Goal: Task Accomplishment & Management: Use online tool/utility

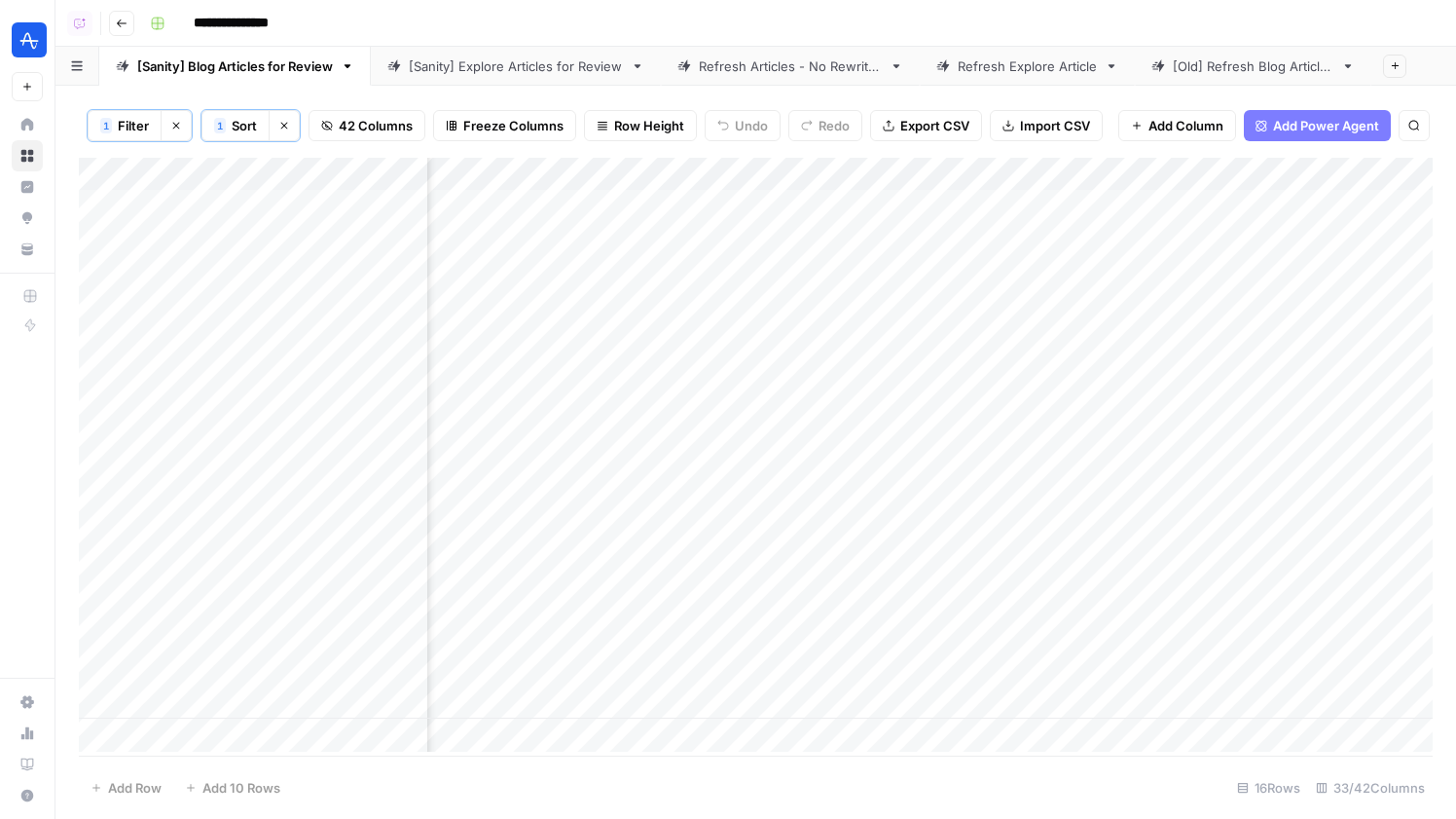
scroll to position [0, 780]
click at [1145, 243] on div "Add Column" at bounding box center [755, 455] width 1354 height 594
click at [1154, 283] on div "Add Column" at bounding box center [755, 455] width 1354 height 594
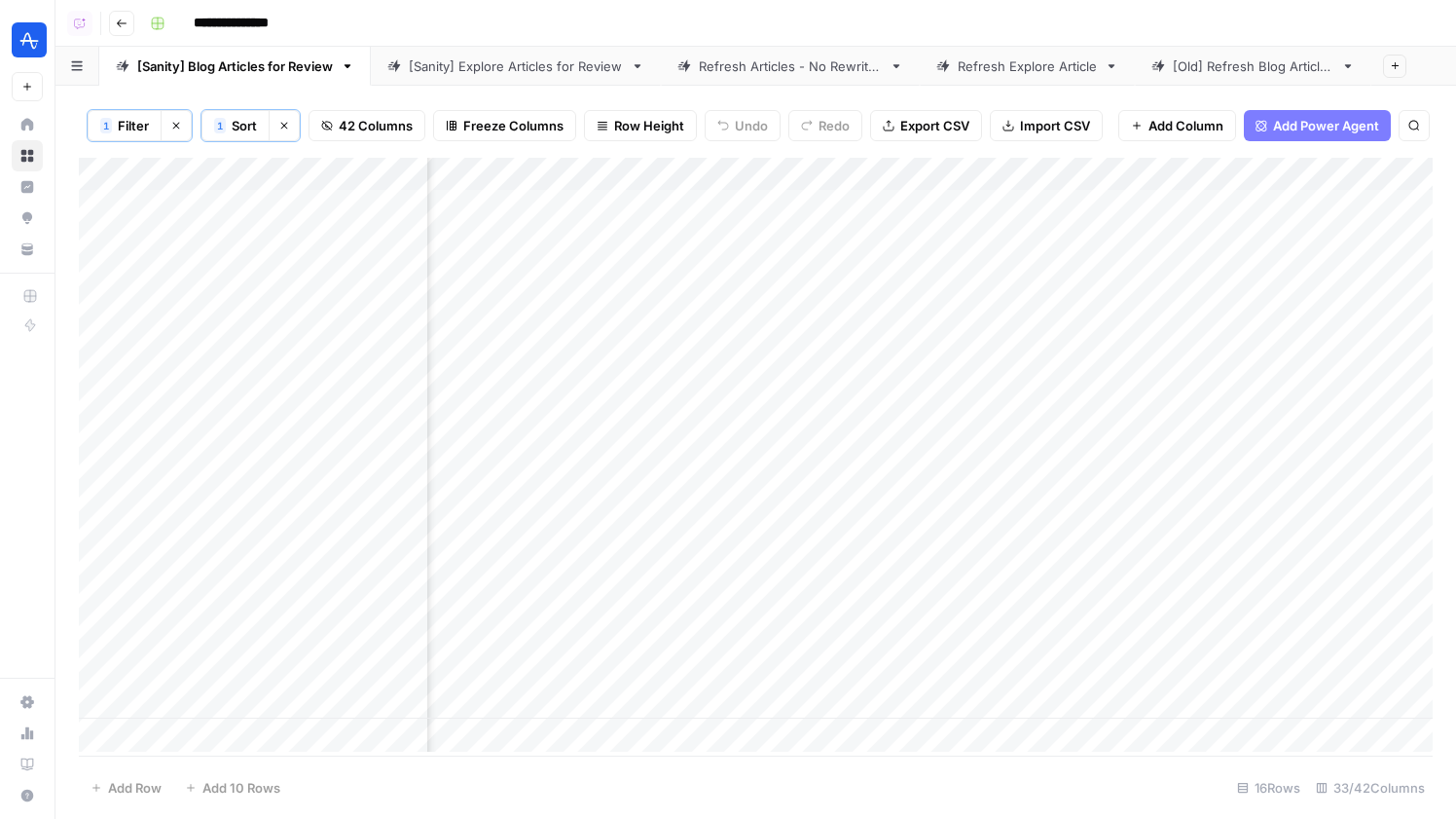
click at [1323, 264] on div "Add Column" at bounding box center [755, 455] width 1354 height 594
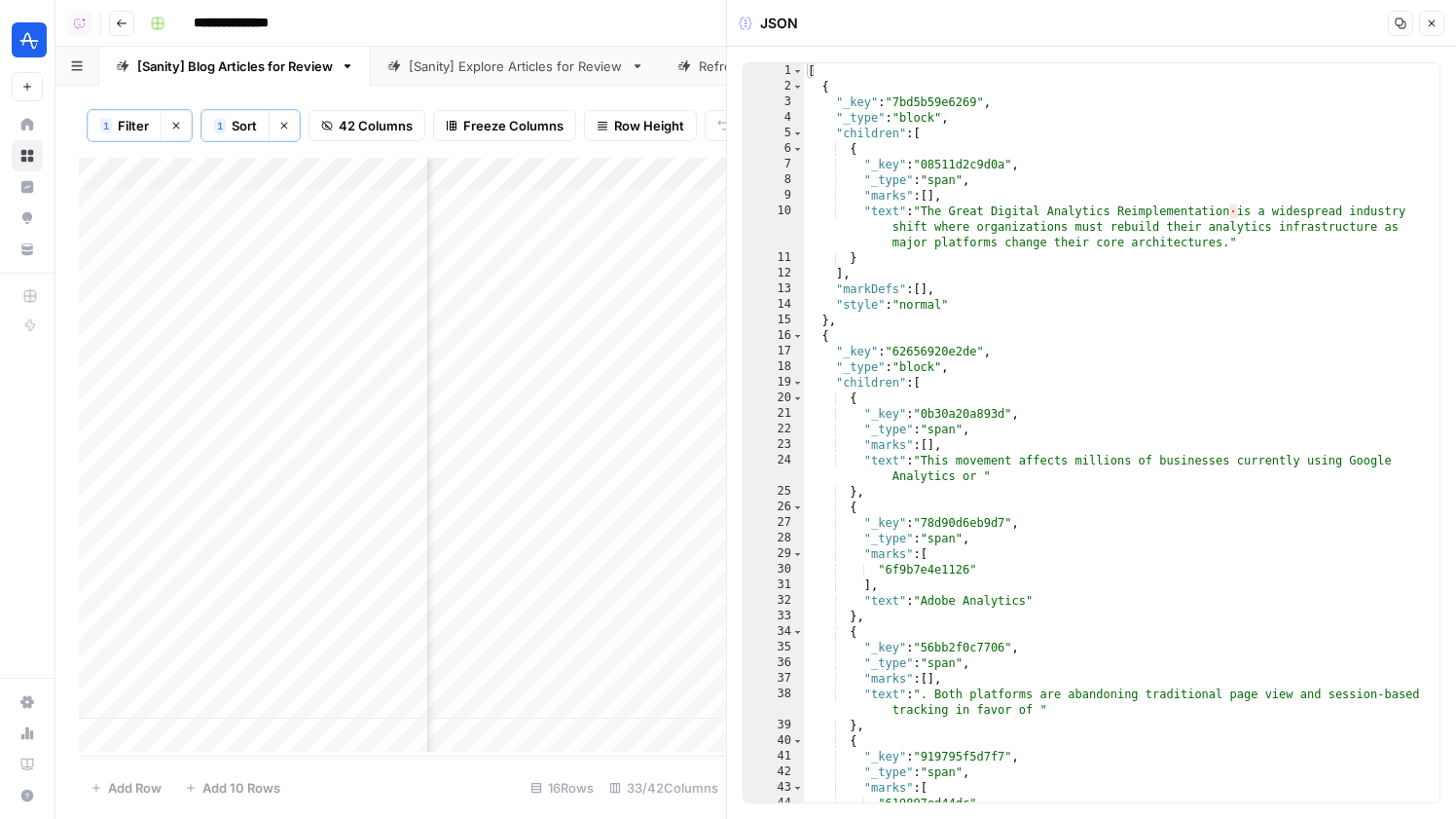
click at [1448, 14] on header "JSON Copy Close" at bounding box center [1091, 23] width 729 height 47
click at [1429, 20] on icon "button" at bounding box center [1432, 23] width 7 height 7
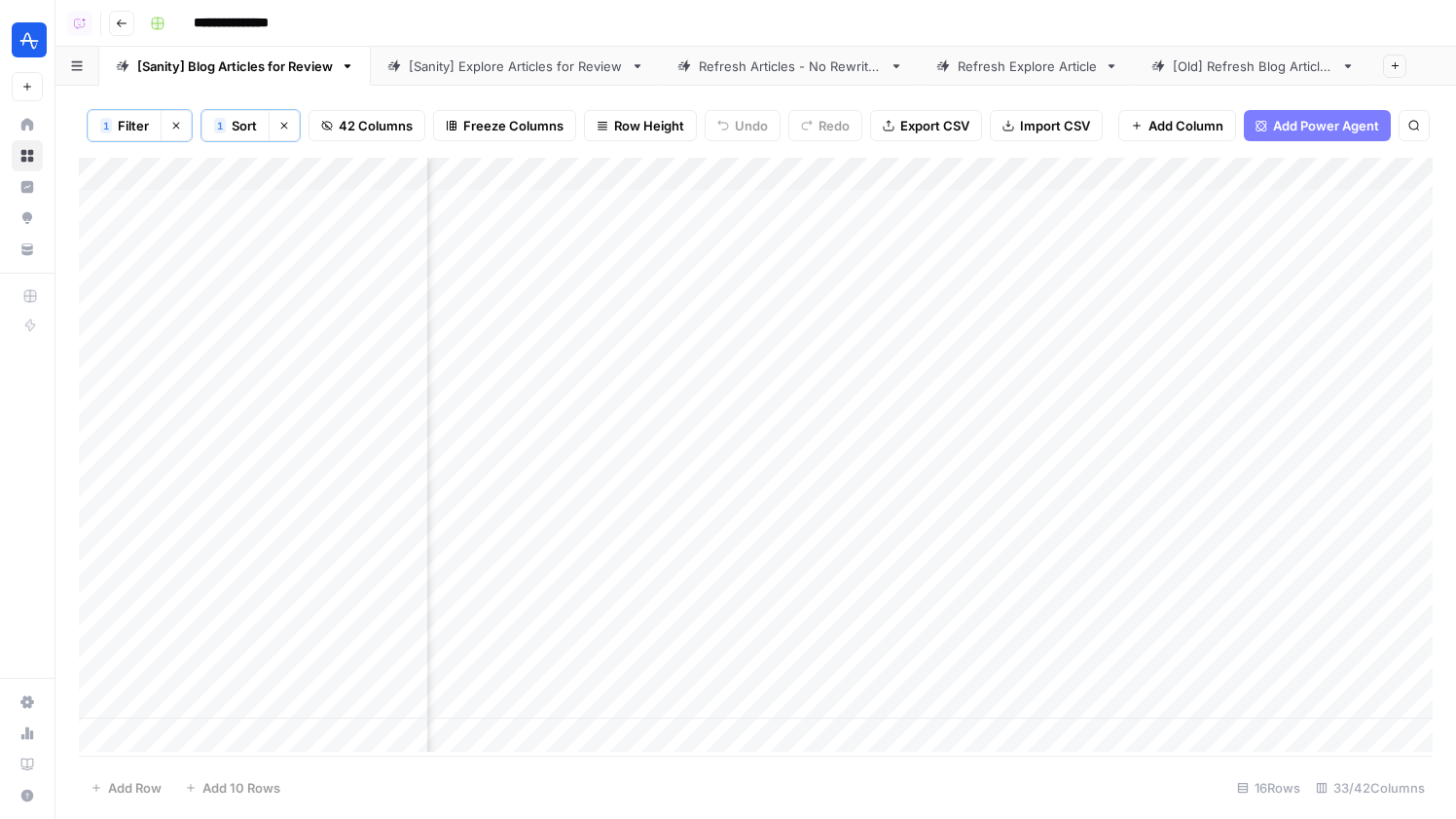
scroll to position [0, 5809]
click at [762, 269] on div "Add Column" at bounding box center [755, 455] width 1354 height 594
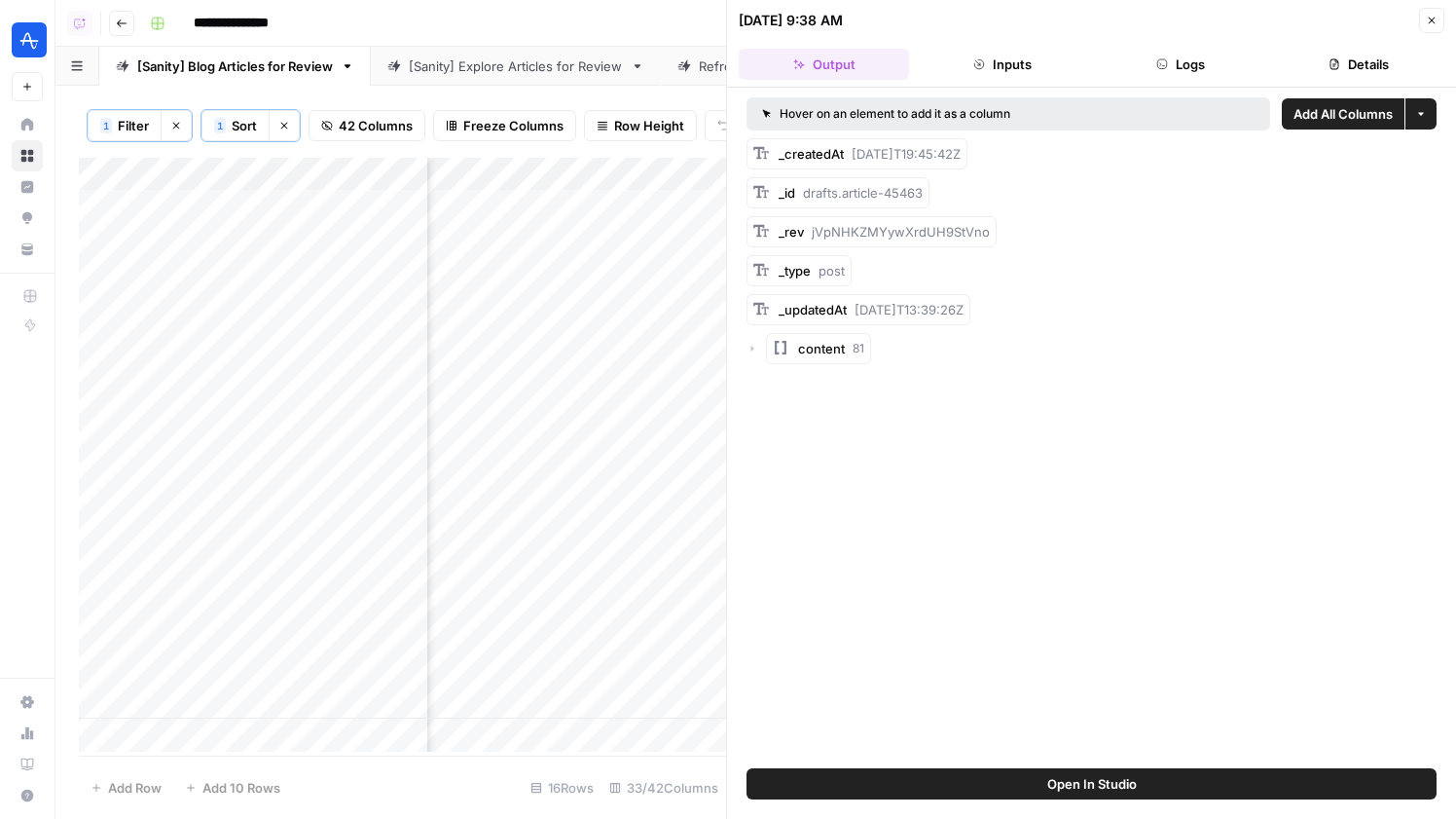
click at [1170, 53] on button "Logs" at bounding box center [1181, 64] width 171 height 31
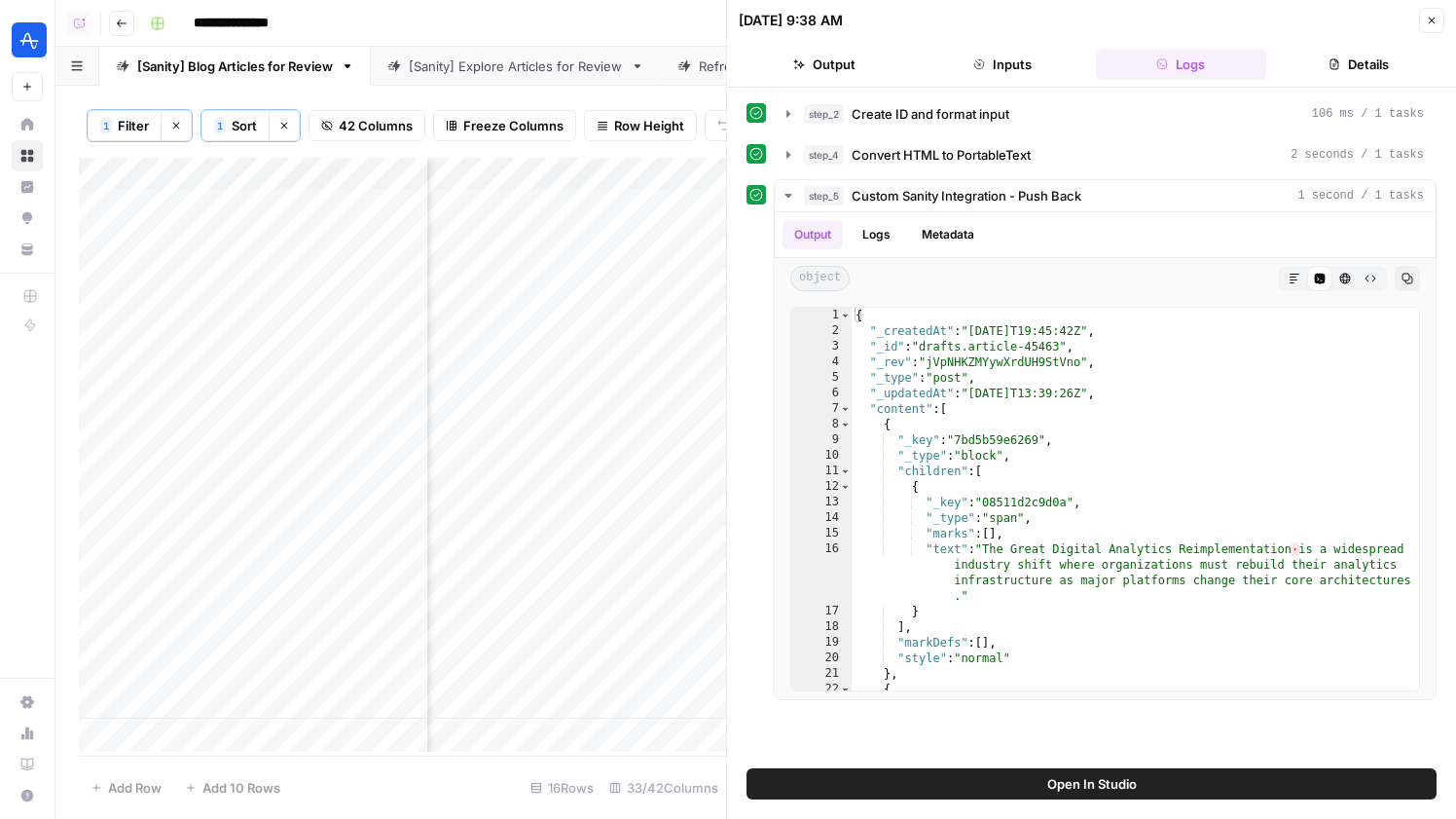
click at [1434, 29] on button "Close" at bounding box center [1432, 20] width 25 height 25
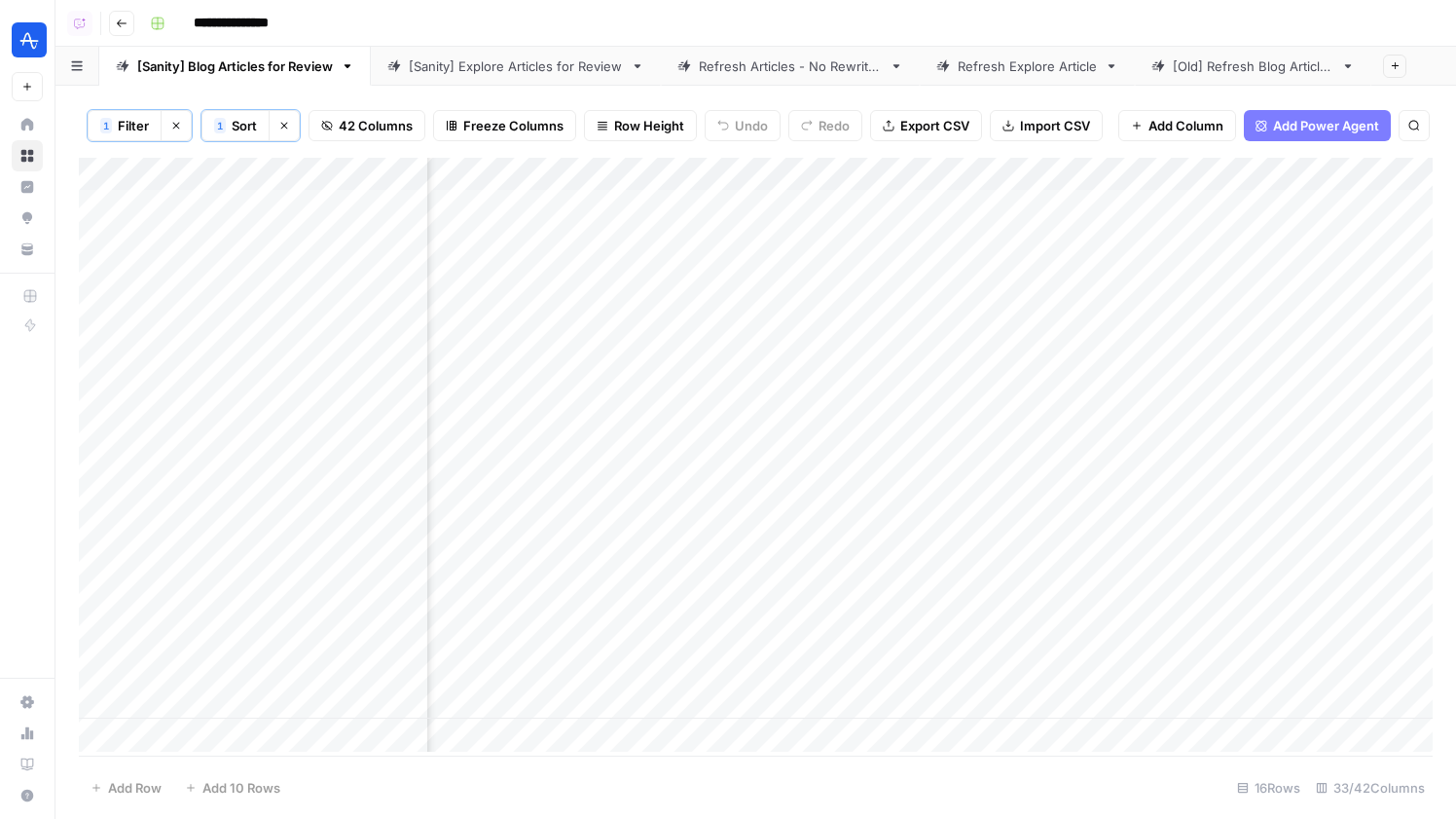
scroll to position [0, 5480]
click at [1088, 268] on div "Add Column" at bounding box center [755, 455] width 1354 height 594
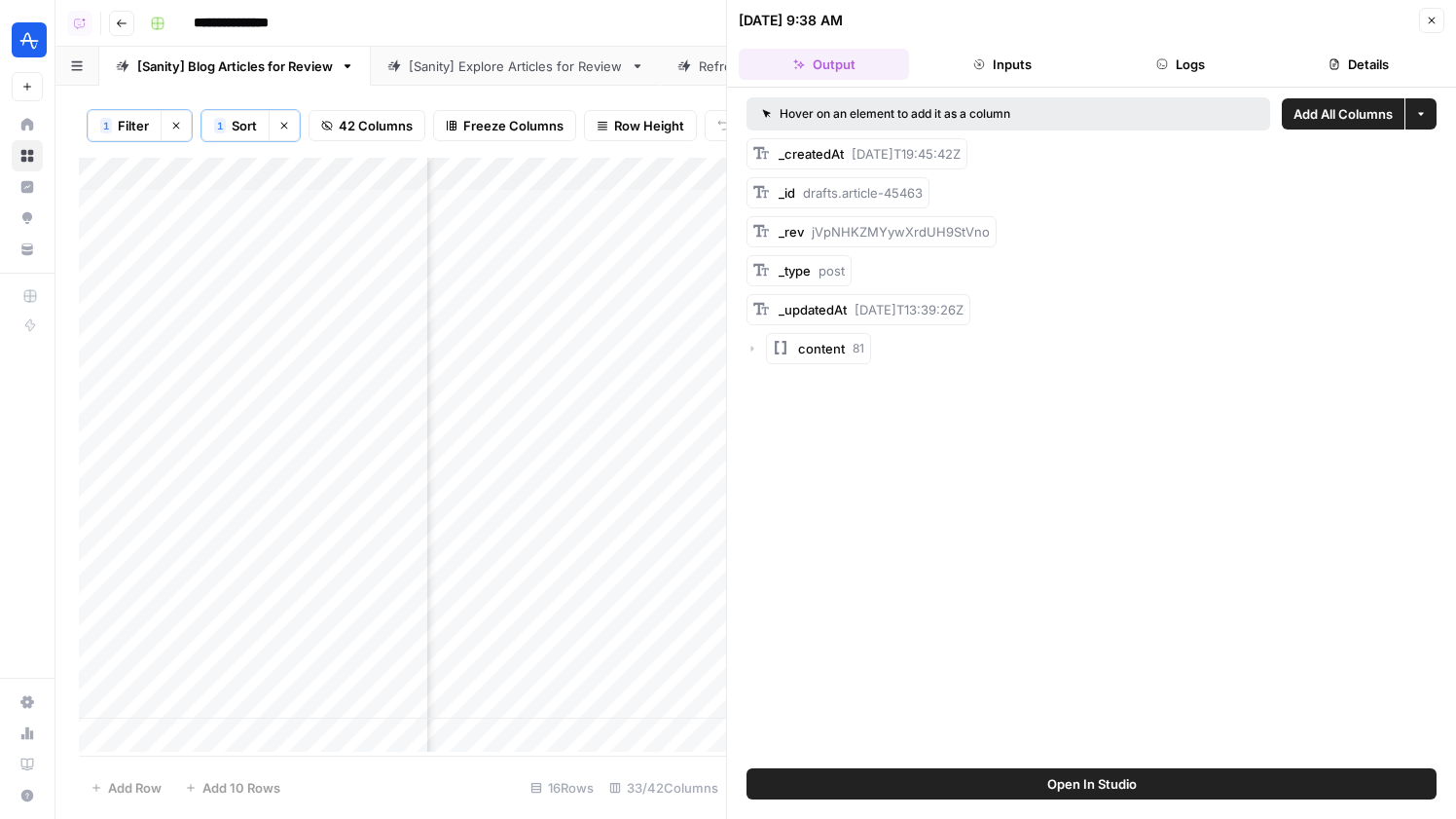
click at [1170, 61] on button "Logs" at bounding box center [1181, 64] width 171 height 31
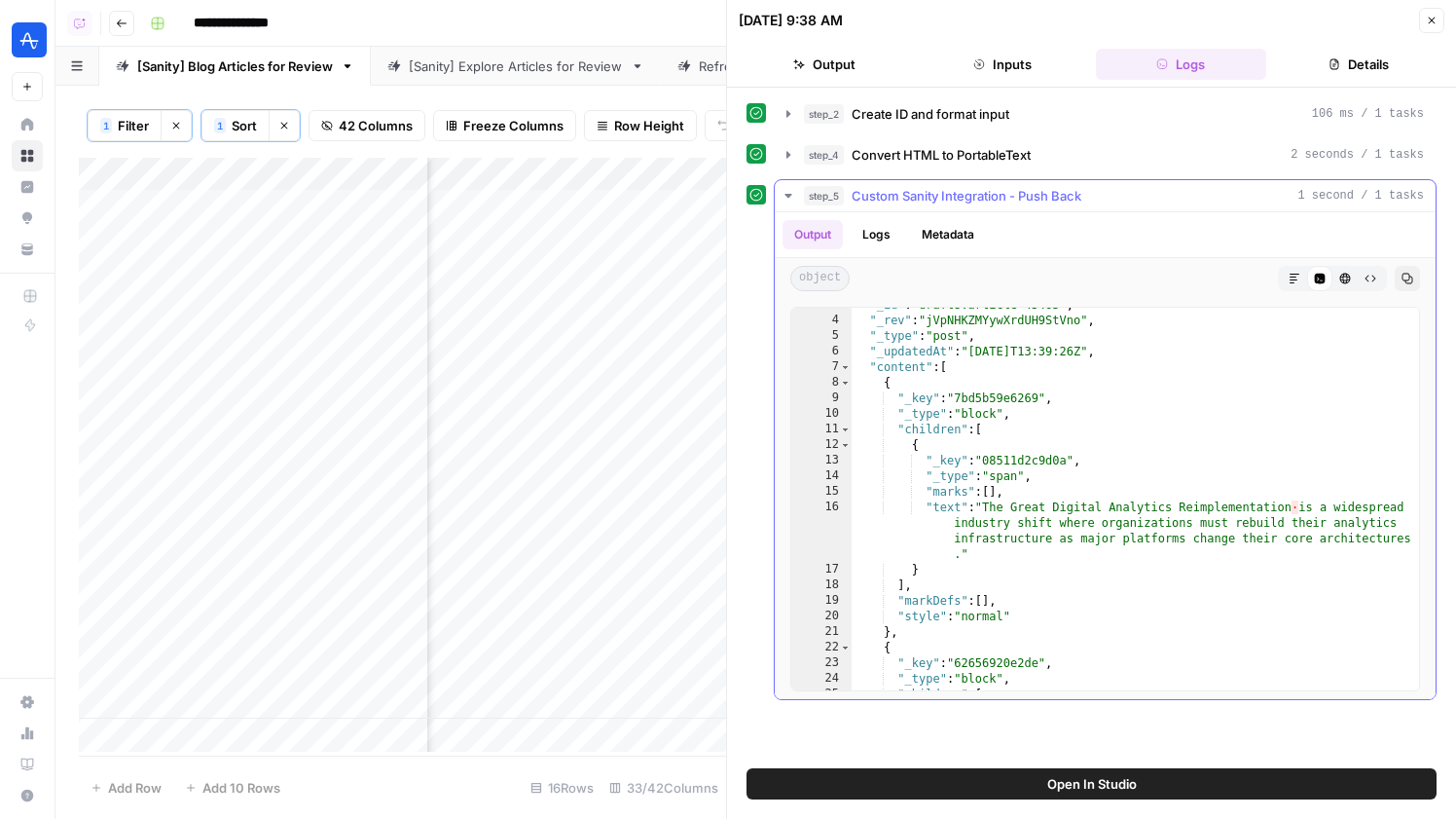
scroll to position [31, 0]
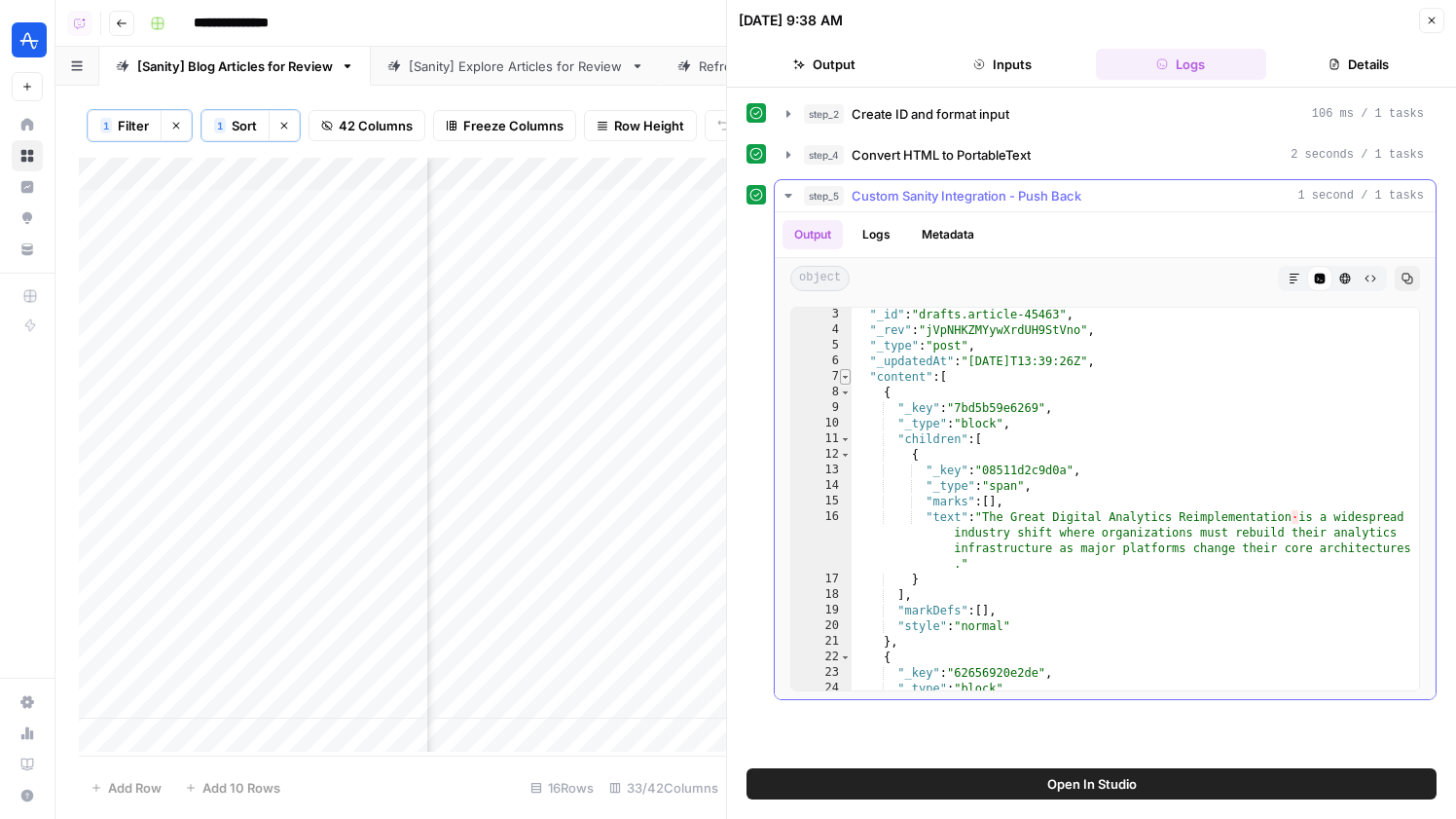
type textarea "*"
click at [846, 375] on span "Toggle code folding, rows 7 through 1995" at bounding box center [845, 377] width 11 height 16
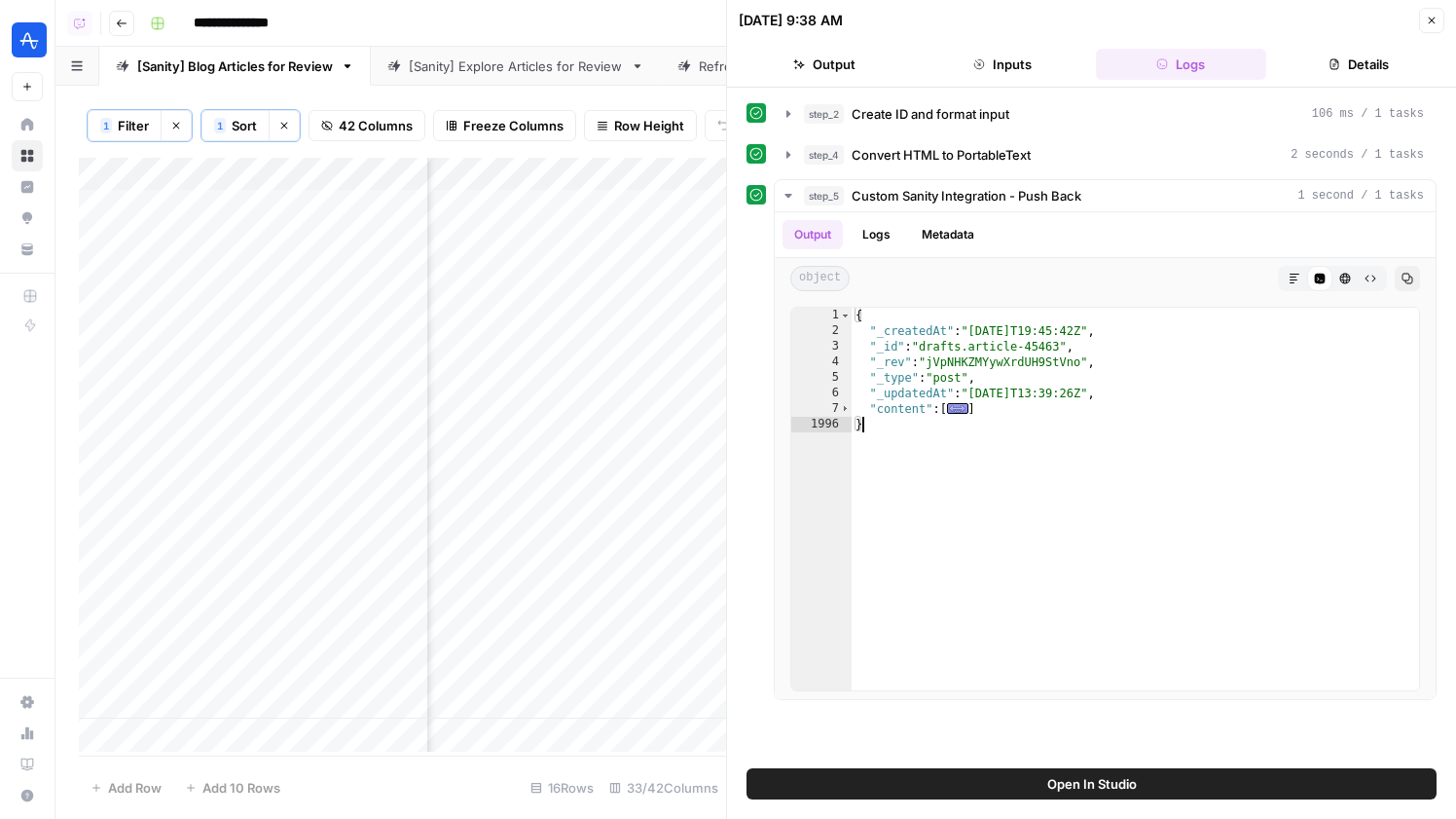
click at [1437, 13] on button "Close" at bounding box center [1432, 20] width 25 height 25
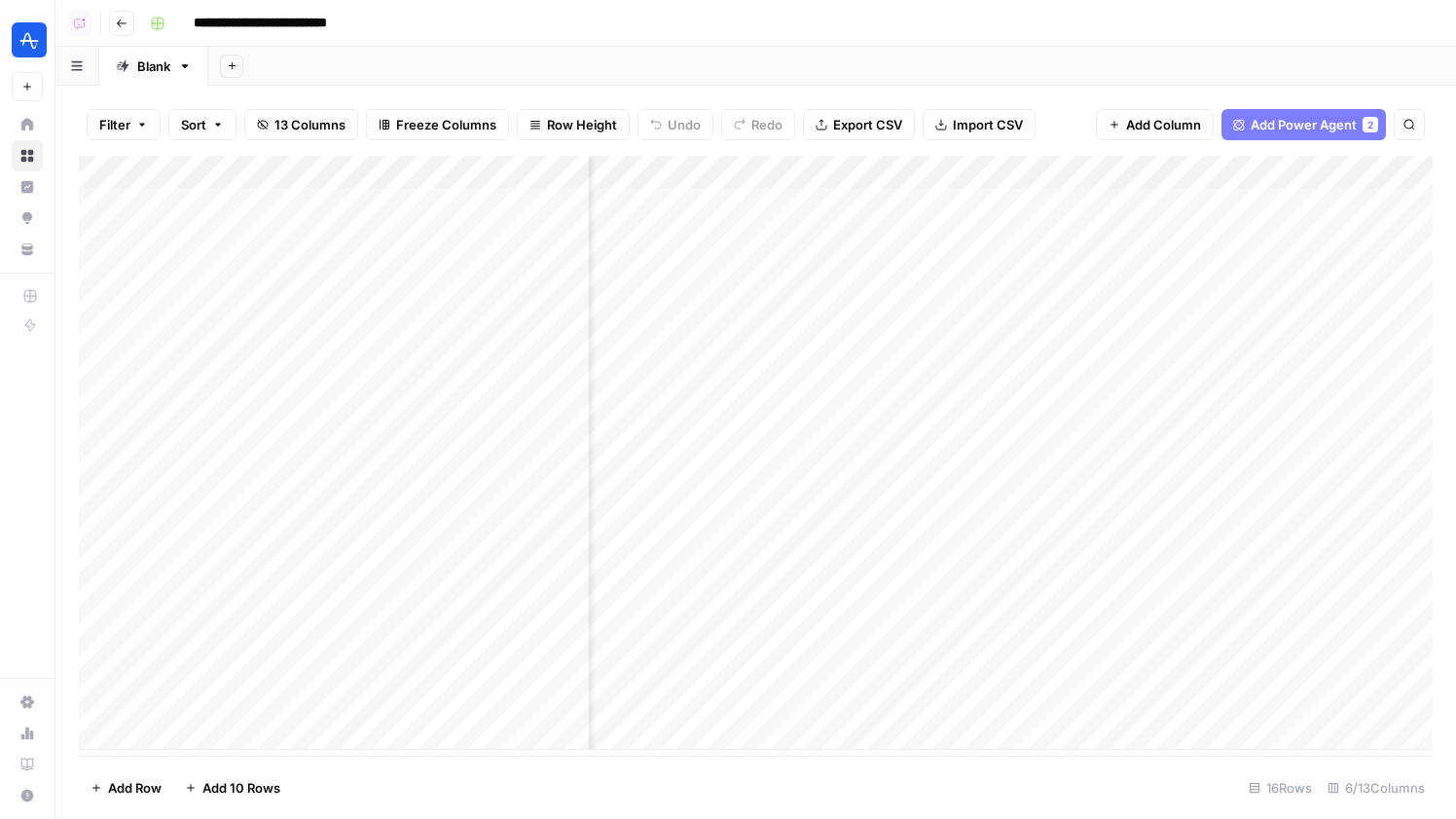
scroll to position [0, 370]
click at [1109, 170] on div "Add Column" at bounding box center [755, 453] width 1354 height 594
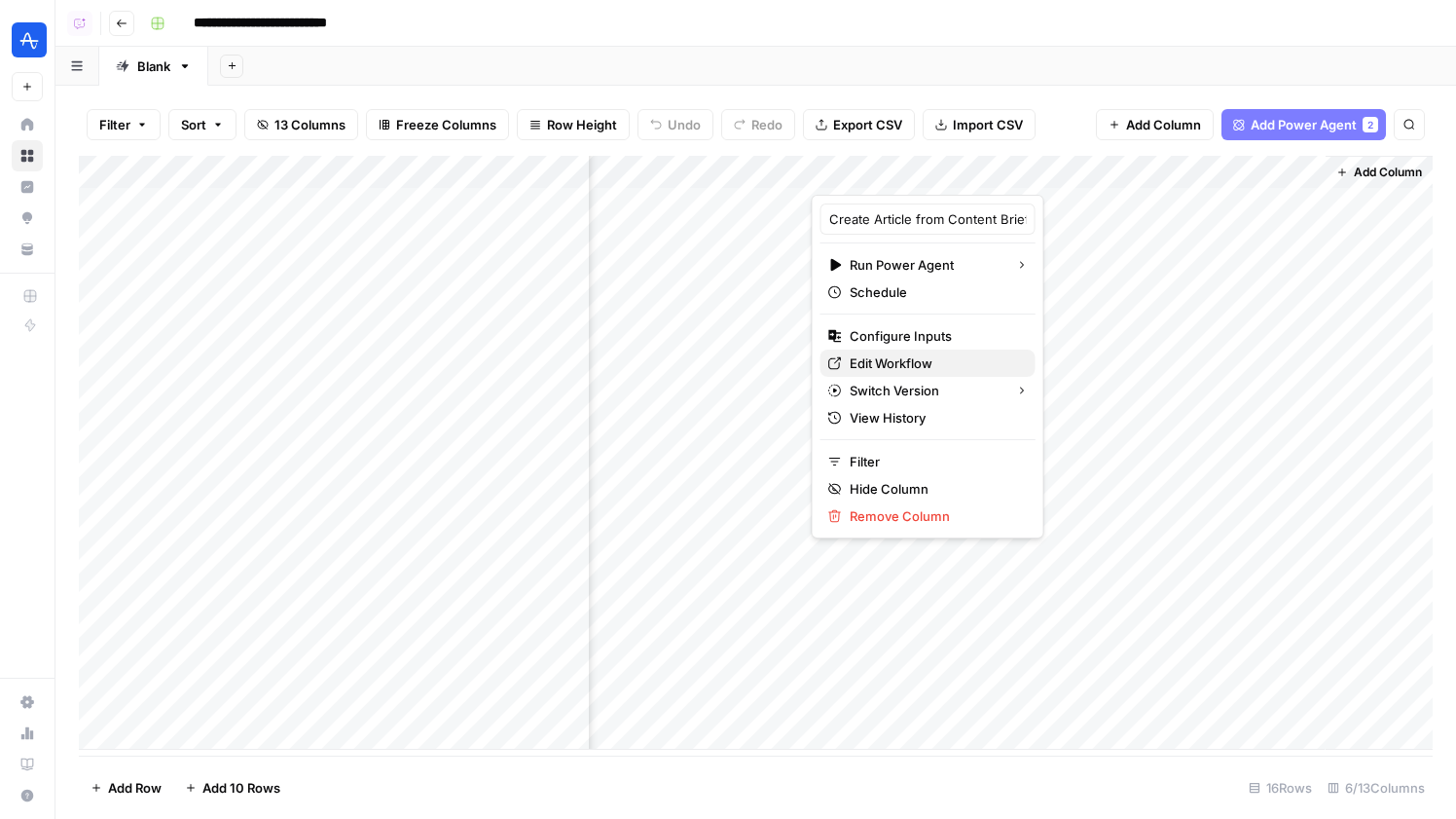
click at [910, 367] on span "Edit Workflow" at bounding box center [935, 363] width 171 height 20
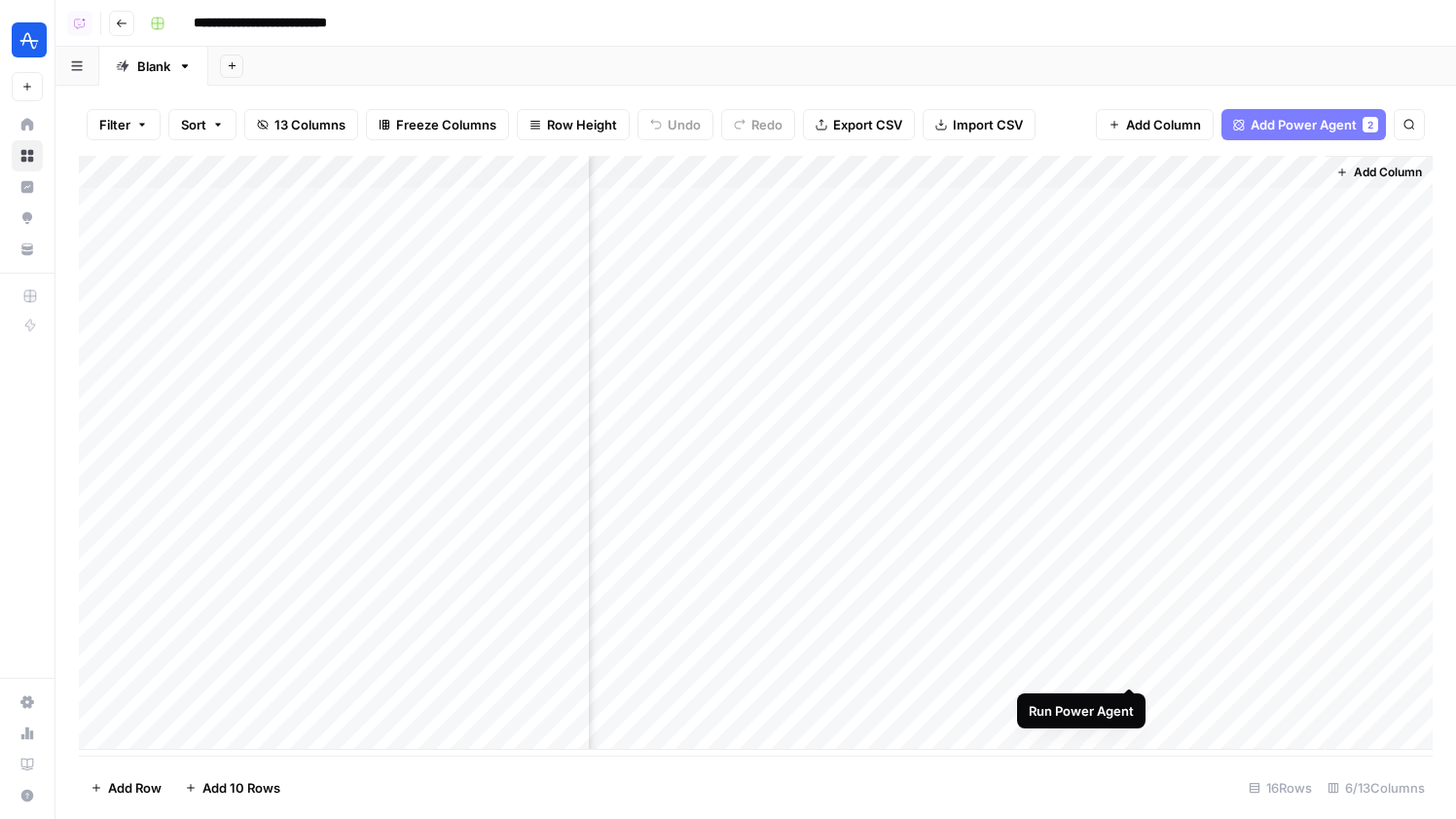
click at [1131, 667] on div "Add Column" at bounding box center [755, 453] width 1354 height 594
click at [1094, 669] on div "Add Column" at bounding box center [755, 453] width 1354 height 594
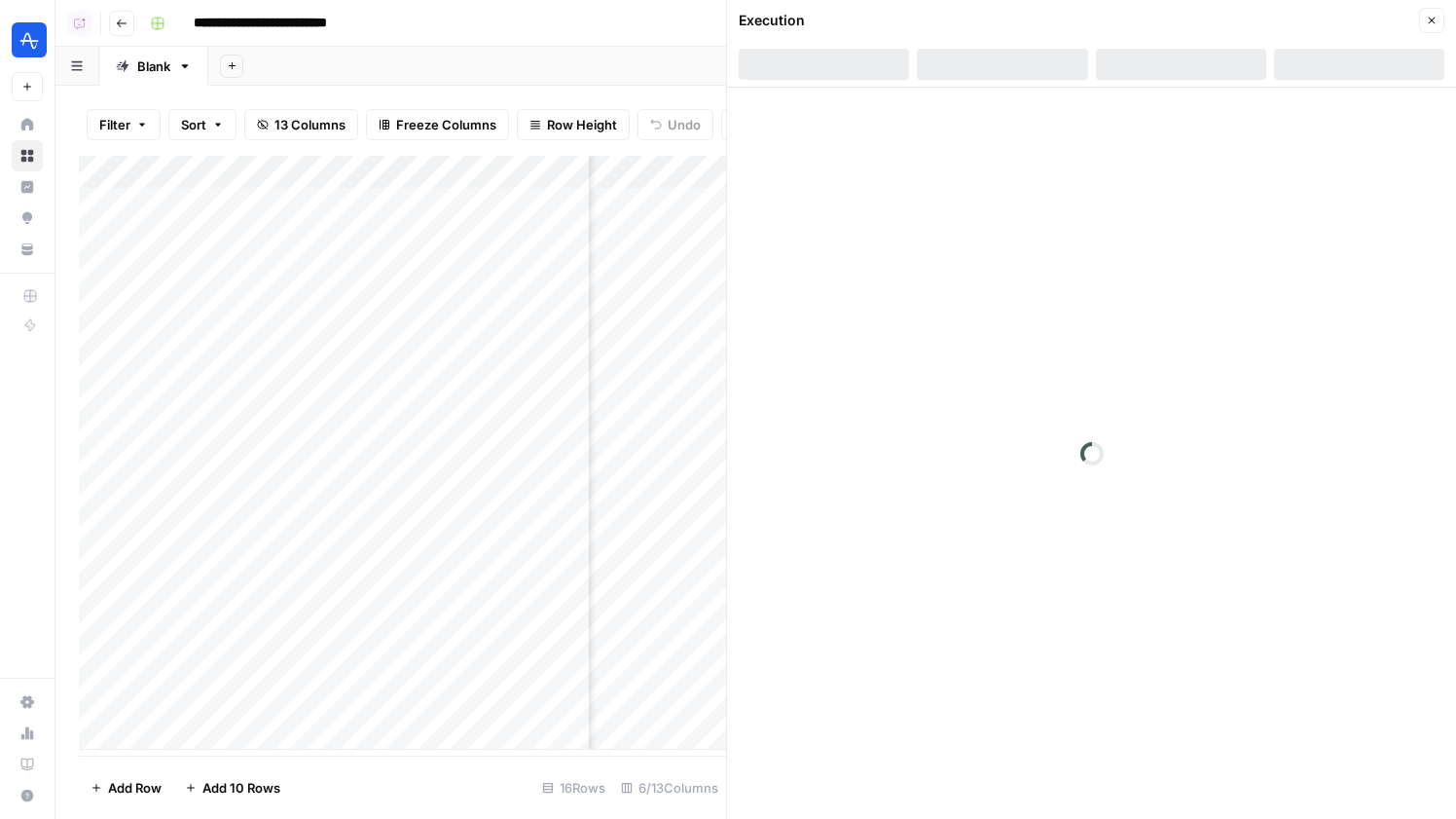
click at [1171, 61] on div at bounding box center [1181, 64] width 171 height 31
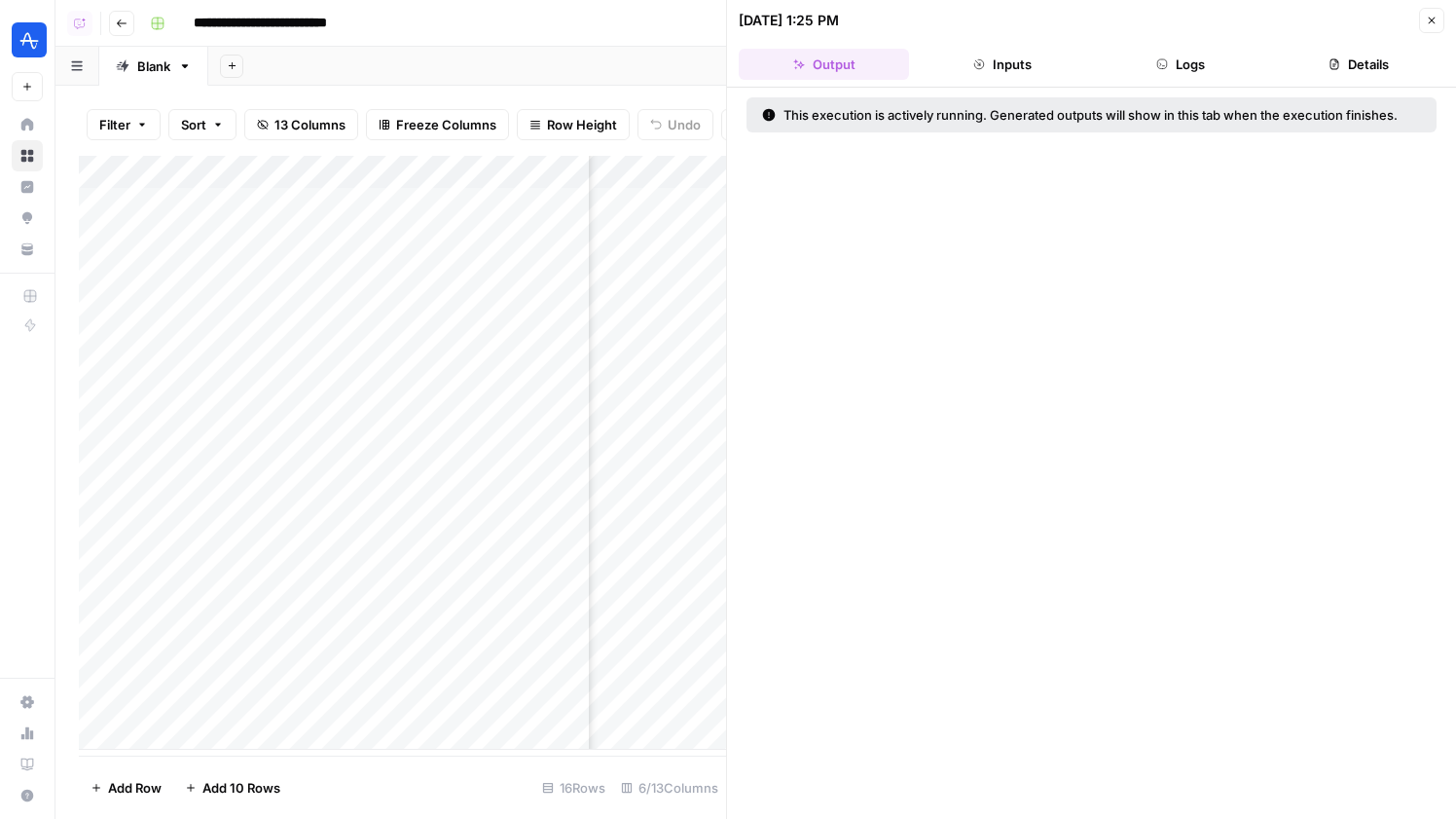
click at [1164, 72] on button "Logs" at bounding box center [1181, 64] width 171 height 31
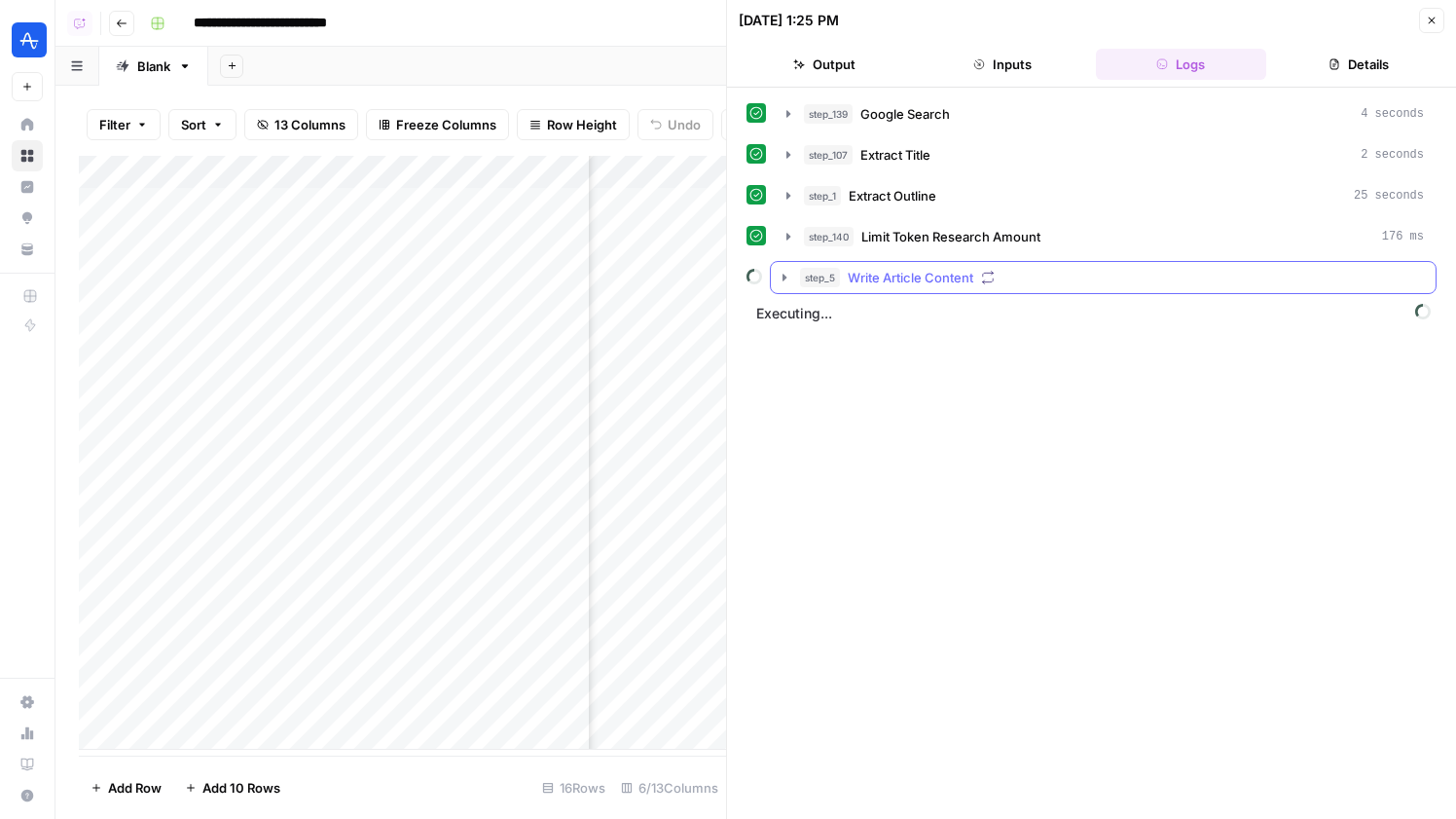
click at [1003, 275] on div "step_5 Write Article Content" at bounding box center [1112, 277] width 624 height 20
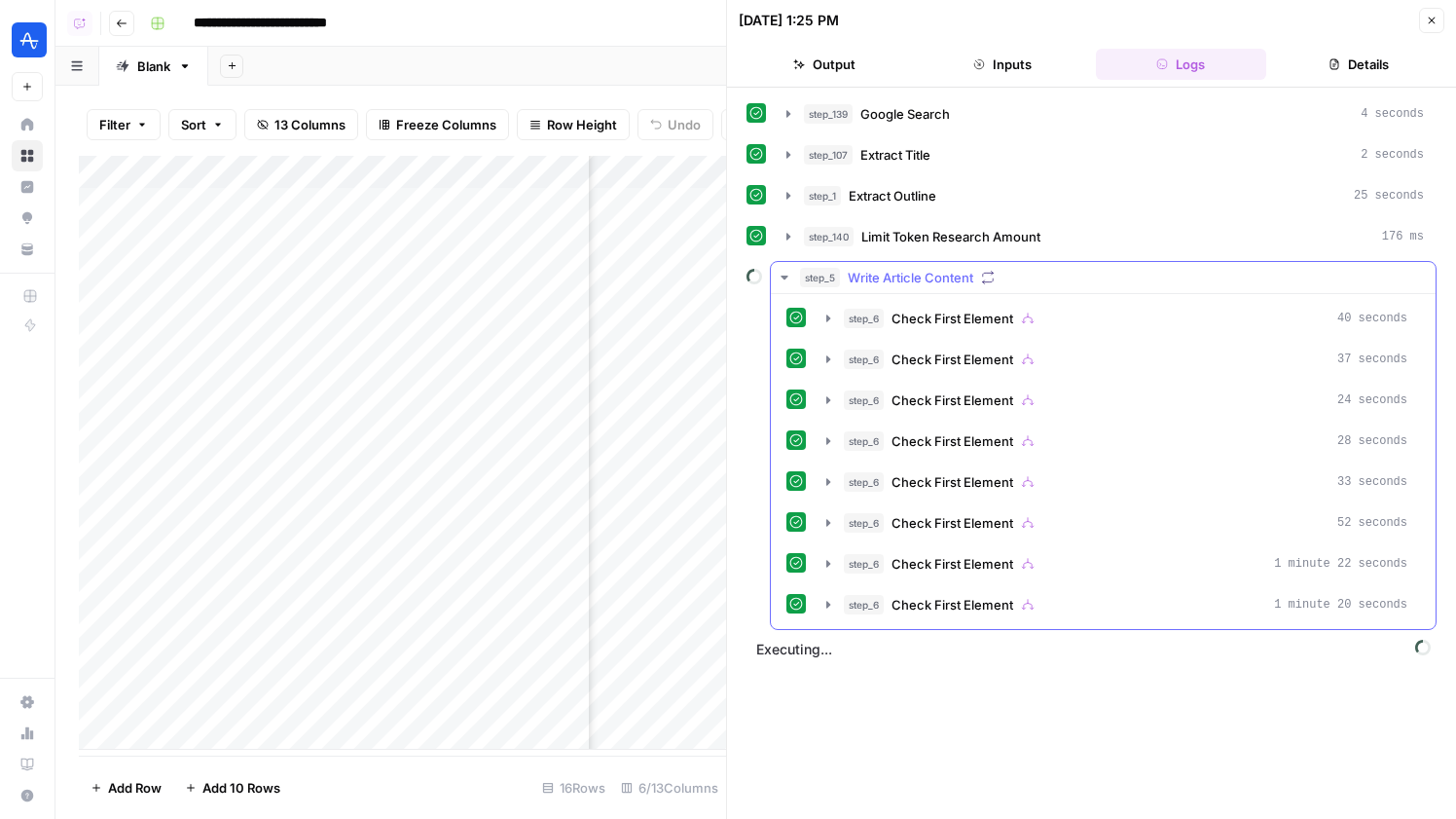
click at [1003, 275] on div "step_5 Write Article Content" at bounding box center [1112, 277] width 624 height 20
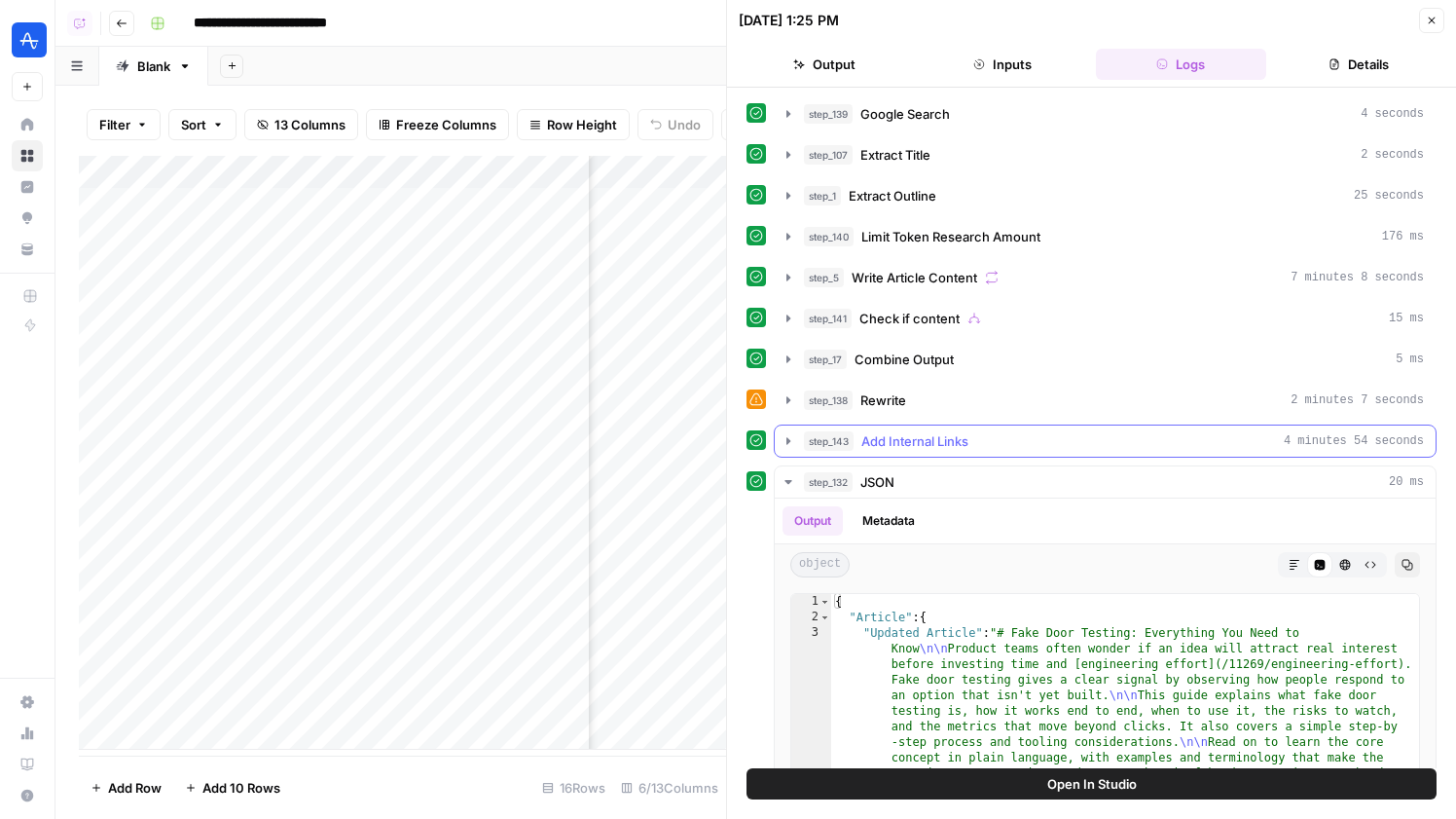
click at [985, 433] on div "step_143 Add Internal Links 4 minutes 54 seconds" at bounding box center [1113, 441] width 620 height 20
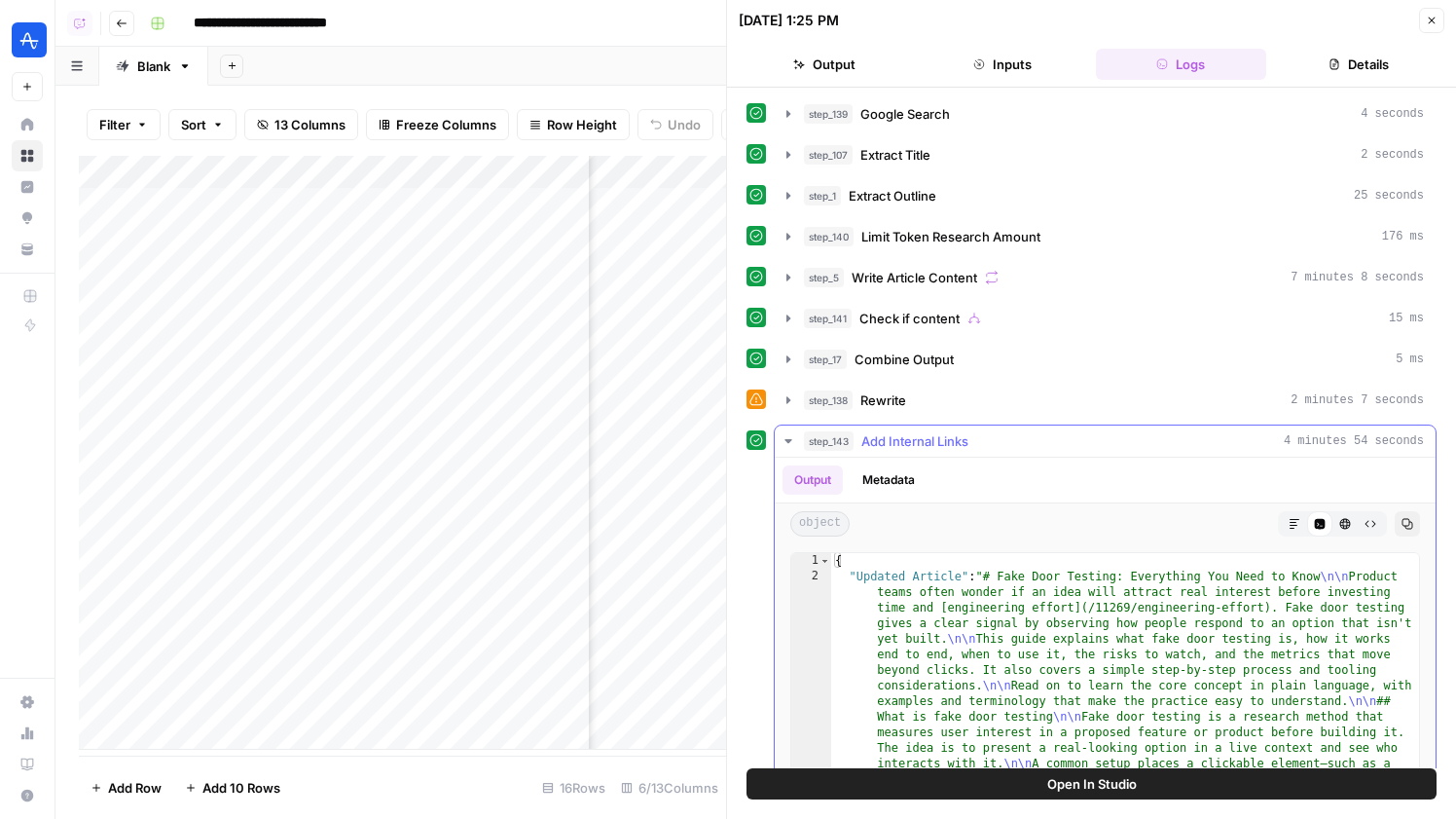
click at [1295, 518] on icon "button" at bounding box center [1295, 524] width 12 height 12
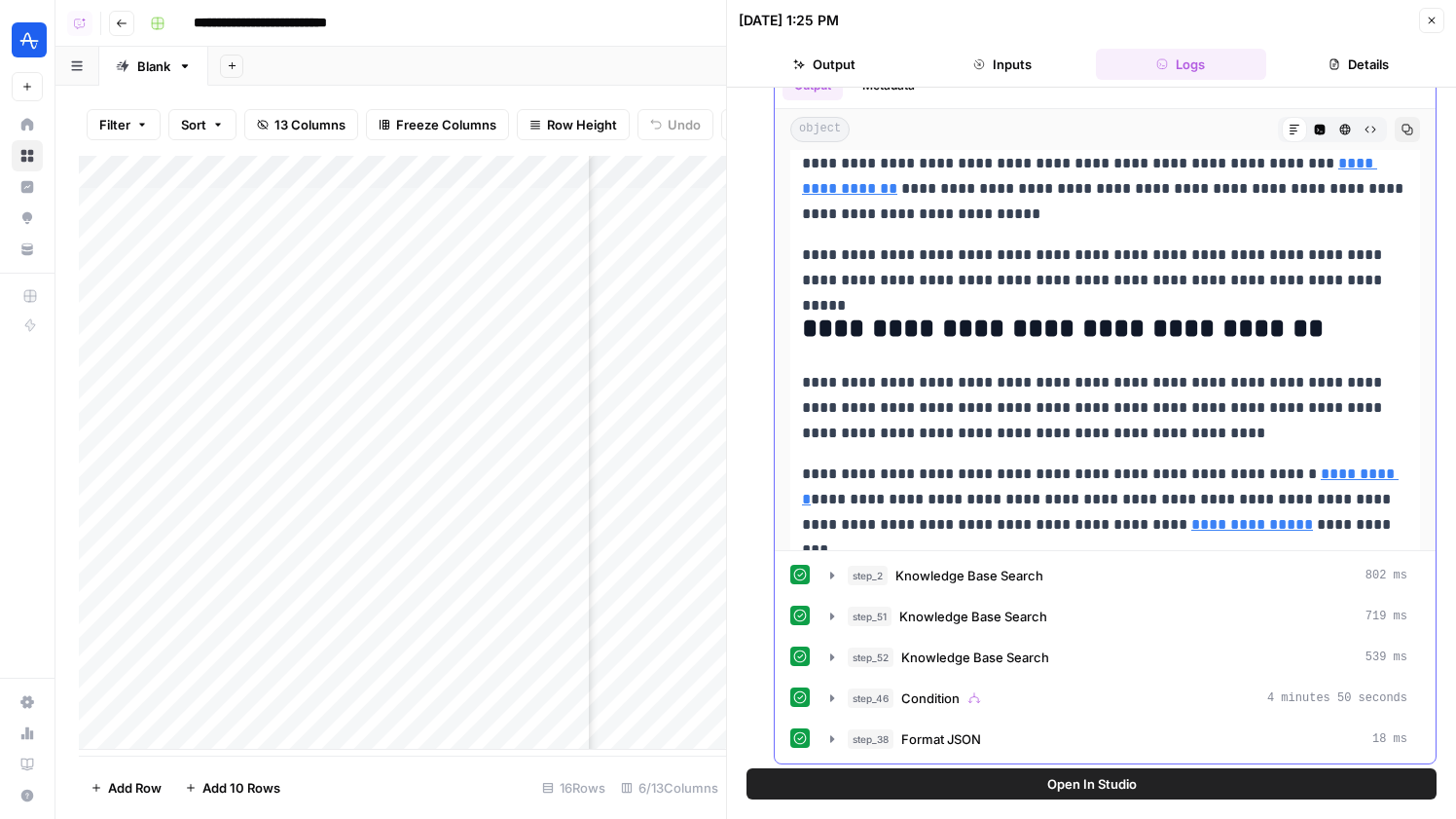
scroll to position [4916, 0]
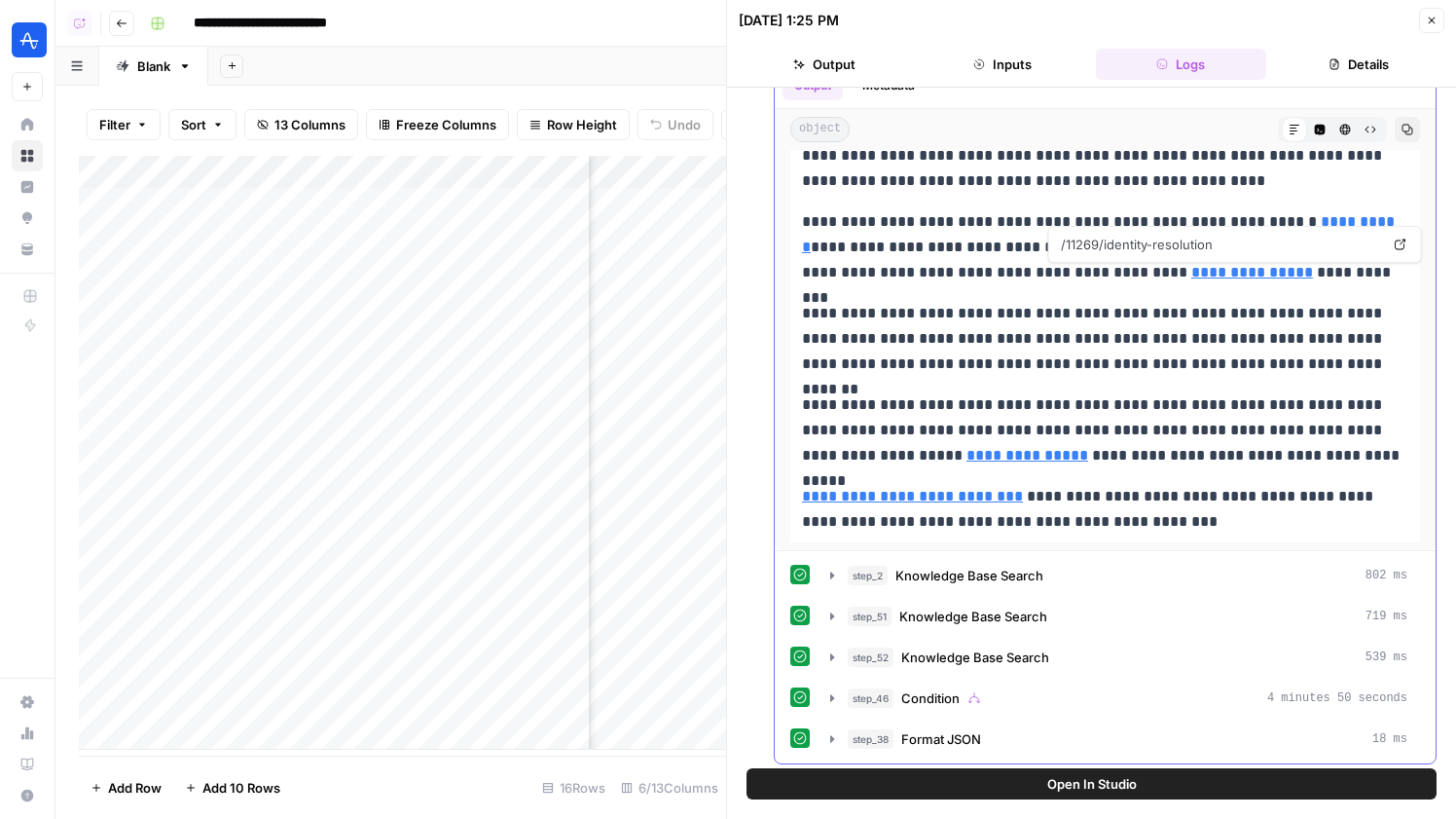
click at [1139, 262] on div "/11269/identity-resolution Open in a new tab" at bounding box center [1234, 244] width 374 height 37
click at [1192, 267] on link "**********" at bounding box center [1252, 271] width 122 height 15
click at [1437, 22] on button "Close" at bounding box center [1432, 20] width 25 height 25
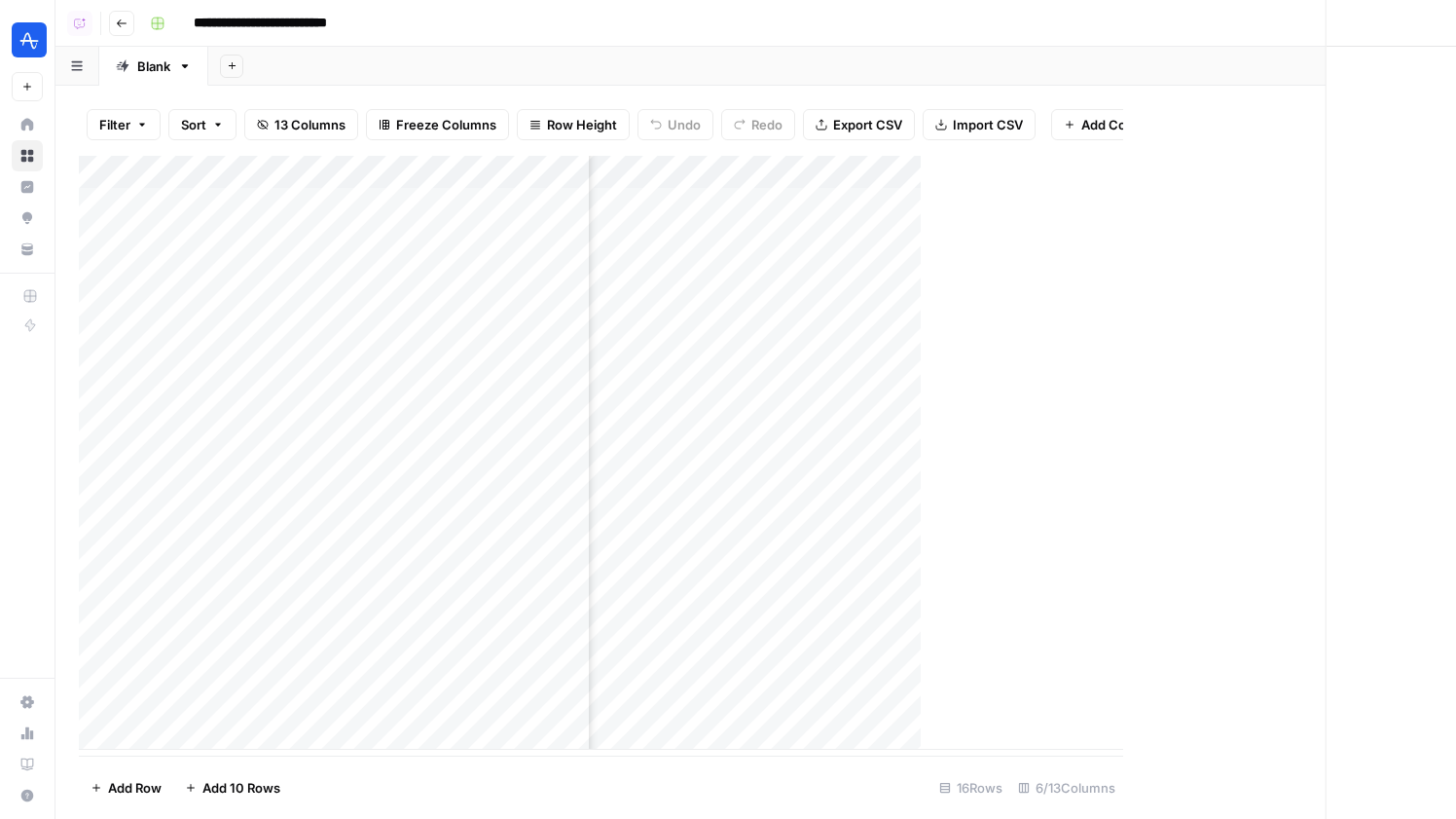
scroll to position [0, 346]
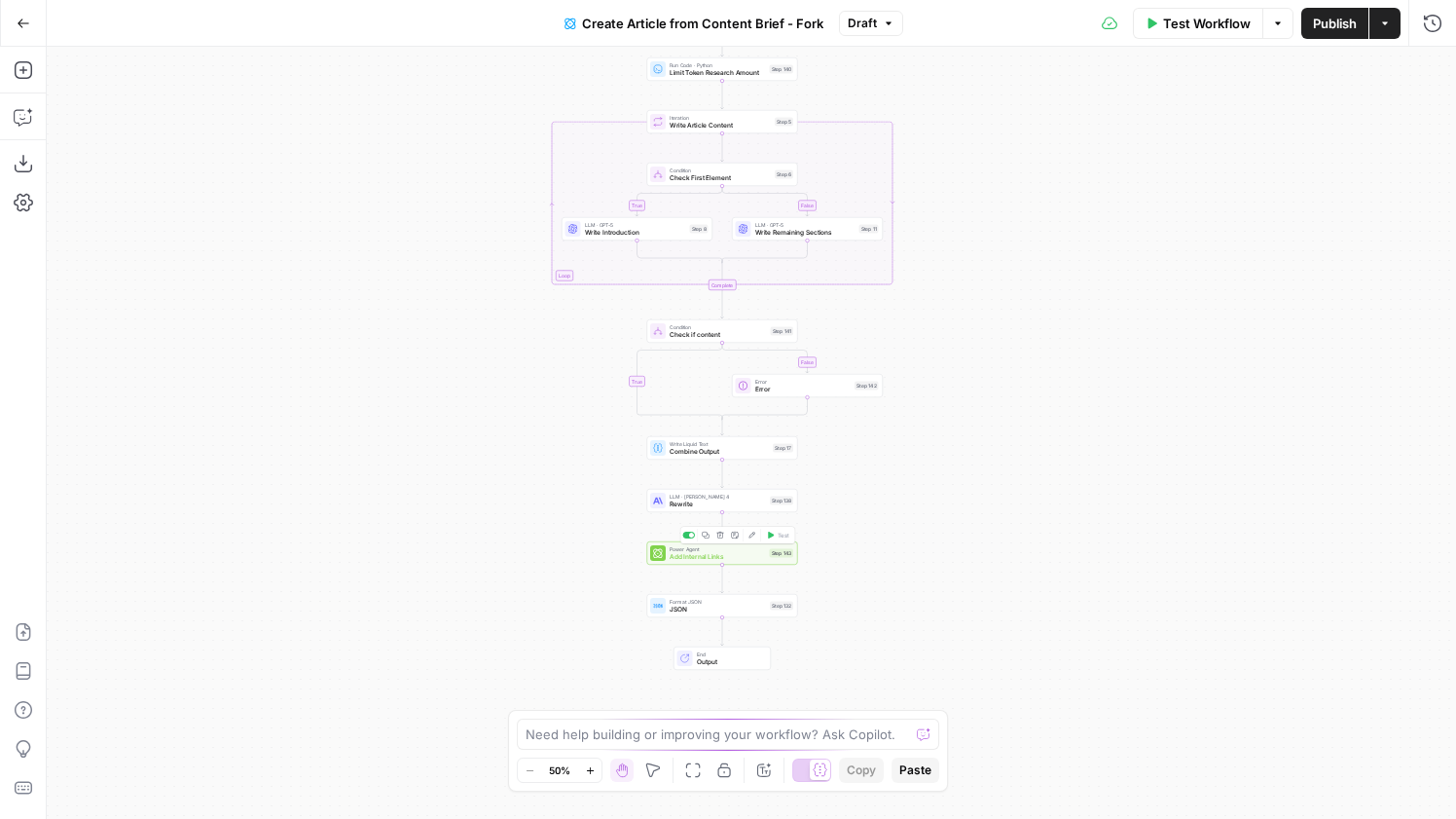
click at [765, 562] on div "Power Agent Add Internal Links Step 143 Copy step Delete step Add Note Edit Age…" at bounding box center [722, 553] width 151 height 23
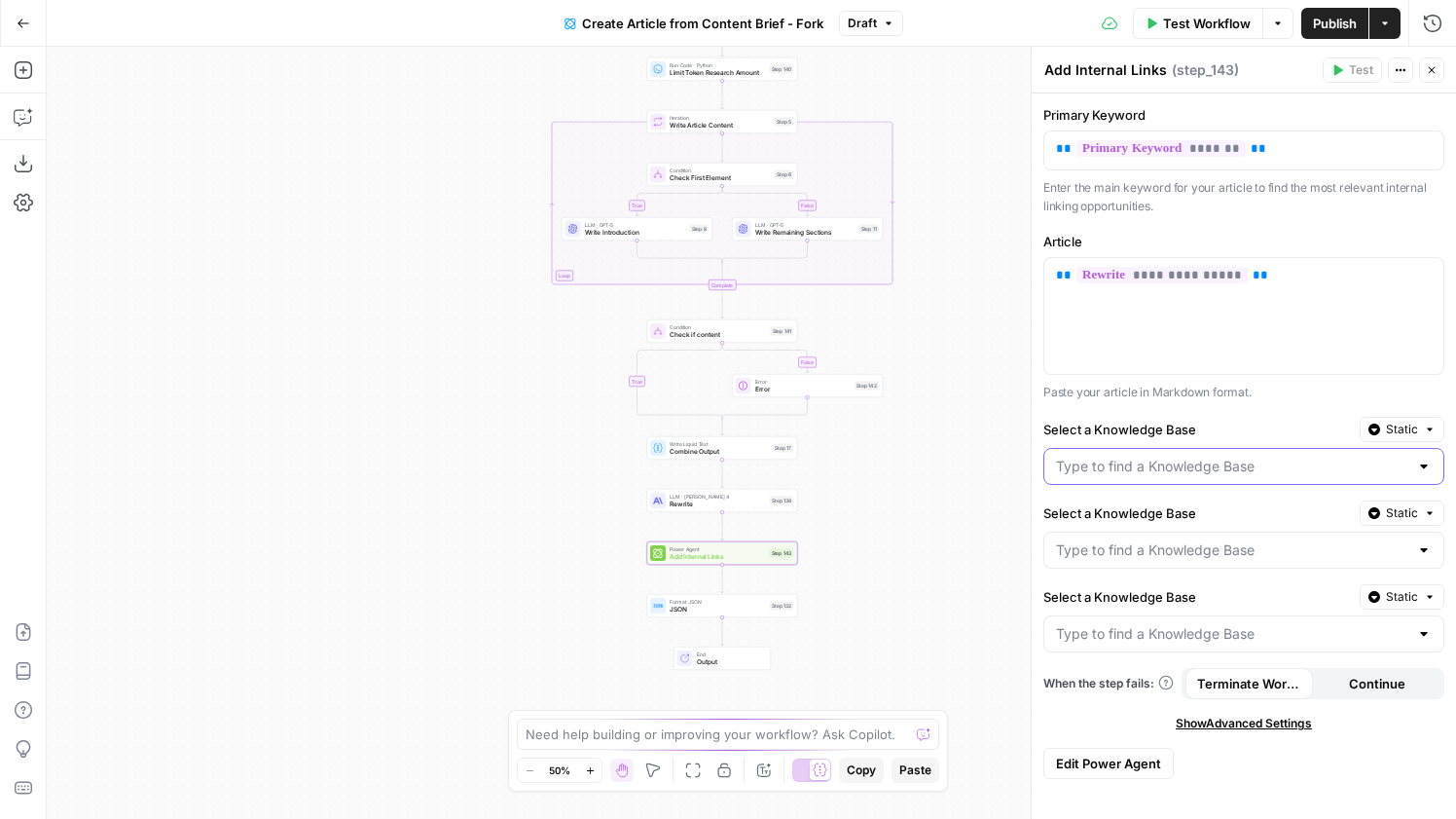
click at [1160, 459] on input "Select a Knowledge Base" at bounding box center [1232, 467] width 352 height 20
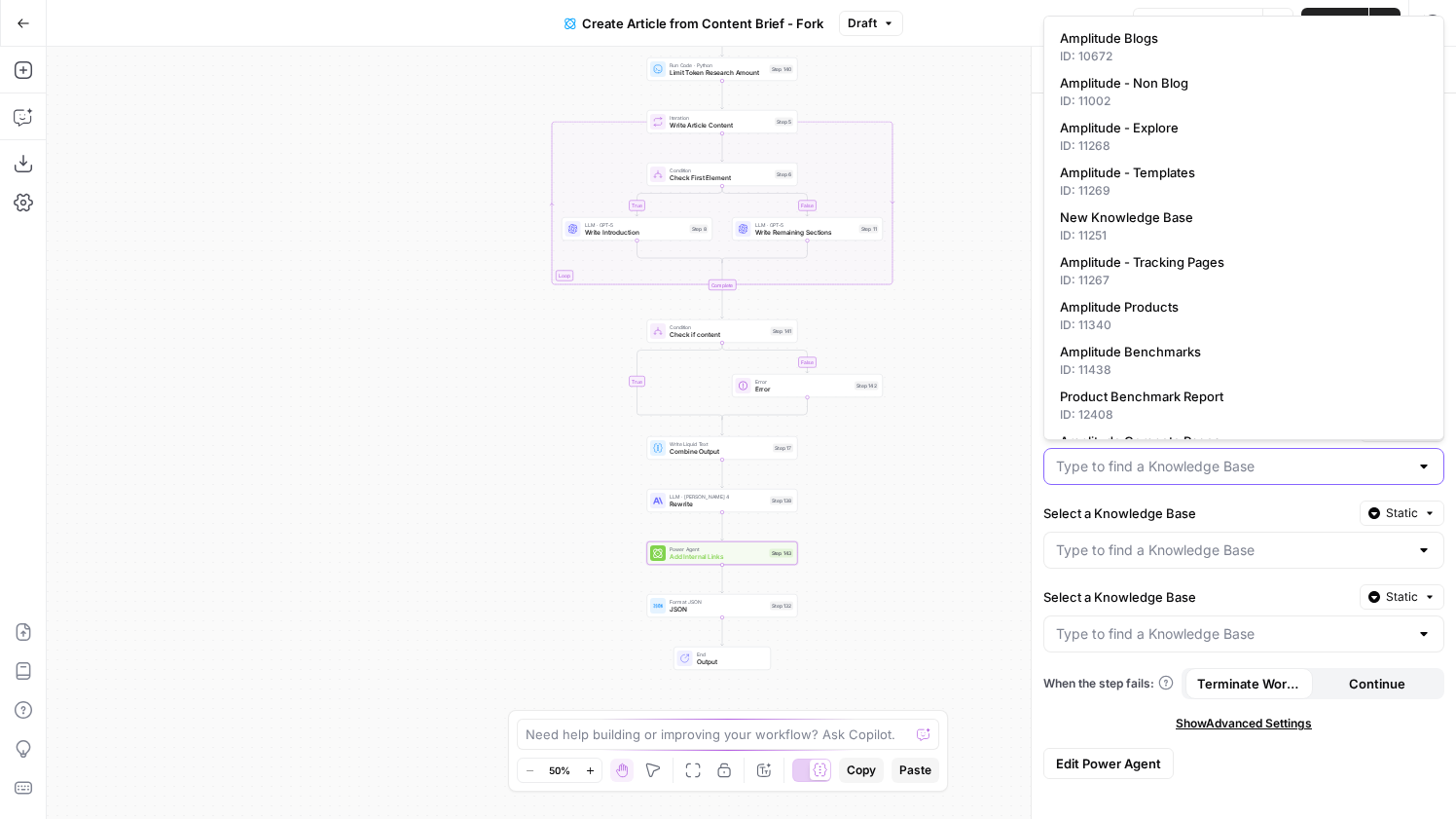
click at [1160, 459] on input "Select a Knowledge Base" at bounding box center [1232, 467] width 352 height 20
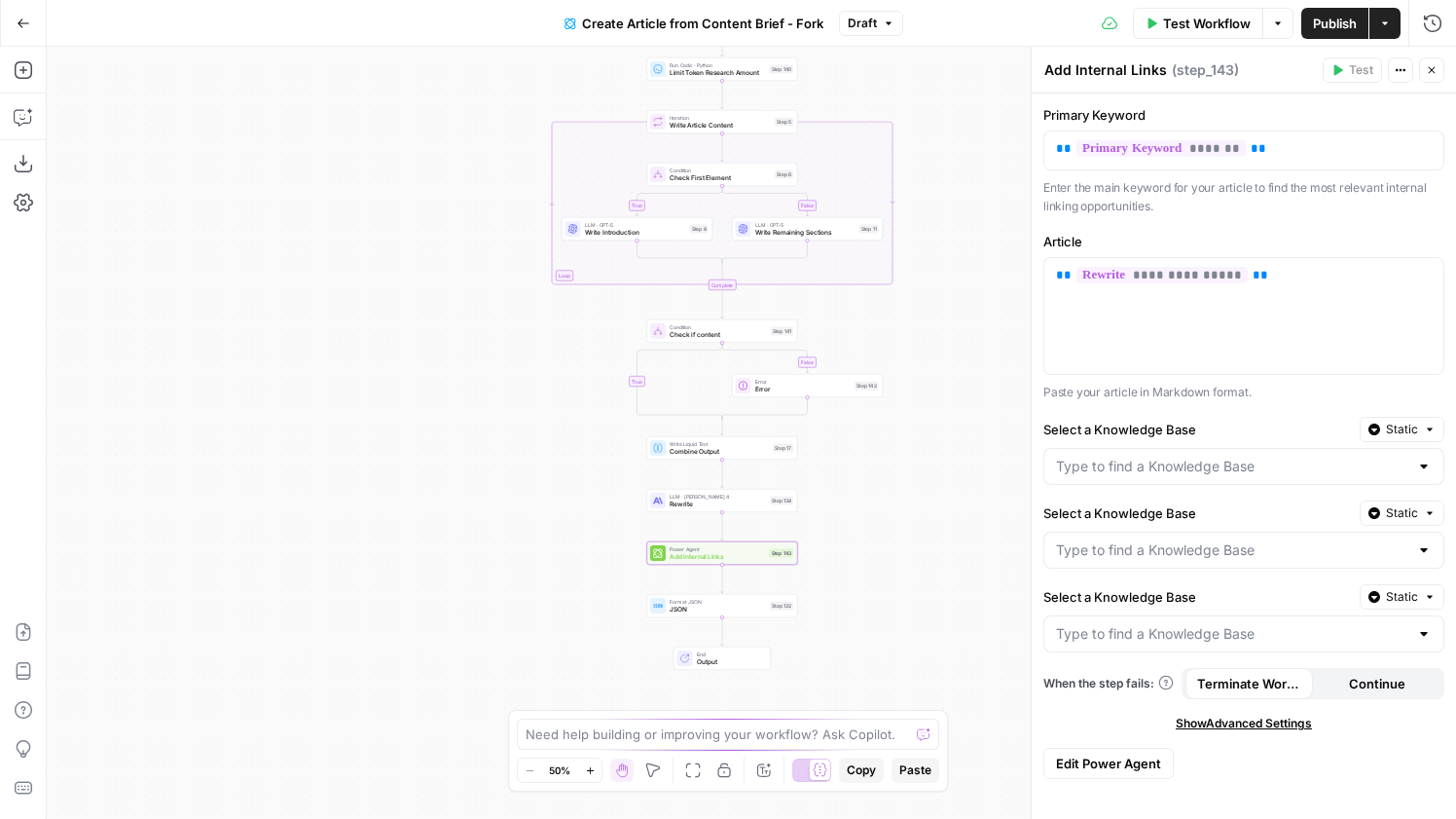
click at [962, 501] on div "true false false true Workflow Set Inputs Inputs Google Search Google Search St…" at bounding box center [751, 432] width 1409 height 772
click at [686, 559] on span "Add Internal Links" at bounding box center [717, 557] width 97 height 10
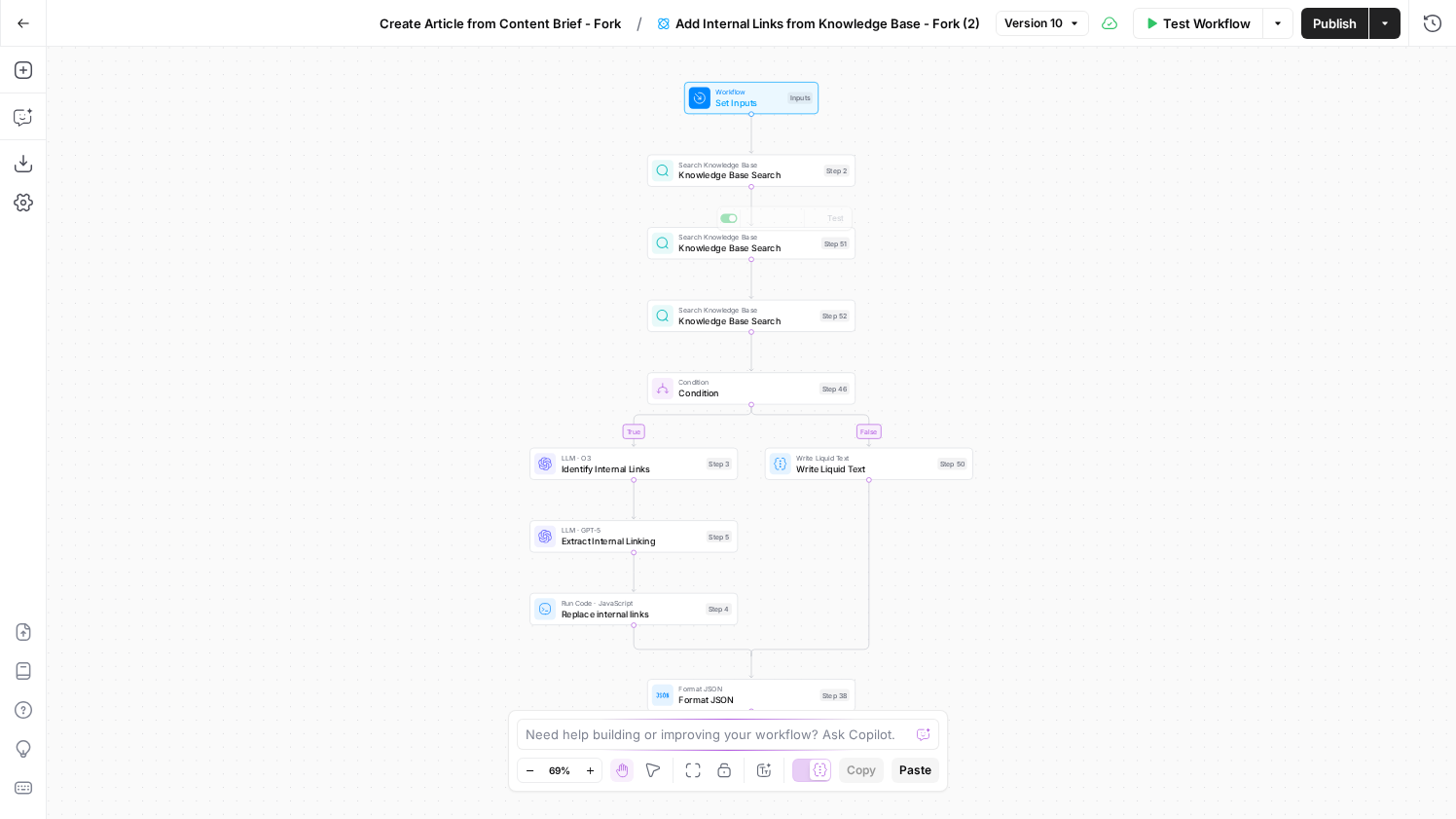
click at [737, 186] on div "Search Knowledge Base Knowledge Base Search Step 2 Copy step Delete step Add No…" at bounding box center [750, 171] width 208 height 32
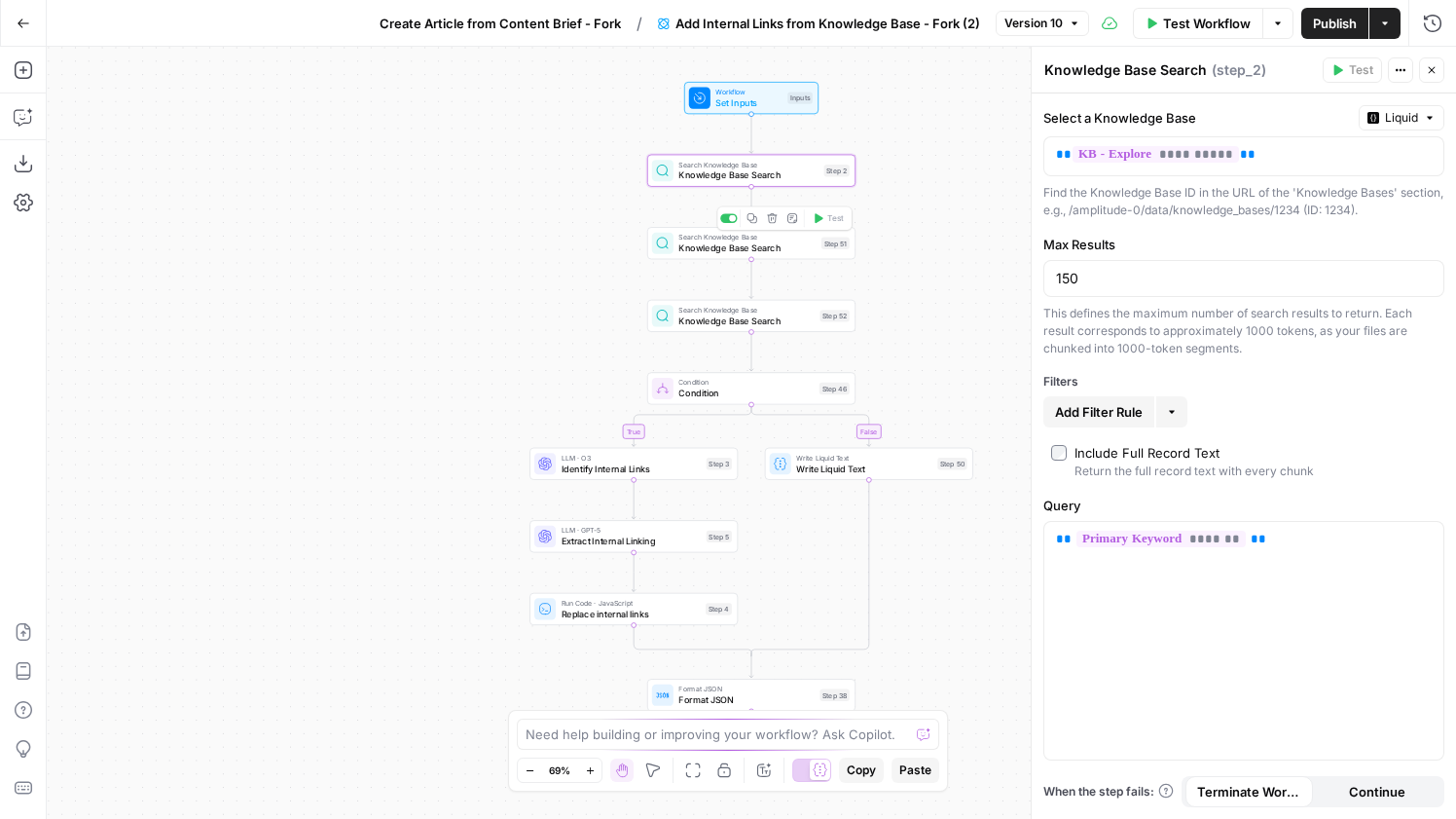
click at [749, 246] on span "Knowledge Base Search" at bounding box center [747, 248] width 138 height 14
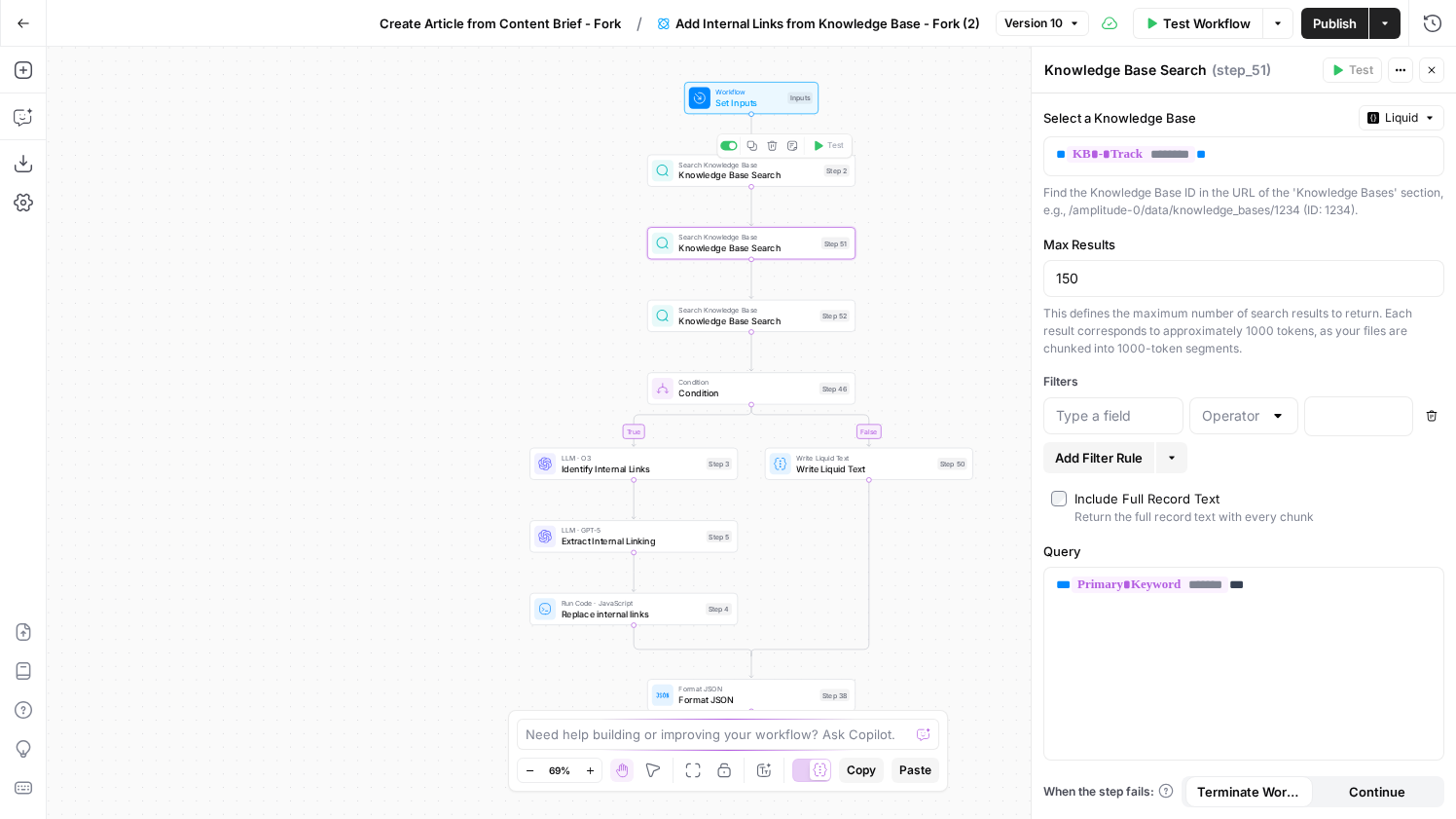
click at [753, 97] on span "Set Inputs" at bounding box center [748, 103] width 66 height 14
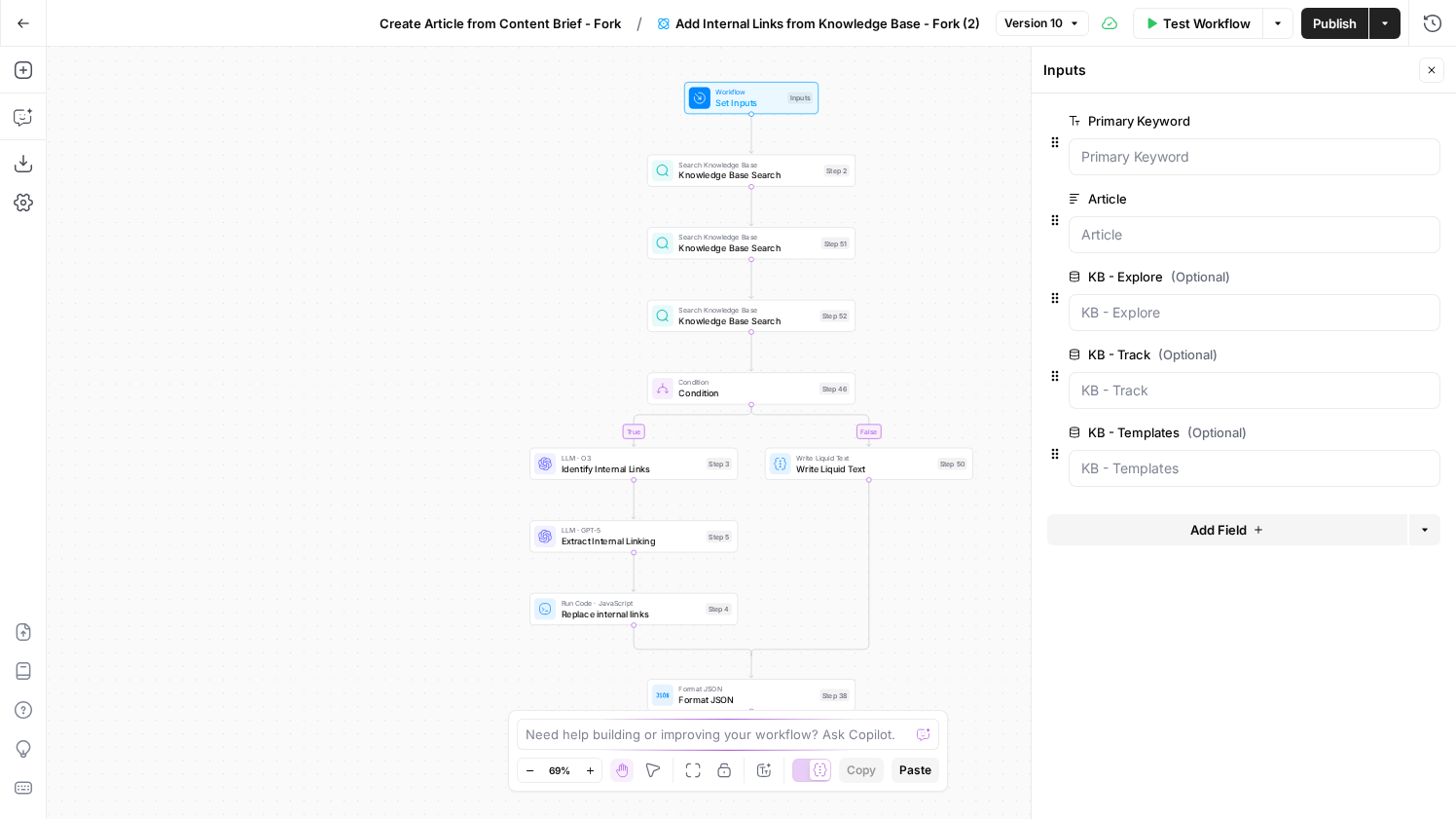
click at [506, 31] on span "Create Article from Content Brief - Fork" at bounding box center [500, 23] width 241 height 20
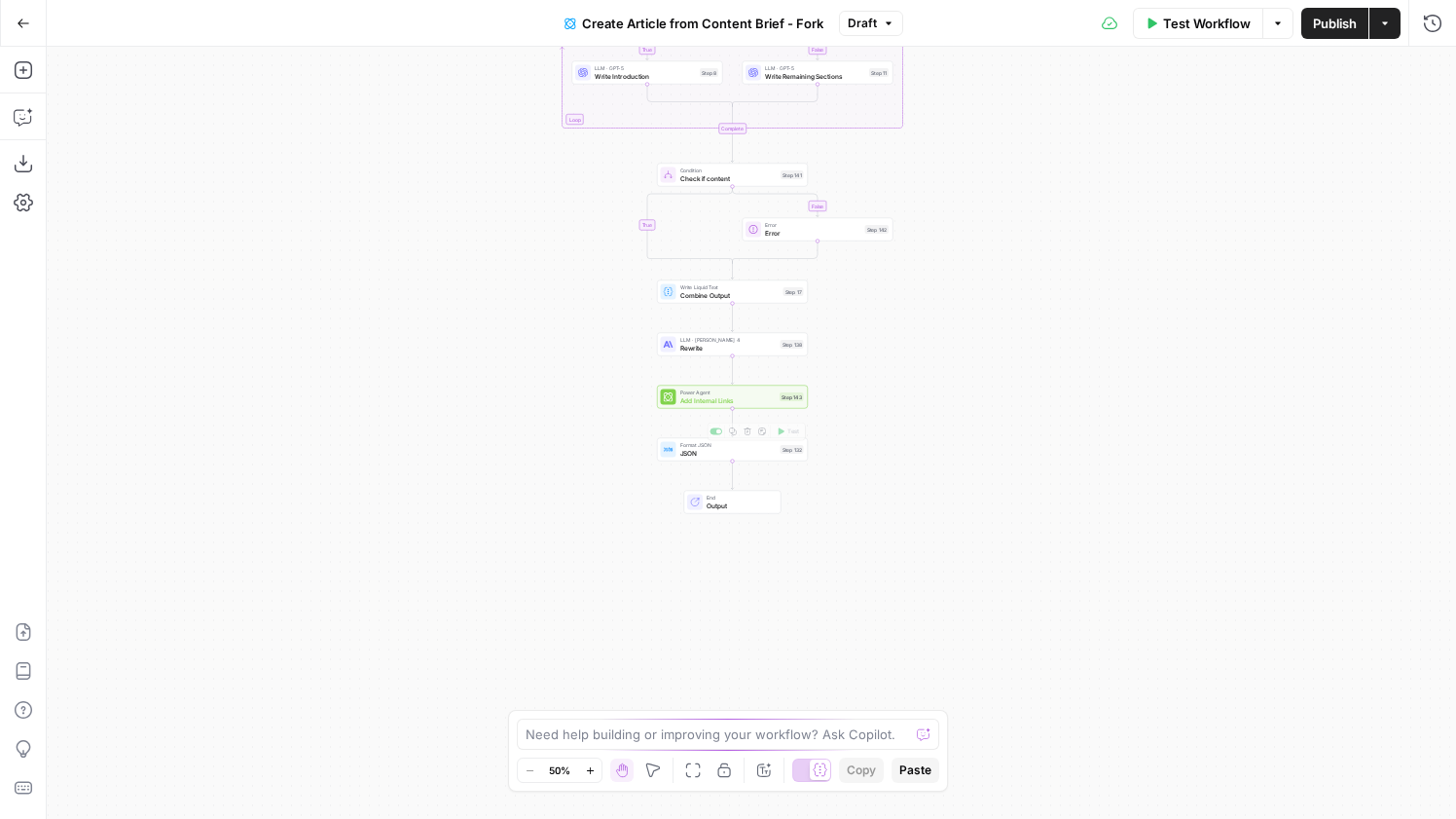
click at [735, 397] on span "Add Internal Links" at bounding box center [728, 400] width 97 height 10
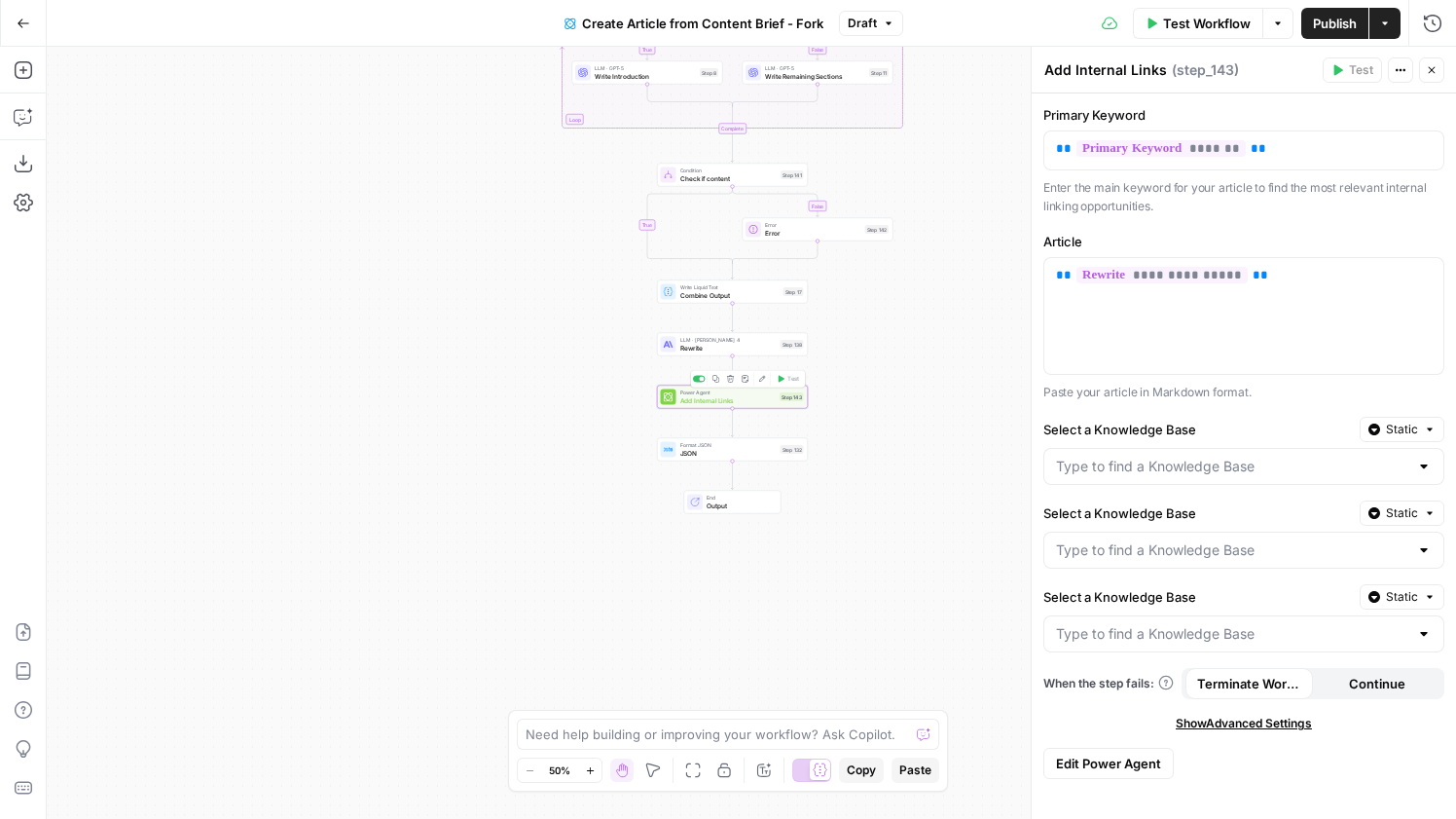
click at [780, 401] on div "Power Agent Add Internal Links Step 143 Copy step Delete step Add Note Edit Age…" at bounding box center [732, 396] width 143 height 17
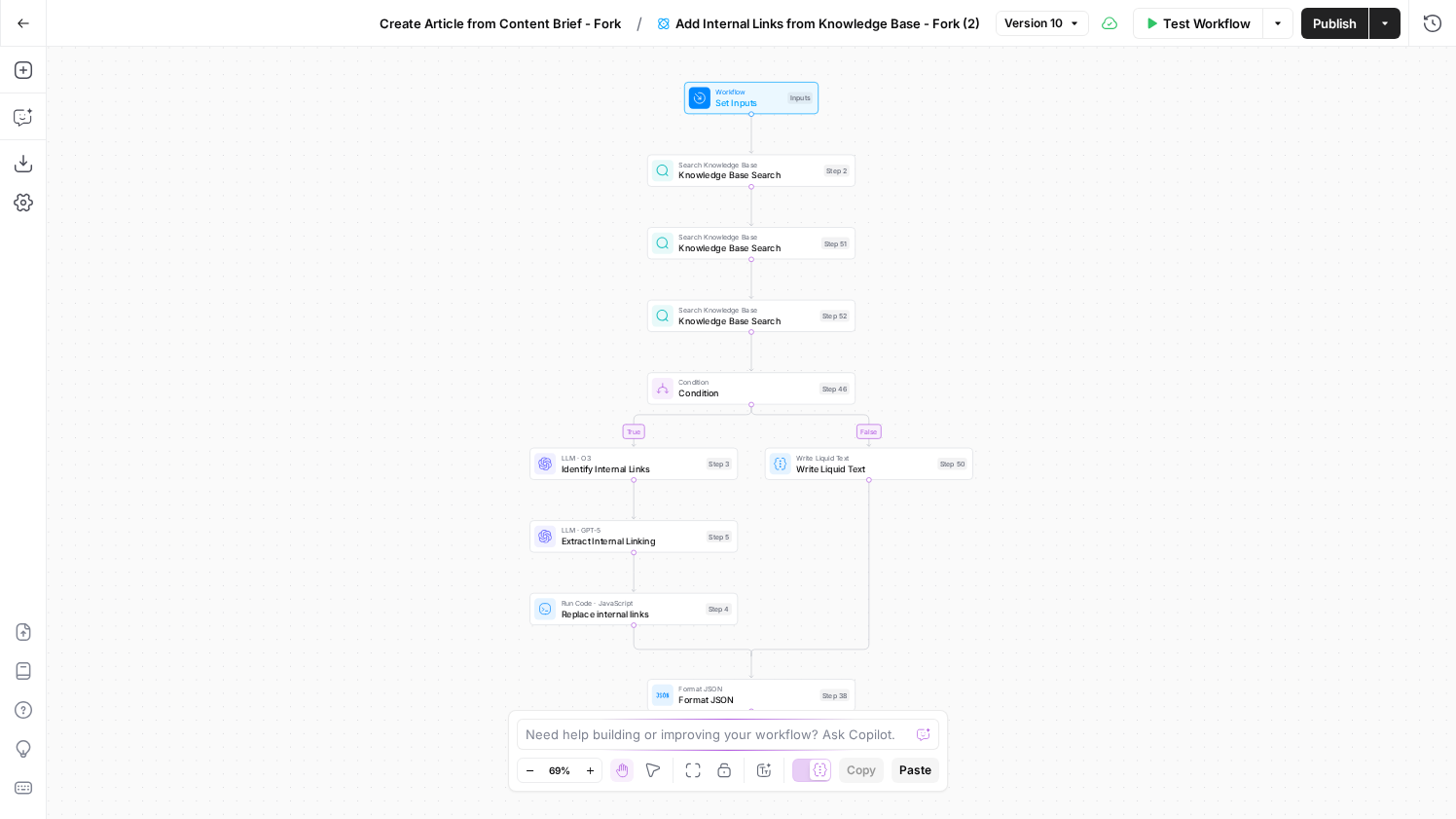
click at [805, 177] on span "Knowledge Base Search" at bounding box center [748, 176] width 141 height 14
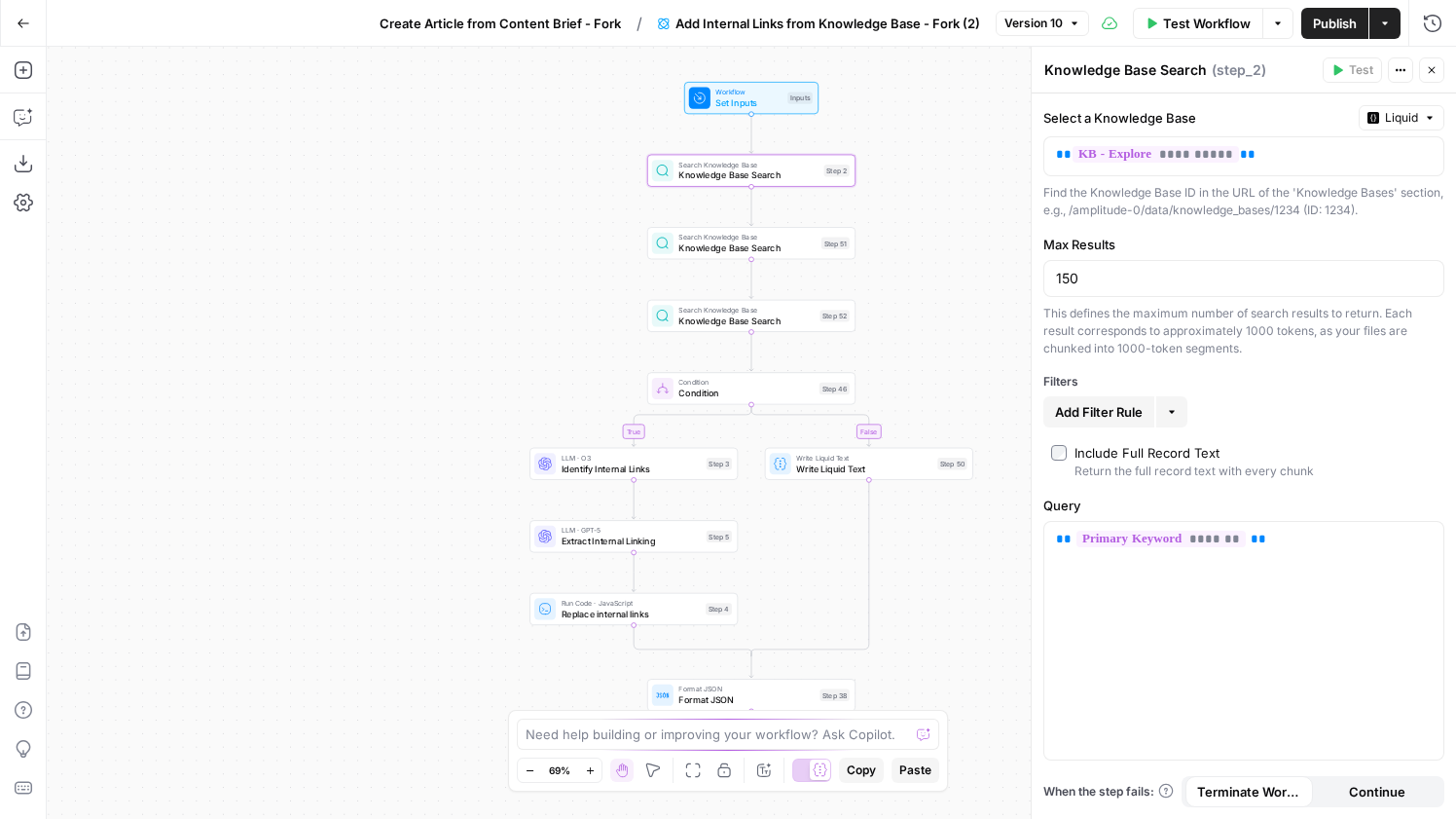
click at [731, 252] on span "Knowledge Base Search" at bounding box center [747, 248] width 138 height 14
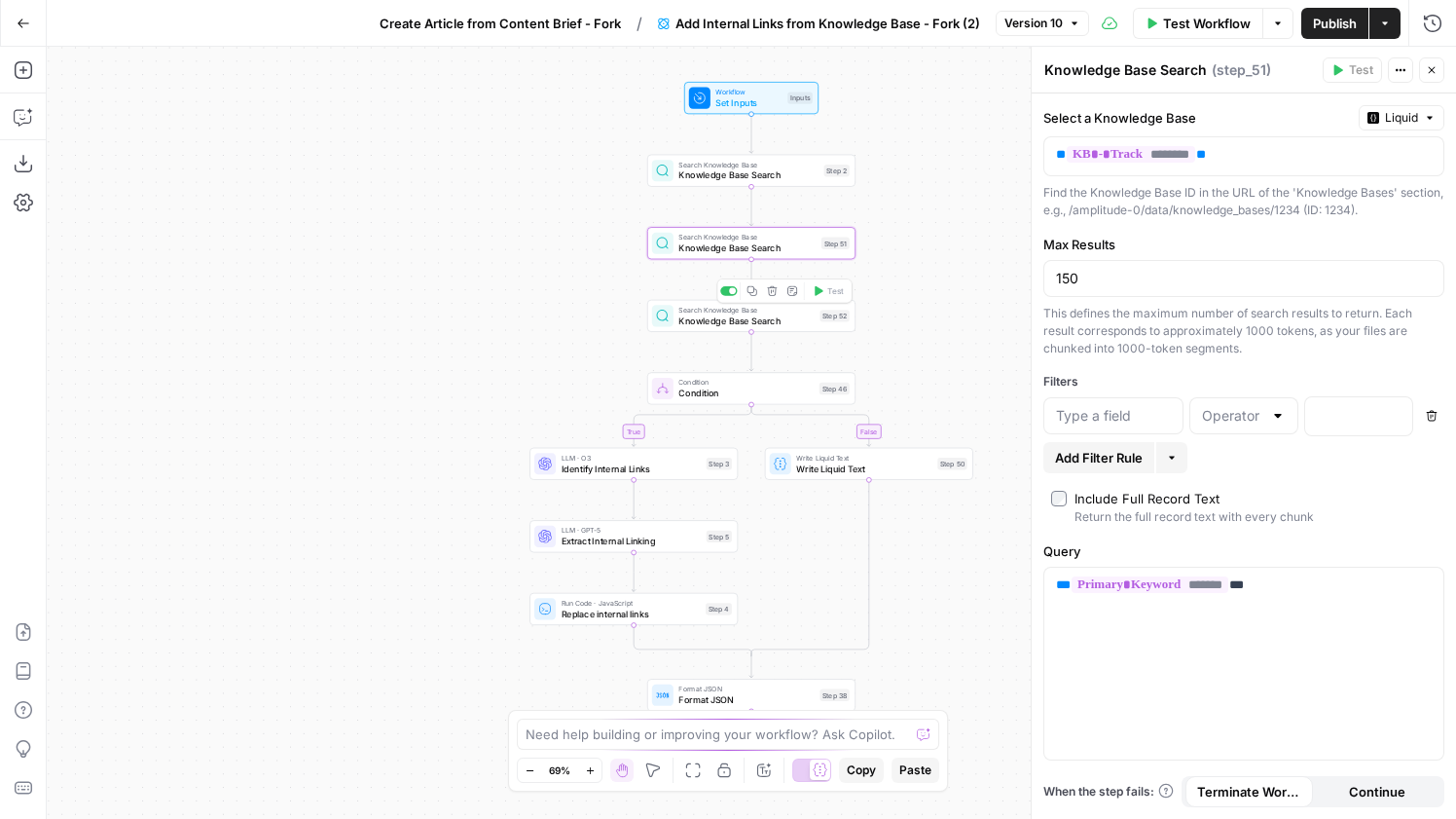
click at [750, 322] on span "Knowledge Base Search" at bounding box center [746, 320] width 136 height 14
click at [1286, 153] on p "**********" at bounding box center [1228, 155] width 344 height 20
click at [766, 238] on span "Search Knowledge Base" at bounding box center [747, 236] width 138 height 11
click at [782, 177] on span "Knowledge Base Search" at bounding box center [748, 176] width 141 height 14
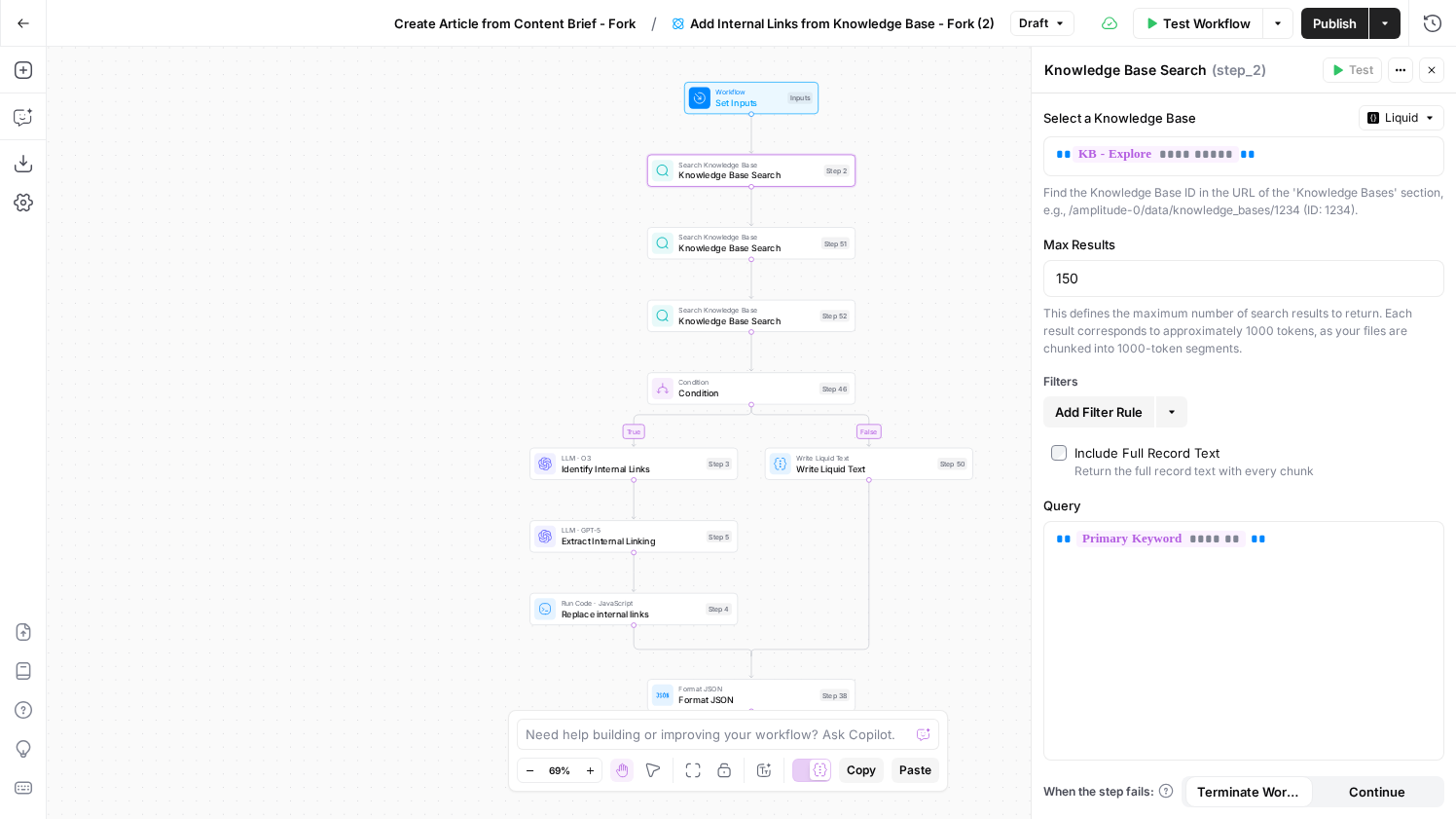
click at [551, 27] on span "Create Article from Content Brief - Fork" at bounding box center [514, 23] width 241 height 20
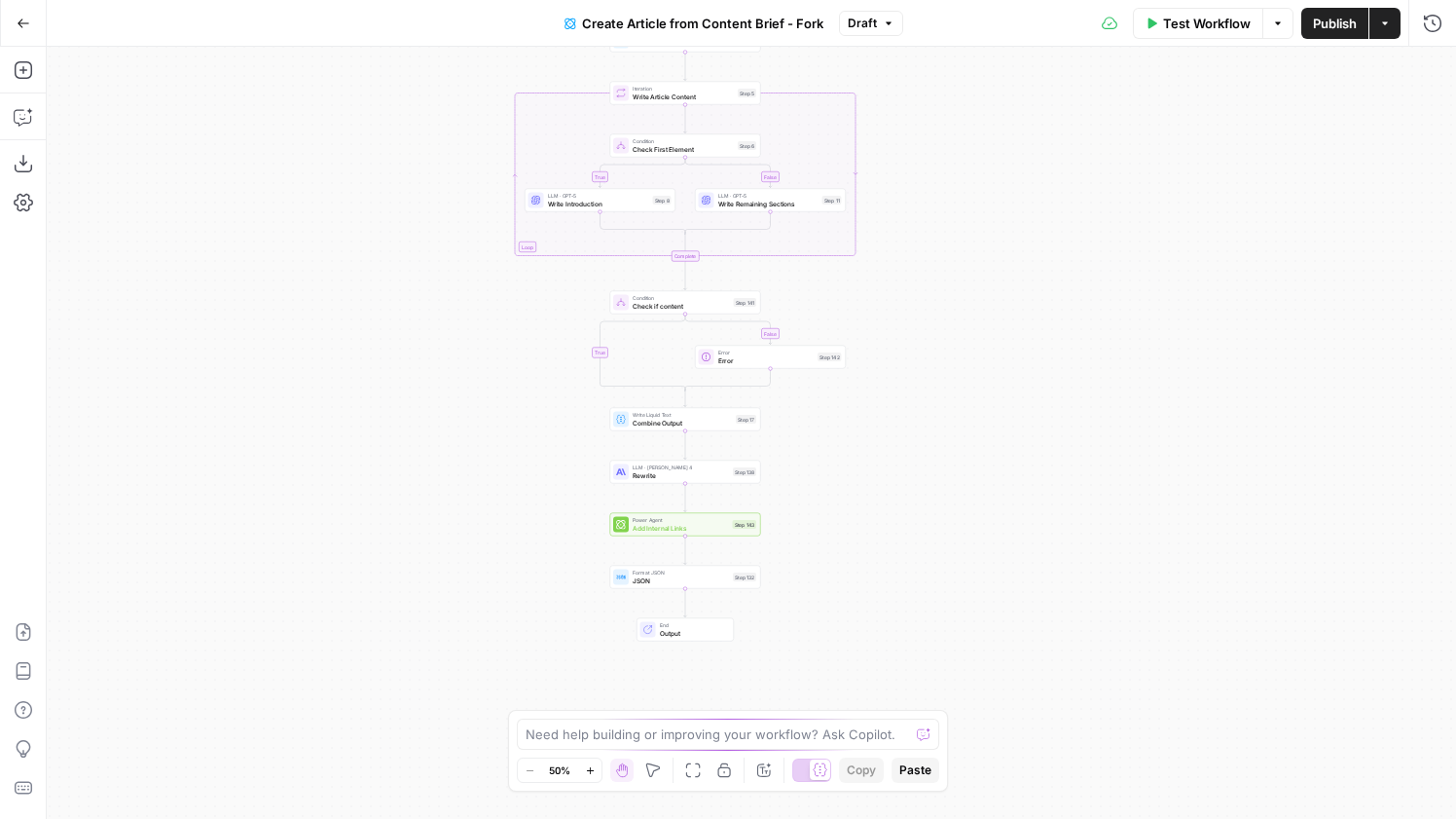
click at [693, 529] on span "Add Internal Links" at bounding box center [680, 528] width 97 height 10
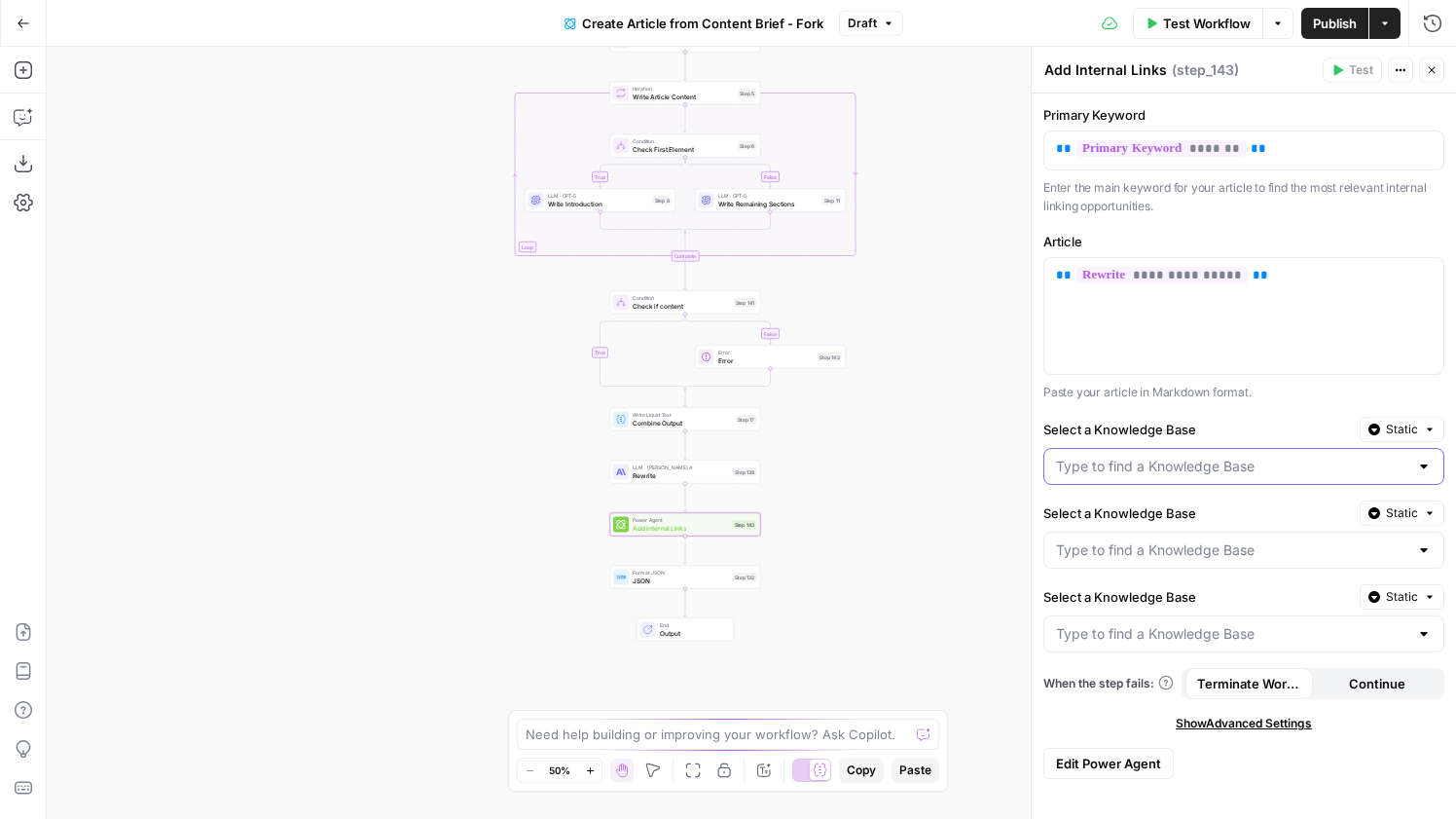
click at [1249, 472] on input "Select a Knowledge Base" at bounding box center [1232, 467] width 352 height 20
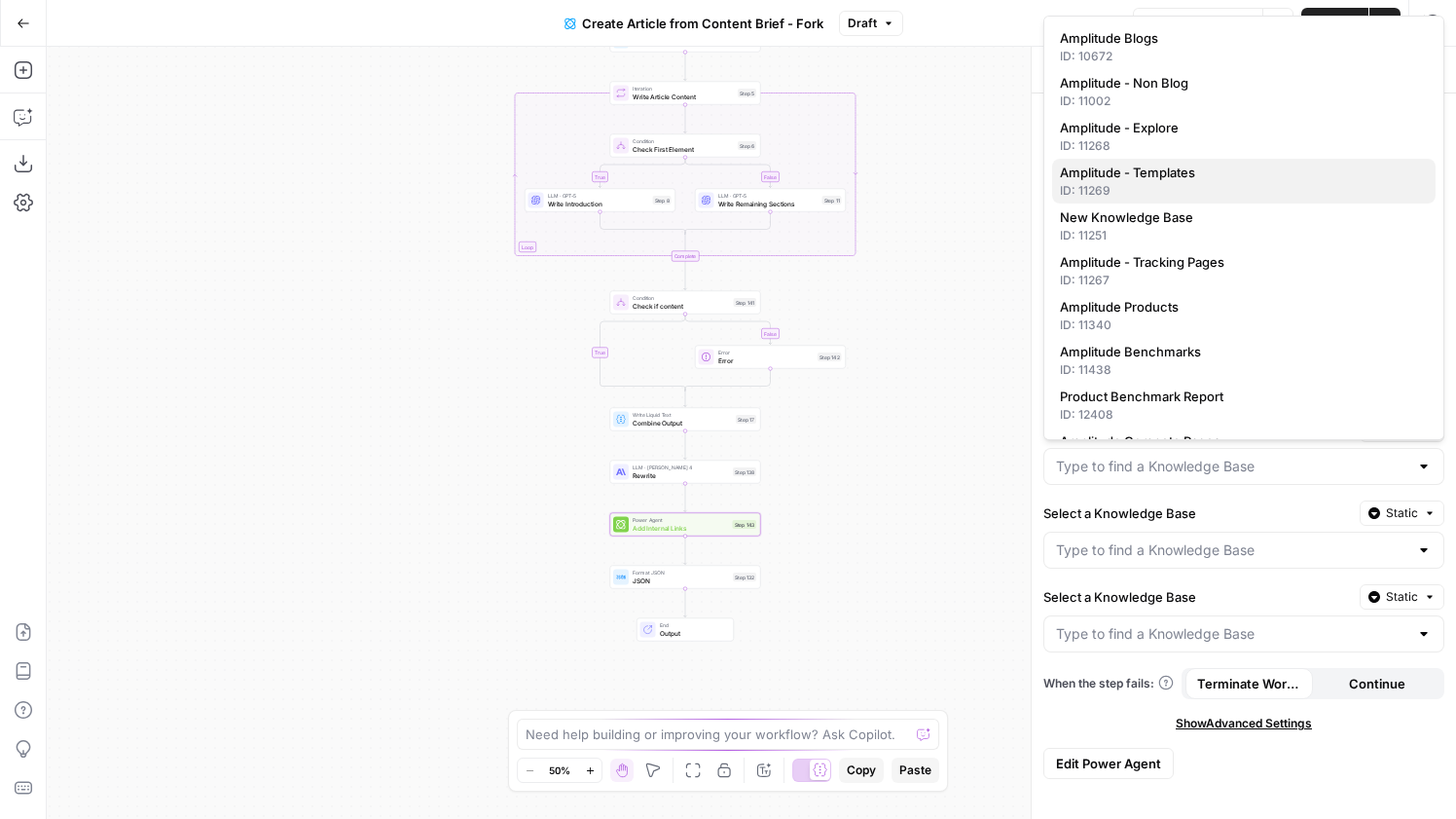
click at [1205, 183] on div "ID: 11269" at bounding box center [1243, 191] width 368 height 18
type input "Amplitude - Templates"
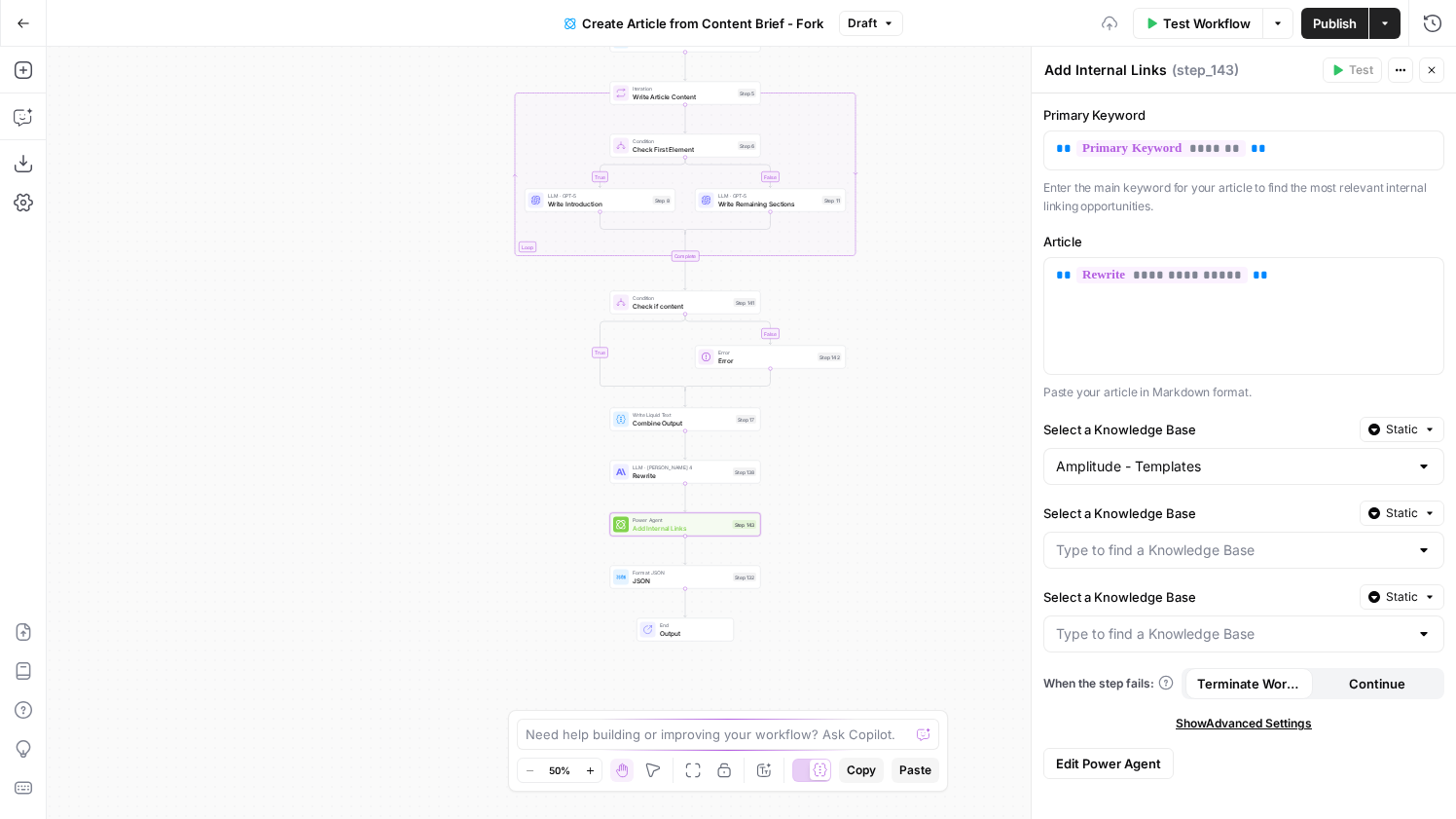
click at [1173, 565] on div at bounding box center [1243, 551] width 401 height 37
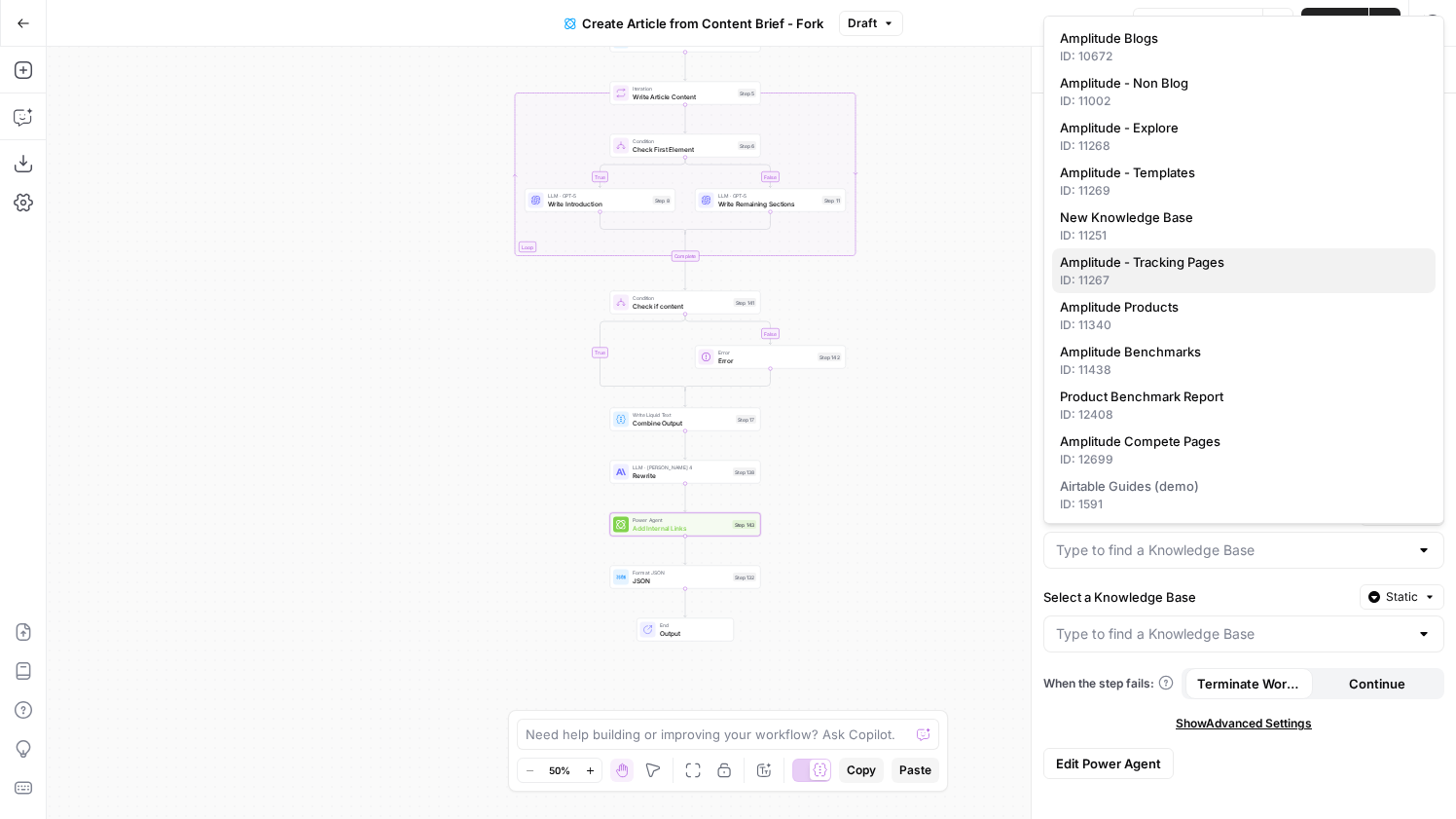
click at [1192, 272] on div "ID: 11267" at bounding box center [1243, 280] width 368 height 18
type input "Amplitude - Tracking Pages"
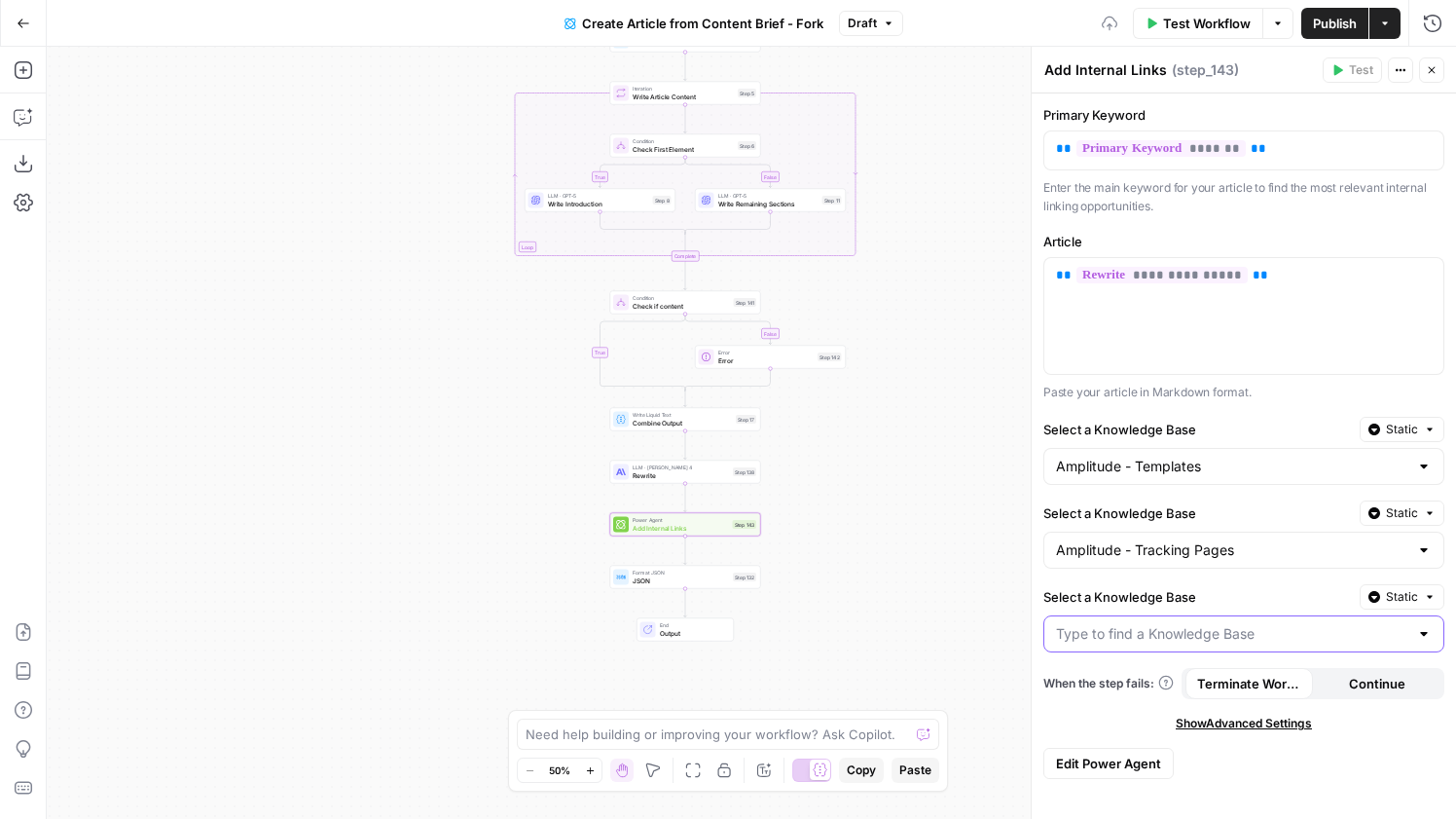
click at [1159, 638] on input "Select a Knowledge Base" at bounding box center [1232, 634] width 352 height 20
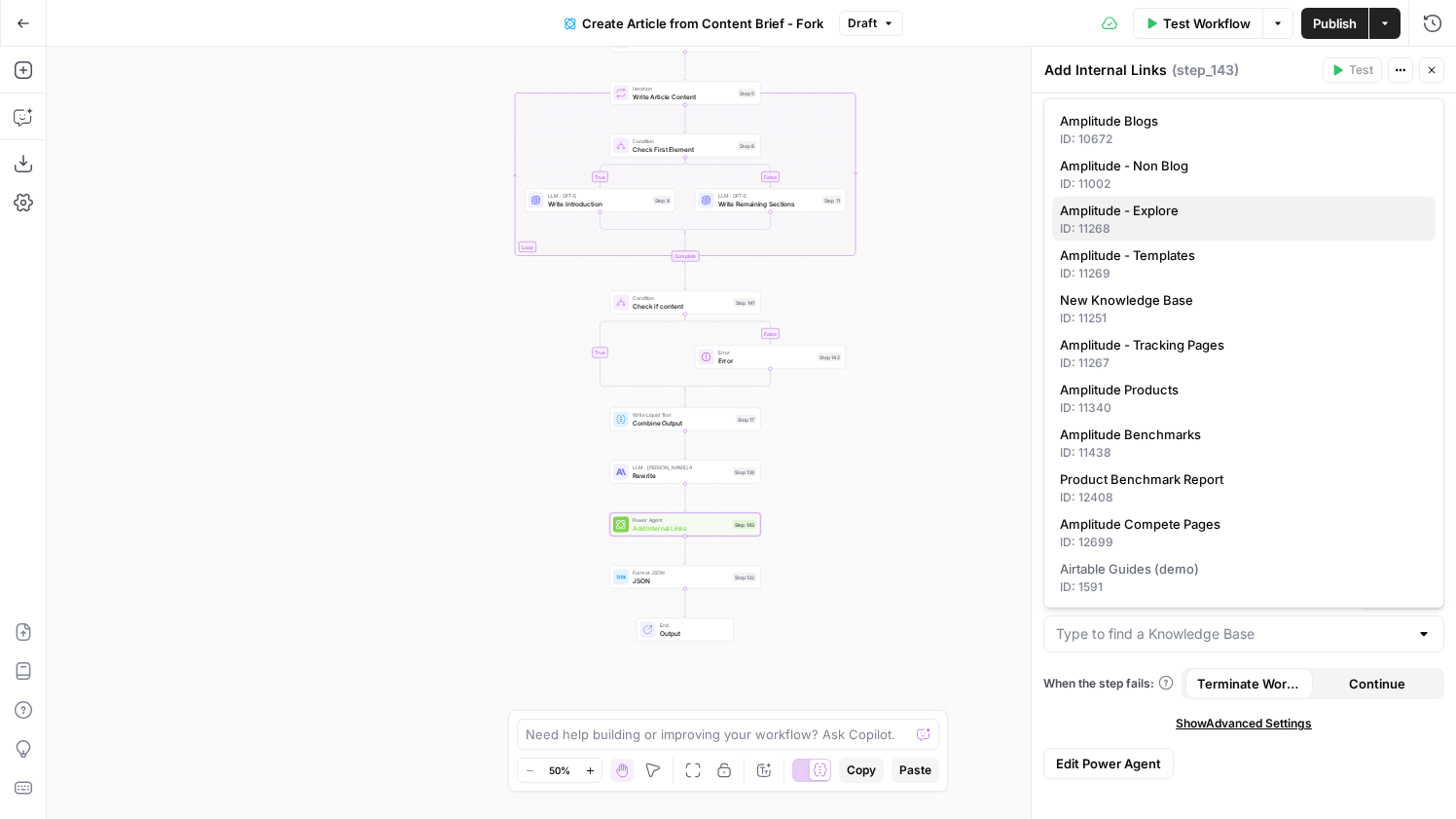
click at [1217, 216] on span "Amplitude - Explore" at bounding box center [1239, 210] width 360 height 20
type input "Amplitude - Explore"
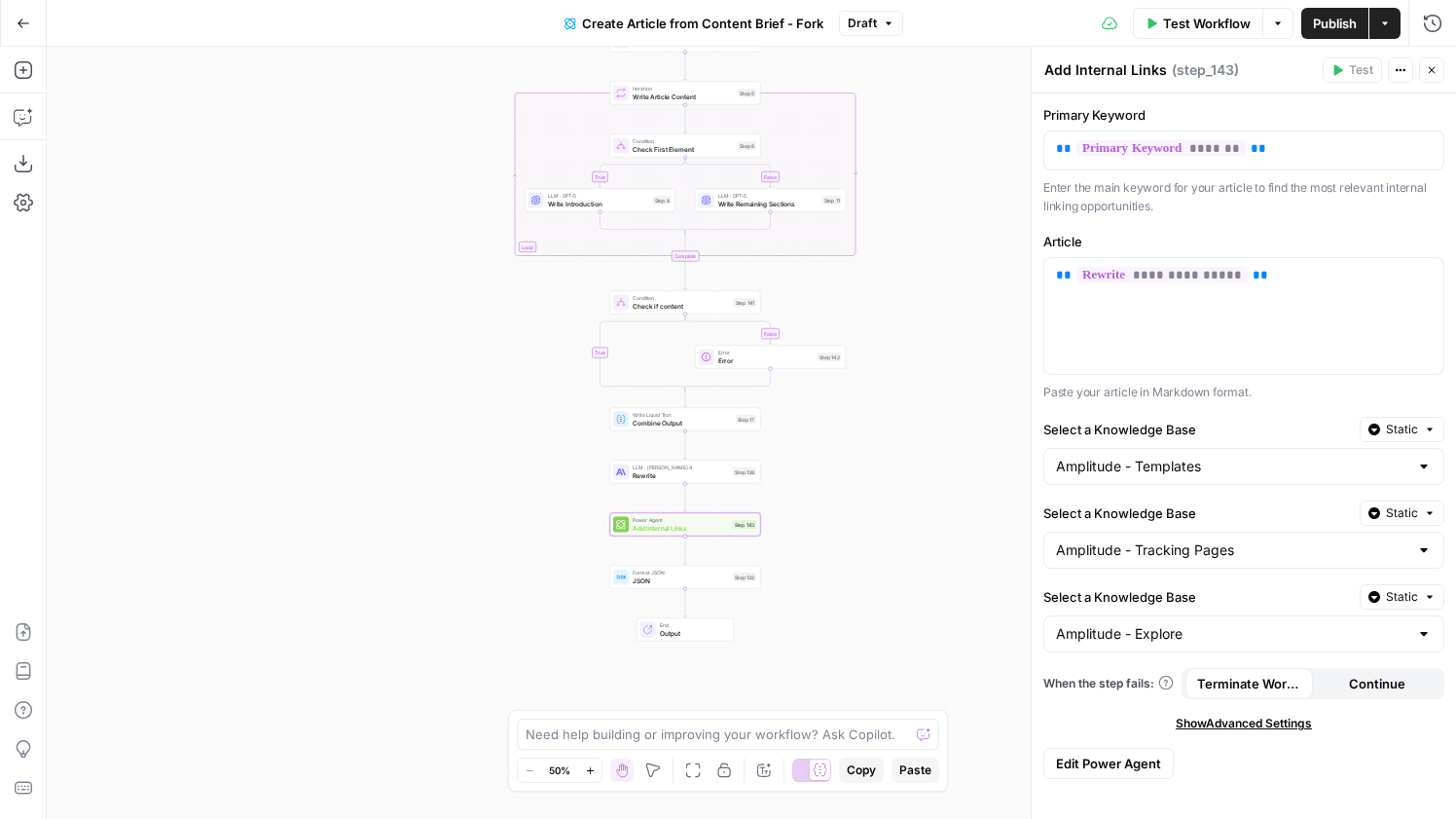
click at [1430, 70] on icon "button" at bounding box center [1432, 70] width 12 height 12
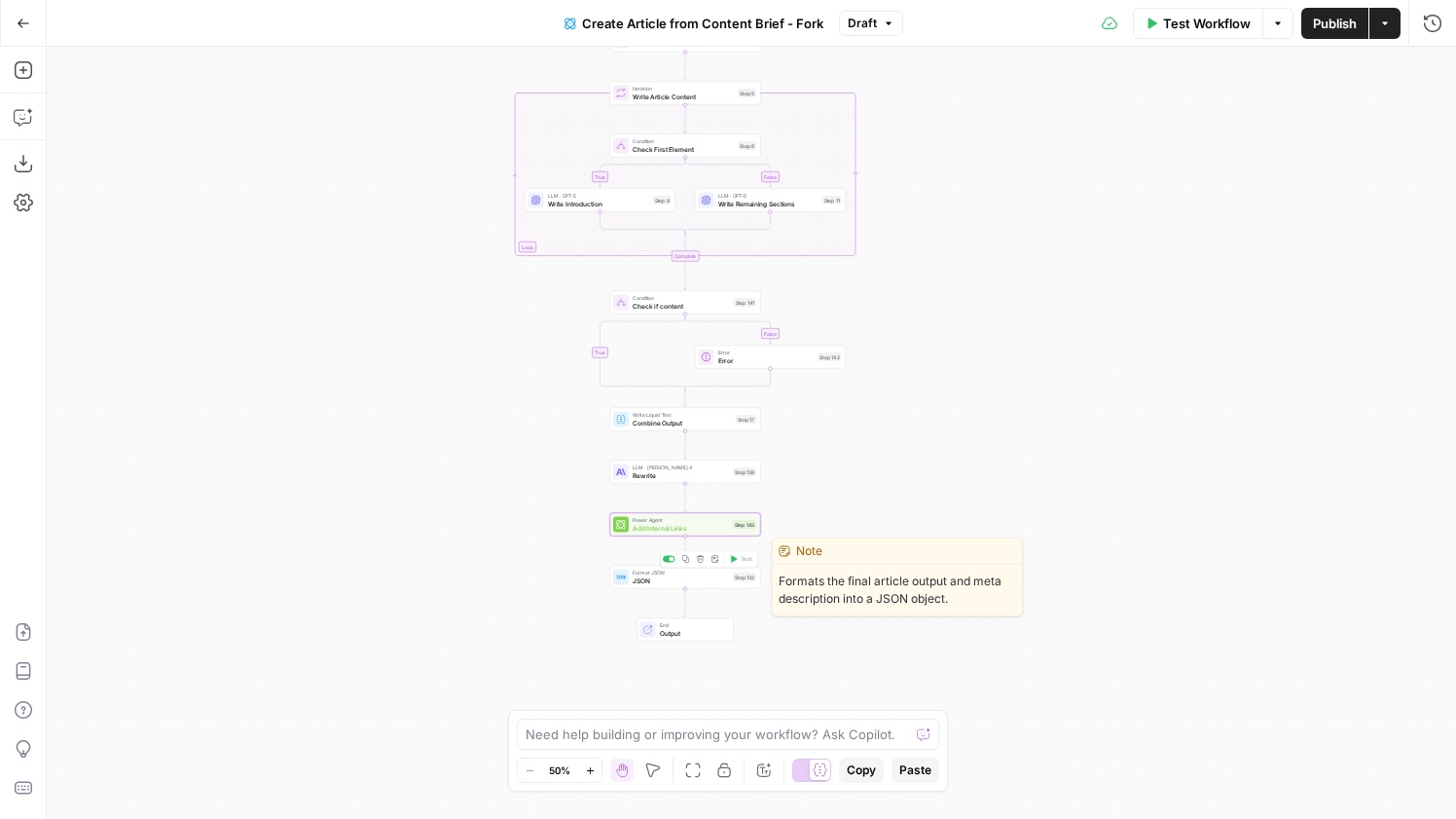
click at [719, 582] on span "JSON" at bounding box center [680, 581] width 97 height 10
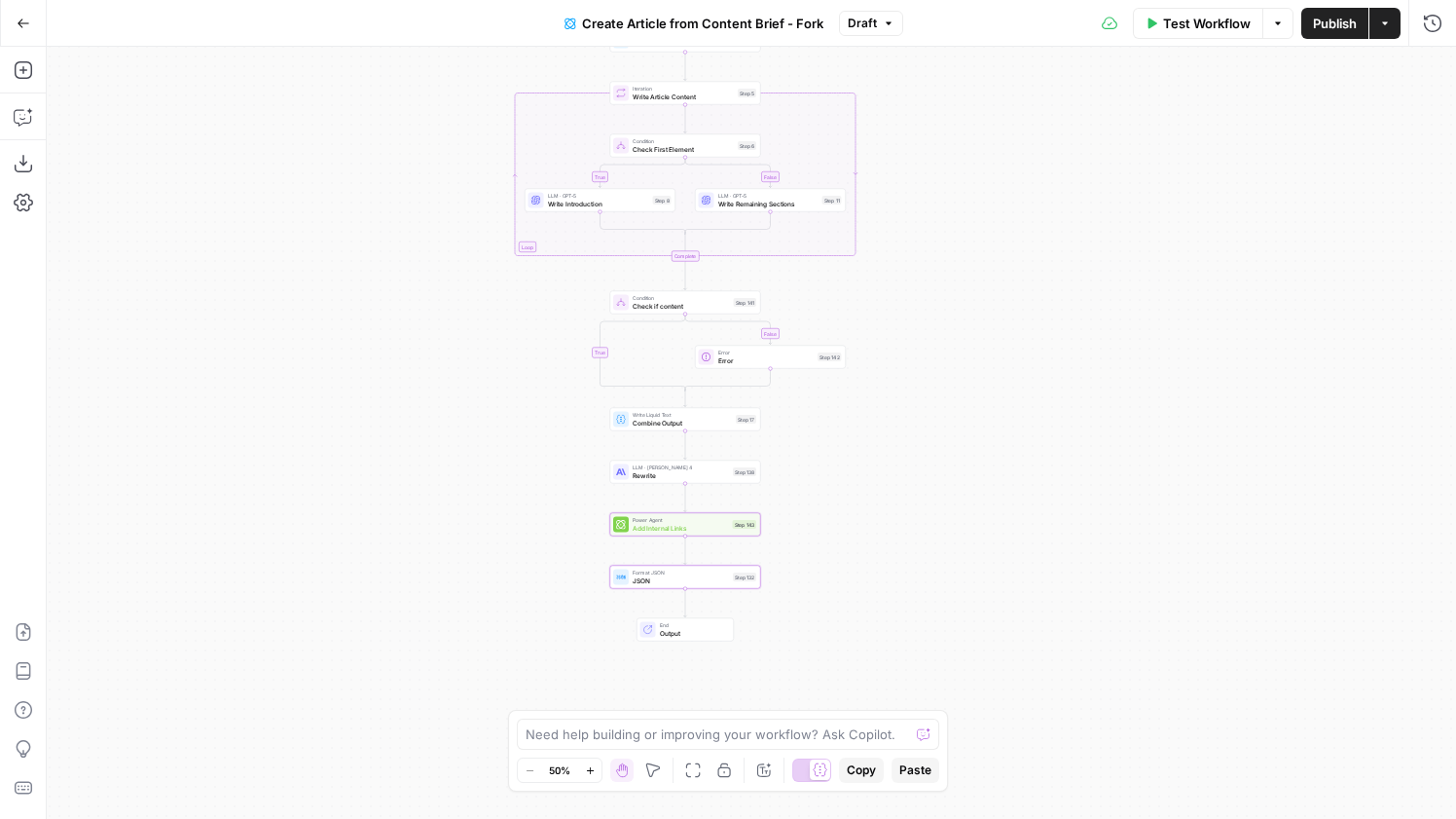
click at [723, 534] on div "Power Agent Add Internal Links Step 143" at bounding box center [685, 525] width 151 height 23
click at [721, 529] on span "Add Internal Links" at bounding box center [680, 528] width 97 height 10
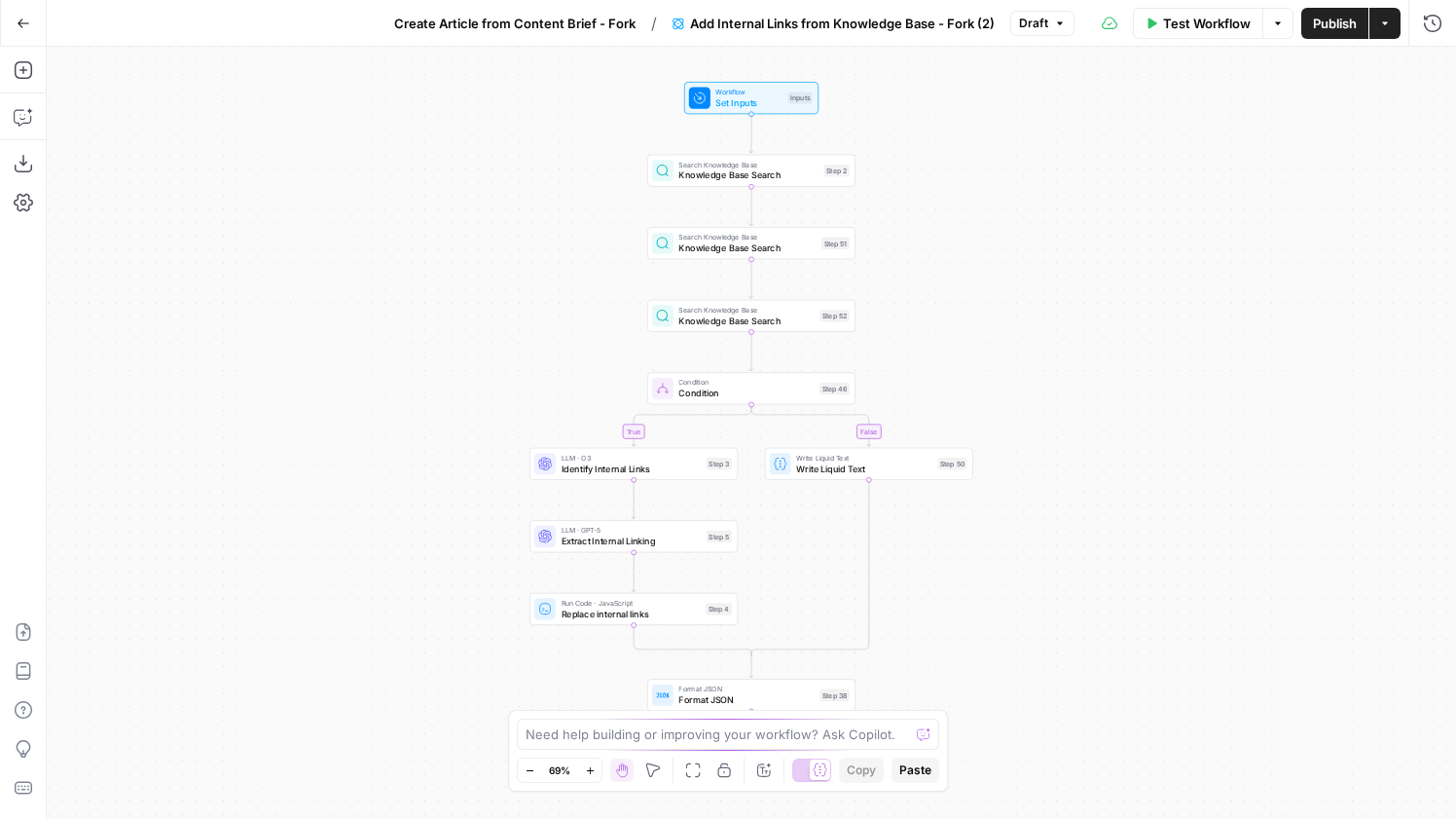
click at [554, 36] on button "Create Article from Content Brief - Fork" at bounding box center [514, 23] width 264 height 31
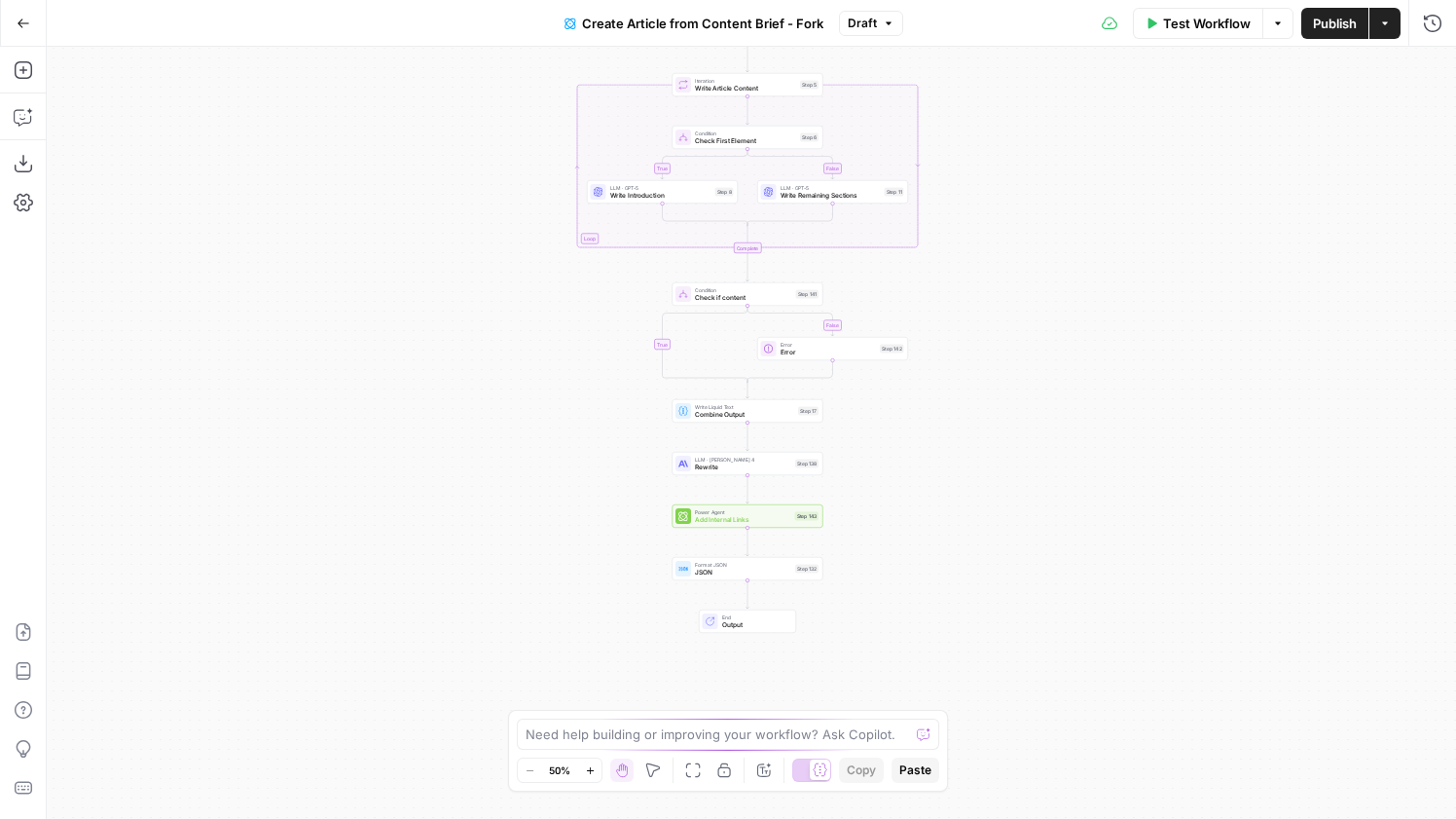
click at [785, 522] on span "Add Internal Links" at bounding box center [743, 520] width 97 height 10
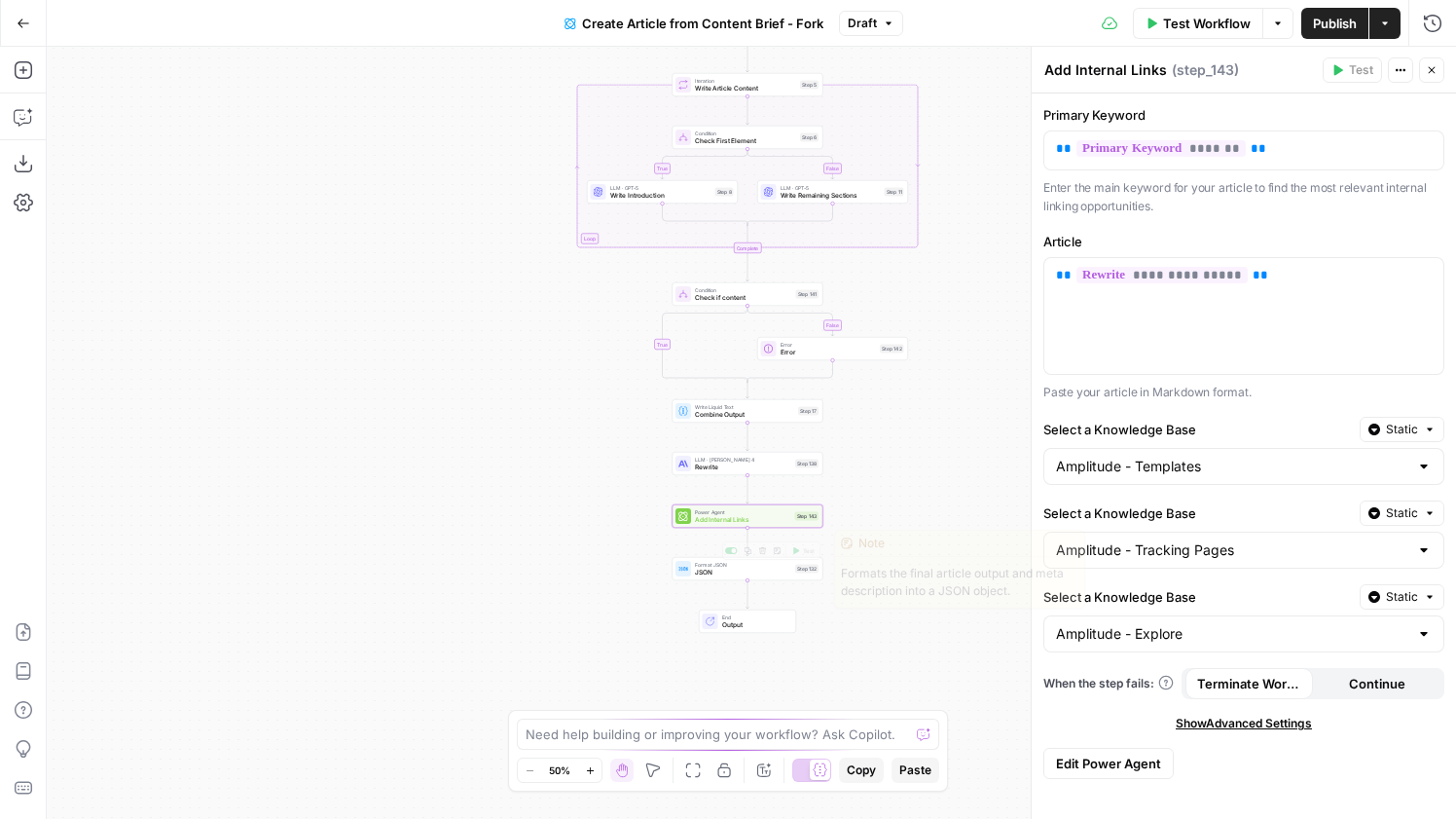
click at [729, 576] on span "JSON" at bounding box center [743, 573] width 97 height 10
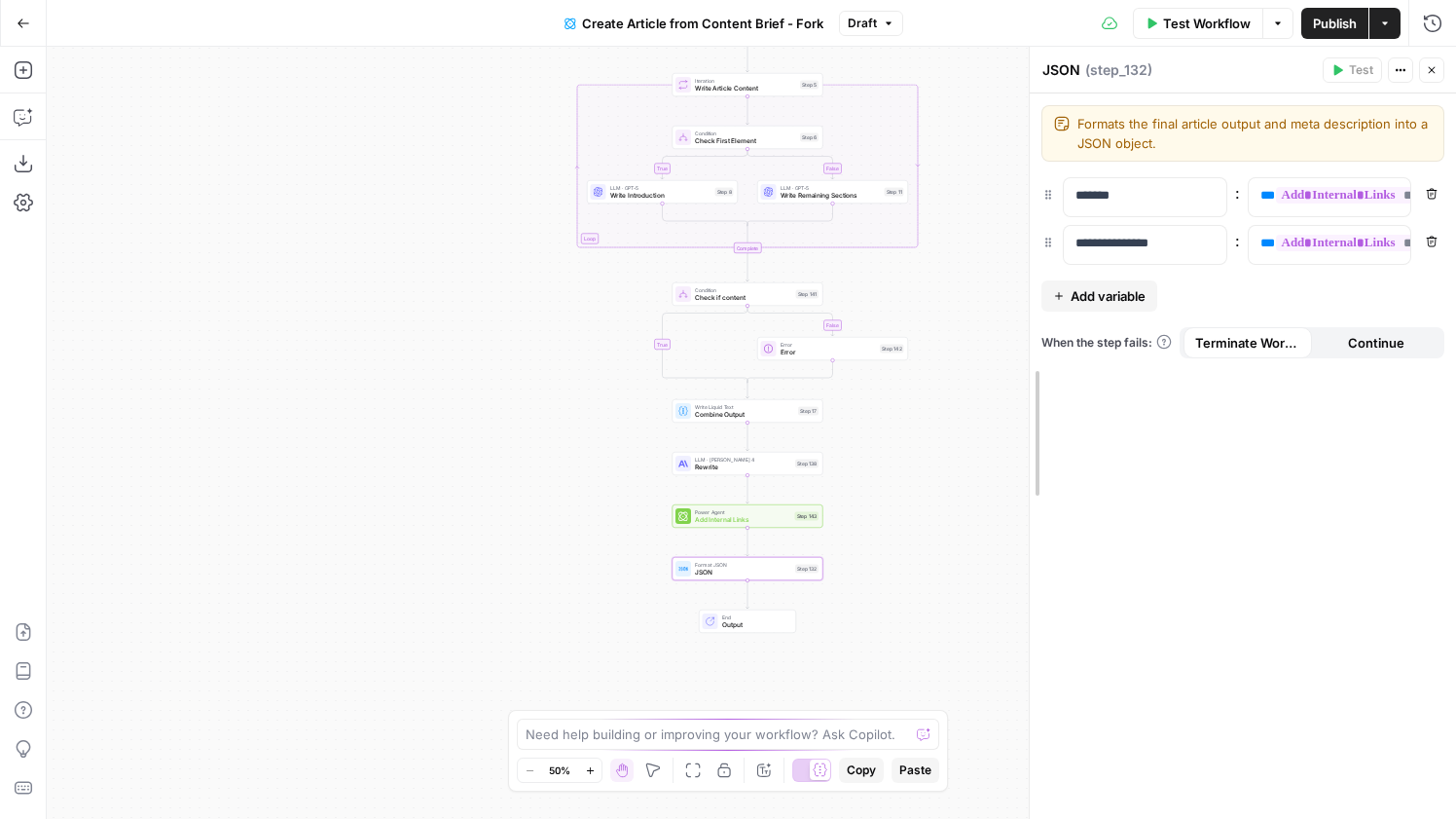
drag, startPoint x: 1033, startPoint y: 364, endPoint x: 1033, endPoint y: 446, distance: 82.0
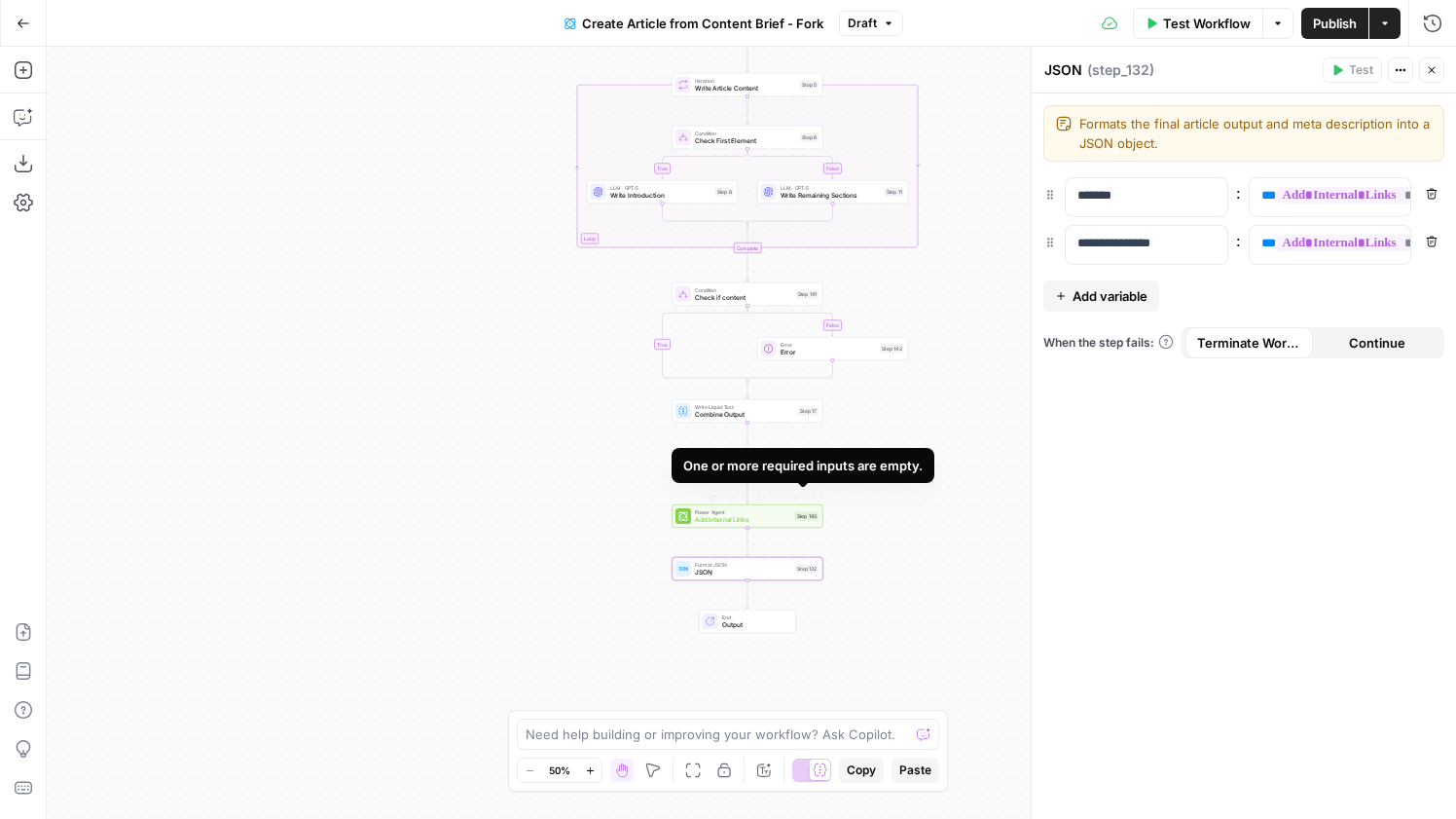
click at [796, 523] on div "Power Agent Add Internal Links Step 143 Copy step Delete step Add Note Edit Age…" at bounding box center [747, 516] width 143 height 17
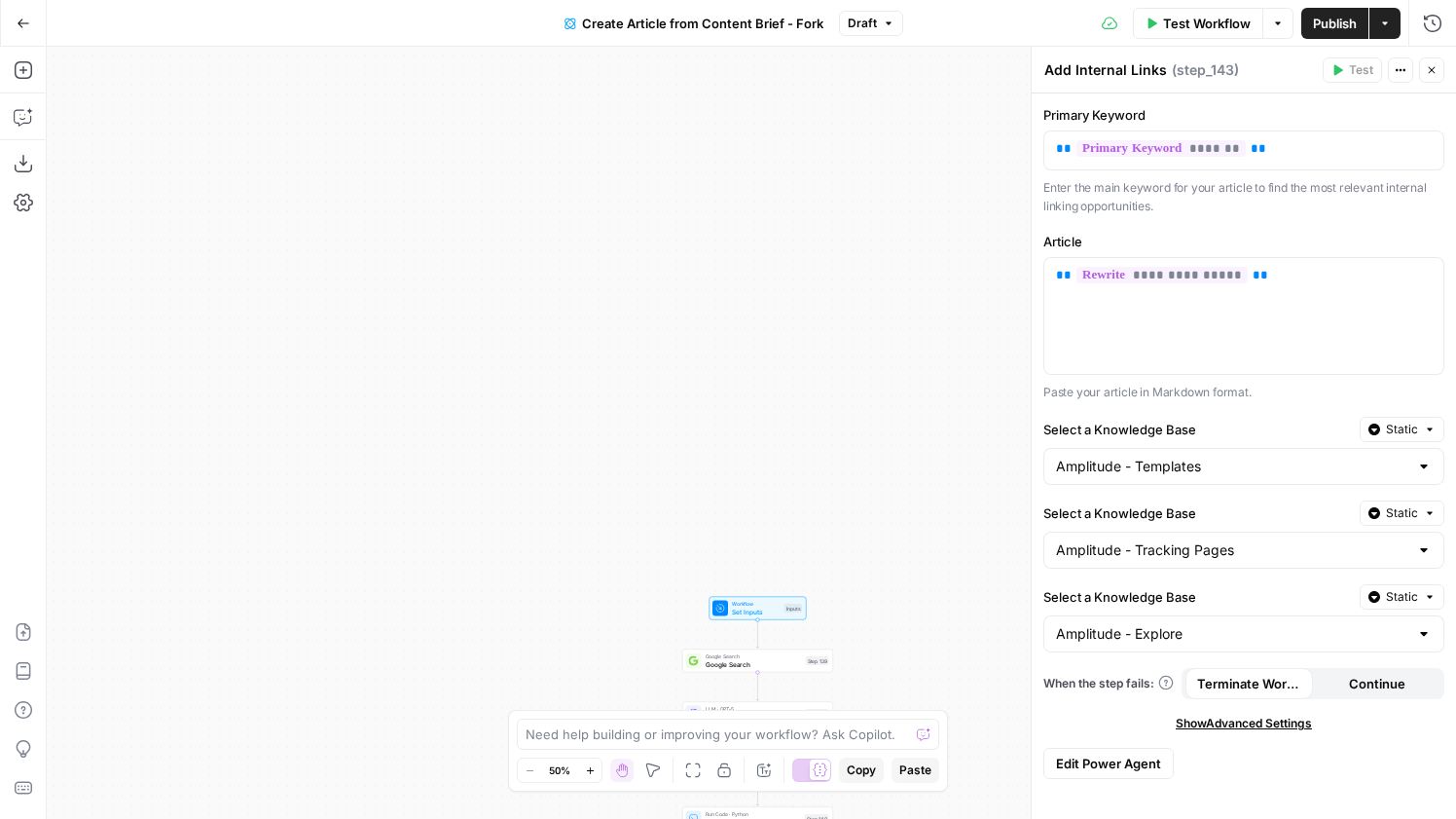
click at [1178, 18] on span "Test Workflow" at bounding box center [1207, 23] width 88 height 20
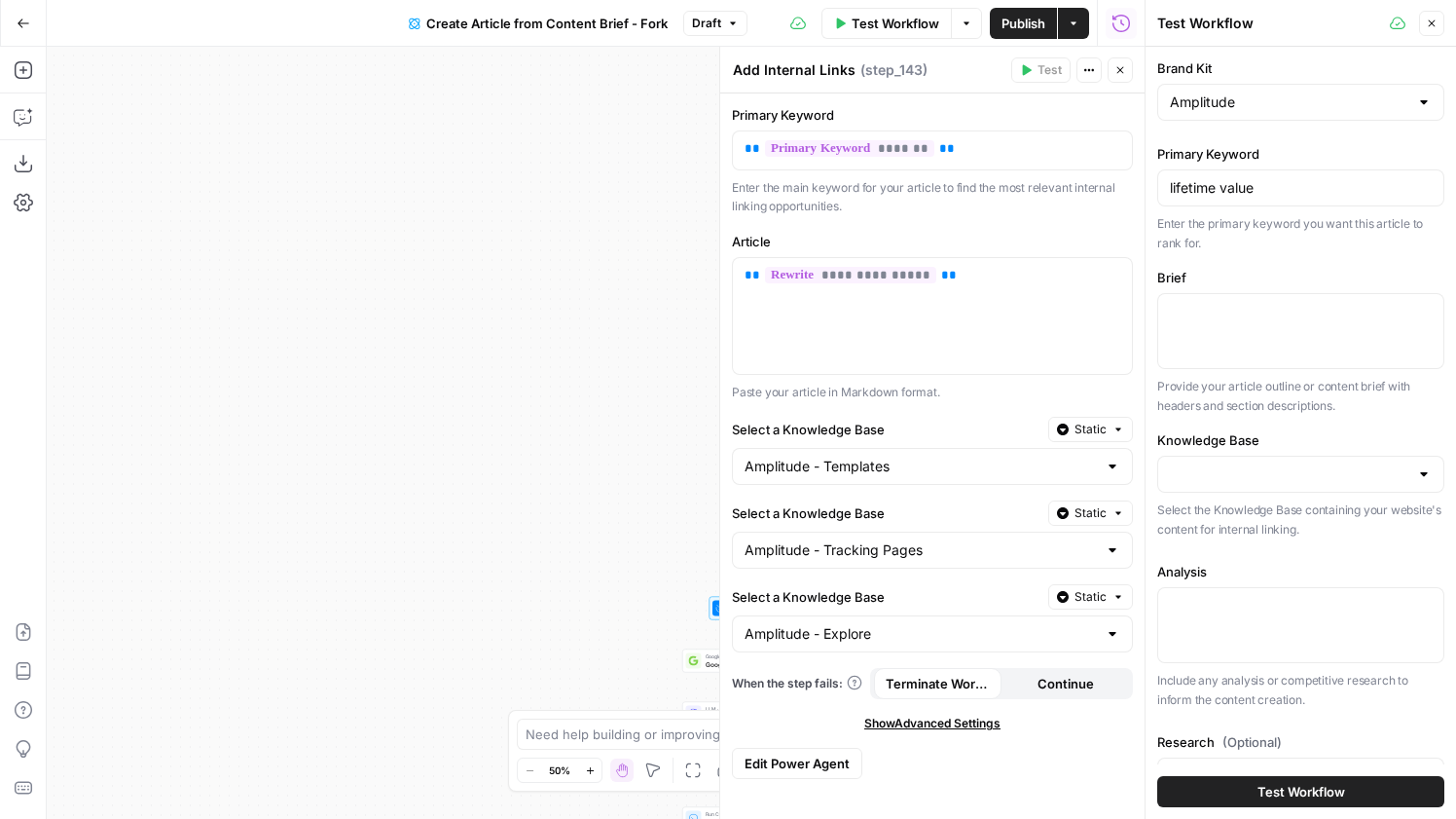
click at [1431, 30] on button "Close" at bounding box center [1432, 23] width 25 height 25
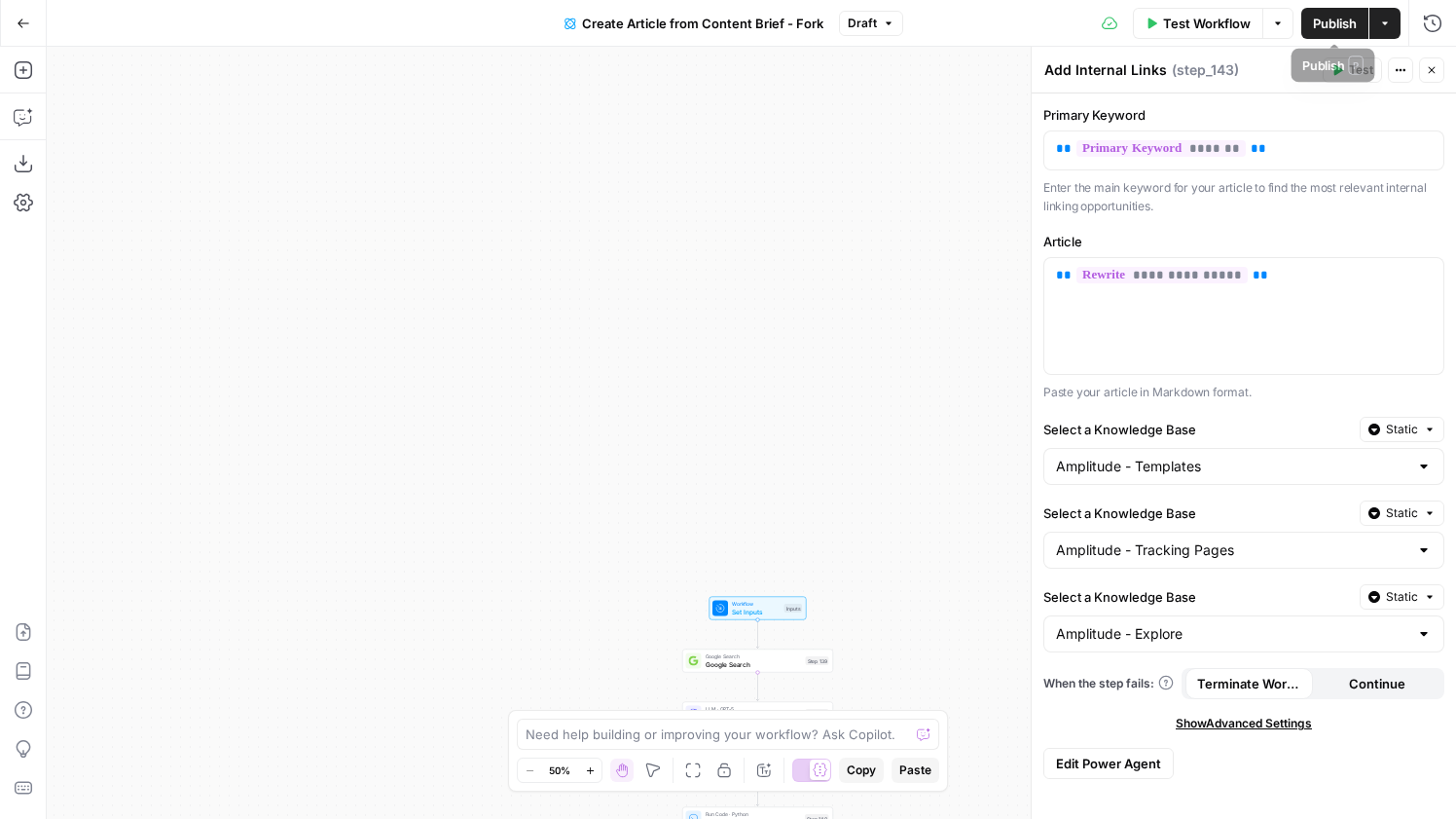
click at [1325, 20] on span "Publish" at bounding box center [1335, 23] width 44 height 20
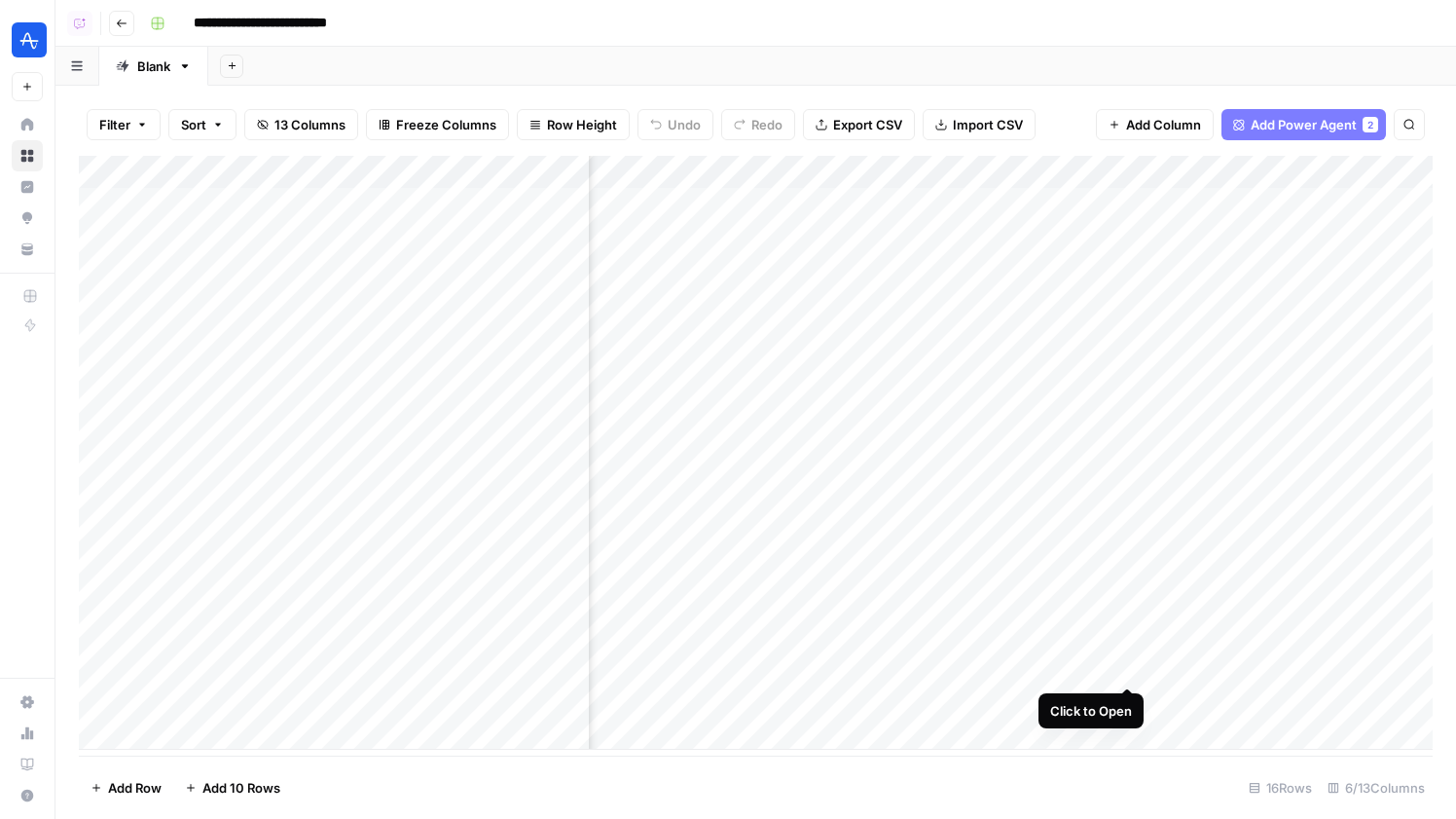
scroll to position [0, 346]
click at [1132, 666] on div "Add Column" at bounding box center [755, 453] width 1354 height 594
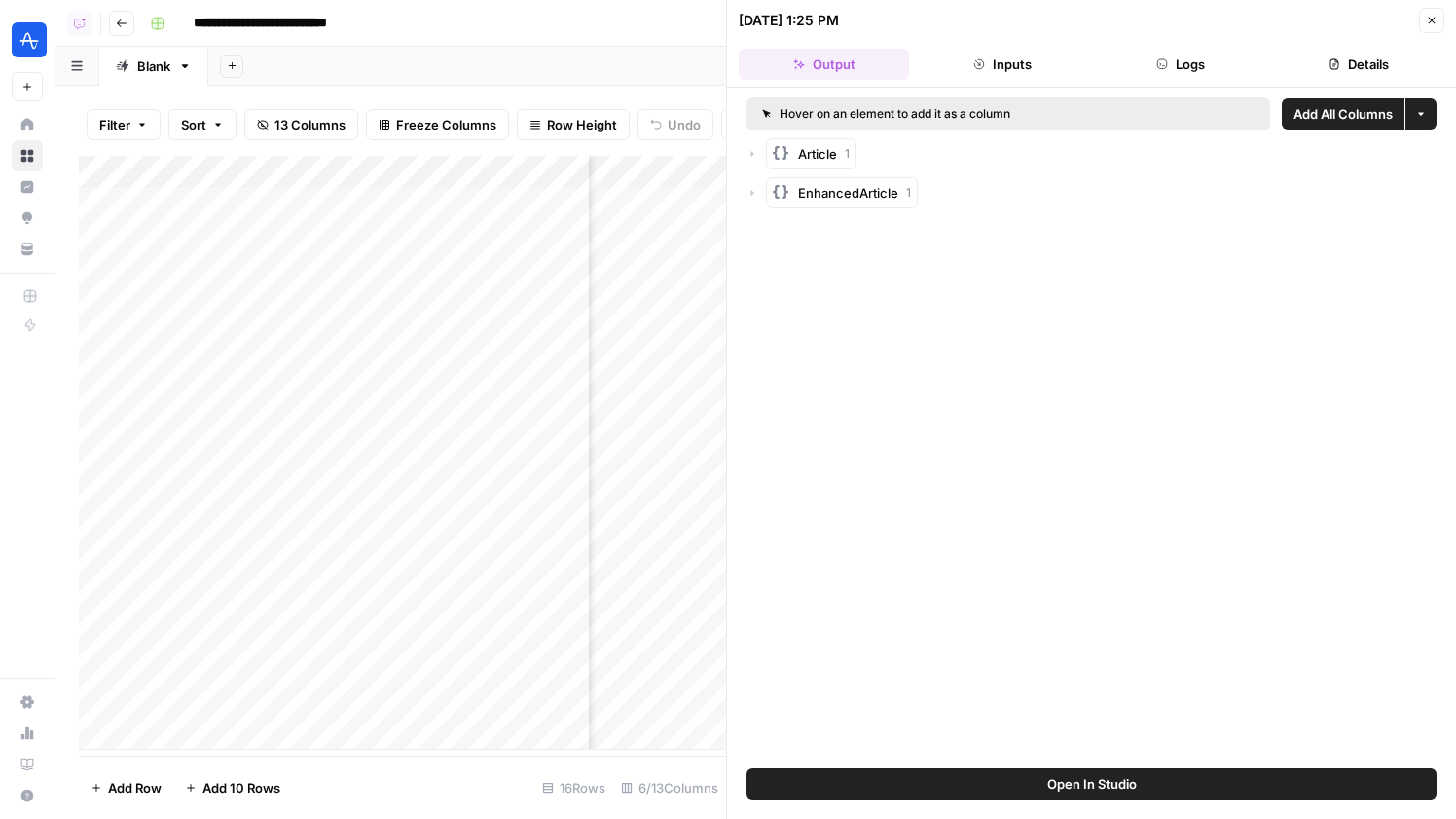
click at [1176, 84] on header "09/26/25 at 1:25 PM Close Output Inputs Logs Details" at bounding box center [1091, 44] width 729 height 88
click at [1088, 783] on span "Open In Studio" at bounding box center [1092, 784] width 90 height 20
click at [1423, 15] on button "Close" at bounding box center [1432, 20] width 25 height 25
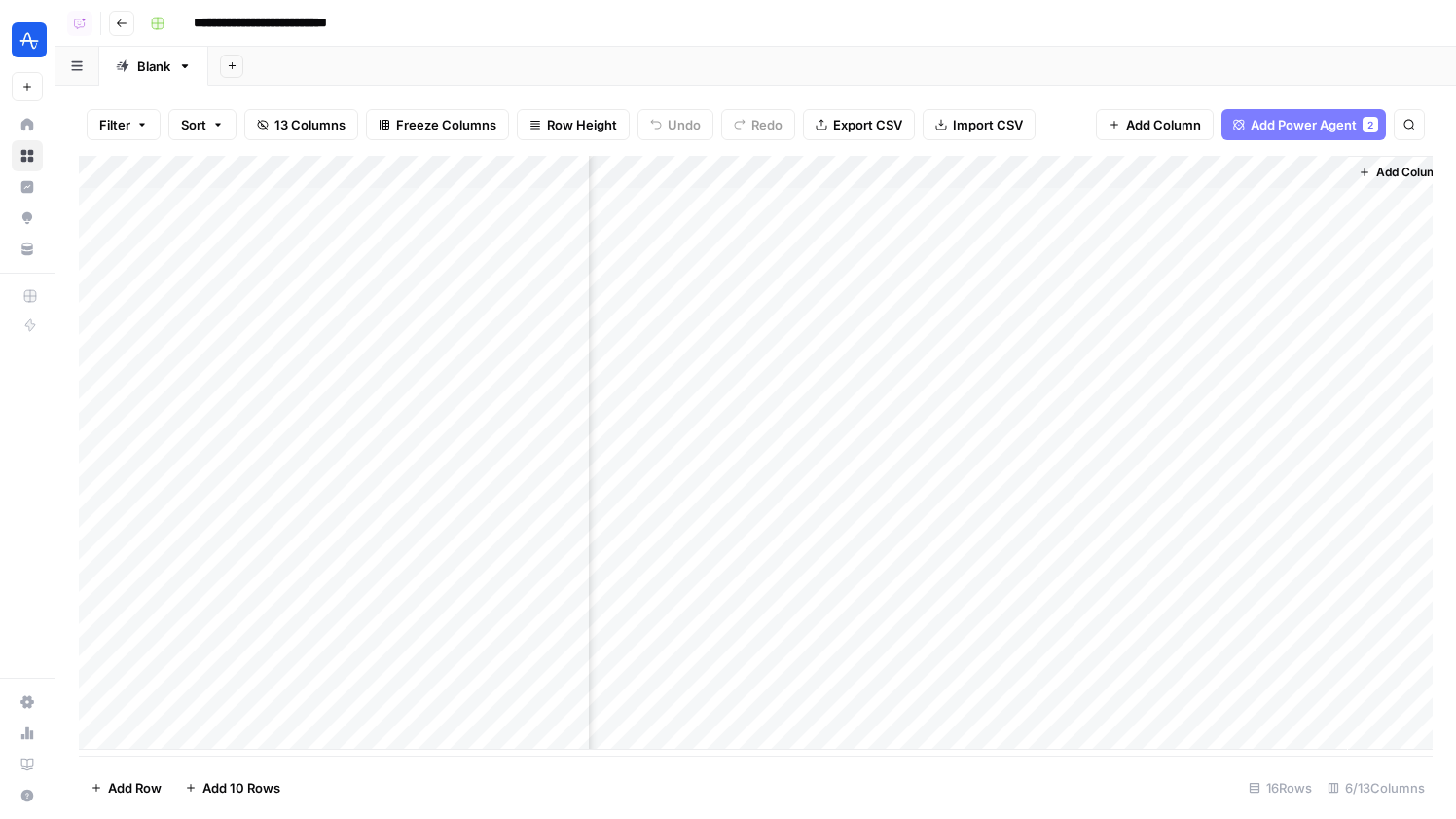
click at [1122, 664] on div "Add Column" at bounding box center [755, 453] width 1354 height 594
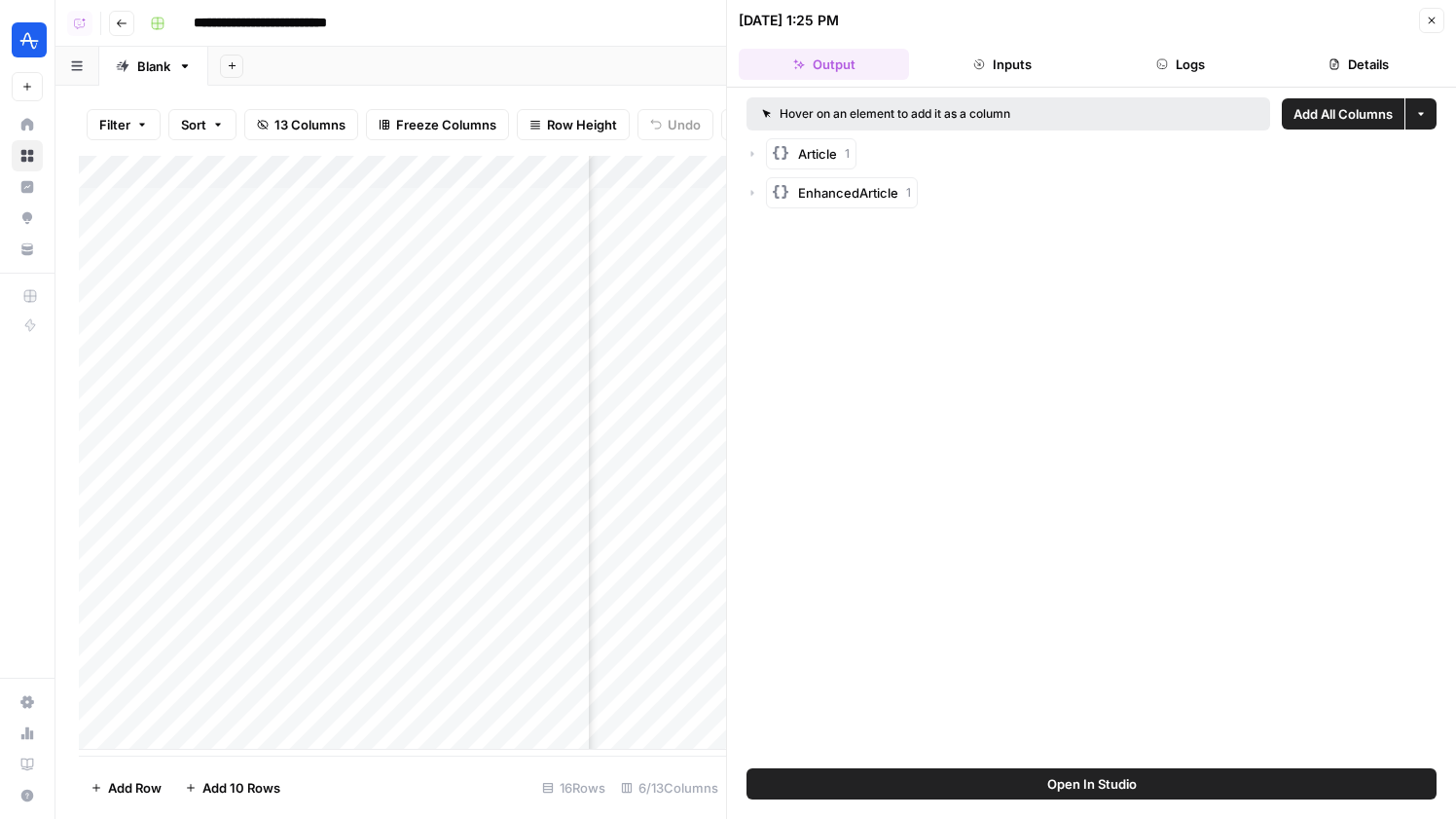
click at [1191, 66] on button "Logs" at bounding box center [1181, 64] width 171 height 31
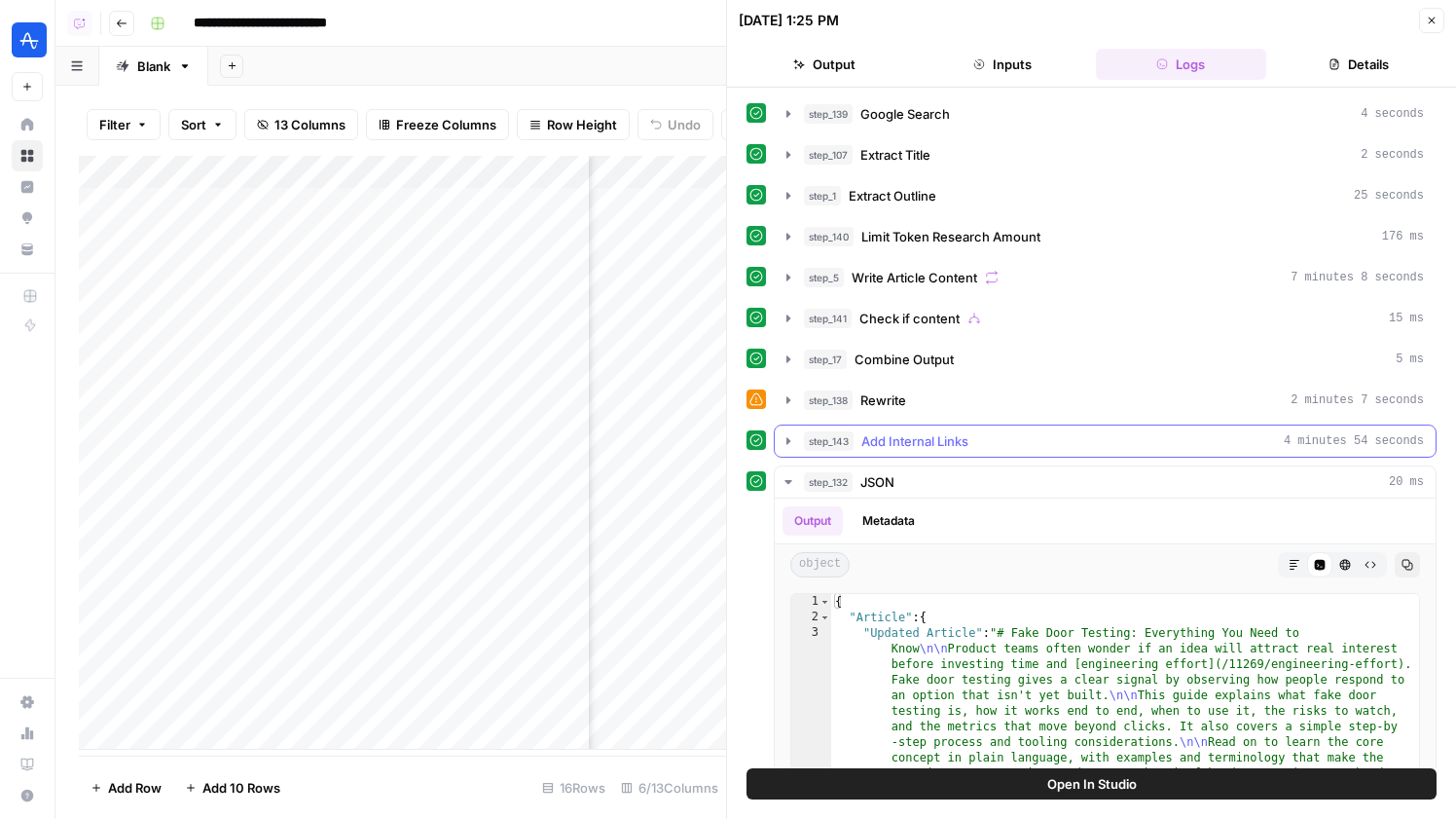
click at [1025, 428] on button "step_143 Add Internal Links 4 minutes 54 seconds" at bounding box center [1105, 441] width 661 height 31
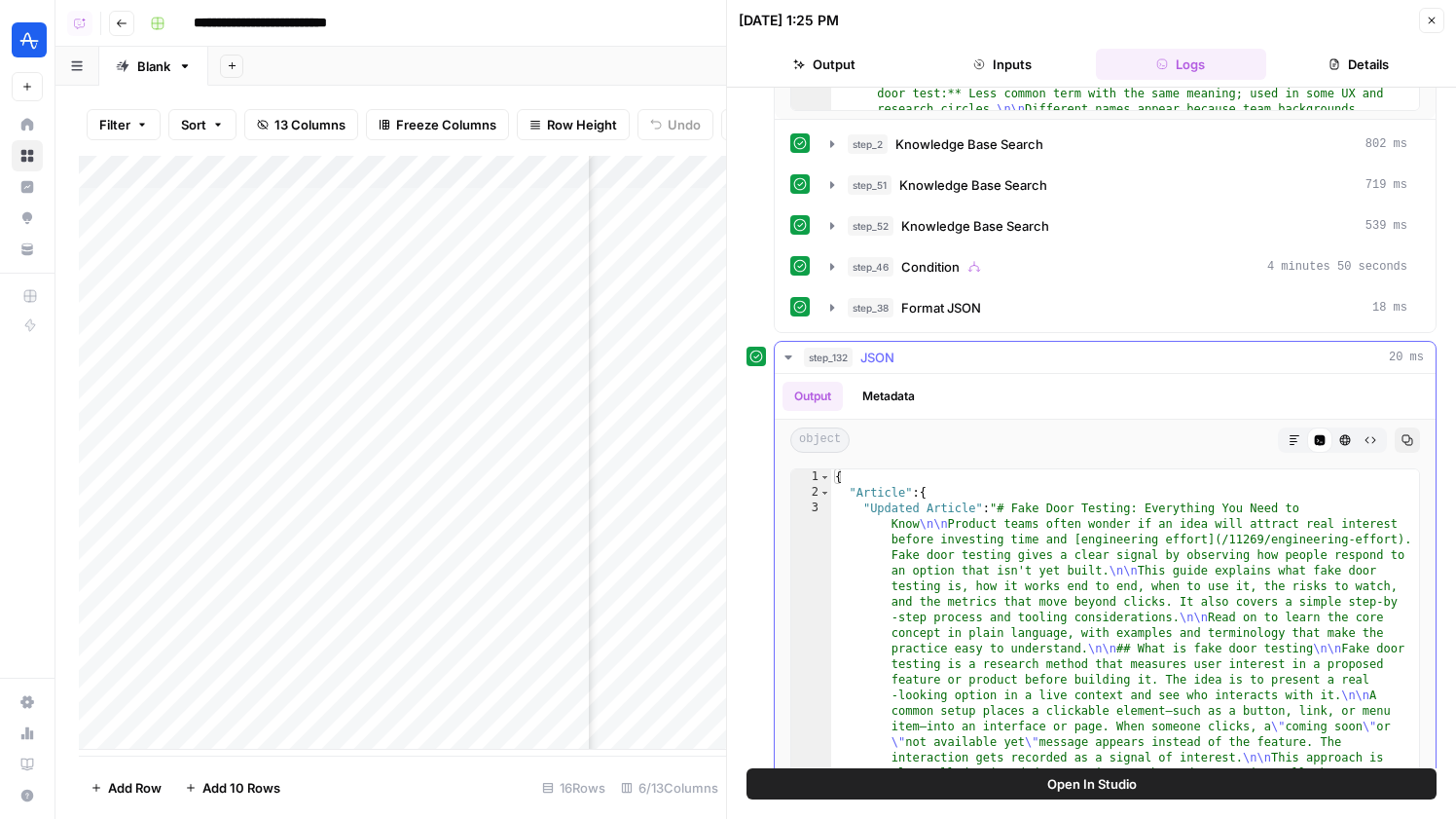
scroll to position [779, 0]
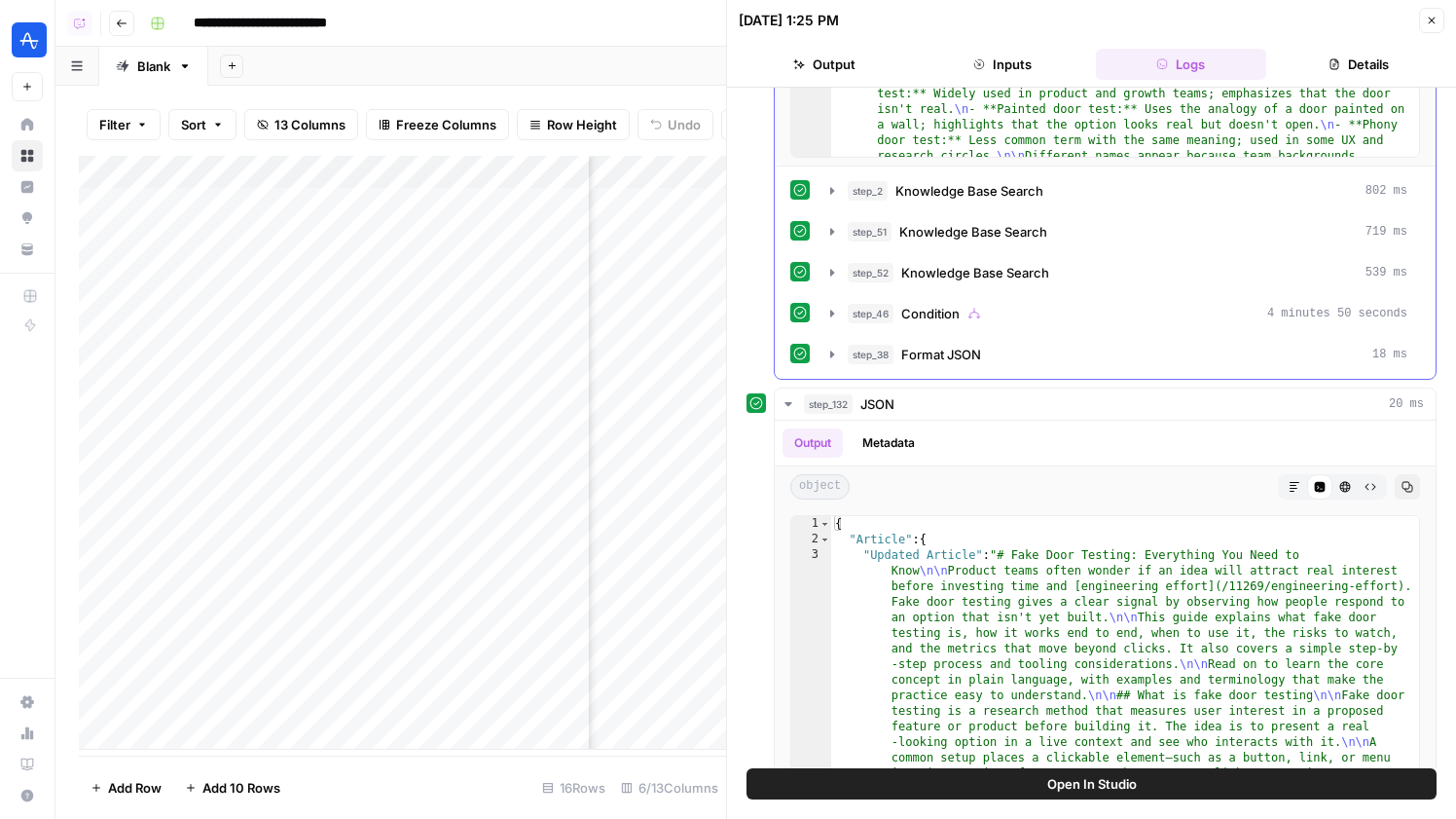
click at [1060, 191] on div "step_2 Knowledge Base Search 802 ms" at bounding box center [1128, 191] width 560 height 20
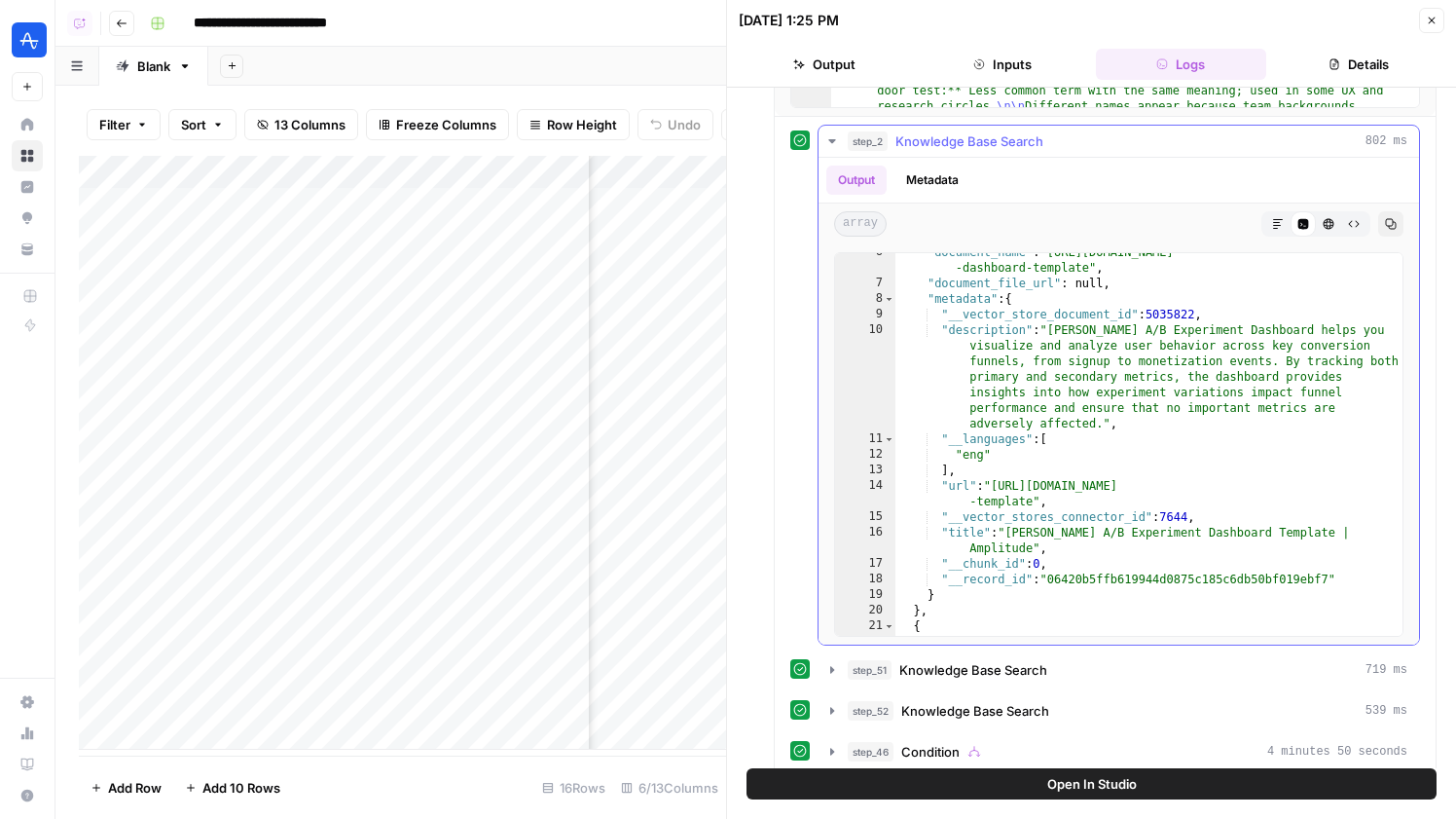
scroll to position [831, 0]
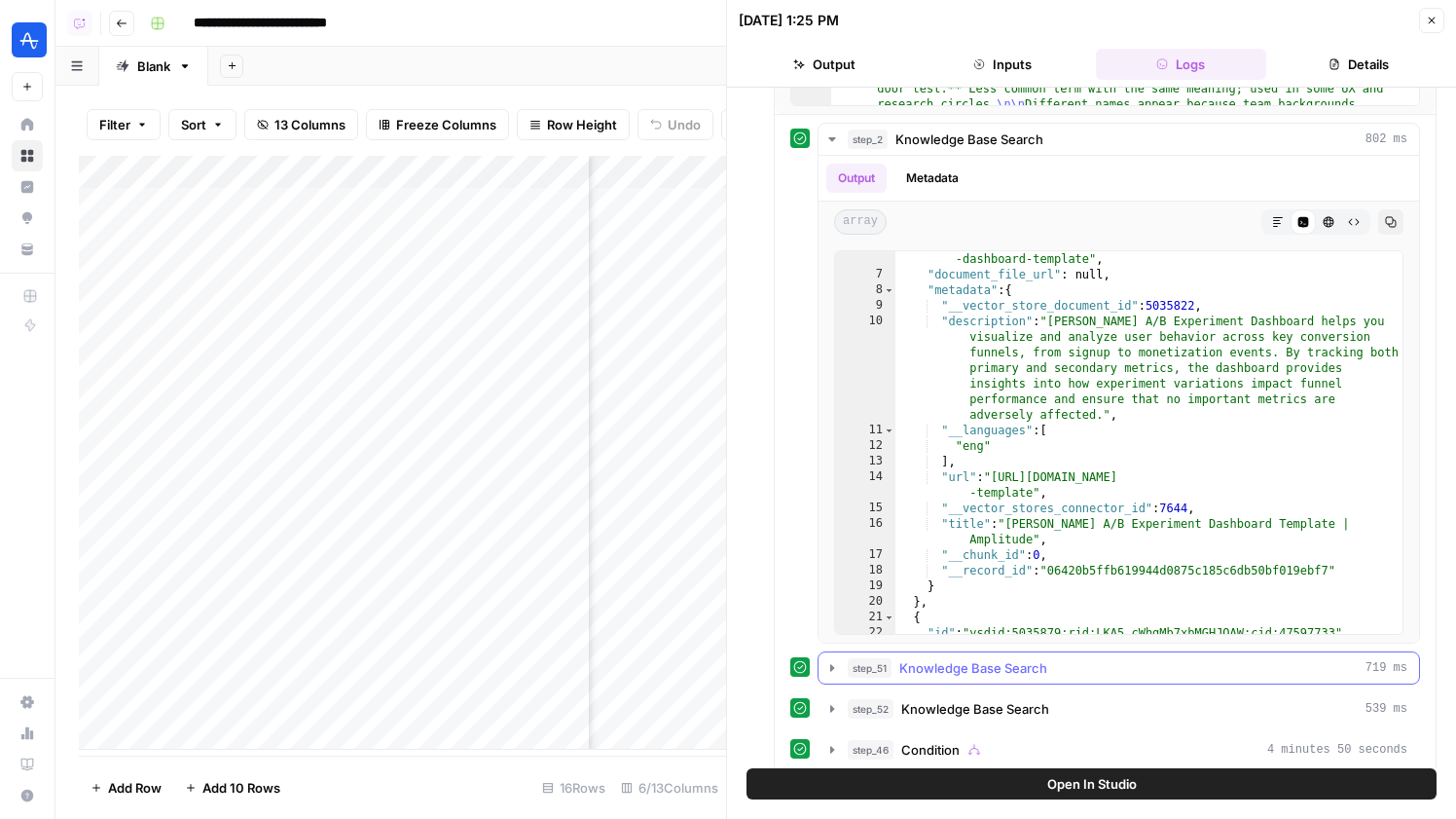
click at [1014, 657] on button "step_51 Knowledge Base Search 719 ms" at bounding box center [1118, 668] width 600 height 31
click at [1036, 660] on span "Knowledge Base Search" at bounding box center [974, 668] width 148 height 20
click at [1431, 27] on button "Close" at bounding box center [1432, 20] width 25 height 25
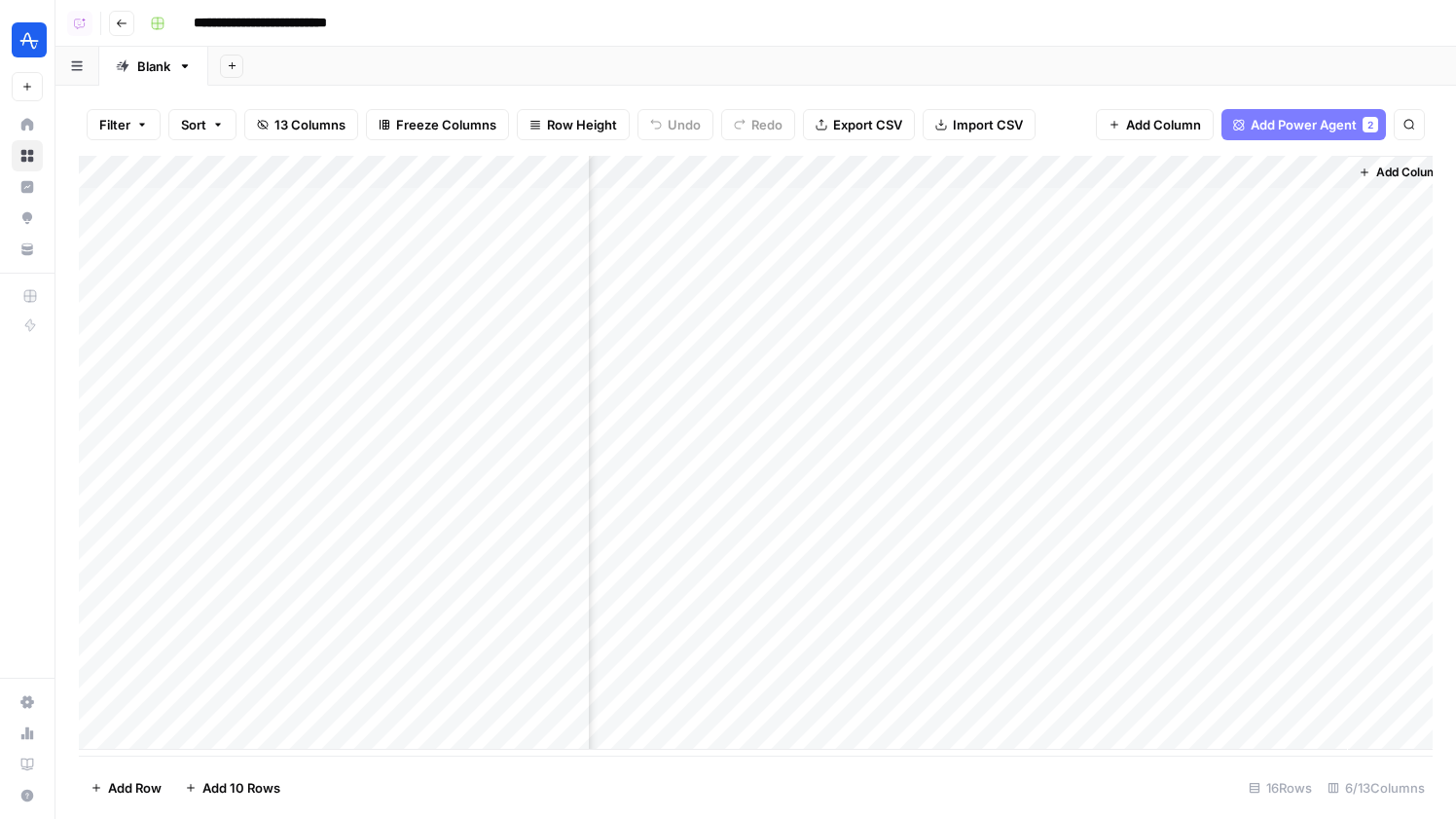
click at [1124, 665] on div "Add Column" at bounding box center [755, 453] width 1354 height 594
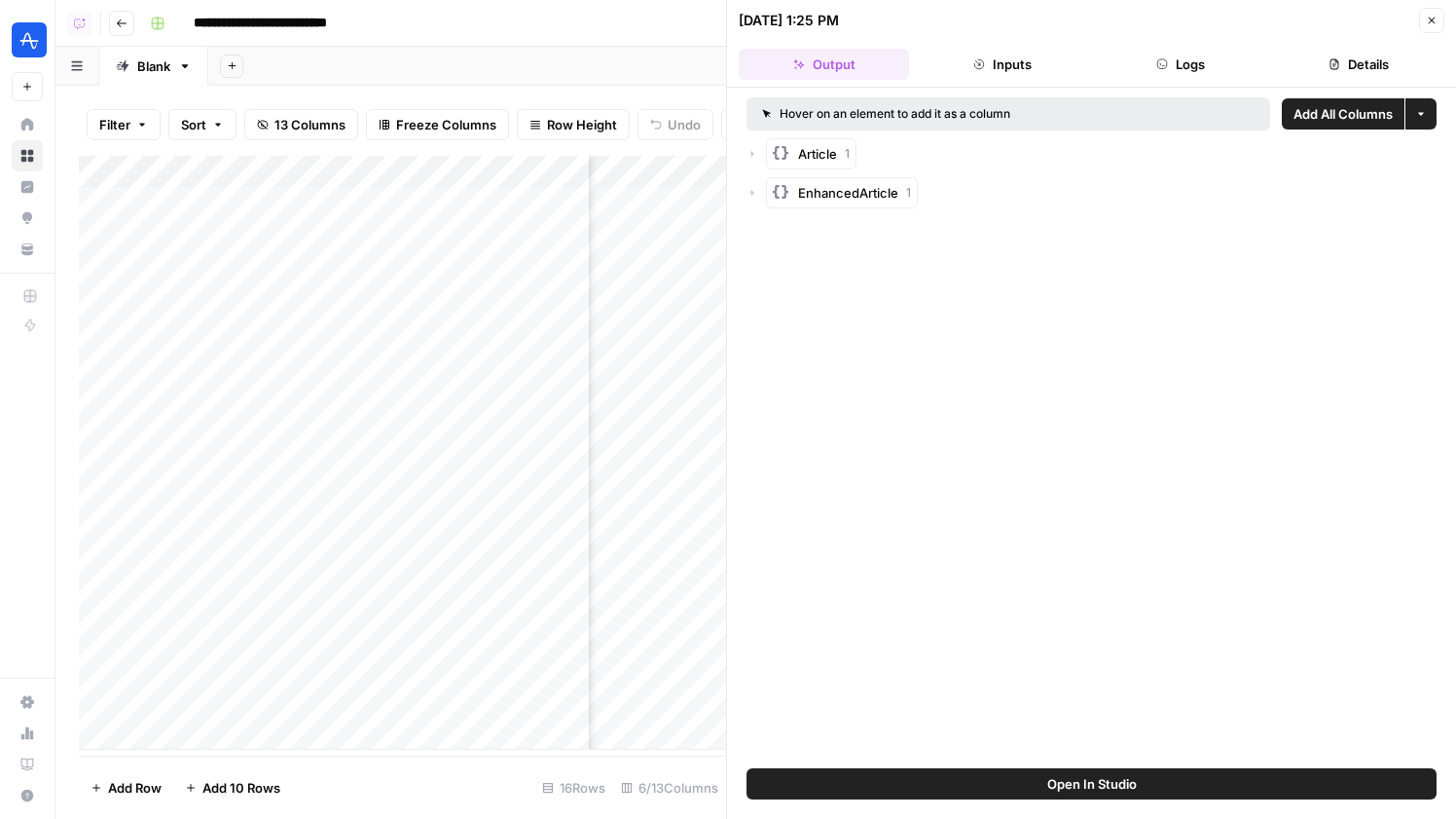
click at [1141, 792] on button "Open In Studio" at bounding box center [1091, 784] width 690 height 31
click at [1079, 787] on span "Open In Studio" at bounding box center [1092, 784] width 90 height 20
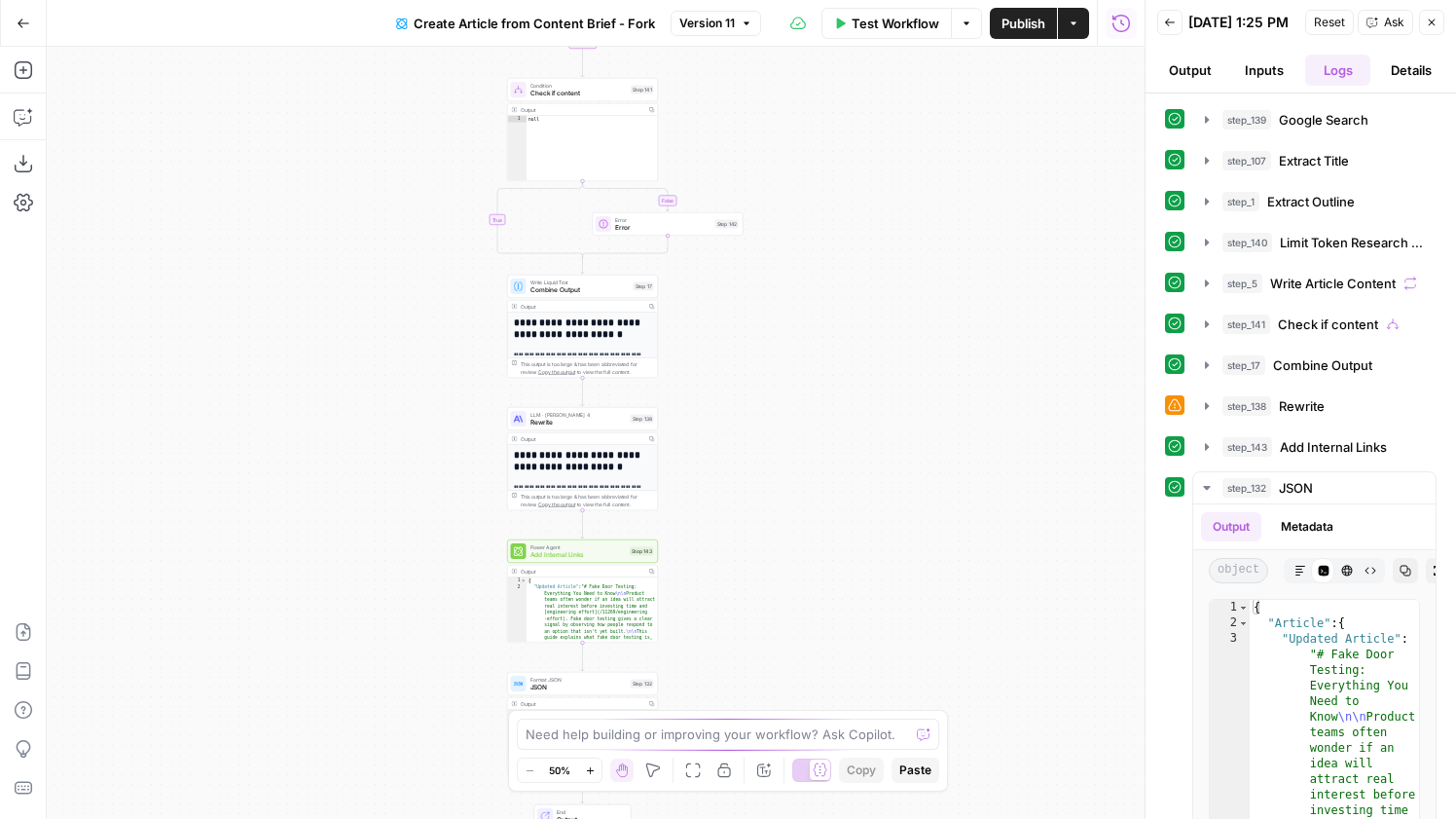
click at [628, 552] on div "Power Agent Add Internal Links Step 143 Copy step Delete step Add Note Edit Age…" at bounding box center [583, 552] width 143 height 17
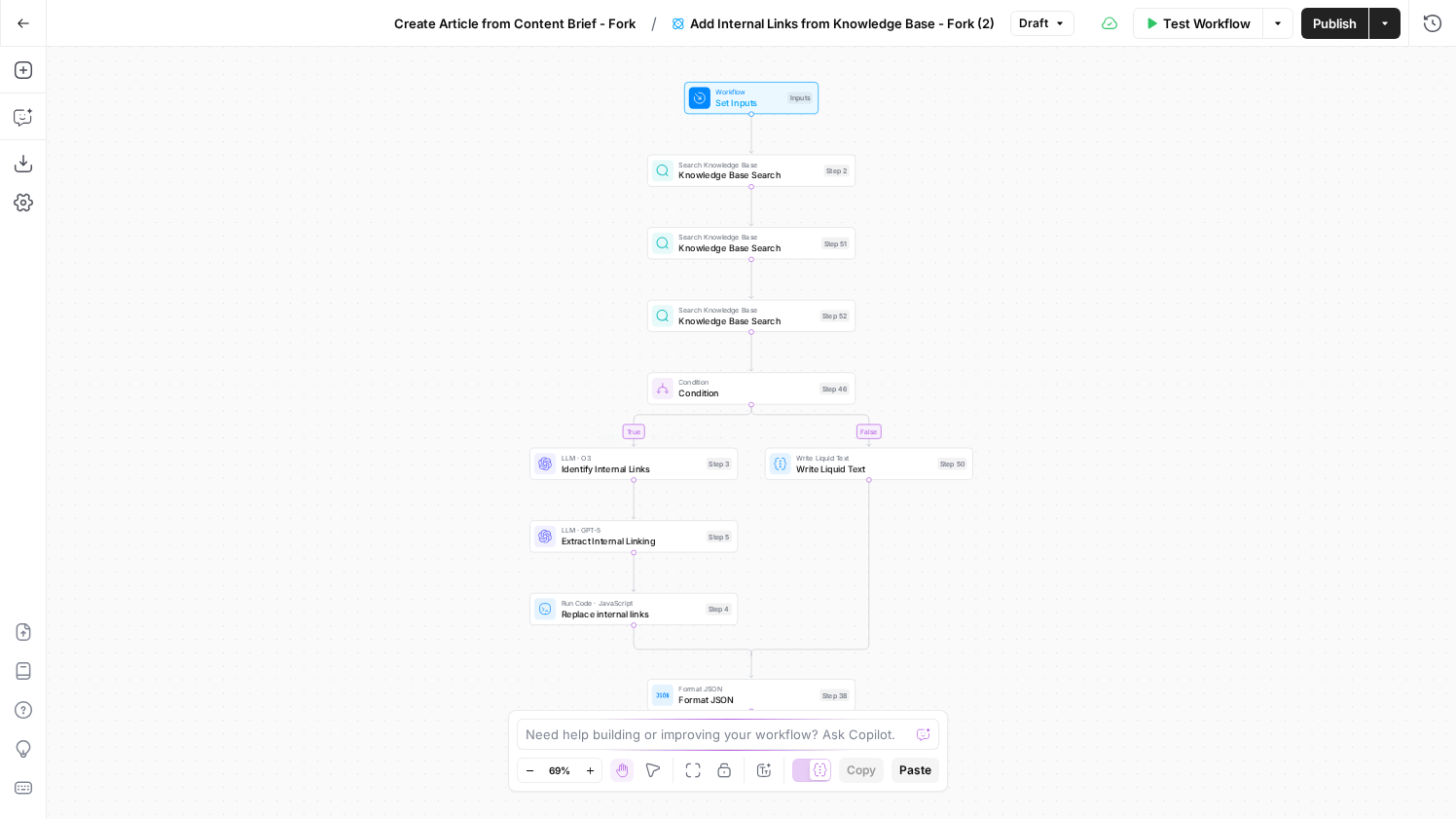
click at [677, 471] on span "Identify Internal Links" at bounding box center [632, 469] width 141 height 14
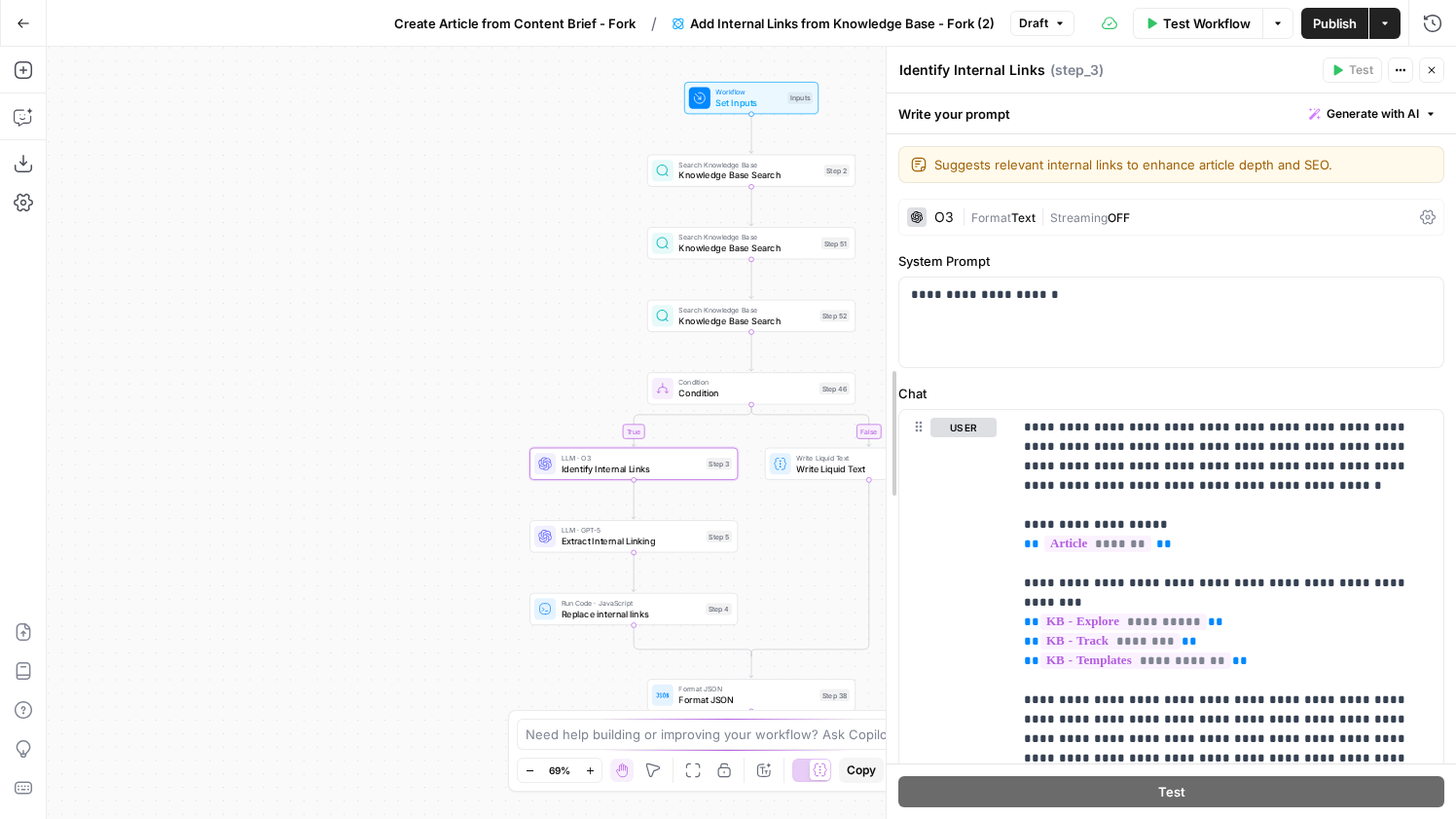
drag, startPoint x: 1036, startPoint y: 530, endPoint x: 852, endPoint y: 531, distance: 184.0
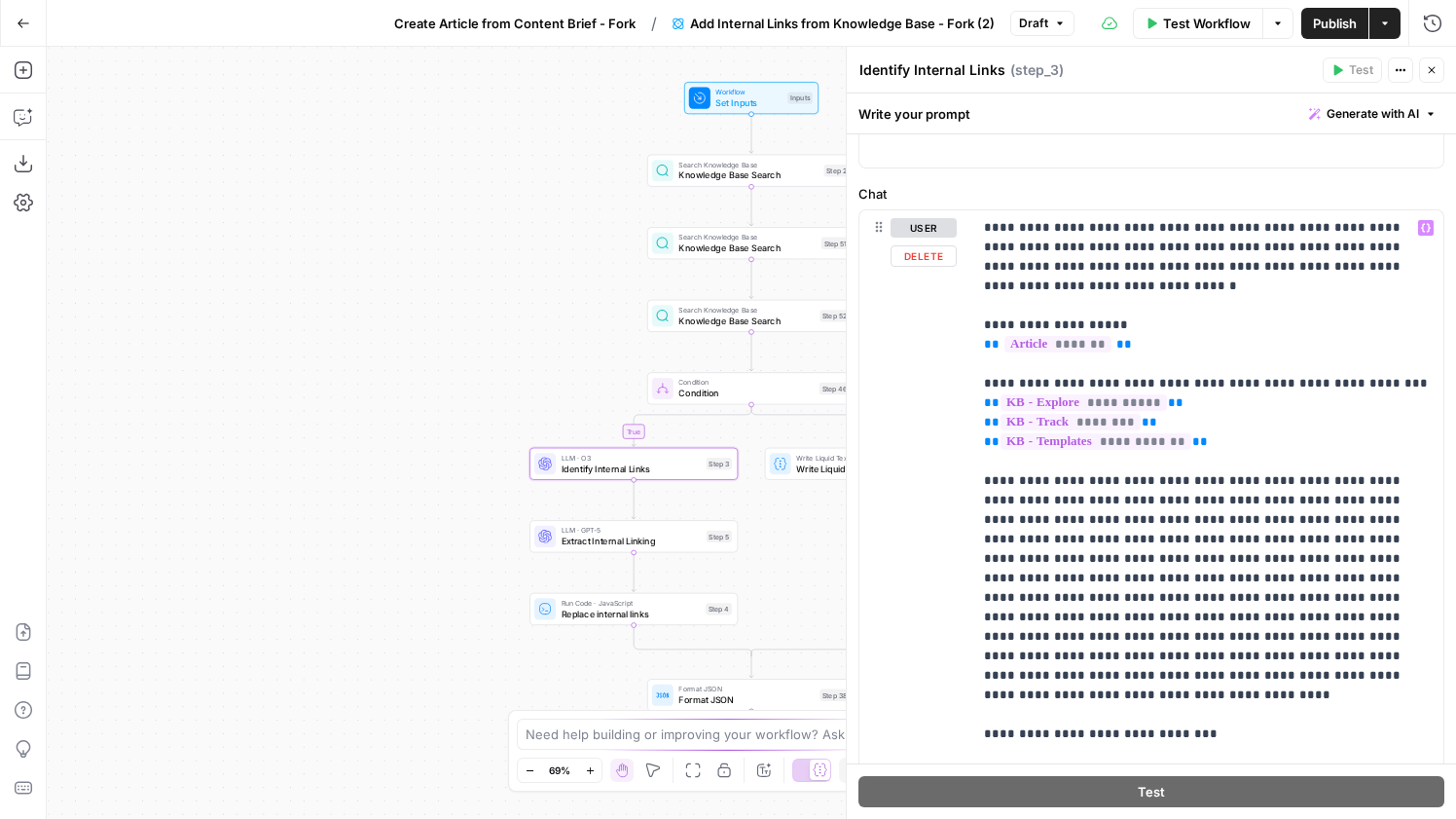
scroll to position [194, 0]
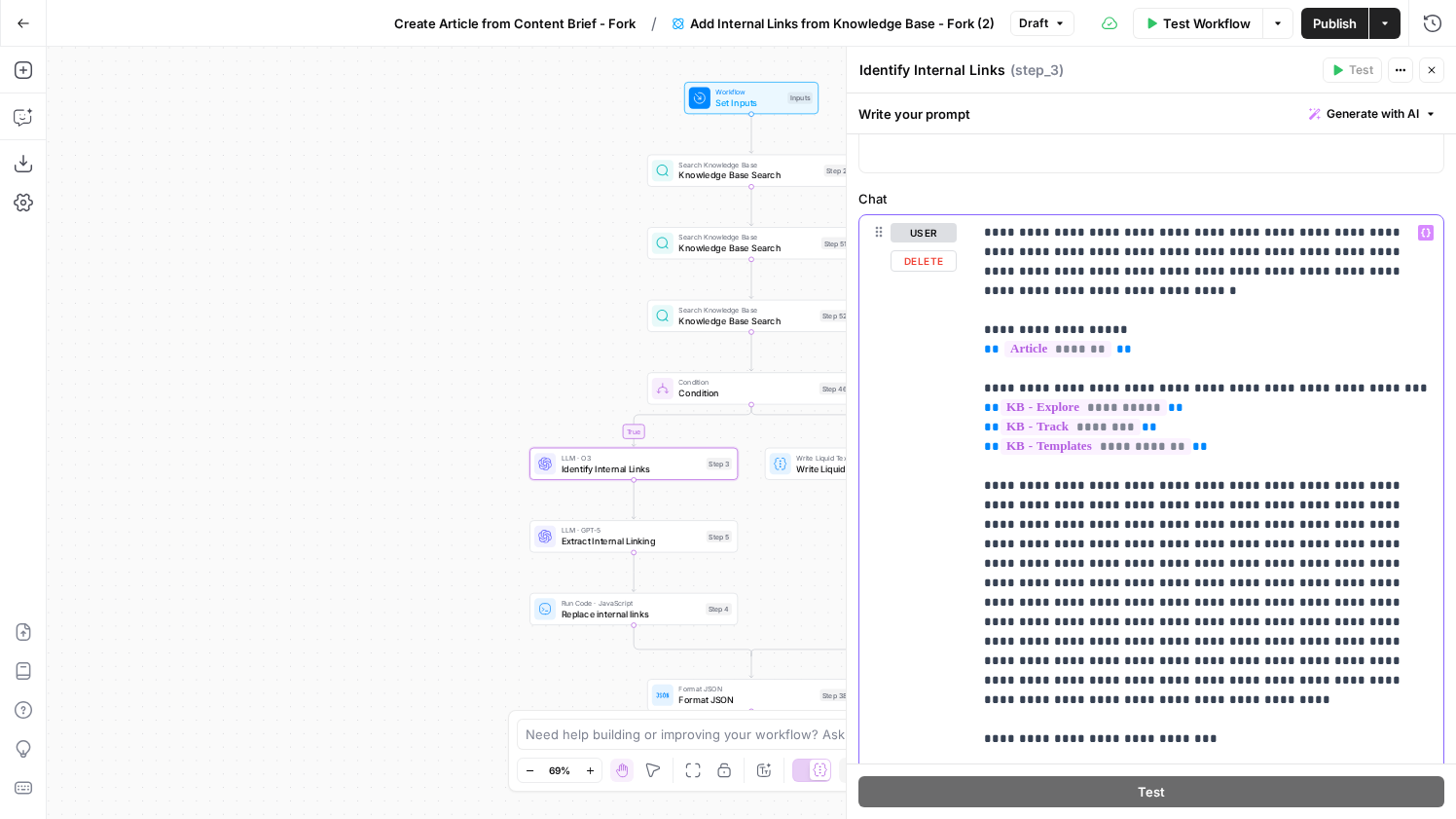
click at [1386, 375] on p "**********" at bounding box center [1207, 583] width 448 height 720
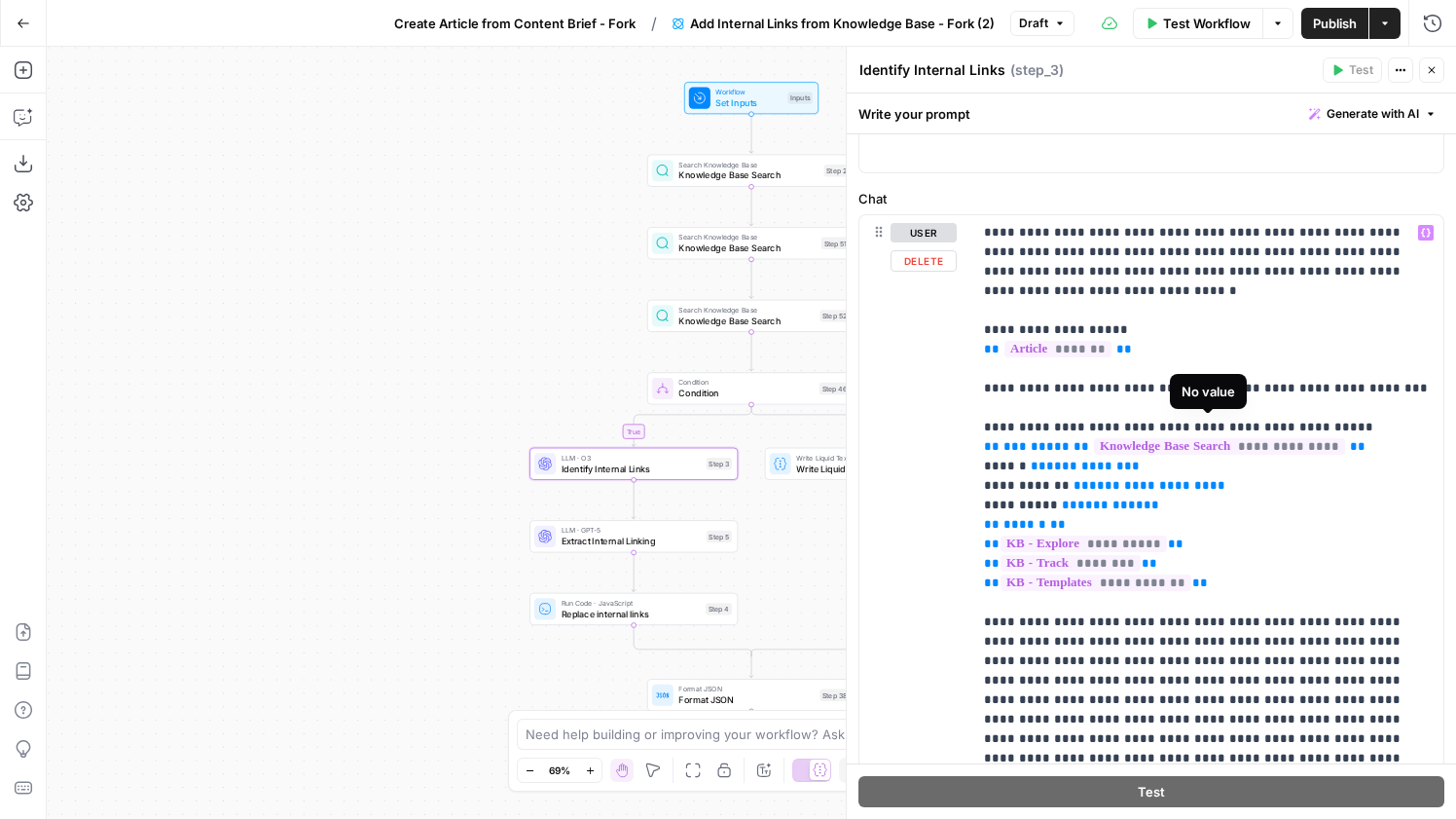
click at [1323, 438] on span "**********" at bounding box center [1219, 446] width 251 height 17
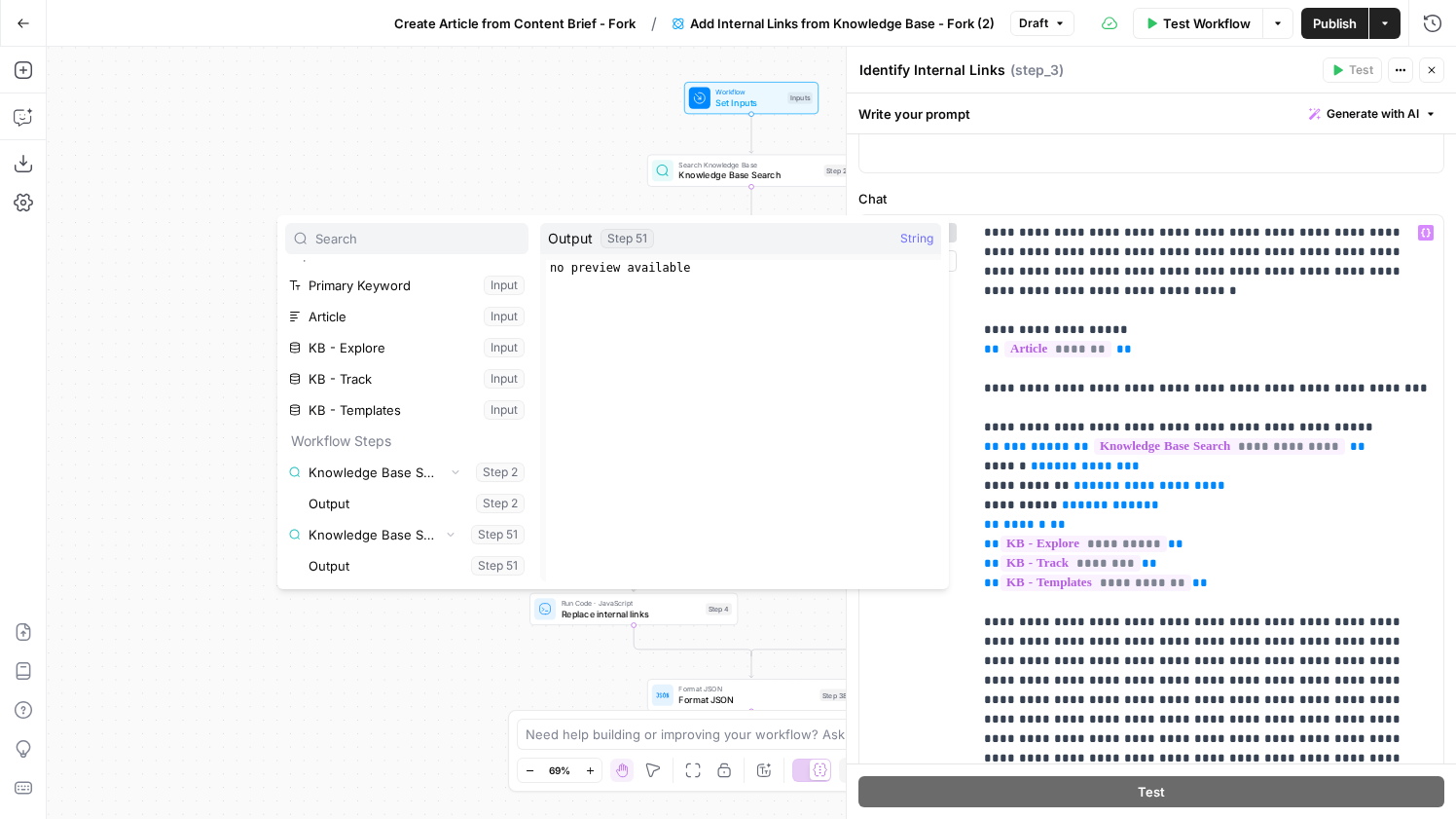
click at [1329, 438] on span "**********" at bounding box center [1219, 446] width 251 height 17
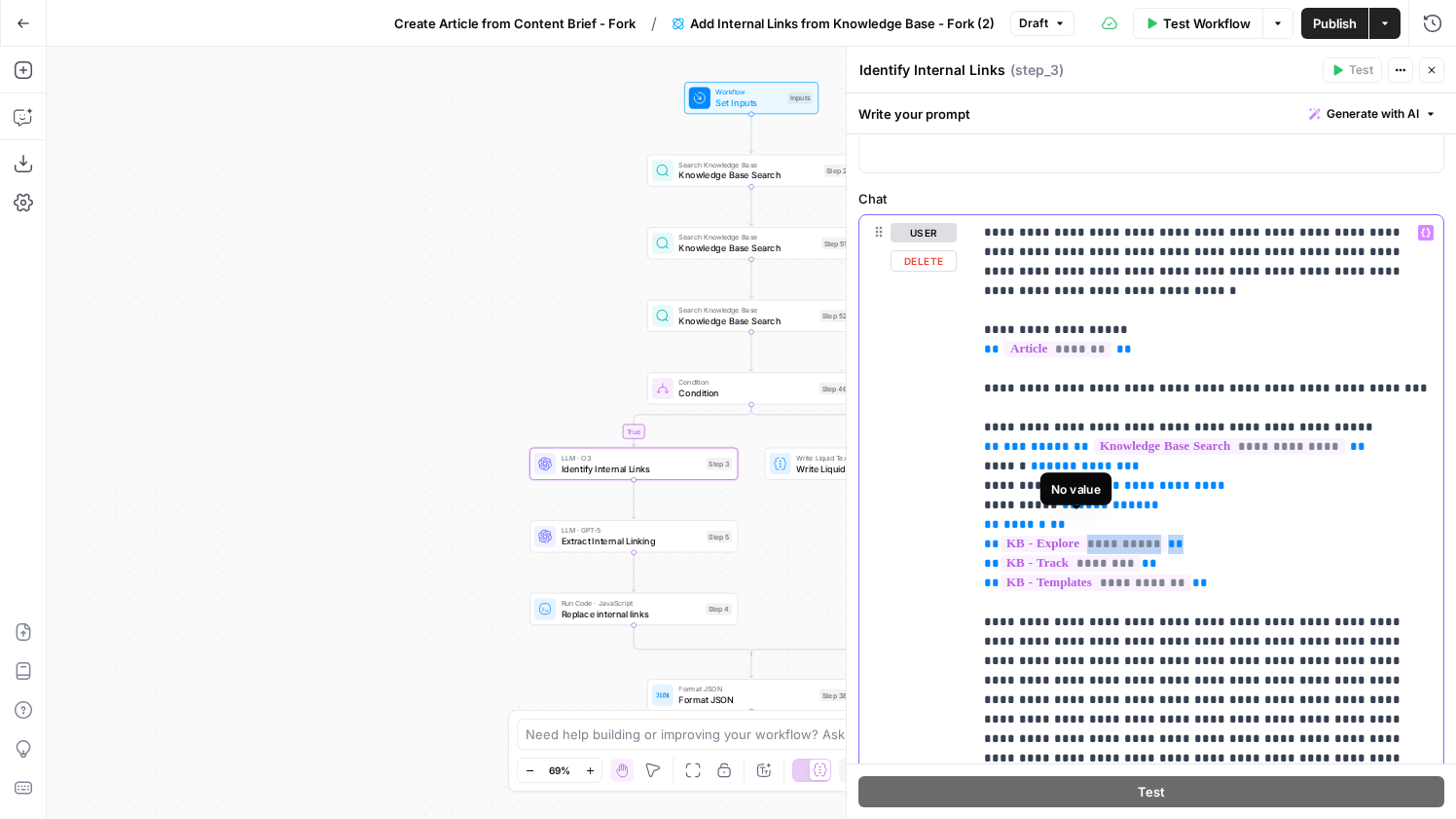
drag, startPoint x: 1186, startPoint y: 526, endPoint x: 996, endPoint y: 526, distance: 190.0
click at [996, 526] on p "**********" at bounding box center [1207, 651] width 448 height 857
click at [1207, 518] on p "**********" at bounding box center [1207, 651] width 448 height 857
drag, startPoint x: 1157, startPoint y: 523, endPoint x: 999, endPoint y: 522, distance: 158.0
click at [999, 522] on p "**********" at bounding box center [1207, 651] width 448 height 857
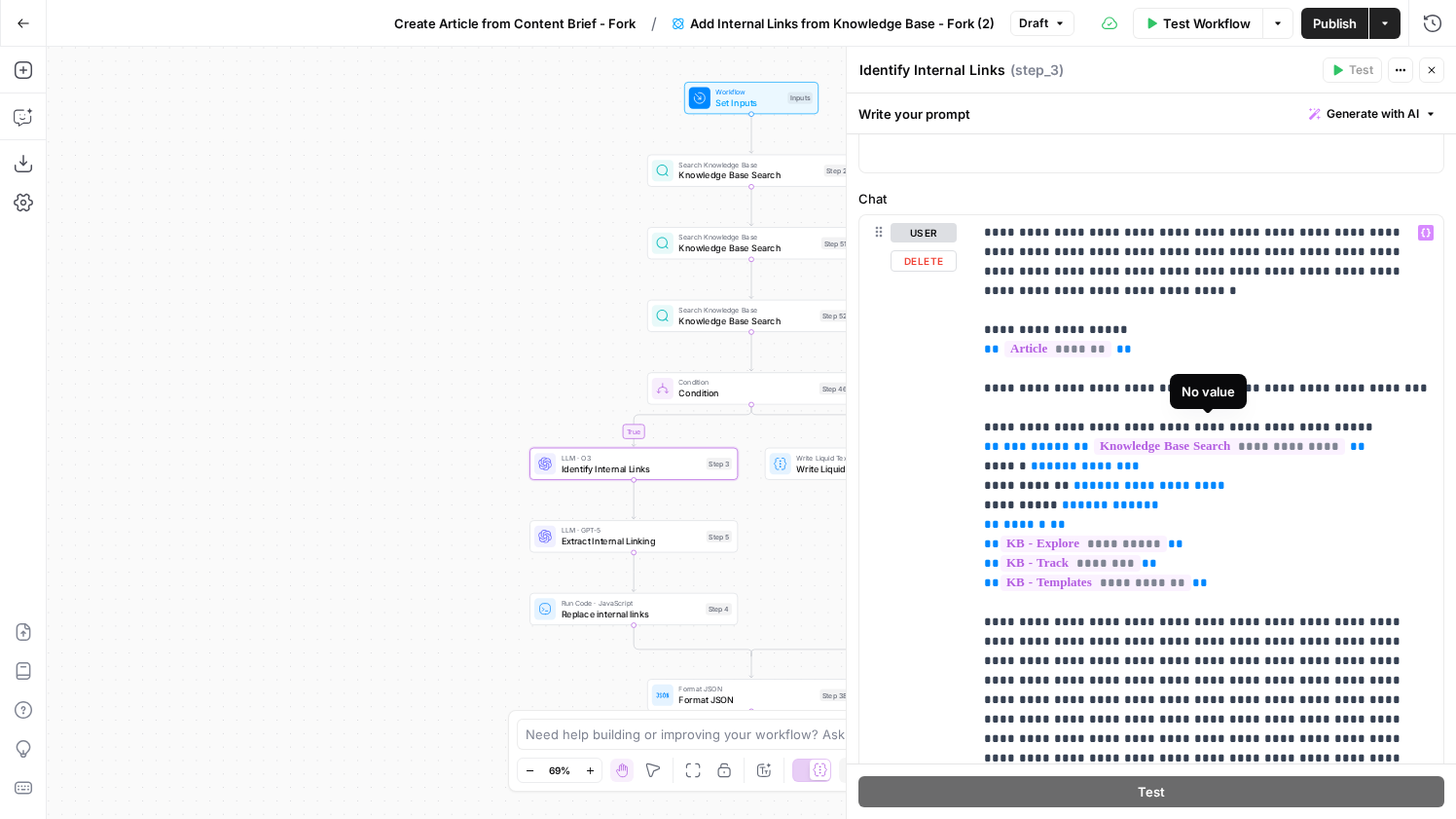
click at [1332, 438] on span "**********" at bounding box center [1219, 446] width 251 height 17
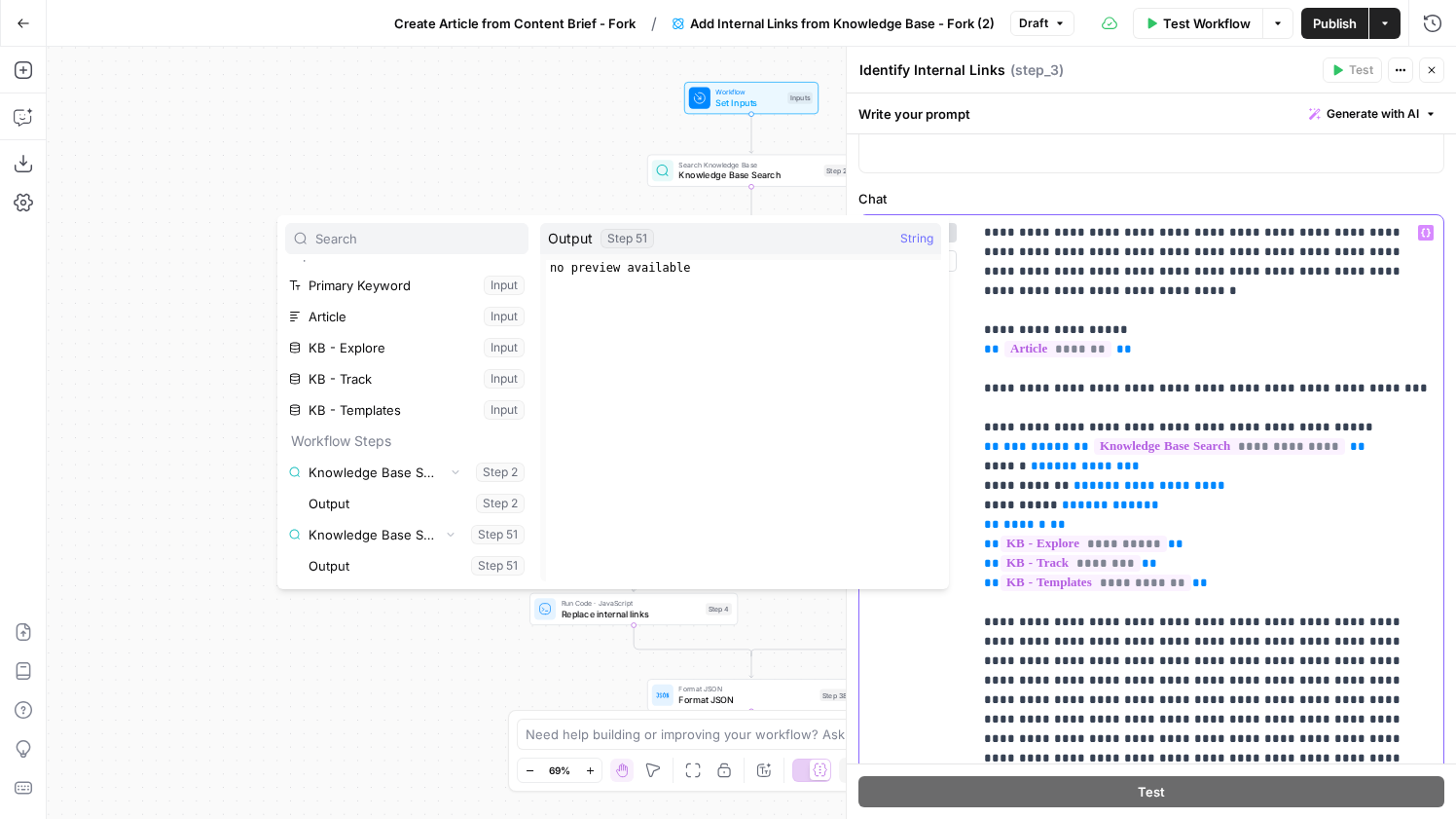
click at [1351, 440] on span "**" at bounding box center [1358, 446] width 16 height 13
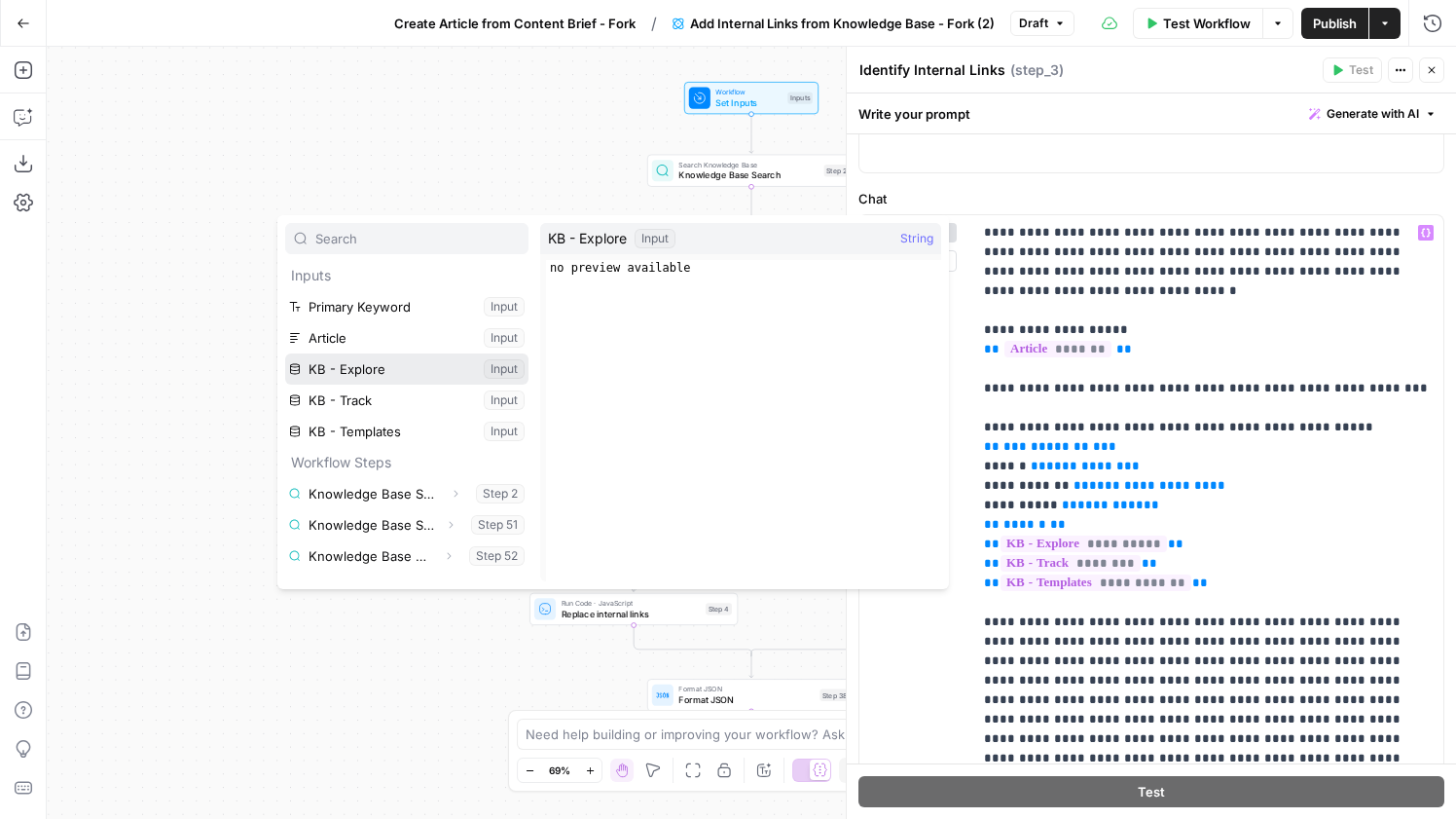
click at [377, 380] on button "Select variable KB - Explore" at bounding box center [406, 369] width 243 height 31
click at [450, 502] on div "Expand" at bounding box center [450, 486] width 68 height 35
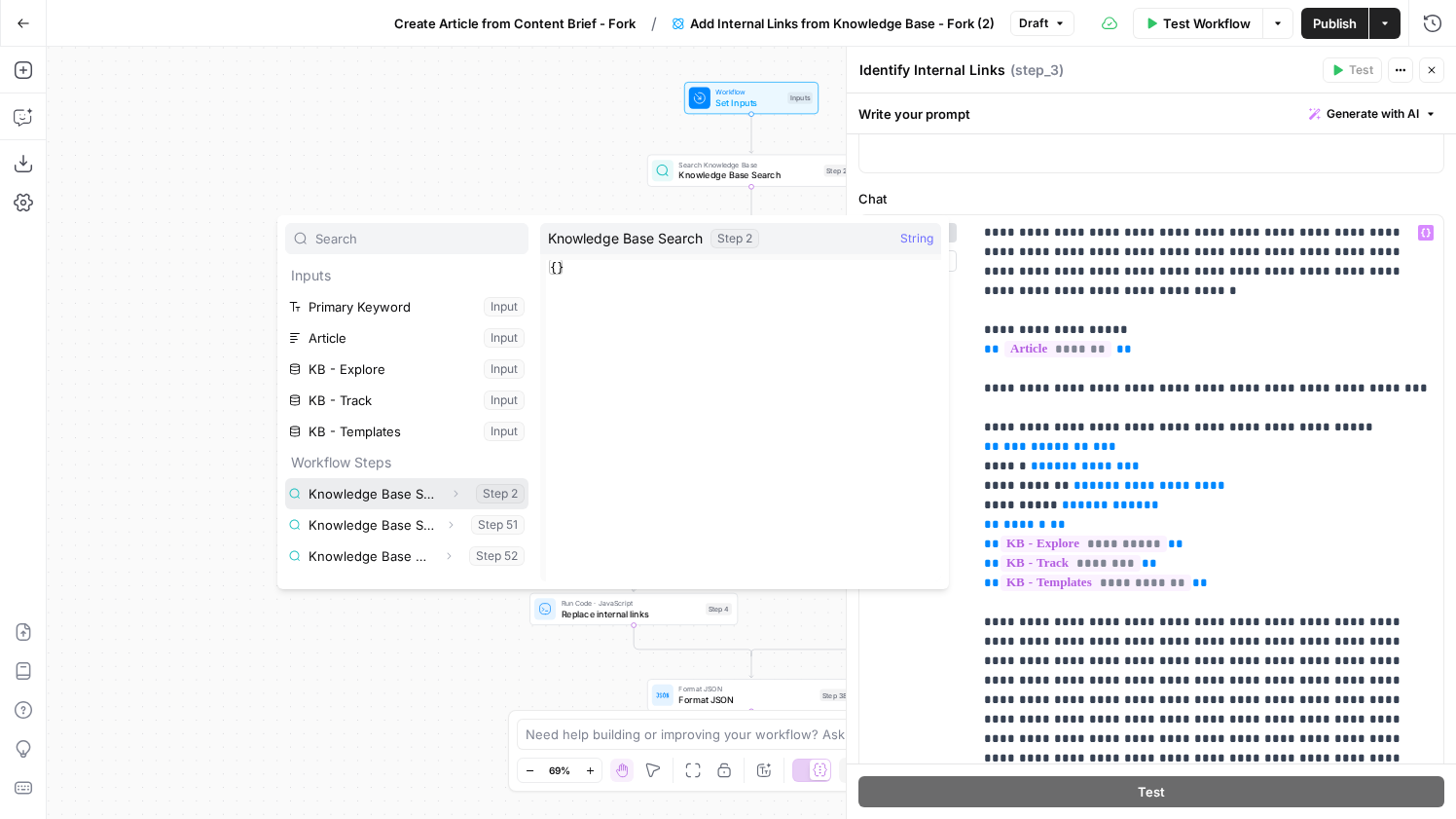
click at [455, 492] on icon "button" at bounding box center [456, 494] width 12 height 12
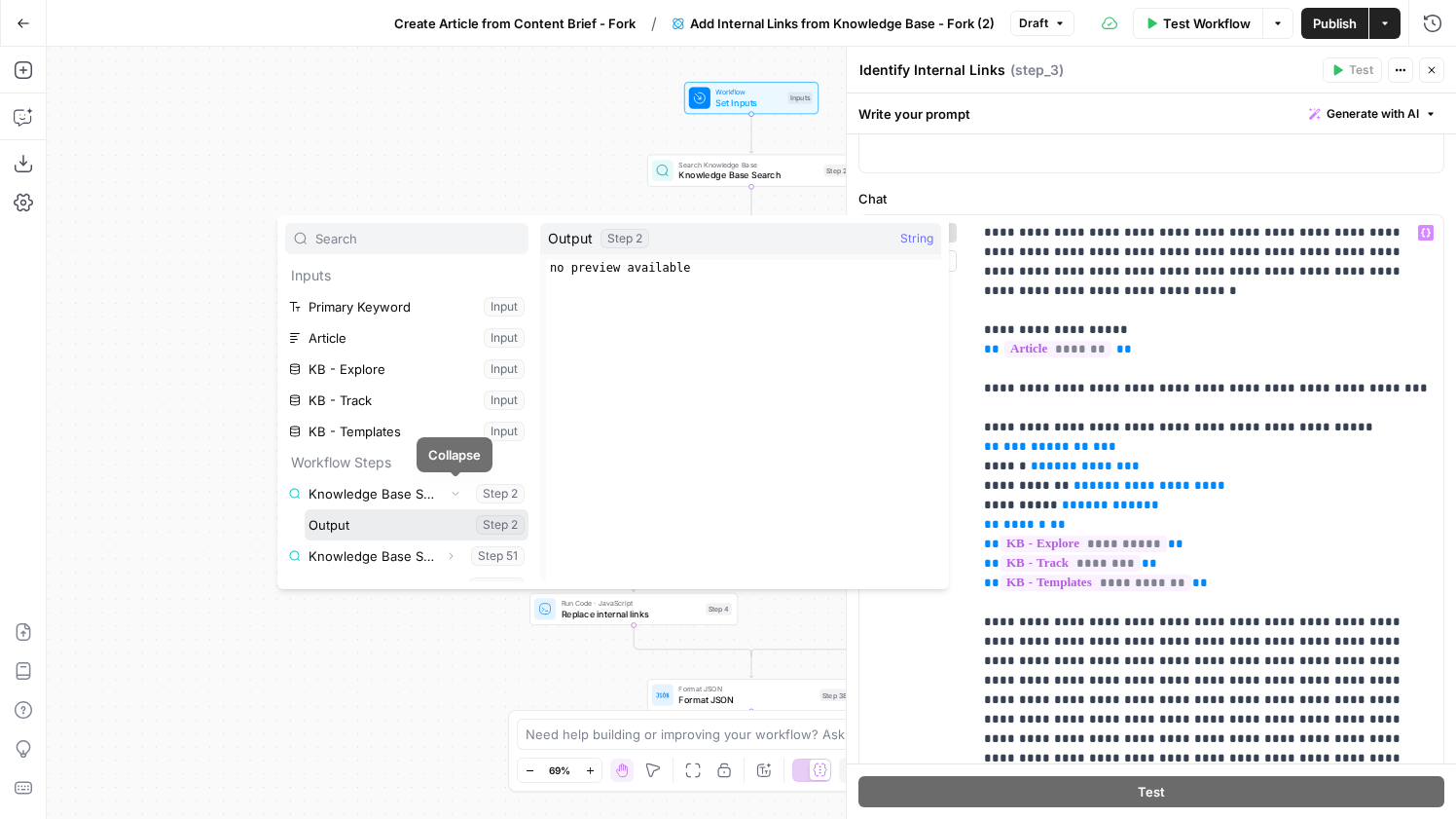
click at [395, 536] on button "Select variable Output" at bounding box center [416, 525] width 223 height 31
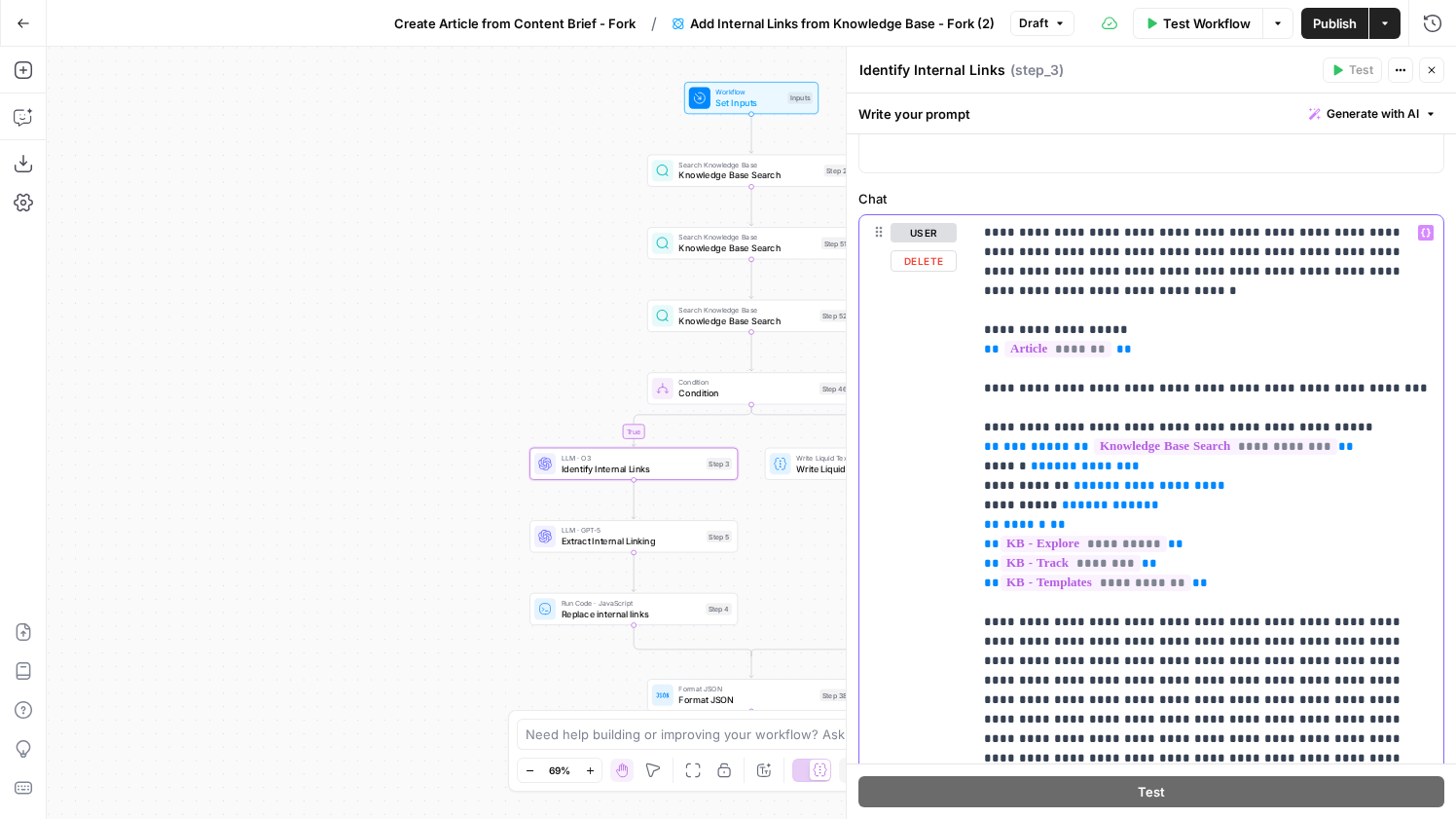
click at [1141, 500] on p "**********" at bounding box center [1207, 651] width 448 height 857
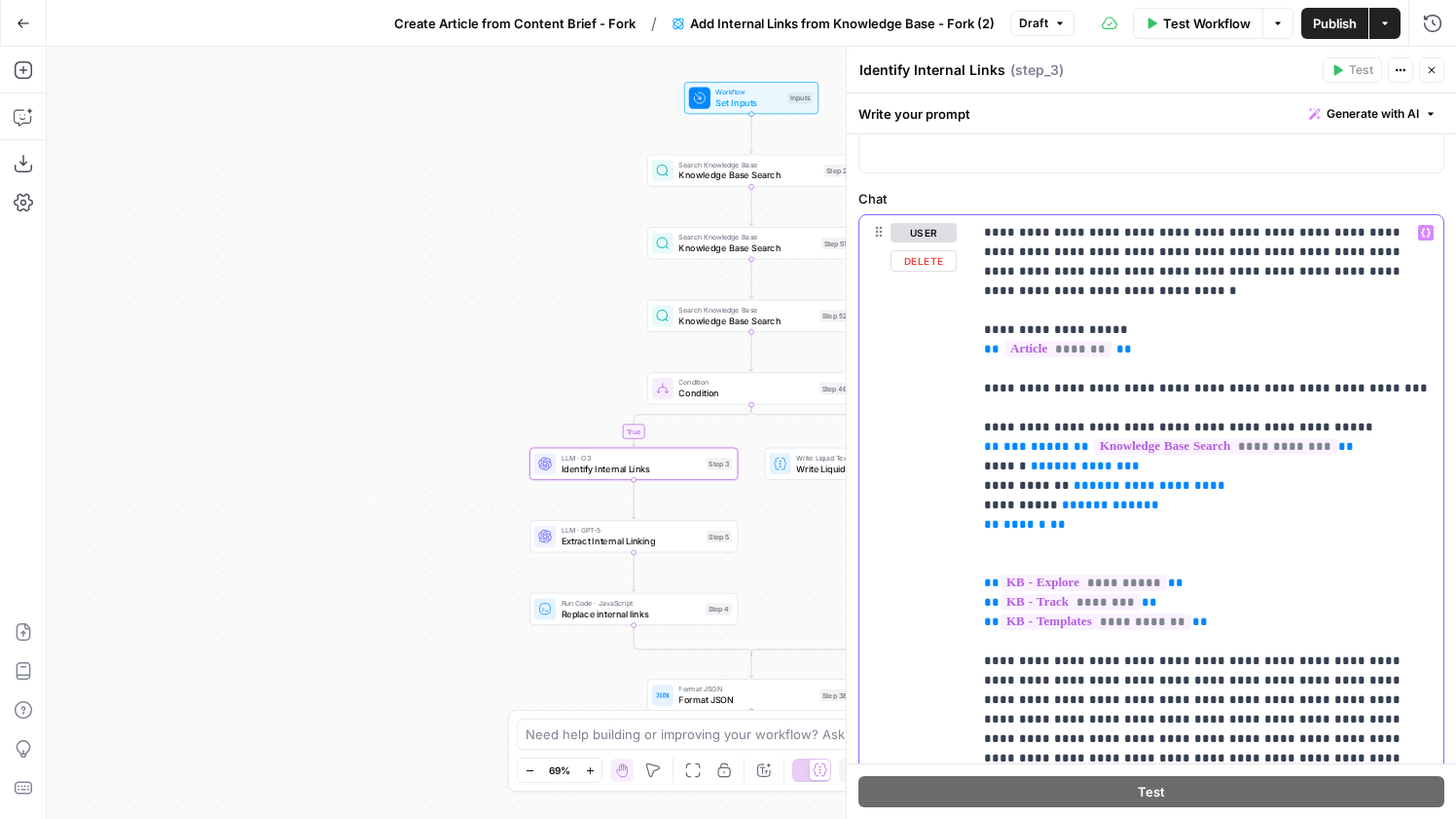
drag, startPoint x: 1082, startPoint y: 501, endPoint x: 967, endPoint y: 429, distance: 135.7
click at [967, 429] on div "**********" at bounding box center [1152, 635] width 584 height 839
copy p "**********"
click at [1095, 541] on p "**********" at bounding box center [1207, 671] width 448 height 896
click at [1079, 528] on p "**********" at bounding box center [1207, 671] width 448 height 896
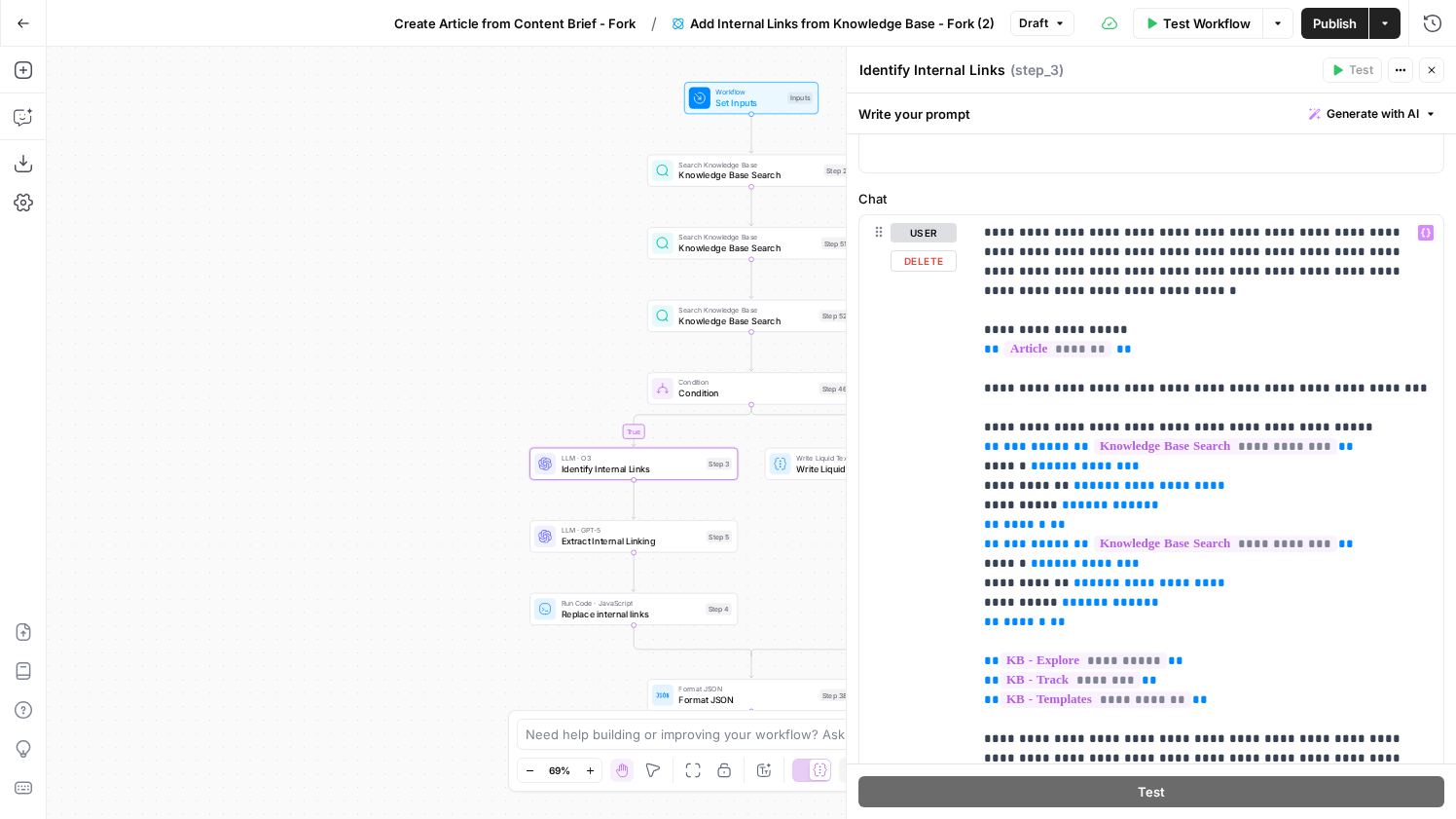
click at [1327, 536] on span "**********" at bounding box center [1215, 544] width 243 height 17
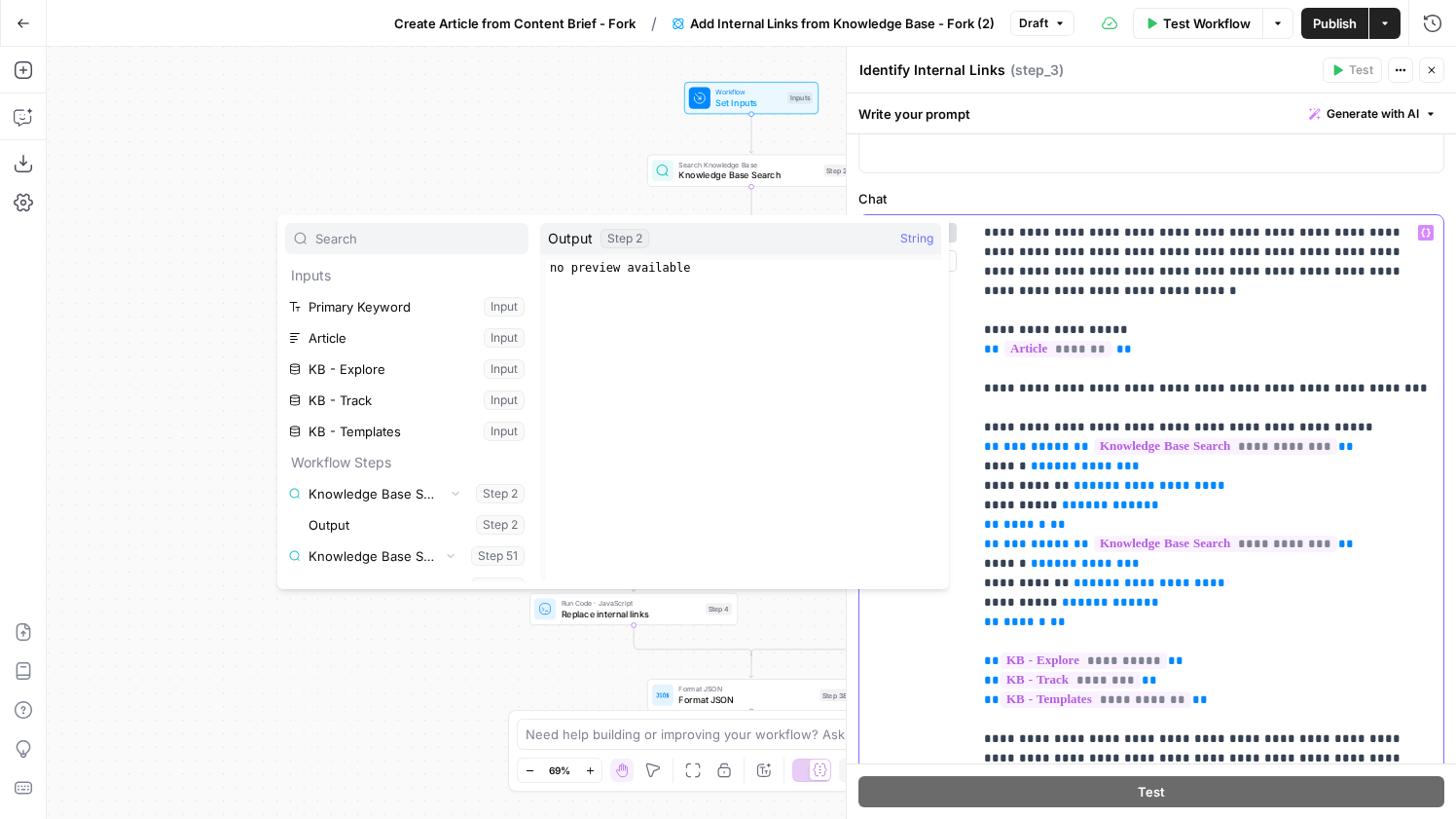
click at [1331, 530] on p "**********" at bounding box center [1207, 709] width 448 height 973
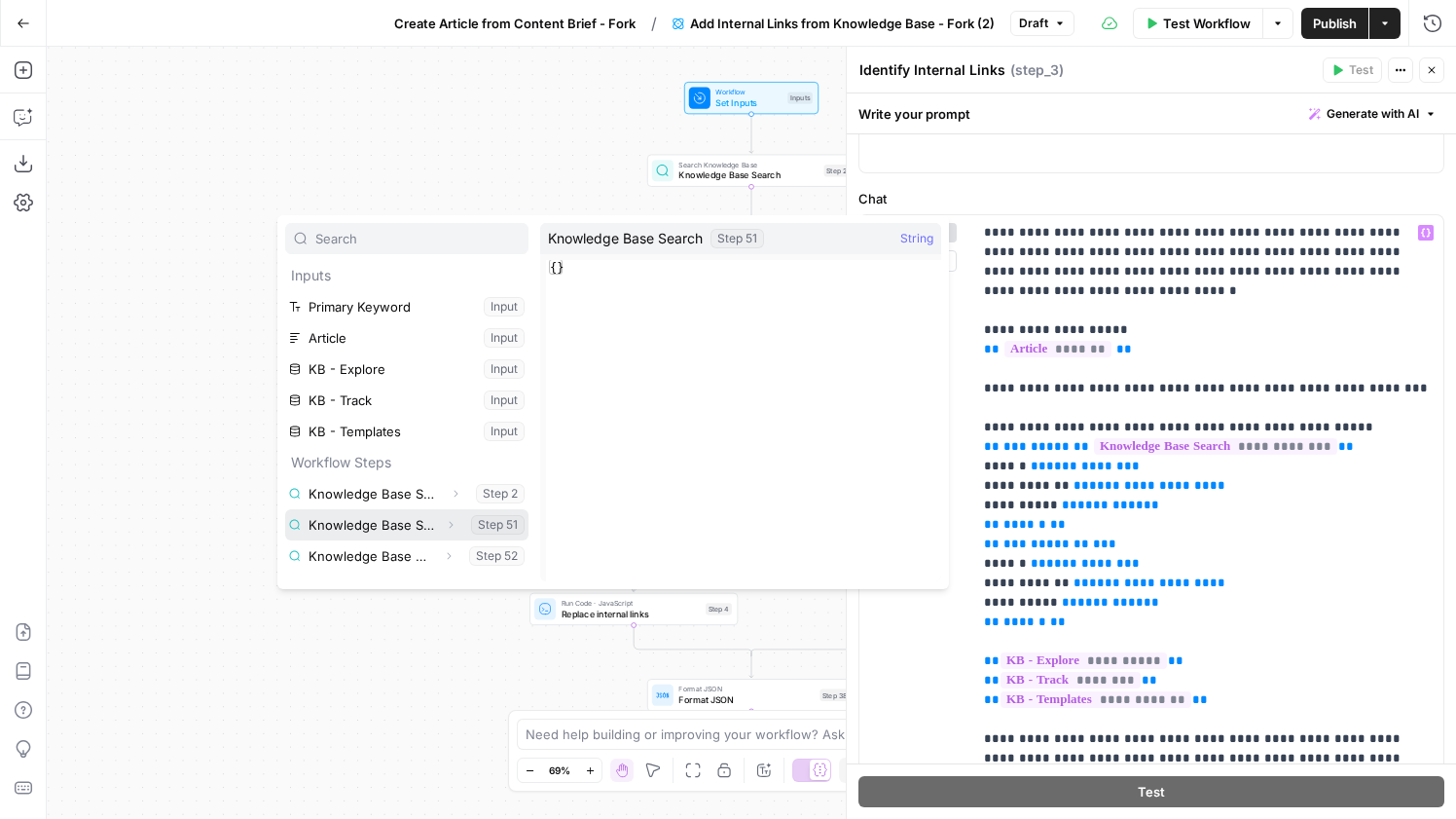
click at [459, 530] on button "Expand" at bounding box center [451, 525] width 25 height 25
click at [419, 568] on button "Select variable Output" at bounding box center [416, 556] width 223 height 31
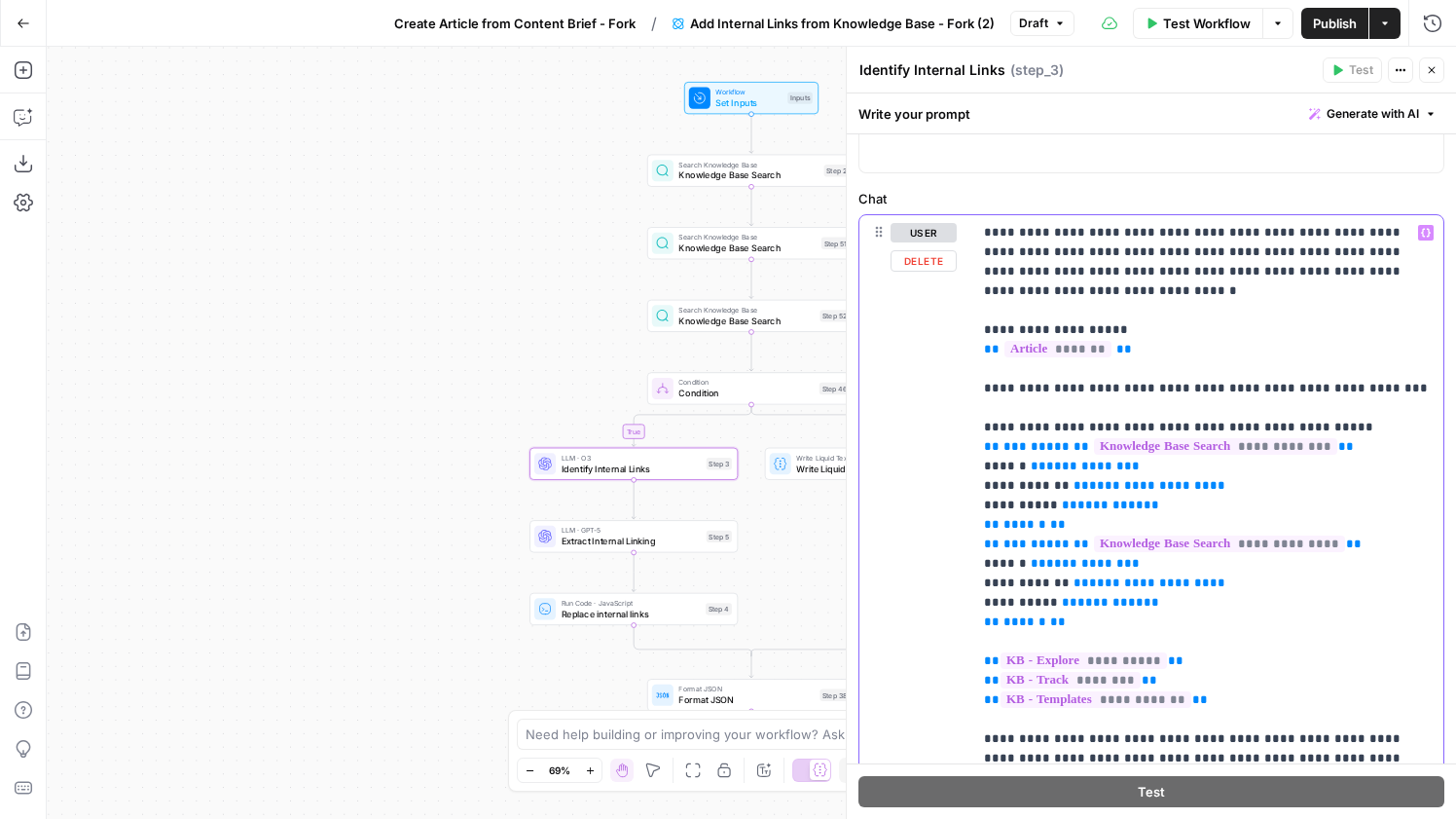
drag, startPoint x: 1087, startPoint y: 610, endPoint x: 1000, endPoint y: 542, distance: 110.4
click at [1000, 542] on p "**********" at bounding box center [1207, 709] width 448 height 973
click at [1090, 604] on p "**********" at bounding box center [1207, 709] width 448 height 973
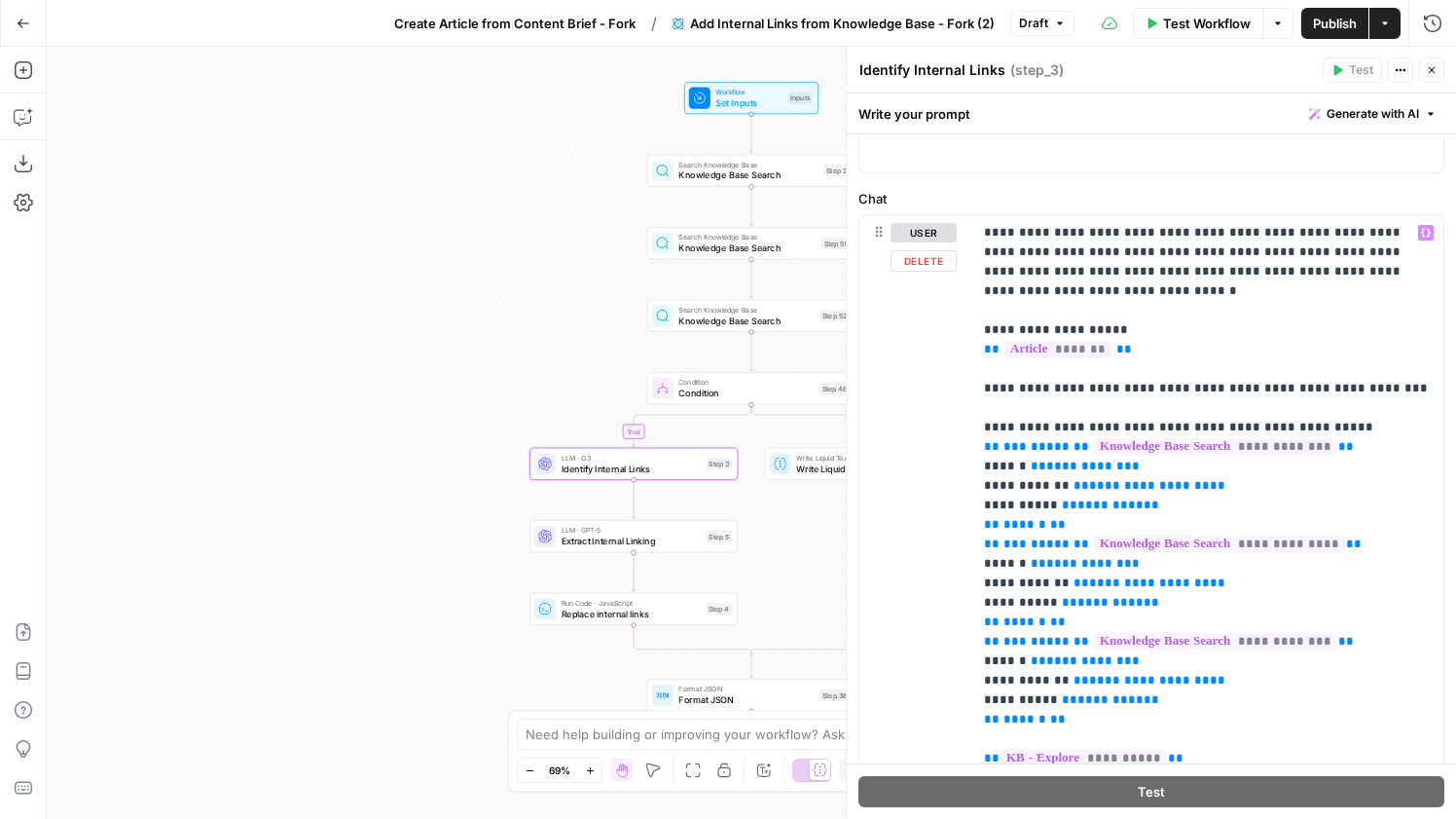
click at [1325, 633] on span "**********" at bounding box center [1215, 640] width 243 height 17
click at [1339, 635] on span "**" at bounding box center [1347, 640] width 16 height 13
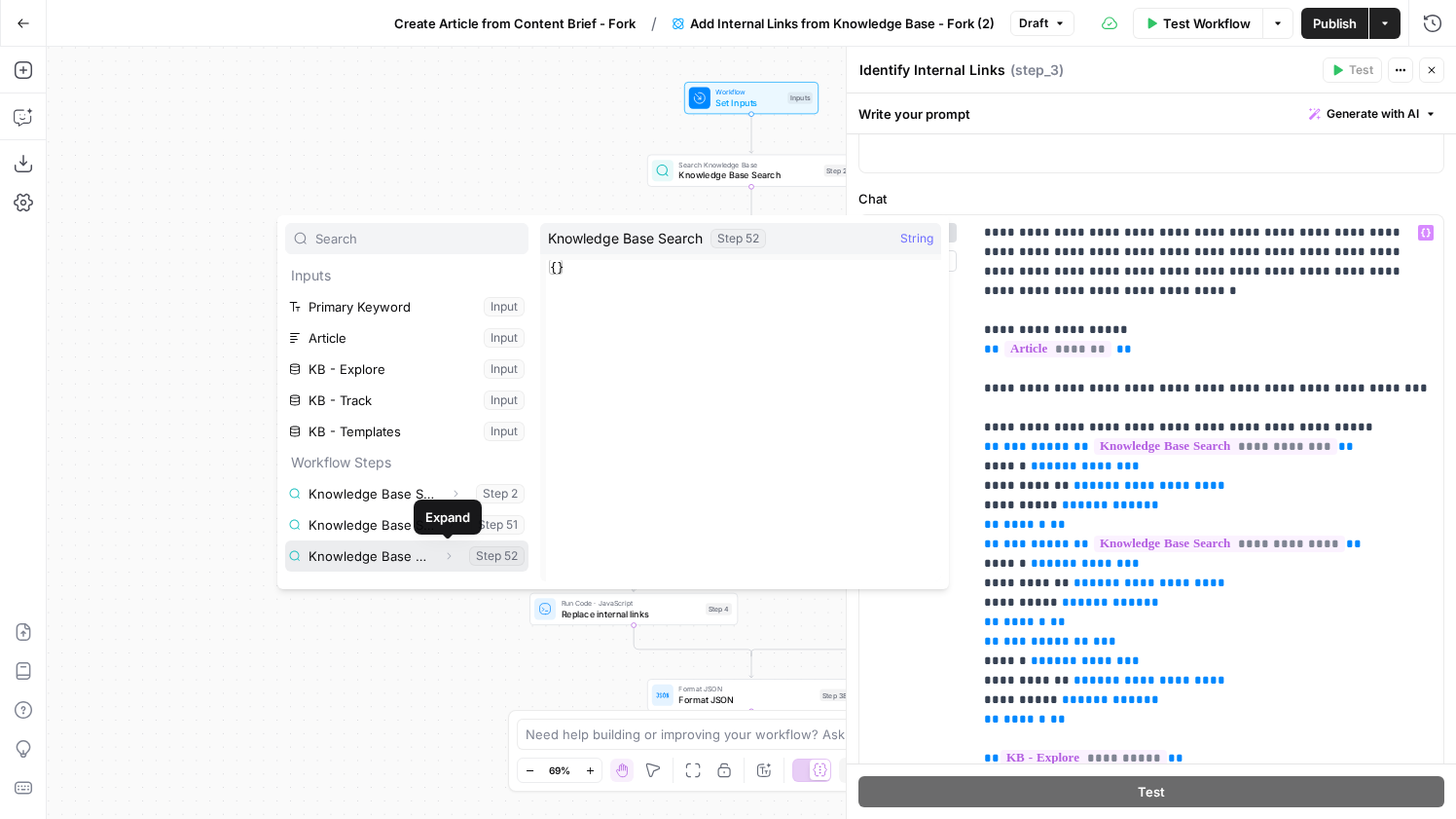
click at [452, 555] on icon "button" at bounding box center [449, 556] width 12 height 12
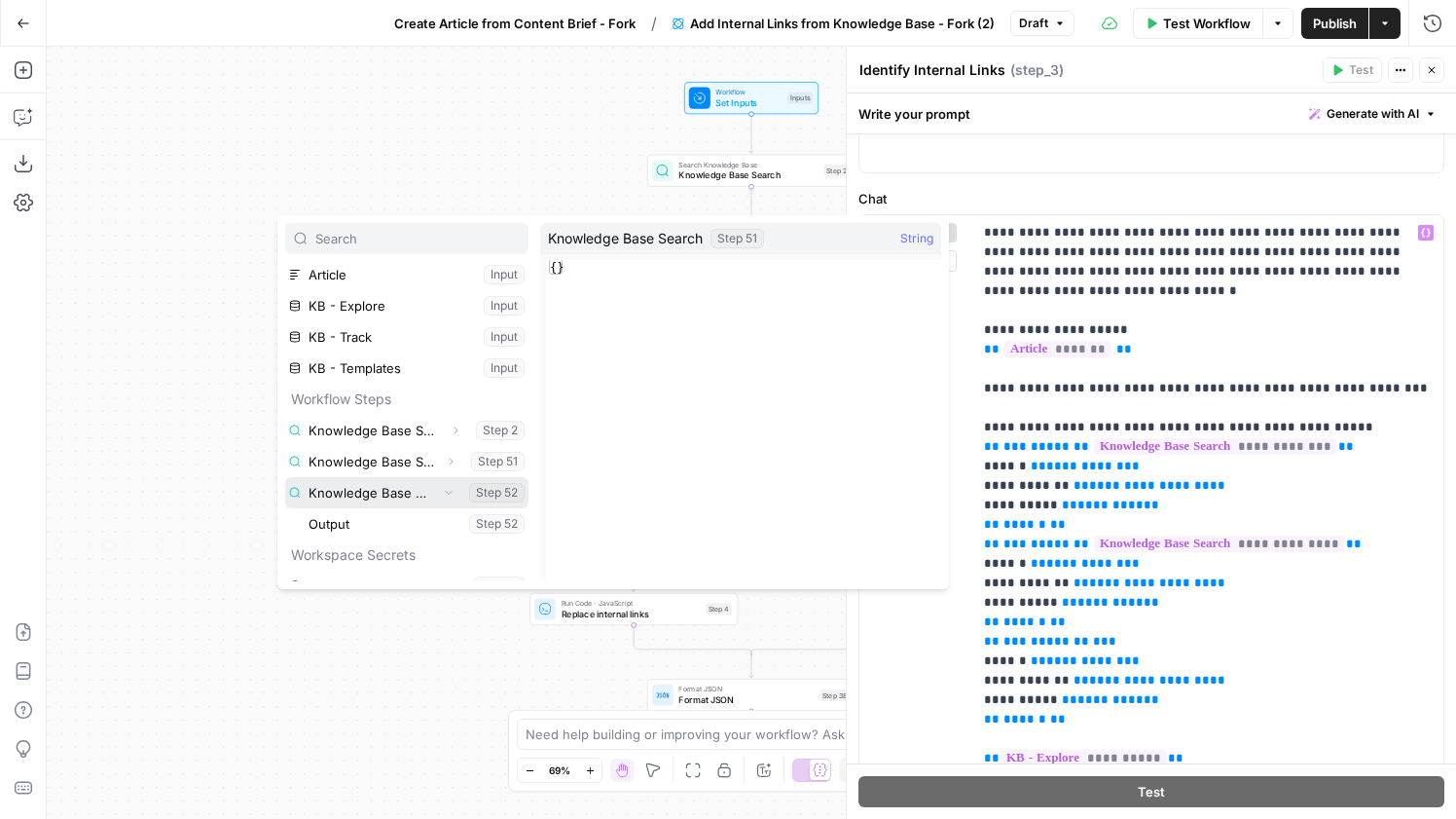
scroll to position [84, 0]
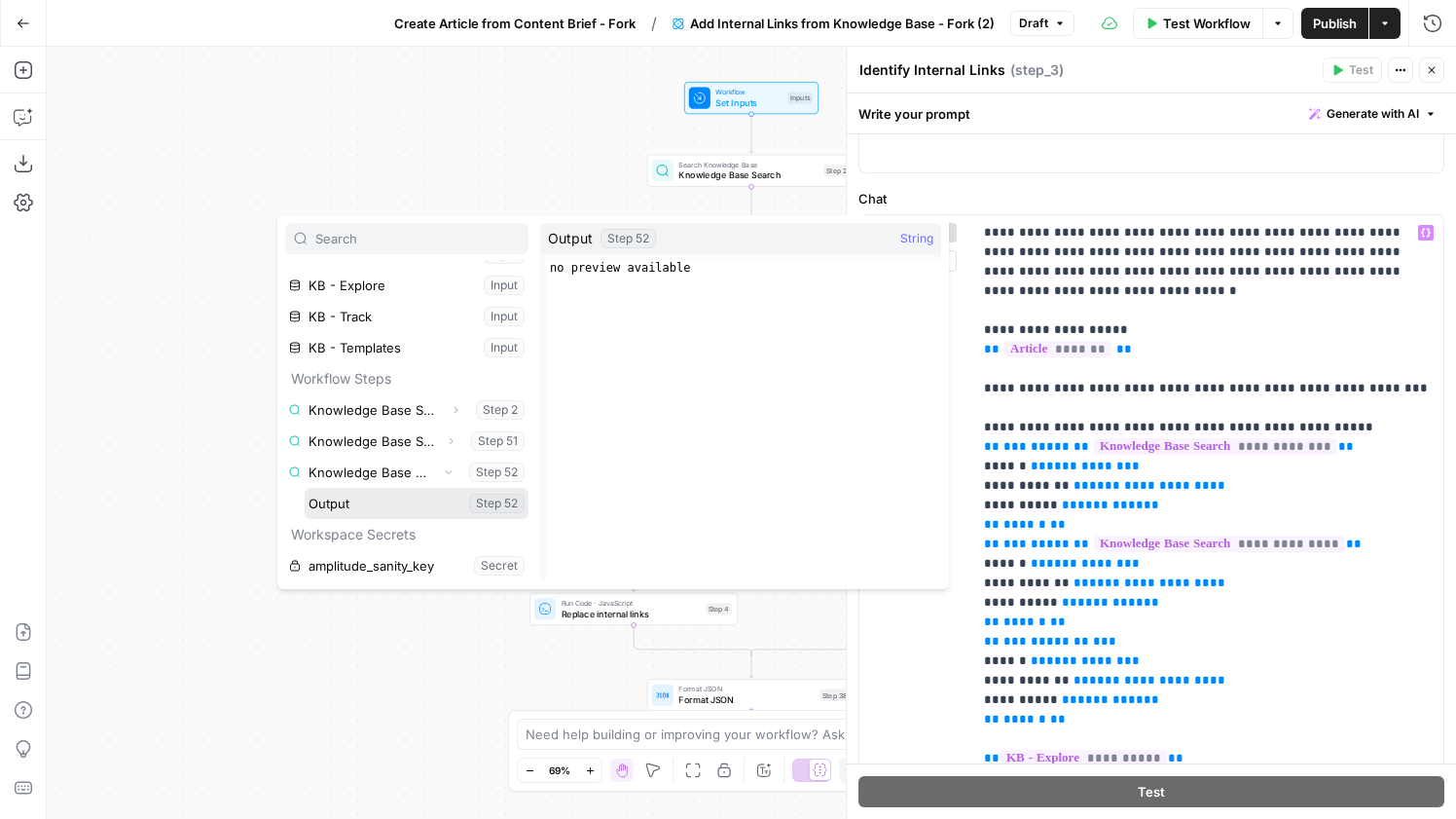
click at [383, 510] on button "Select variable Output" at bounding box center [416, 504] width 223 height 31
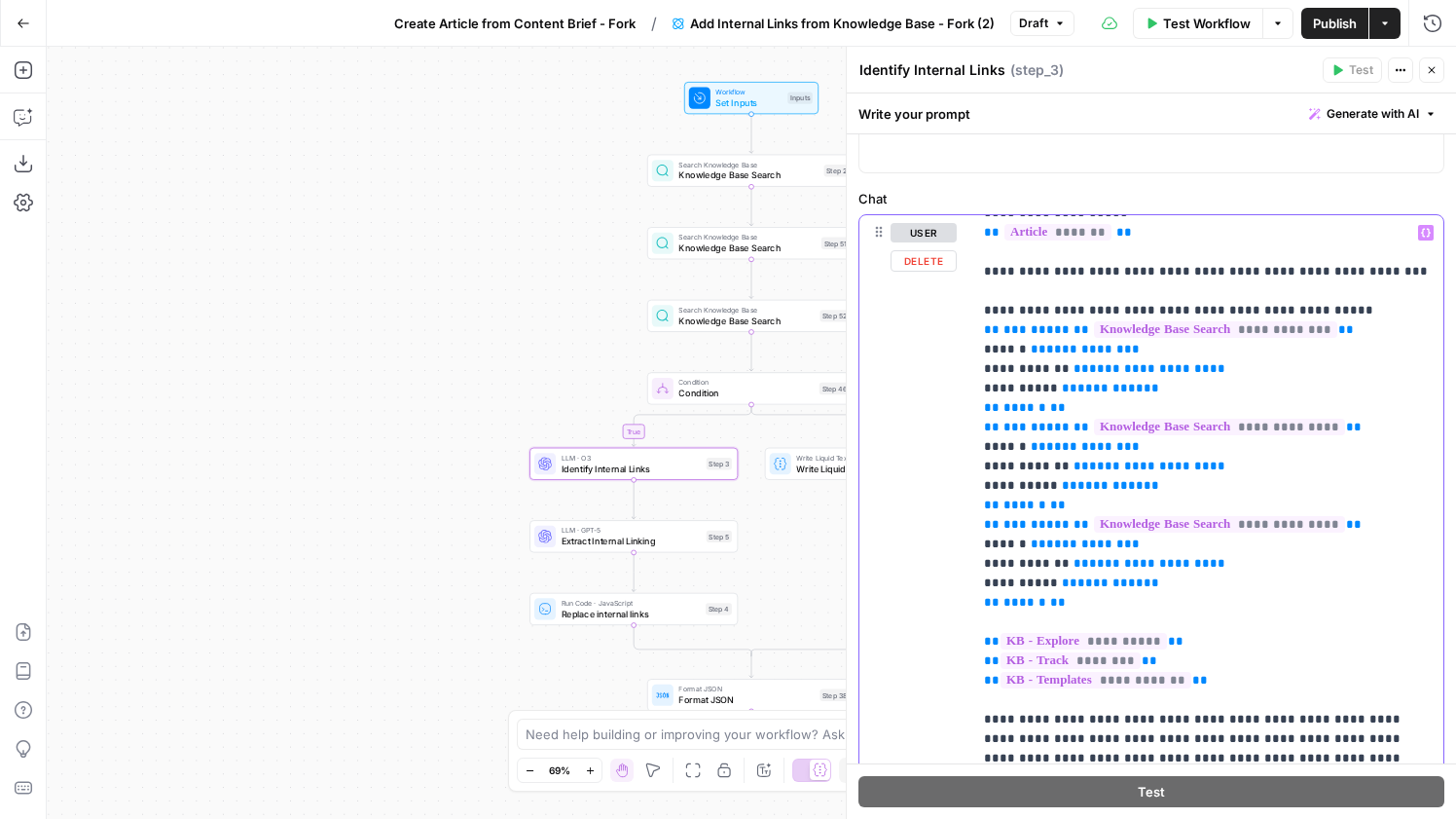
scroll to position [145, 0]
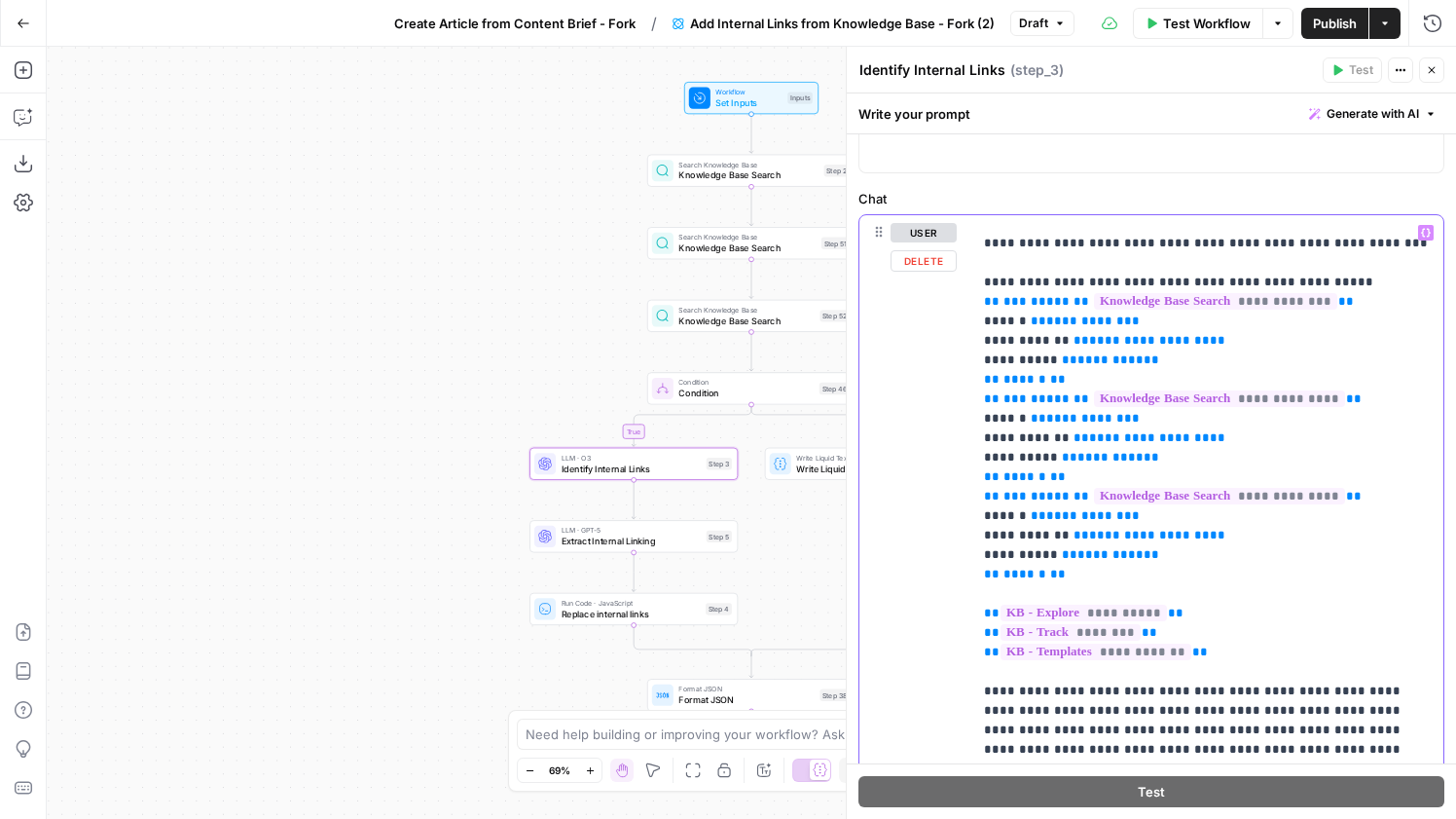
drag, startPoint x: 1216, startPoint y: 635, endPoint x: 936, endPoint y: 587, distance: 284.1
click at [936, 587] on div "**********" at bounding box center [1152, 635] width 584 height 839
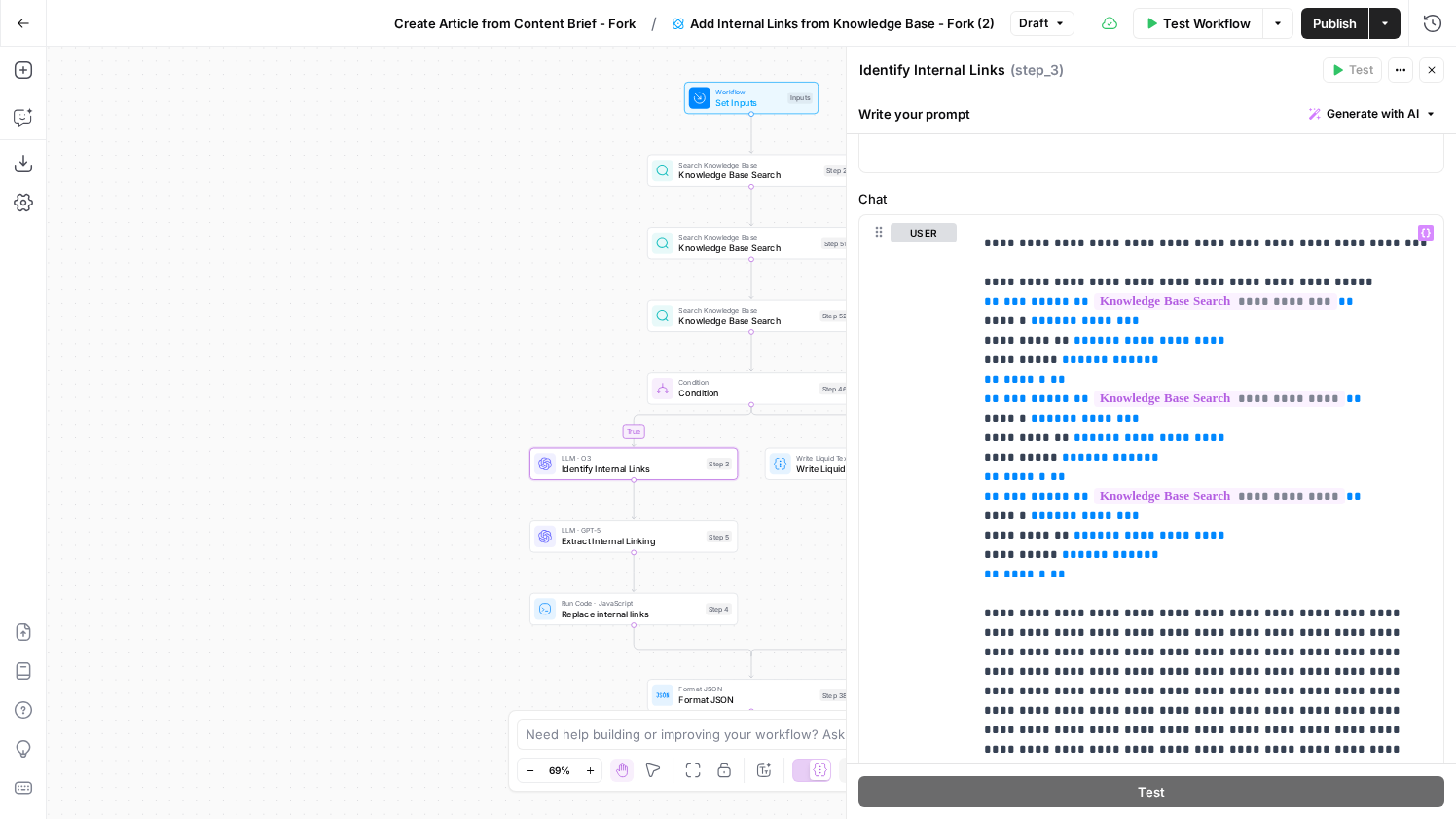
click at [1326, 29] on span "Publish" at bounding box center [1335, 23] width 44 height 20
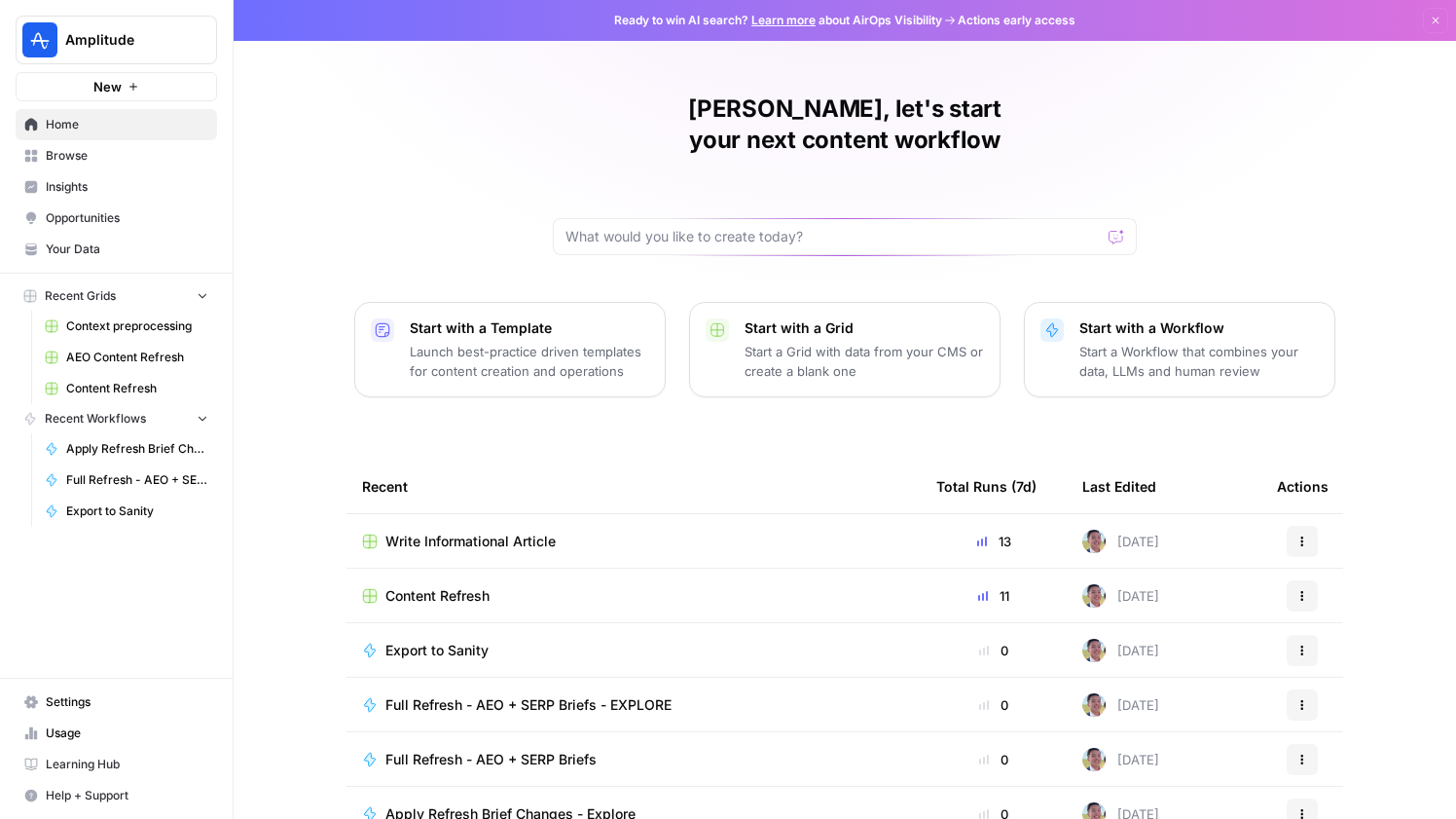
click at [145, 45] on span "Amplitude" at bounding box center [124, 40] width 118 height 20
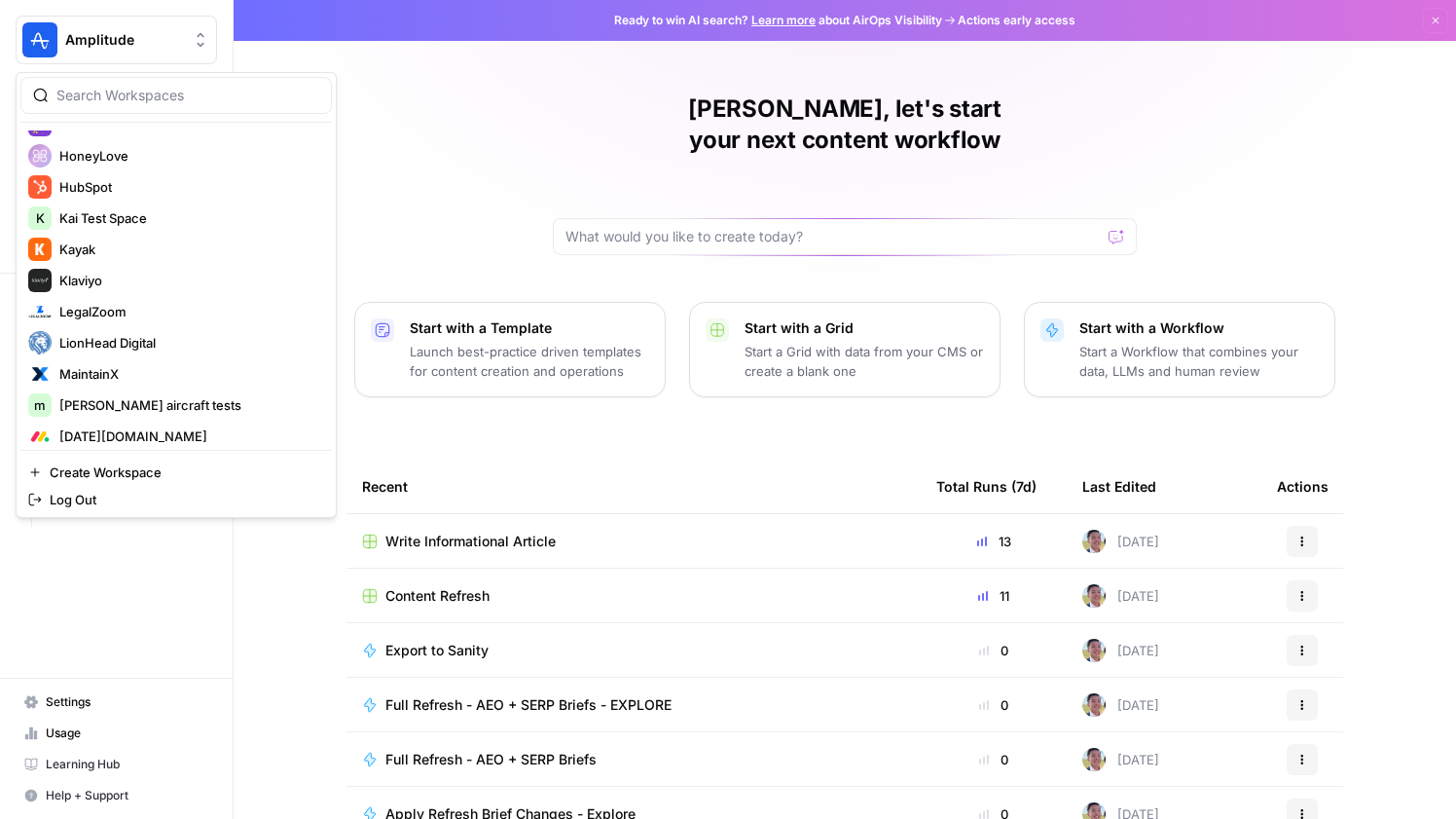
scroll to position [765, 0]
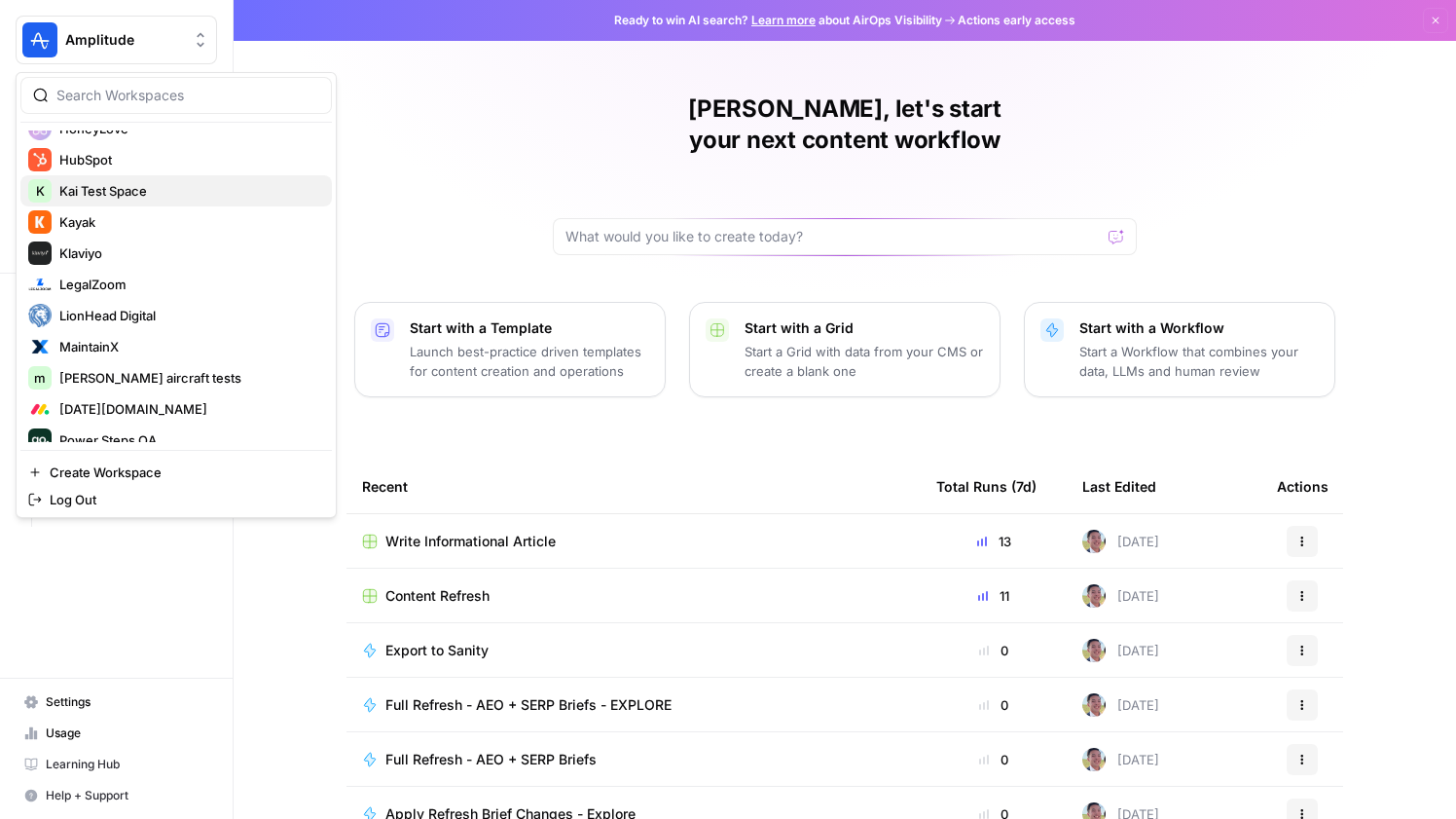
click at [143, 189] on span "Kai Test Space" at bounding box center [187, 191] width 257 height 20
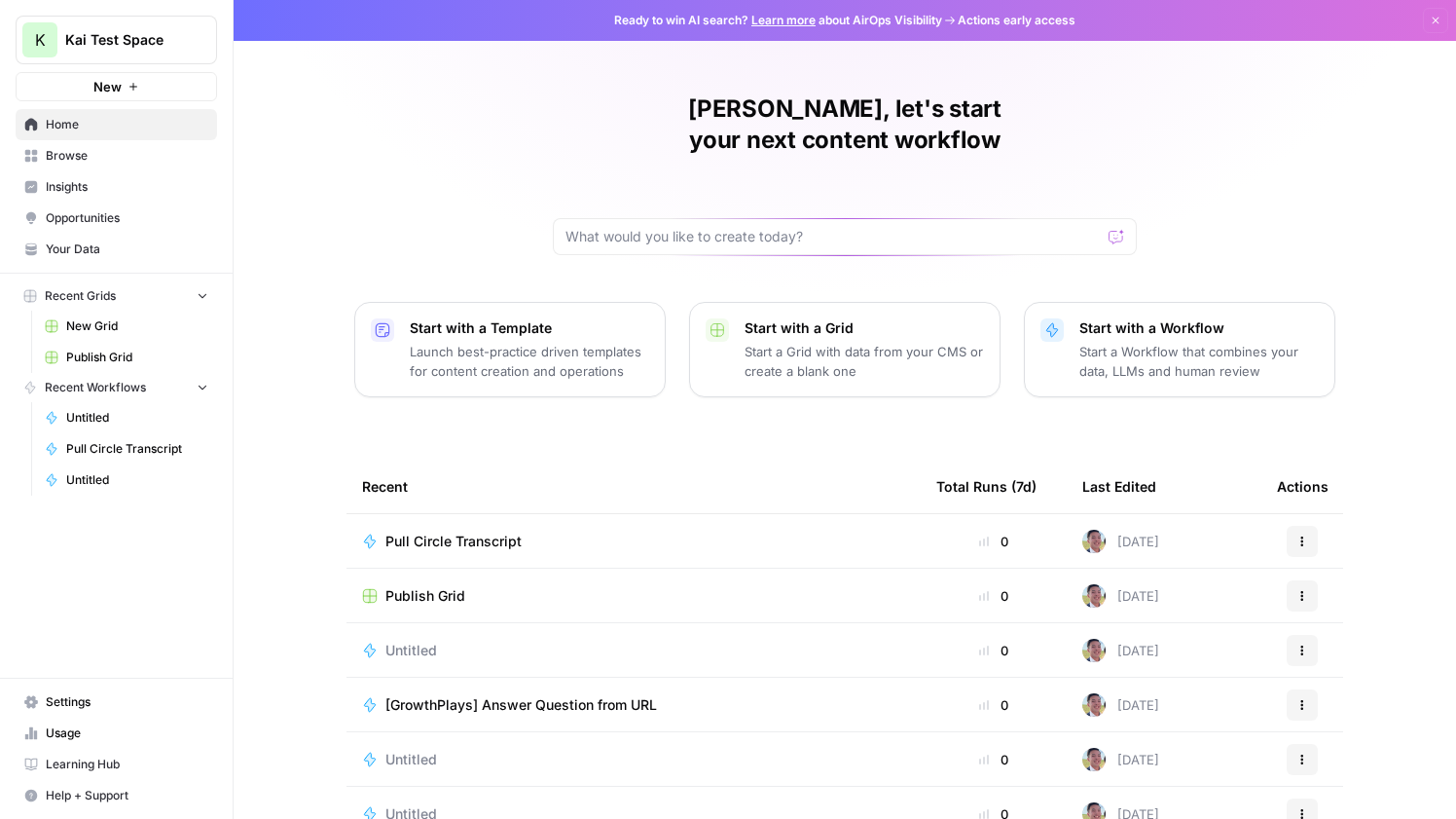
click at [444, 532] on span "Pull Circle Transcript" at bounding box center [454, 542] width 137 height 20
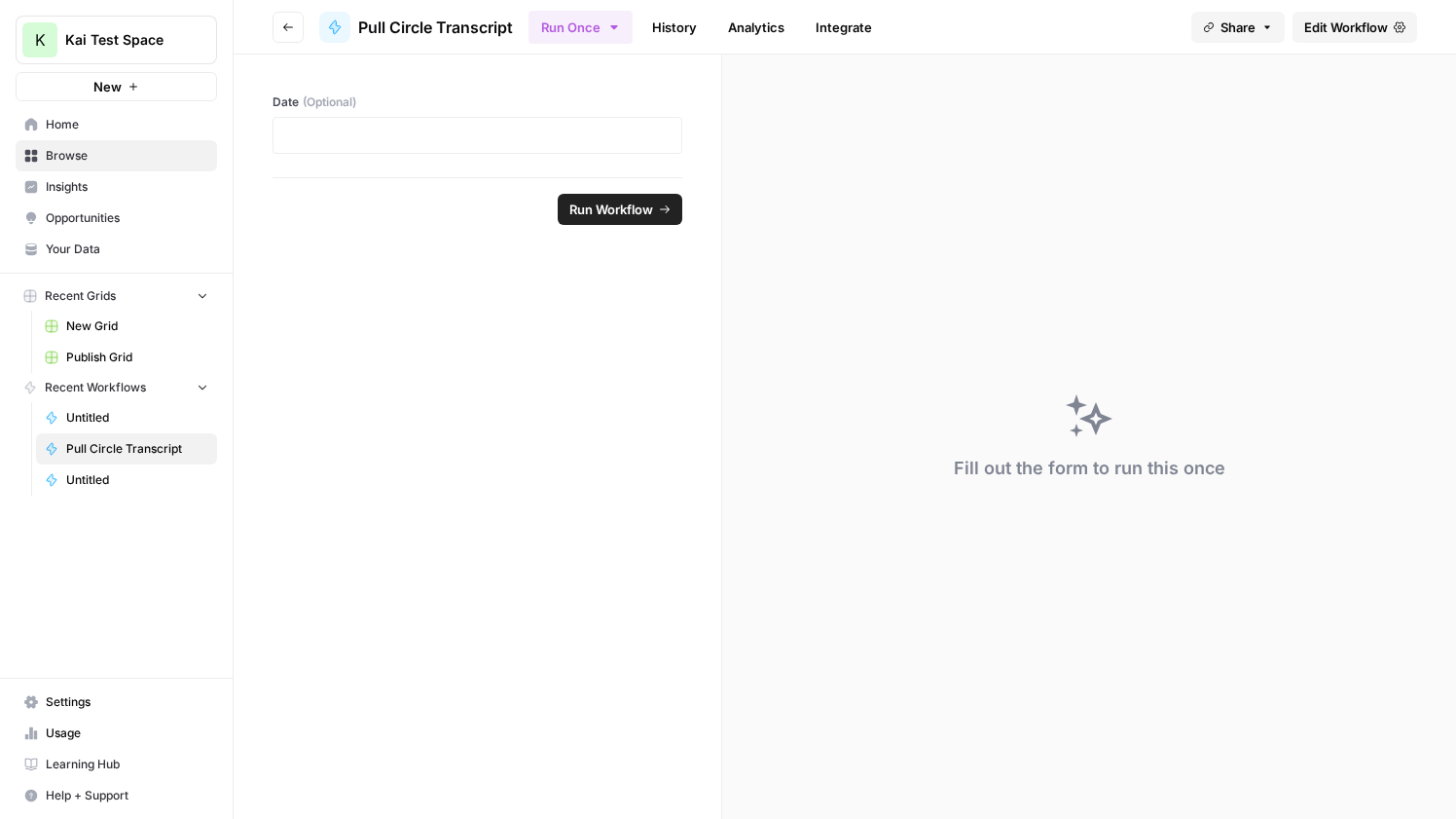
click at [1336, 18] on span "Edit Workflow" at bounding box center [1347, 27] width 84 height 20
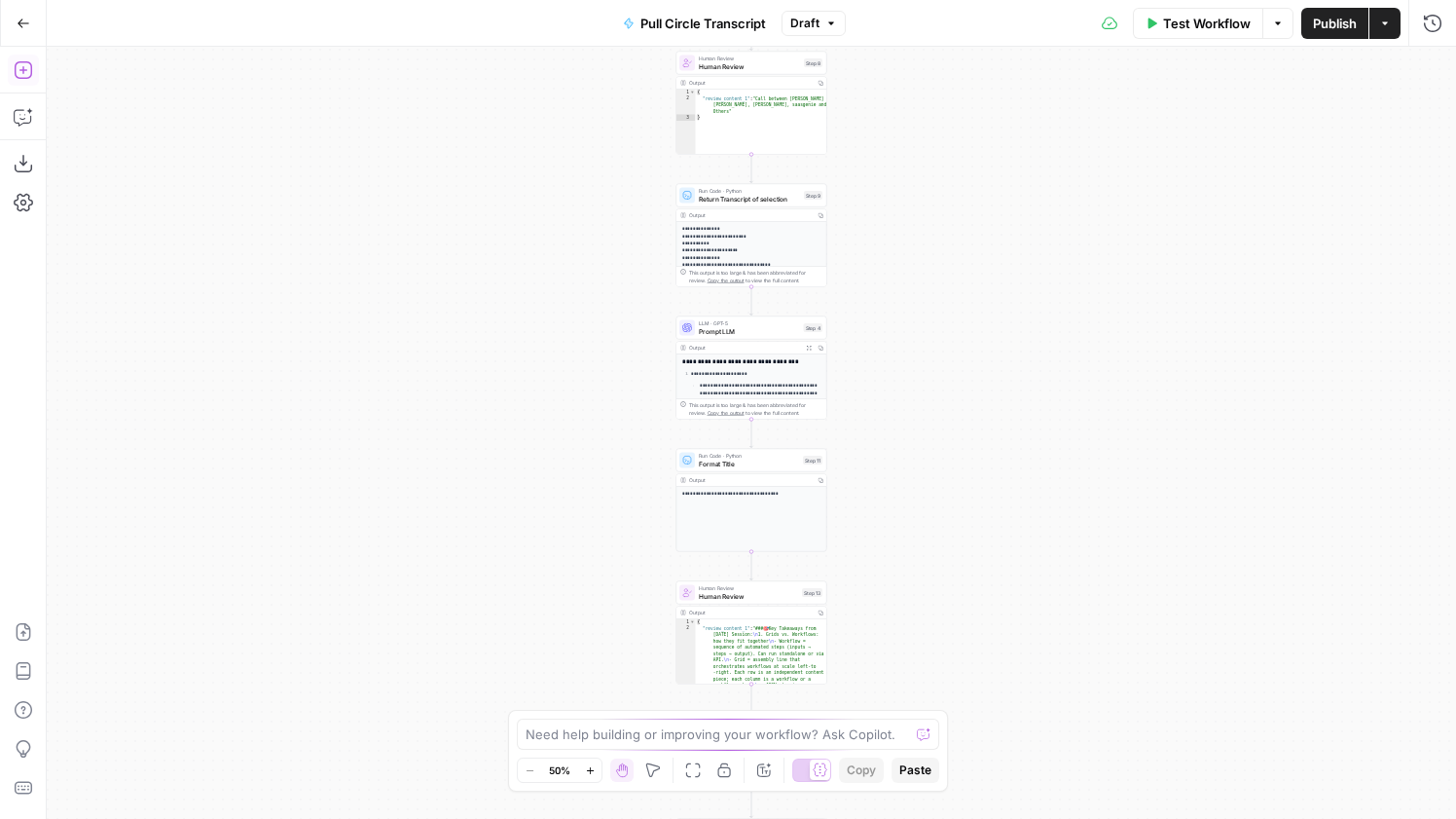
click at [16, 65] on icon "button" at bounding box center [23, 70] width 20 height 20
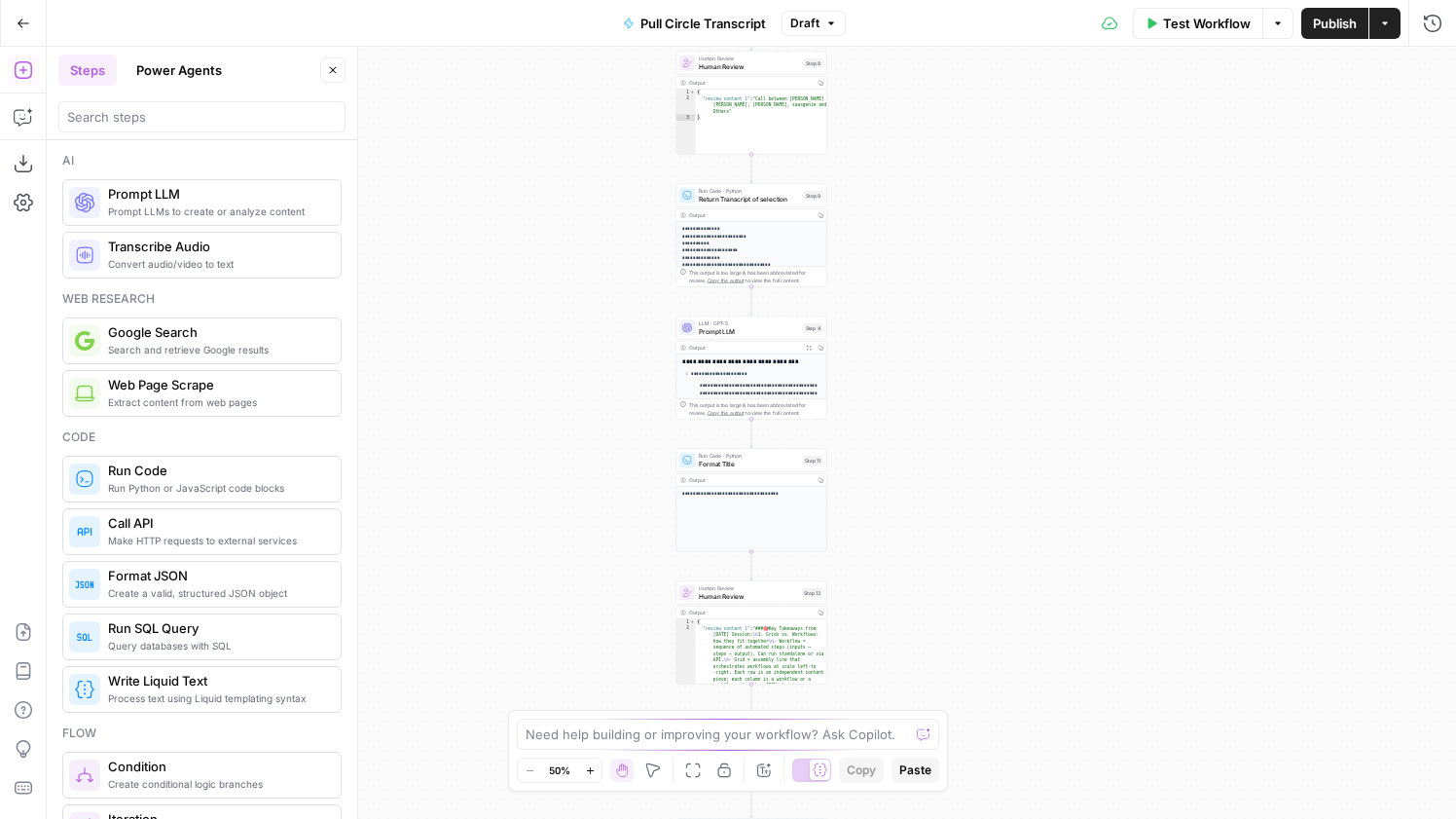
click at [131, 103] on div at bounding box center [202, 117] width 287 height 31
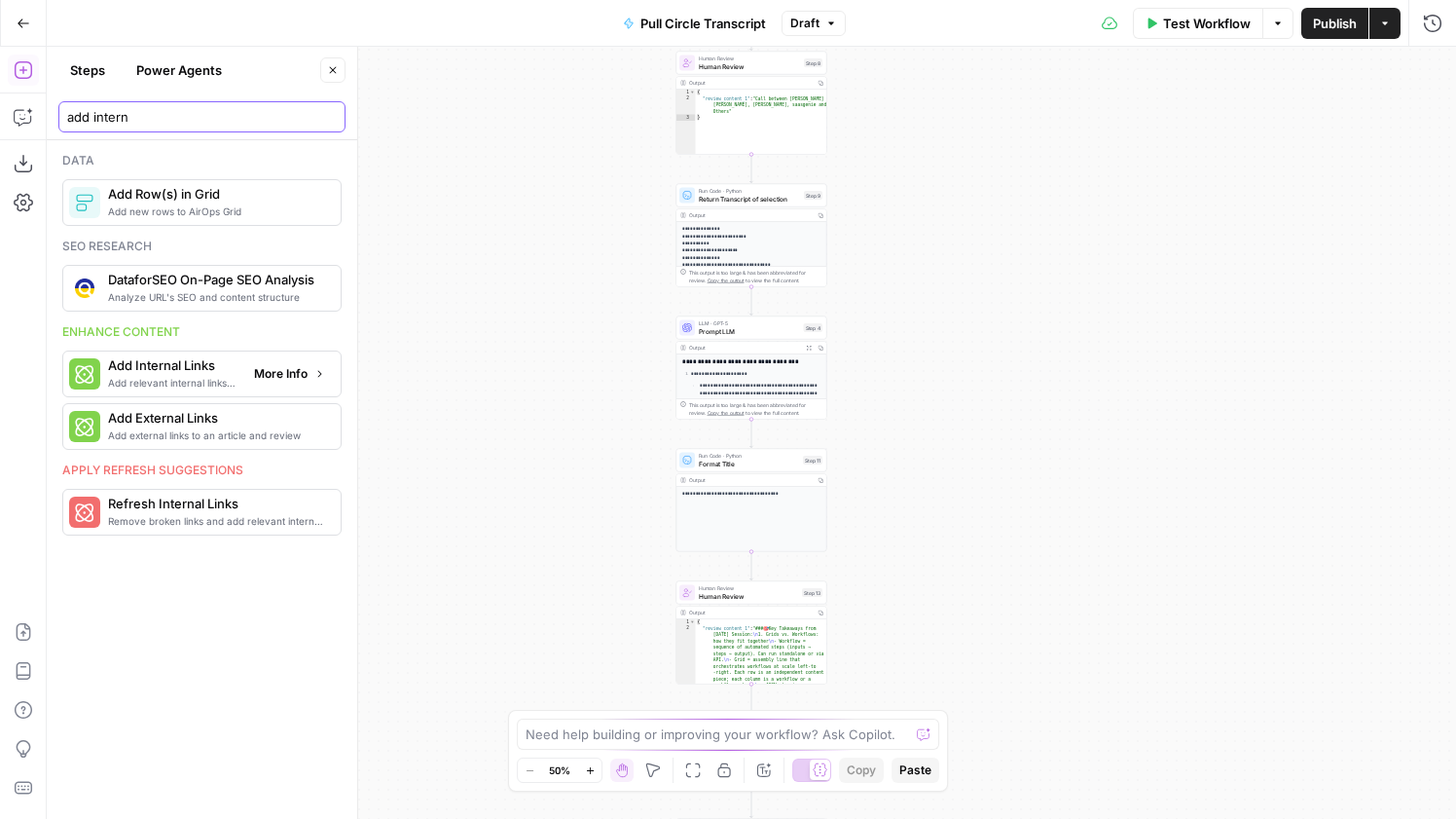
type input "add intern"
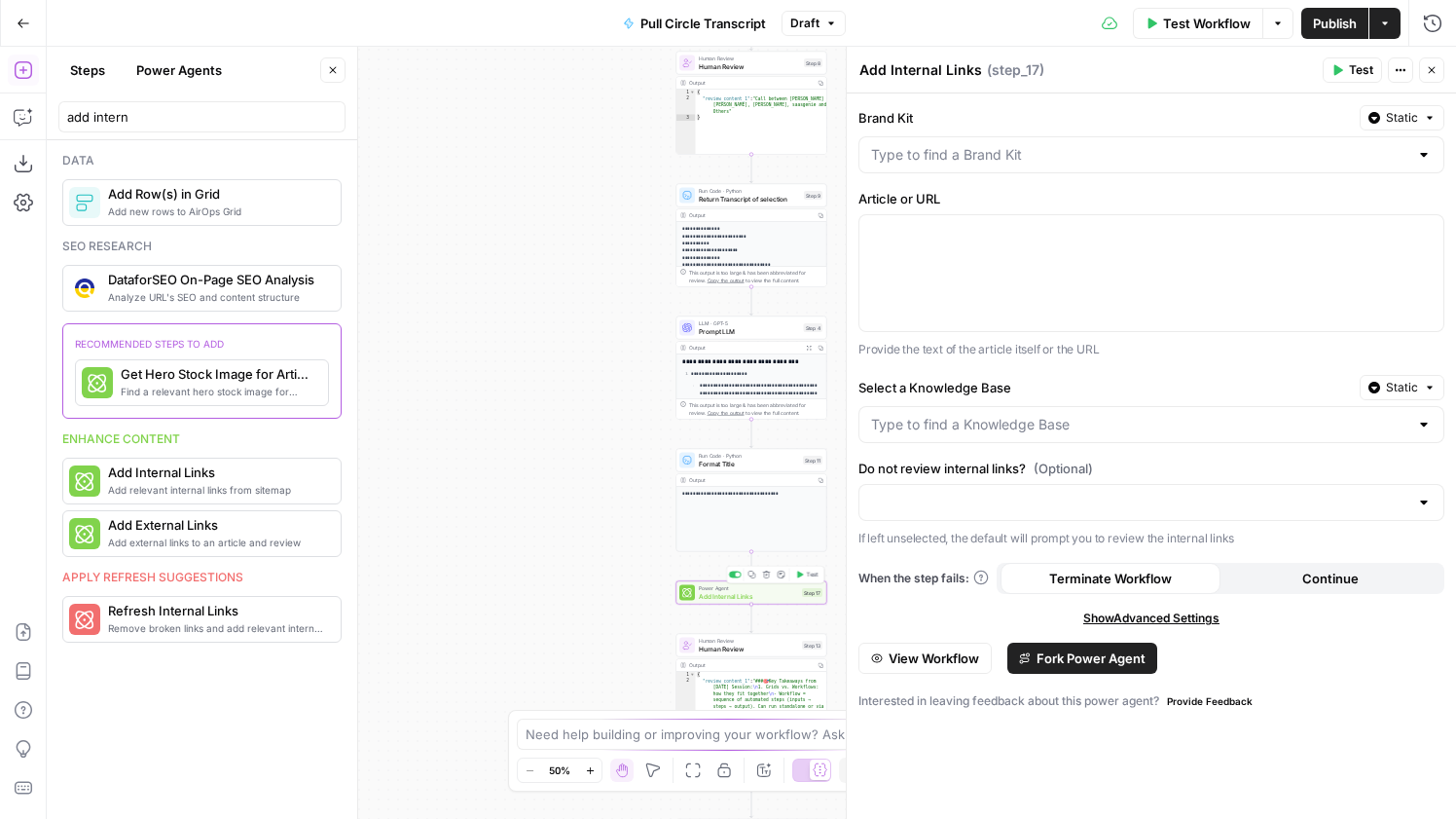
click at [753, 596] on span "Add Internal Links" at bounding box center [748, 595] width 100 height 10
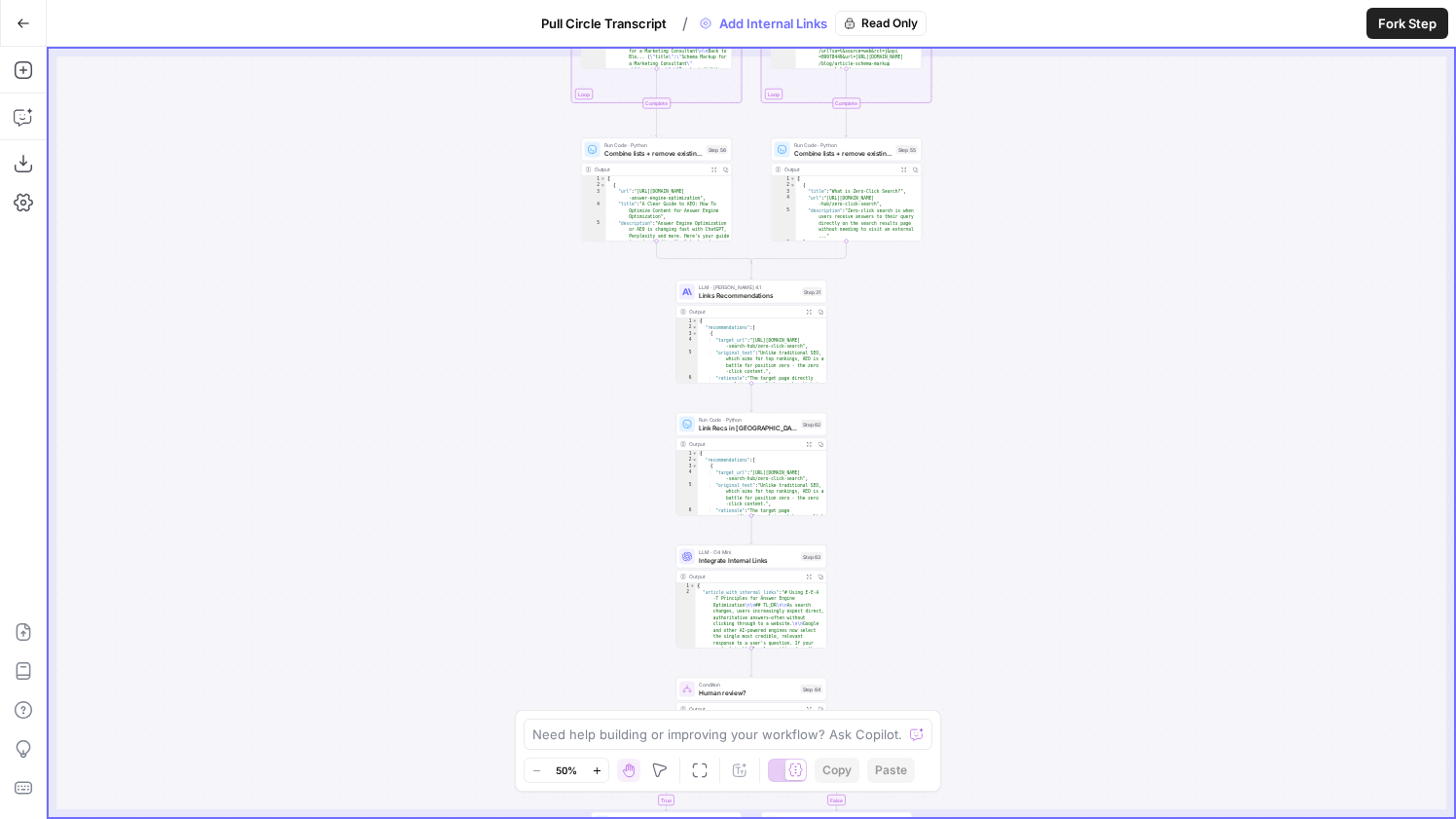
click at [770, 285] on span "LLM · [PERSON_NAME] 4.1" at bounding box center [748, 287] width 100 height 8
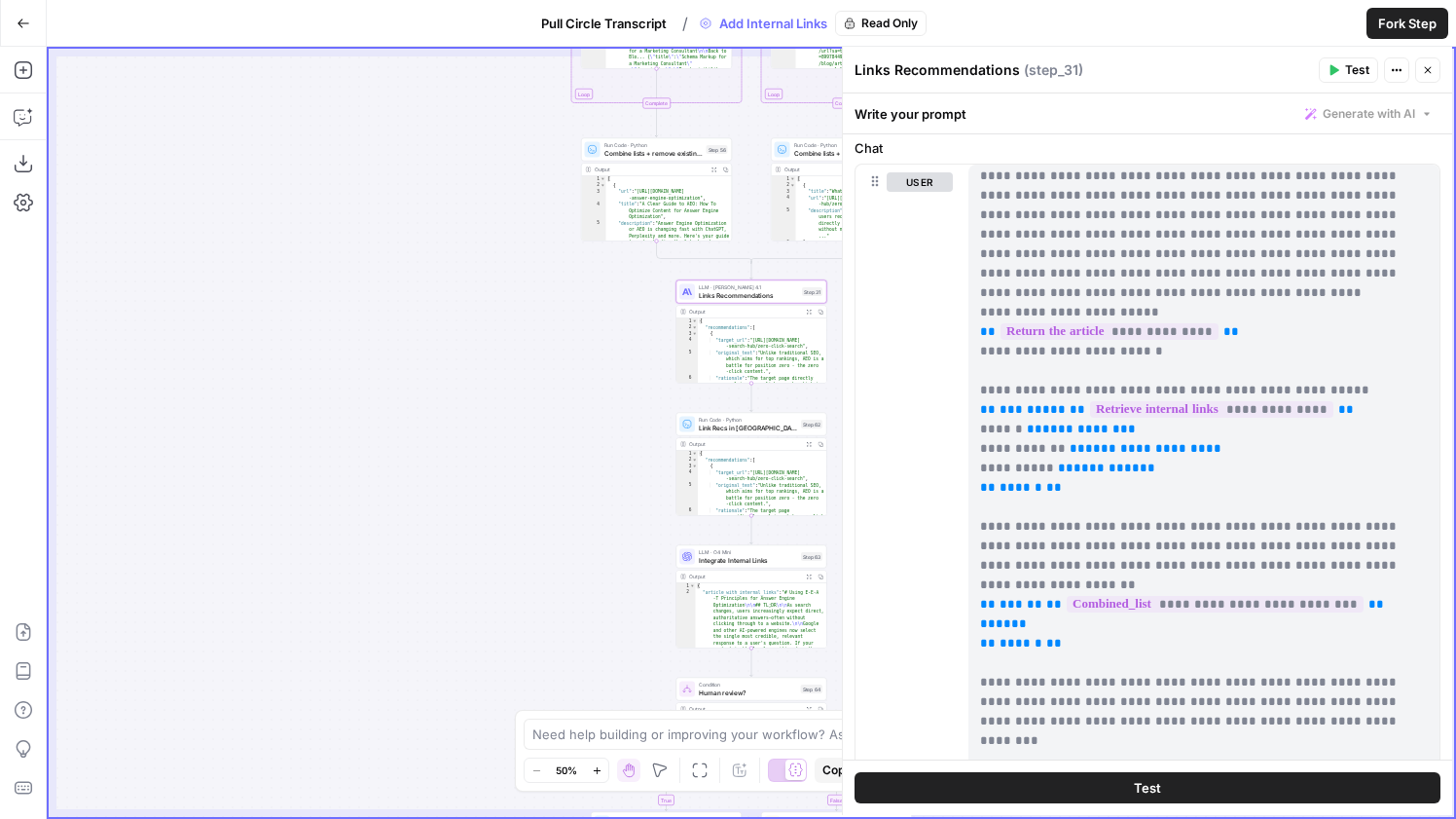
scroll to position [26, 0]
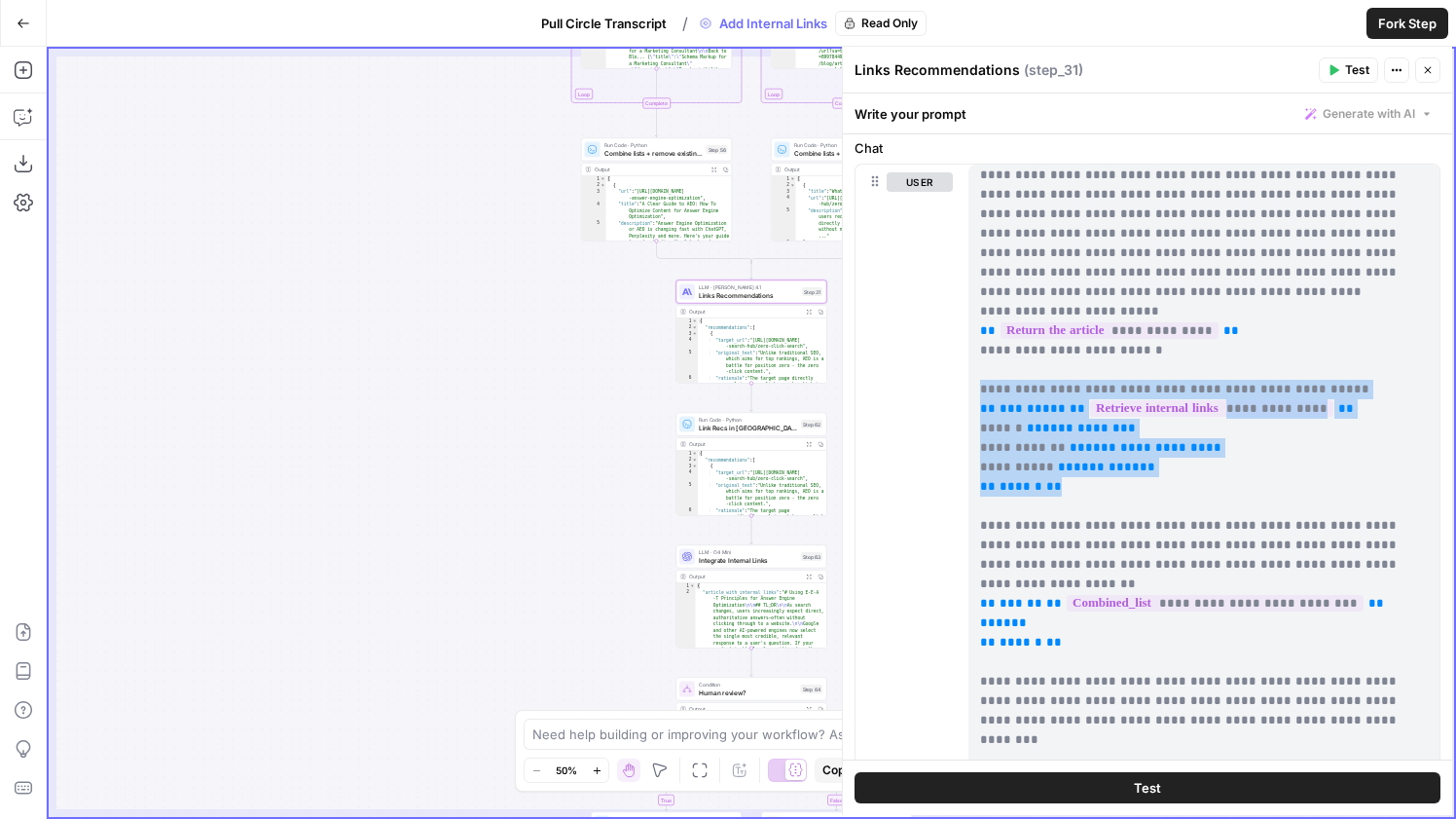
drag, startPoint x: 1078, startPoint y: 469, endPoint x: 965, endPoint y: 365, distance: 153.6
click at [965, 365] on div "**********" at bounding box center [1148, 585] width 584 height 839
copy p "**********"
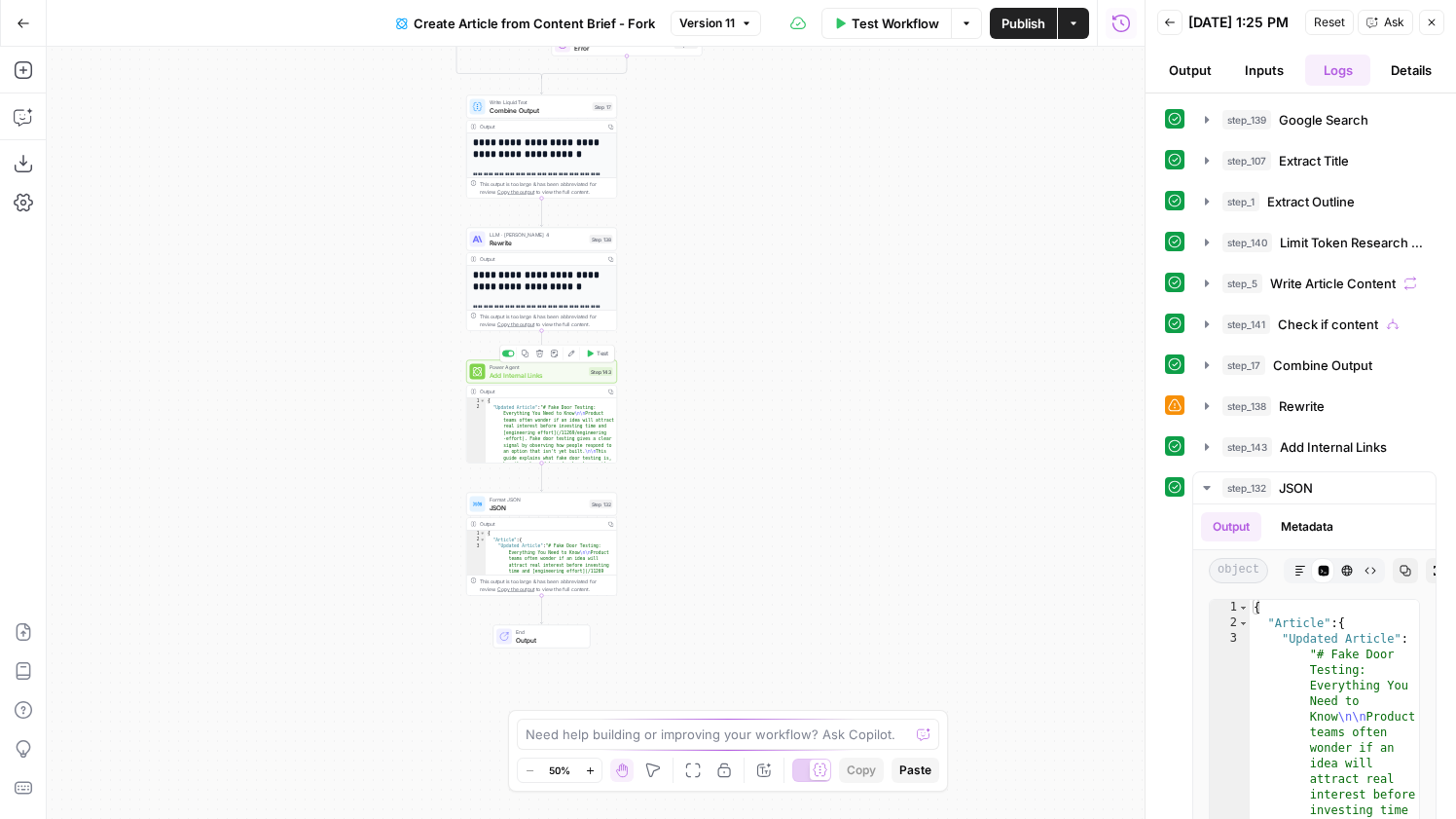
click at [600, 353] on span "Test" at bounding box center [602, 353] width 12 height 9
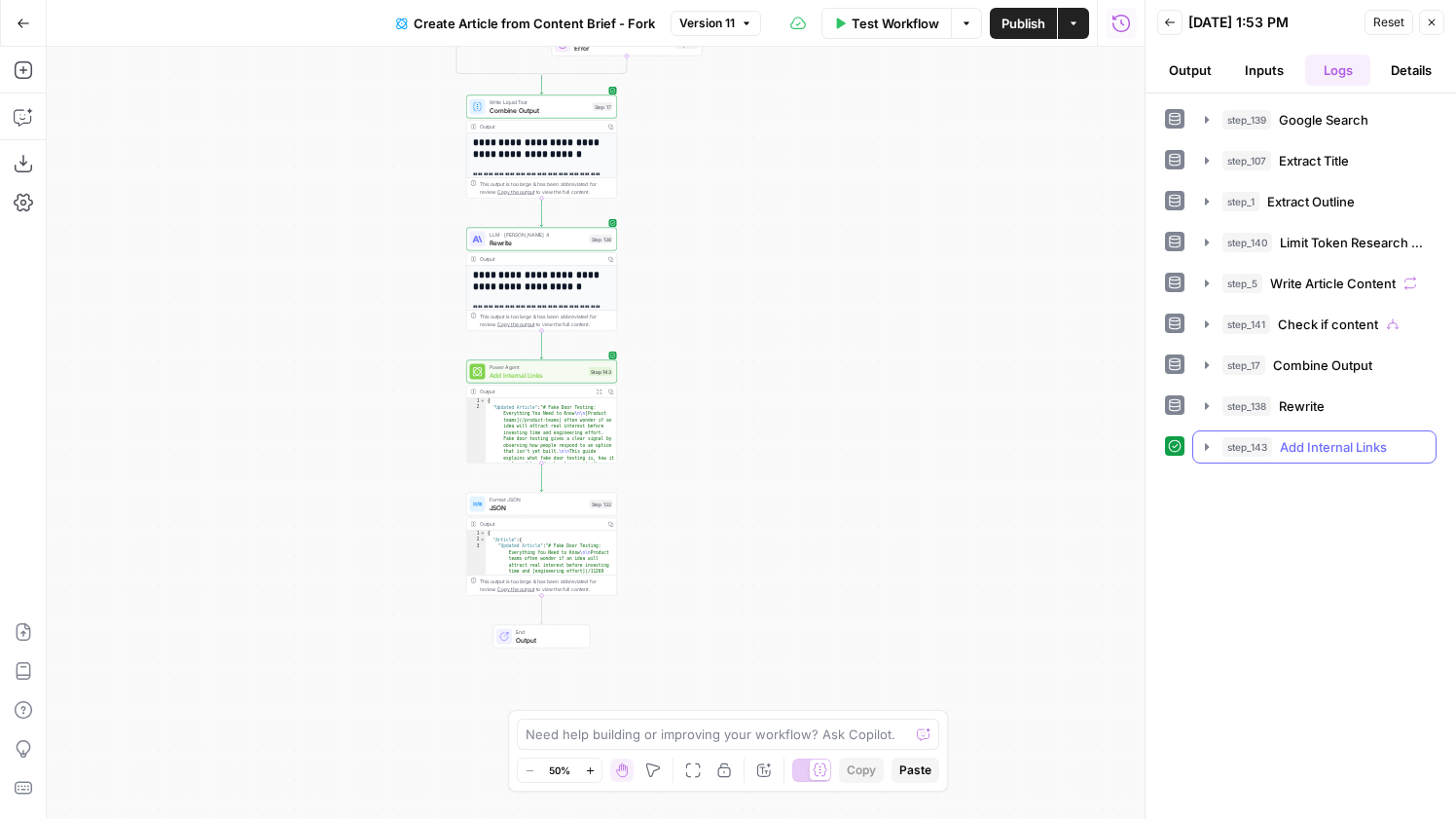
click at [1351, 448] on span "Add Internal Links" at bounding box center [1334, 447] width 107 height 20
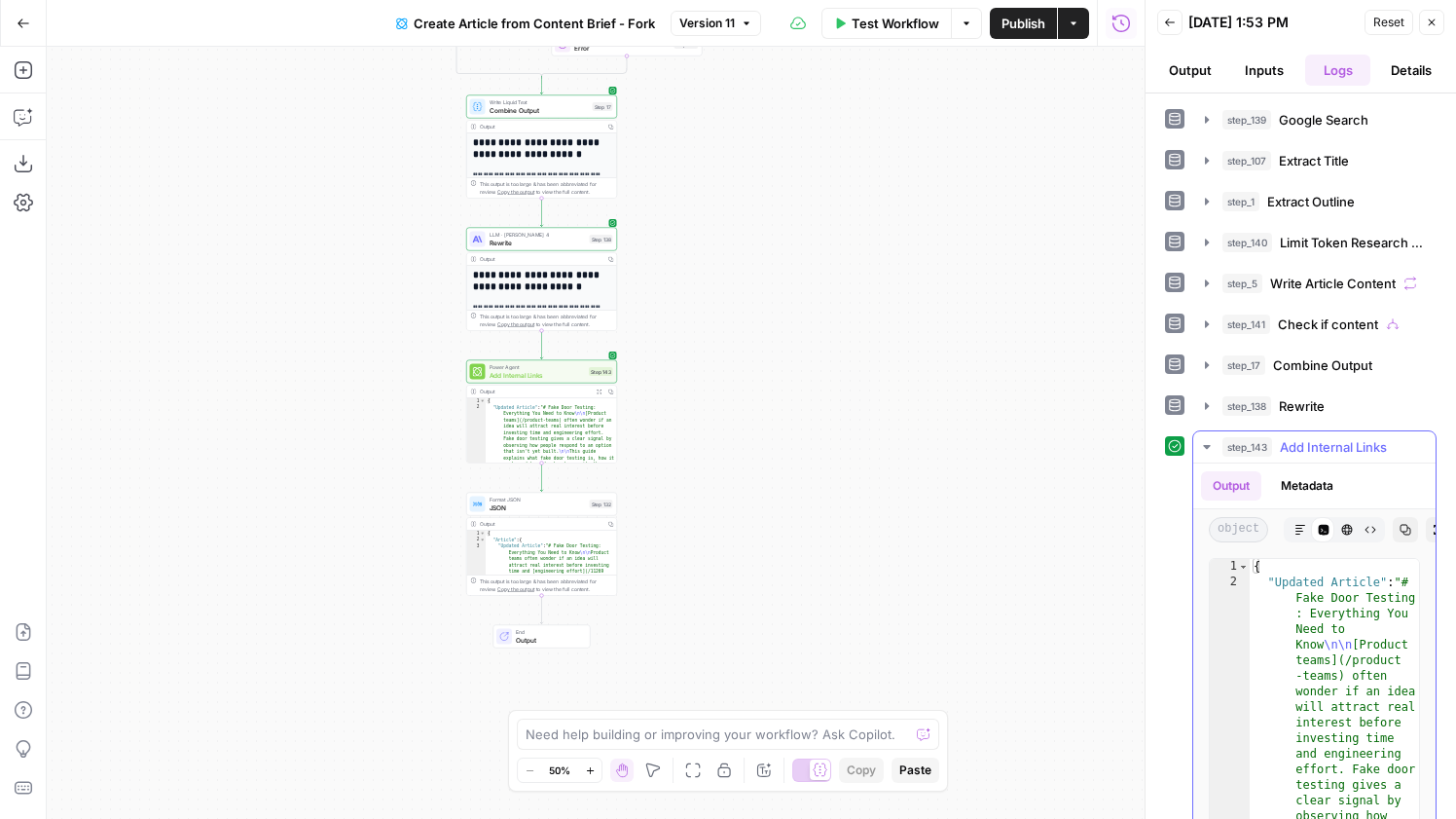
click at [1299, 530] on icon "button" at bounding box center [1301, 530] width 12 height 12
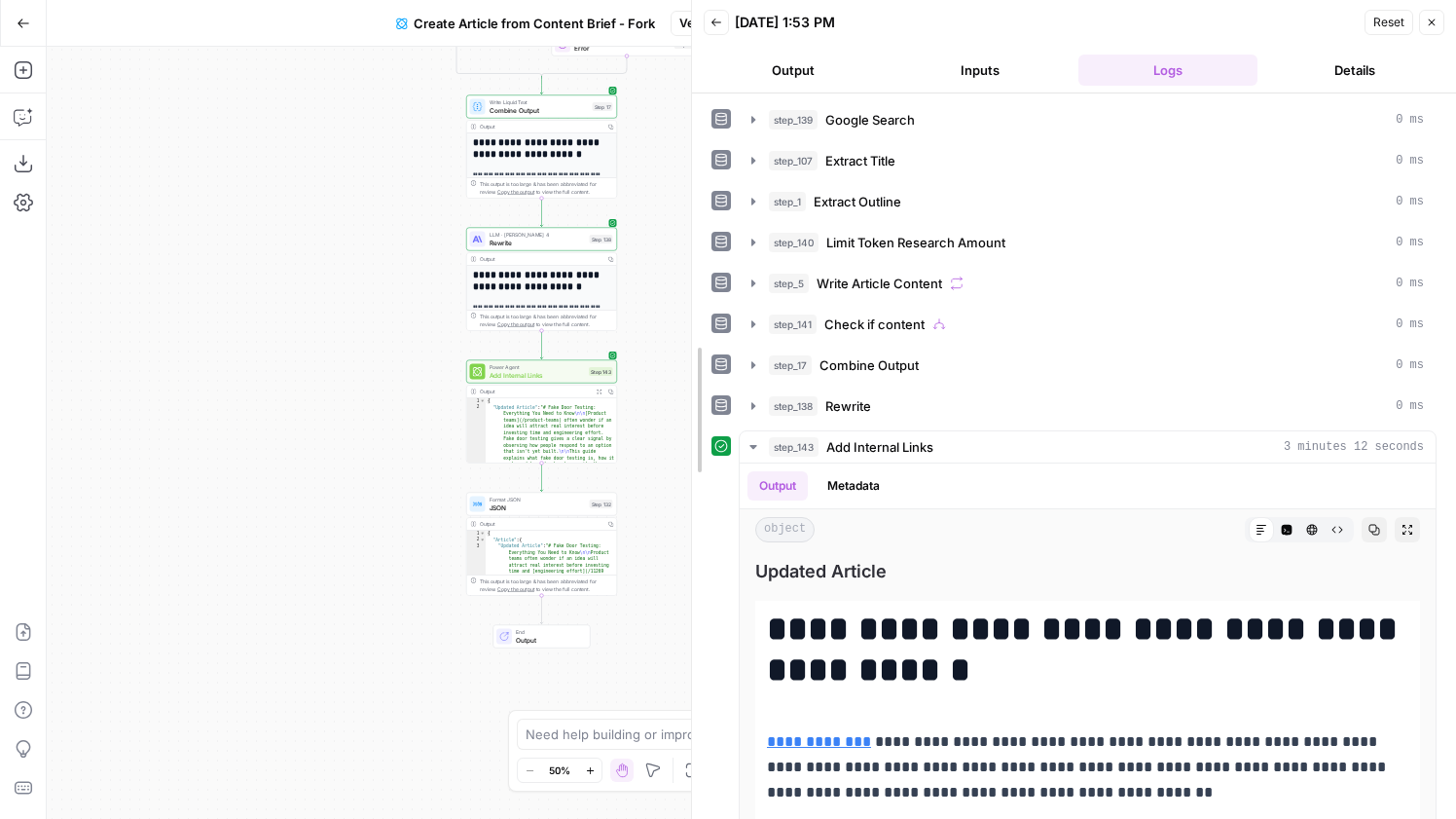
drag, startPoint x: 1142, startPoint y: 517, endPoint x: 431, endPoint y: 495, distance: 711.3
click at [431, 495] on body "Amplitude New Home Browse Insights Opportunities Your Data Recent Grids Context…" at bounding box center [728, 409] width 1456 height 819
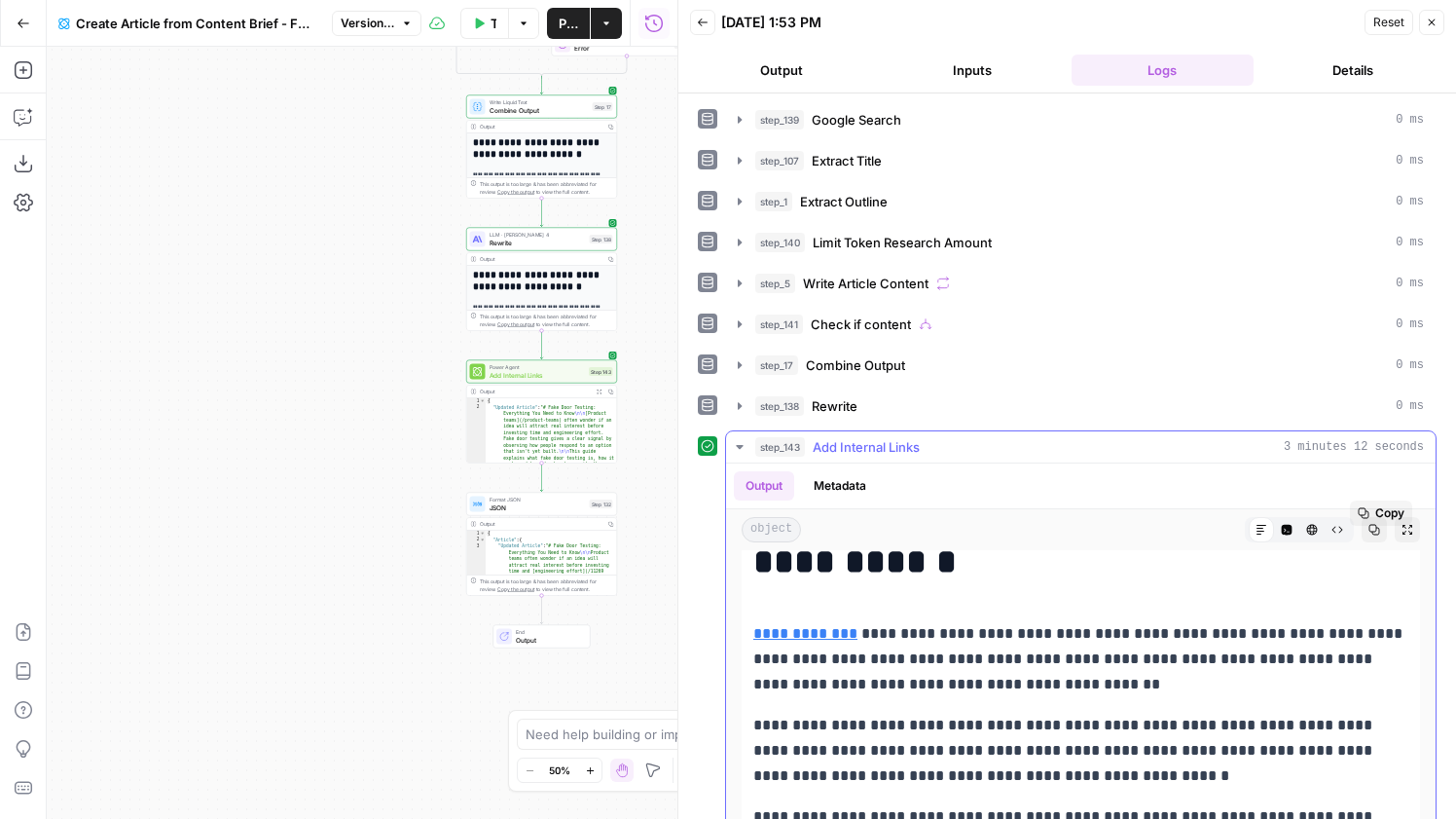
scroll to position [120, 0]
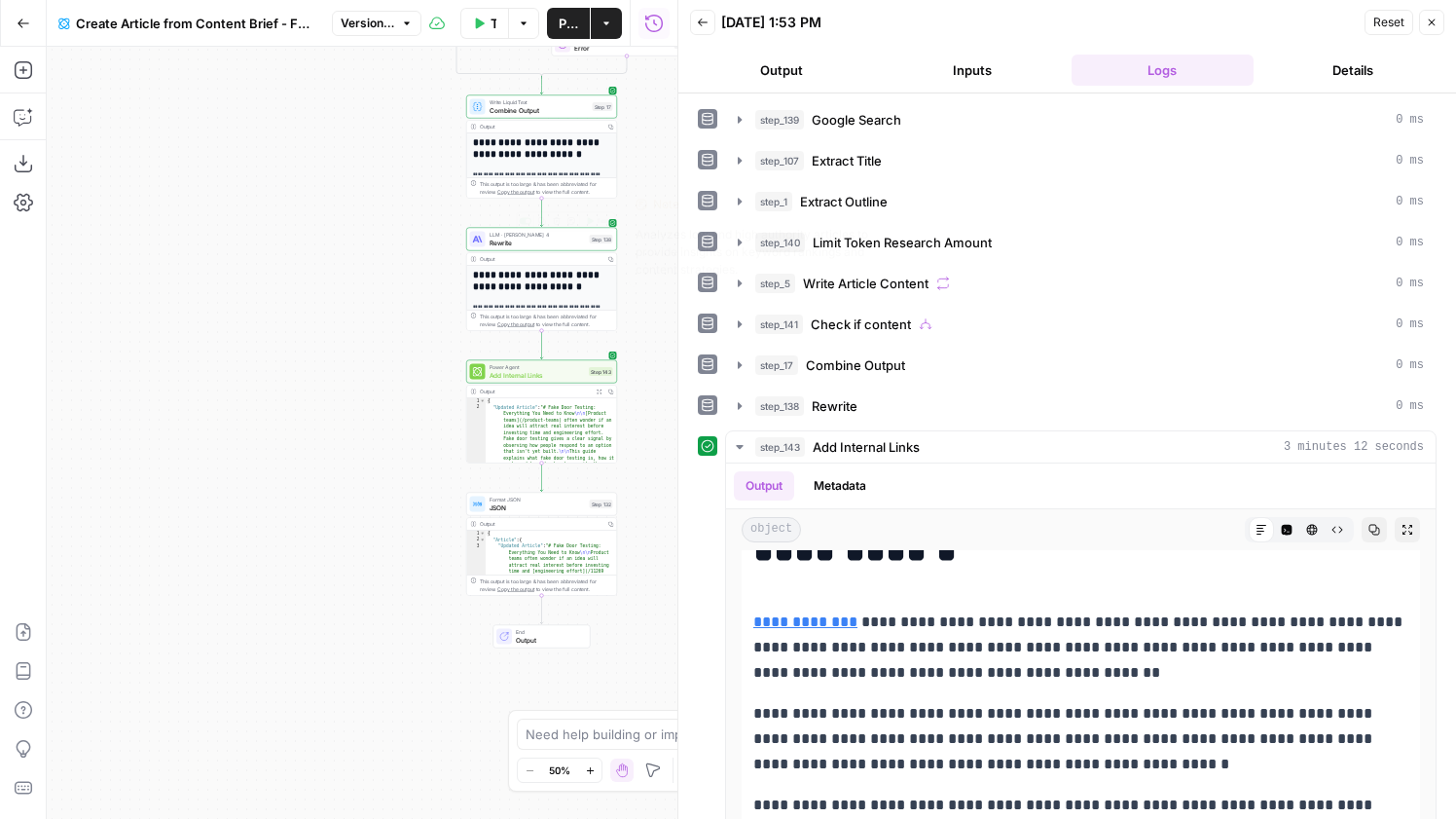
click at [556, 241] on span "Rewrite" at bounding box center [538, 242] width 97 height 10
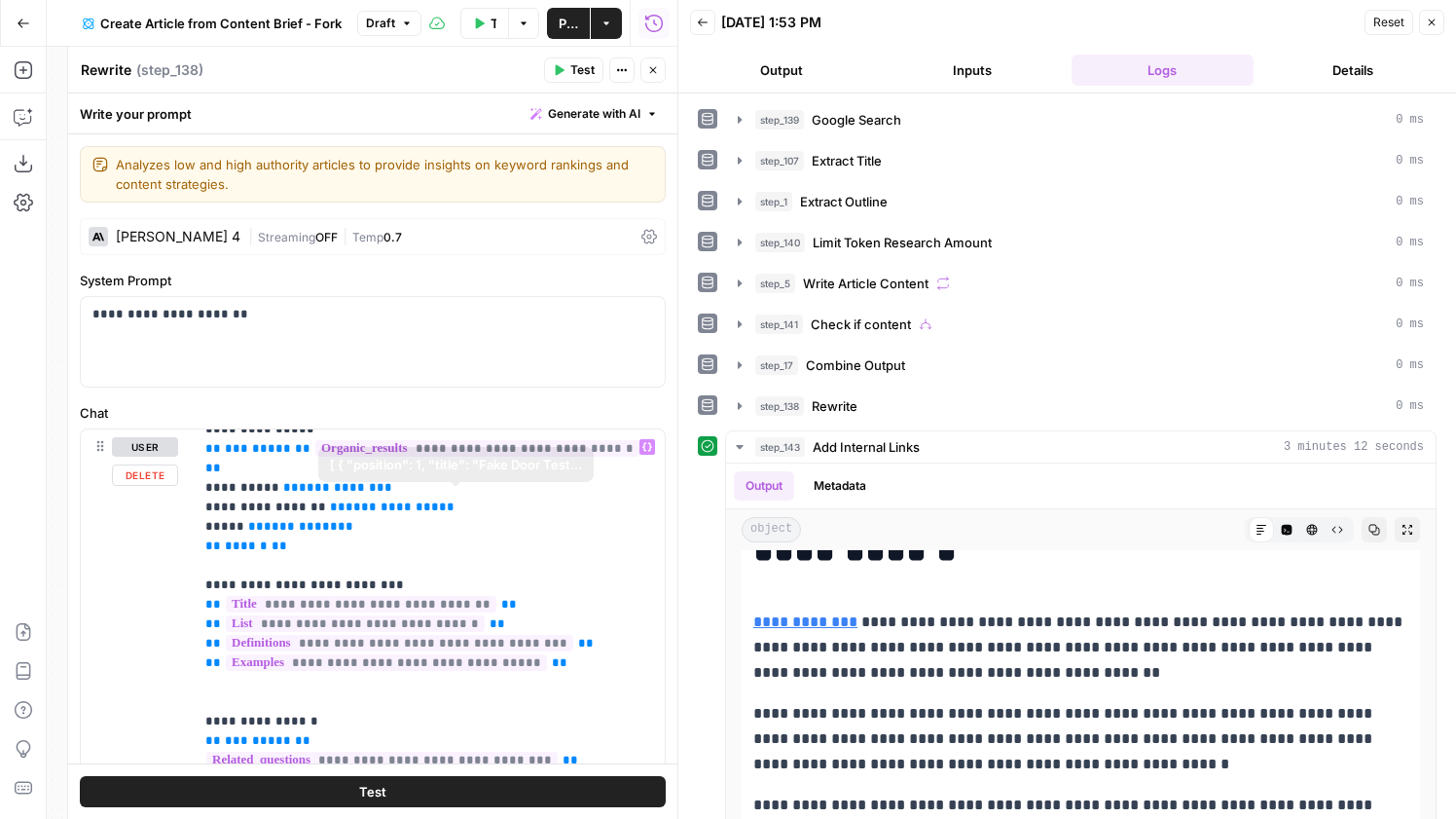
scroll to position [407, 0]
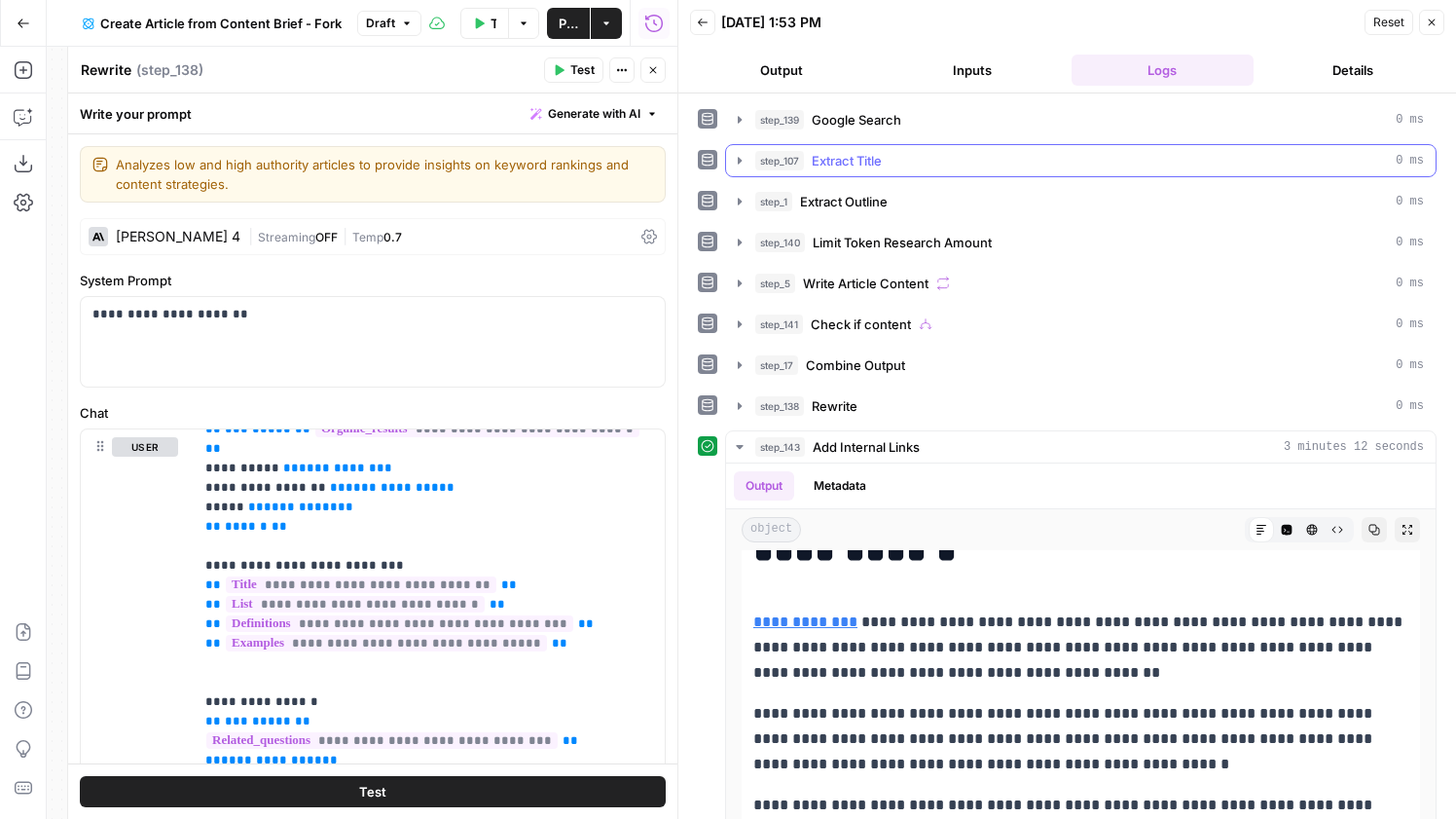
click at [900, 154] on div "step_107 Extract Title 0 ms" at bounding box center [1089, 161] width 668 height 20
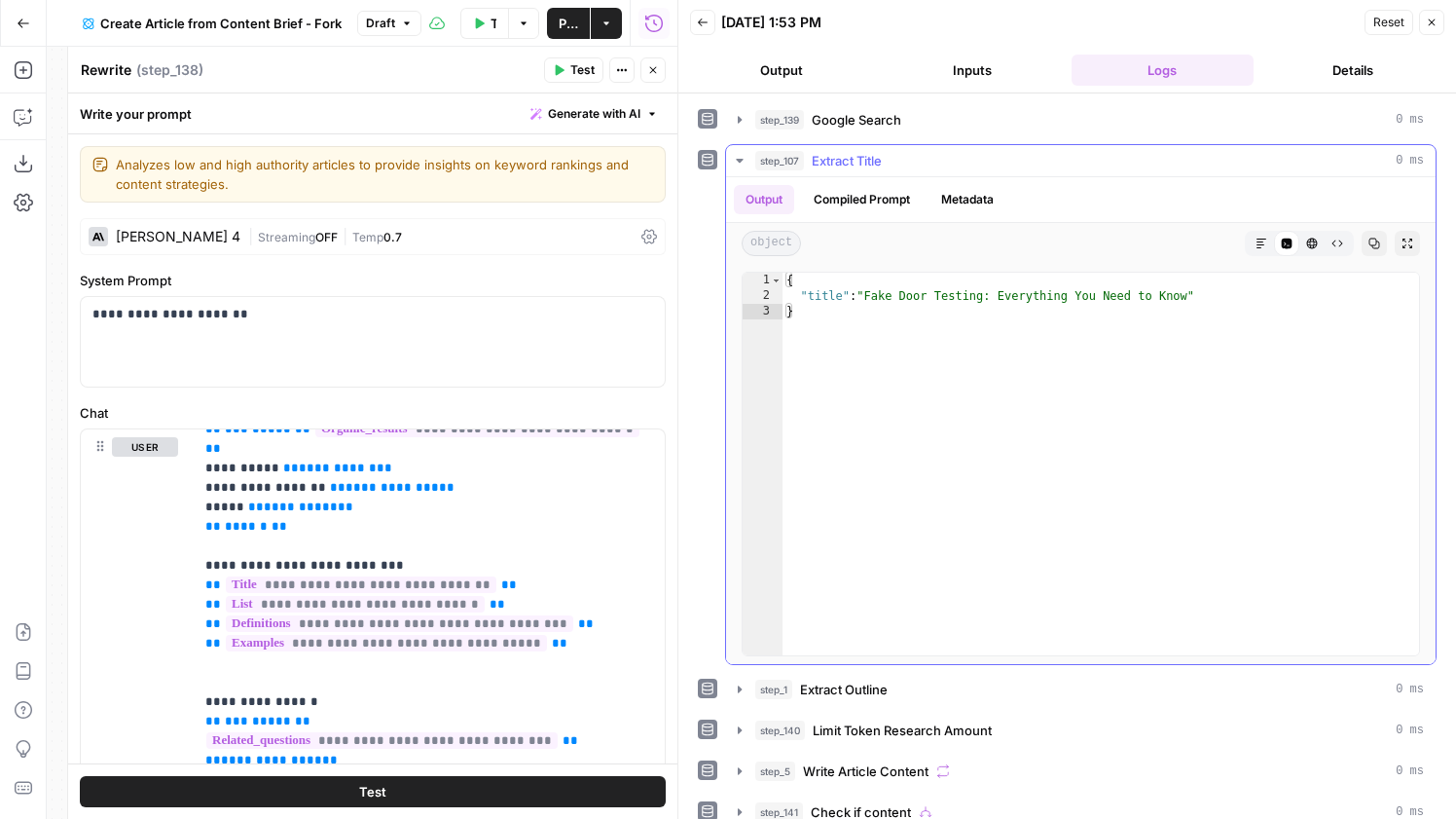
click at [899, 152] on div "step_107 Extract Title 0 ms" at bounding box center [1089, 161] width 668 height 20
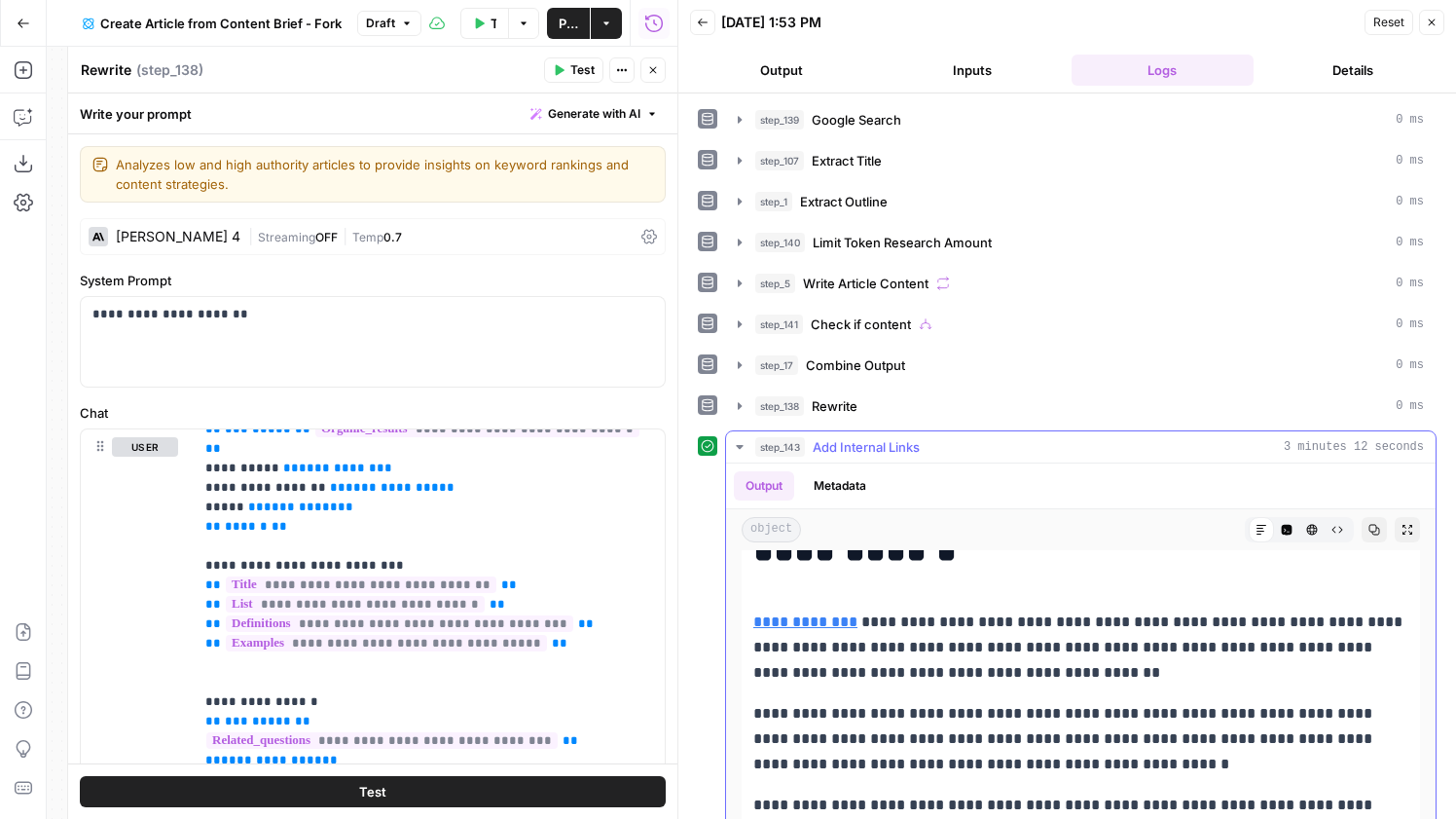
scroll to position [355, 0]
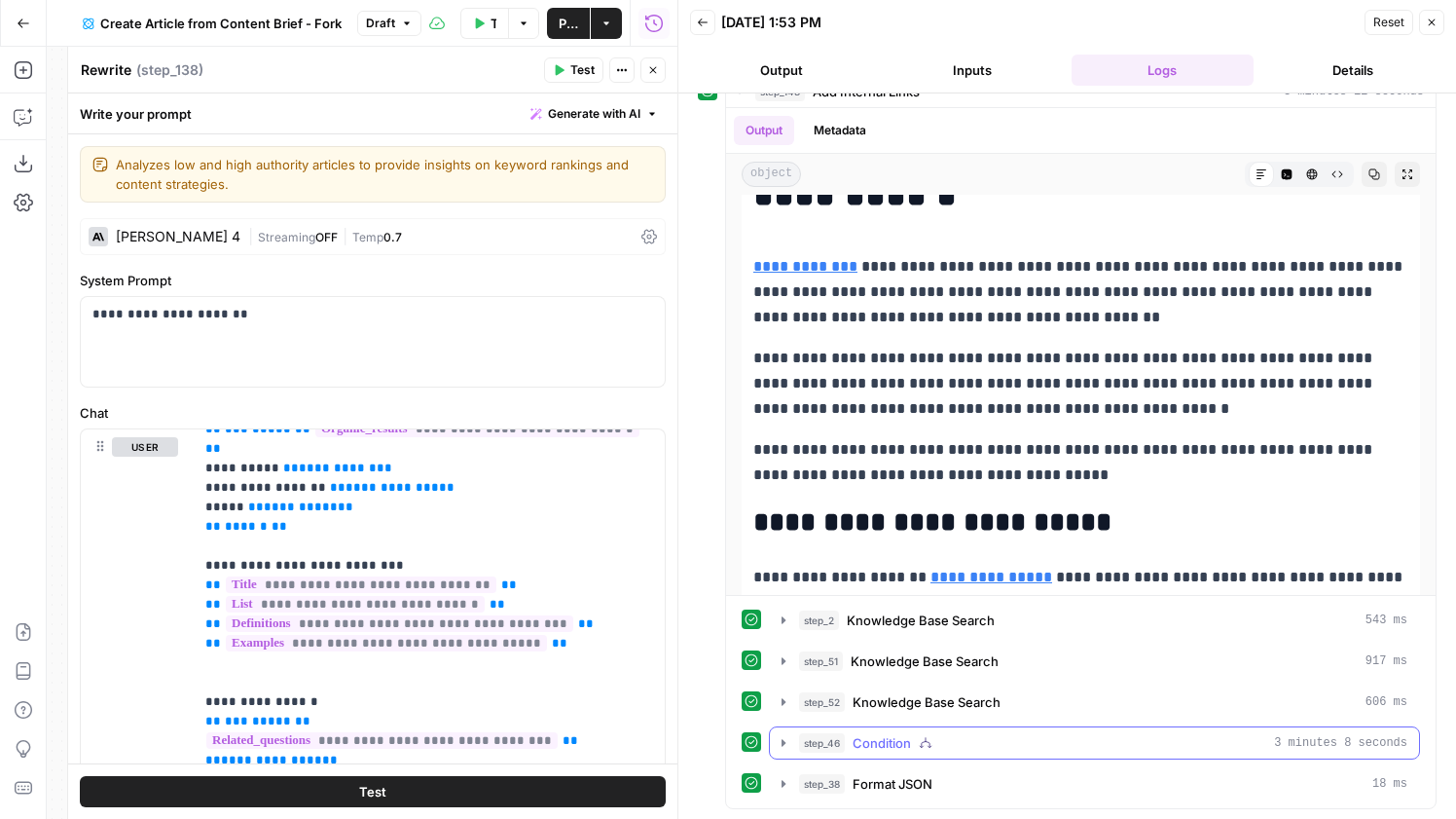
click at [868, 730] on button "step_46 Condition 3 minutes 8 seconds" at bounding box center [1094, 743] width 649 height 31
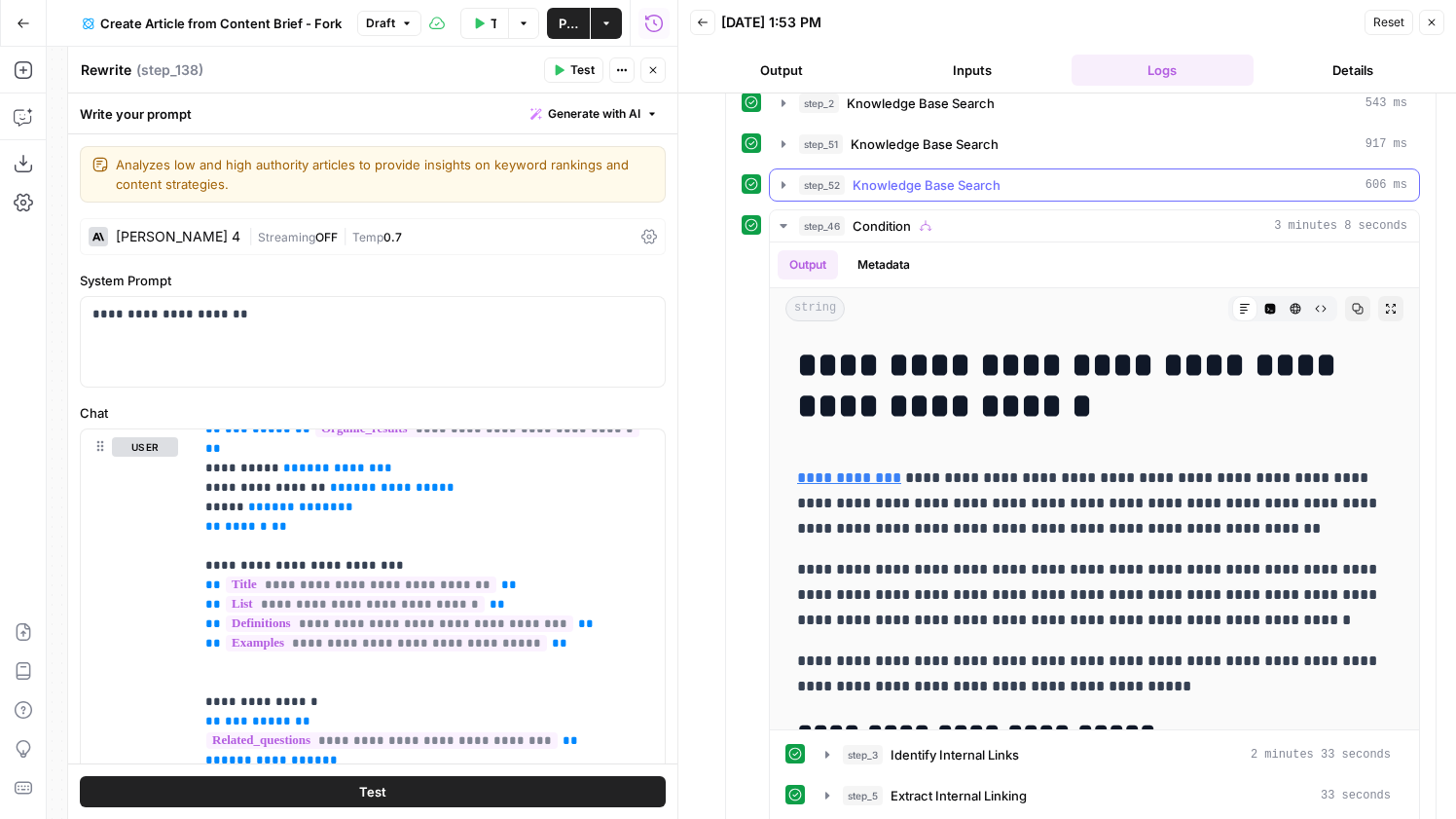
scroll to position [974, 0]
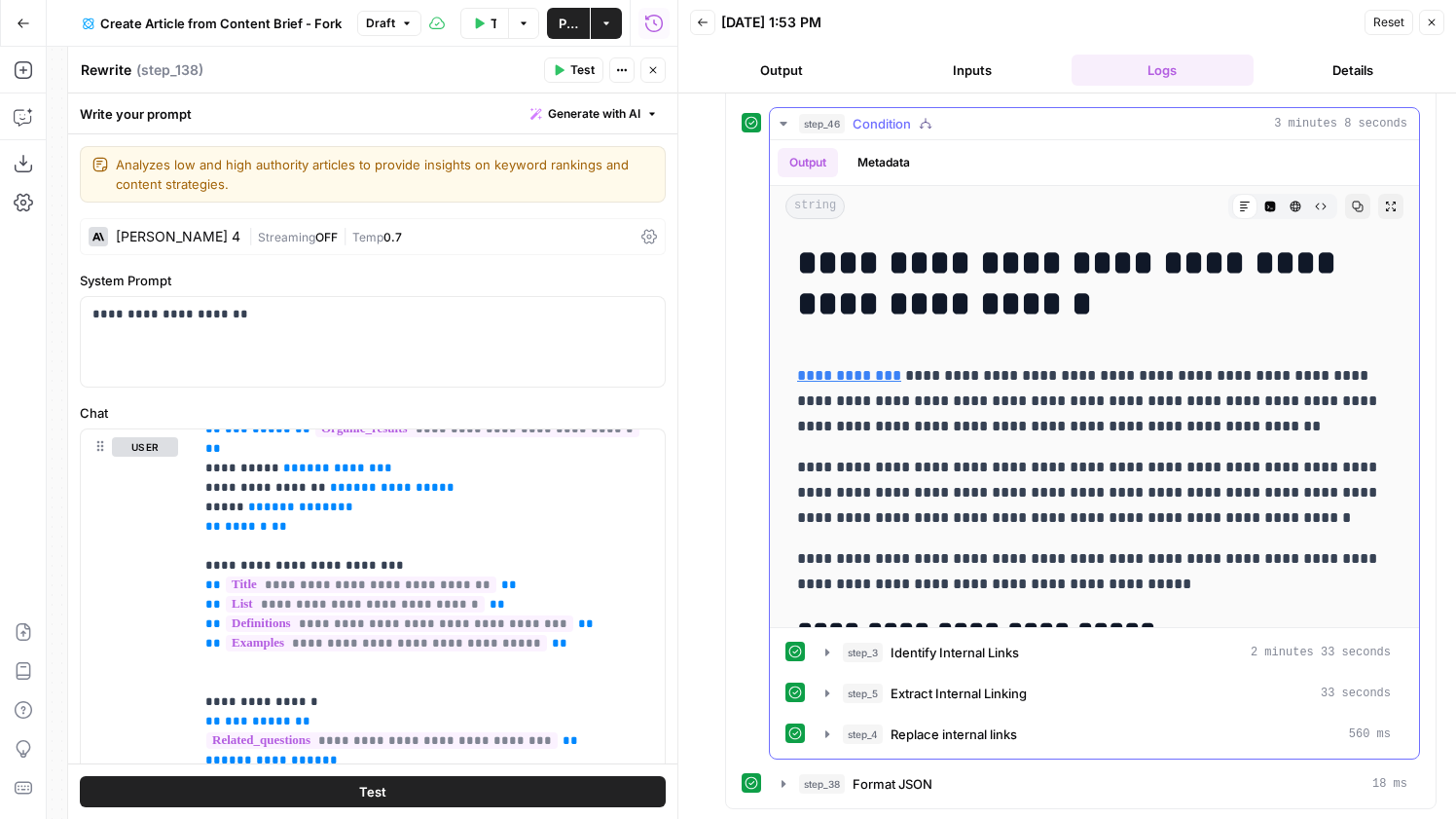
click at [974, 648] on span "Identify Internal Links" at bounding box center [955, 652] width 129 height 20
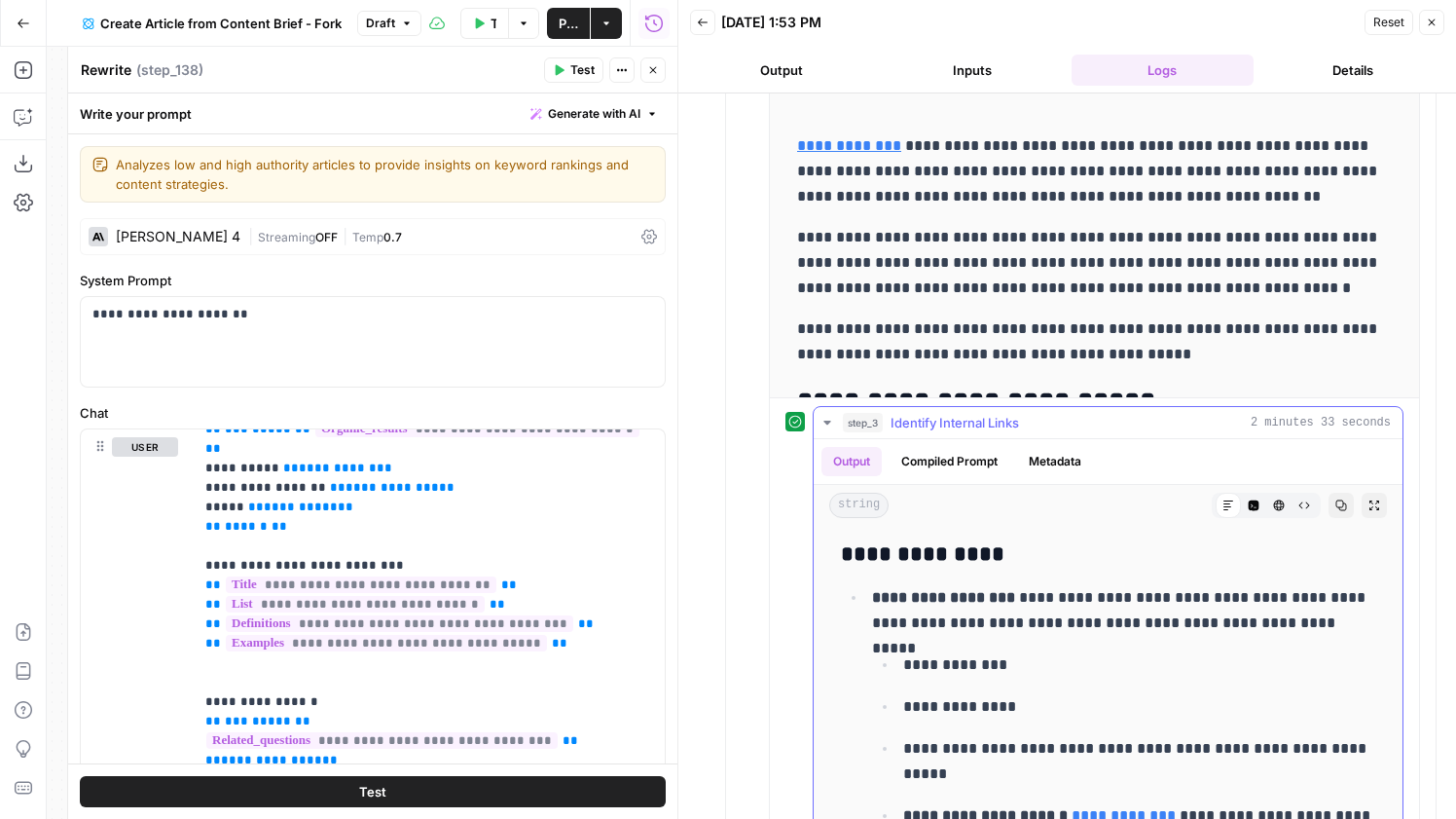
scroll to position [1222, 0]
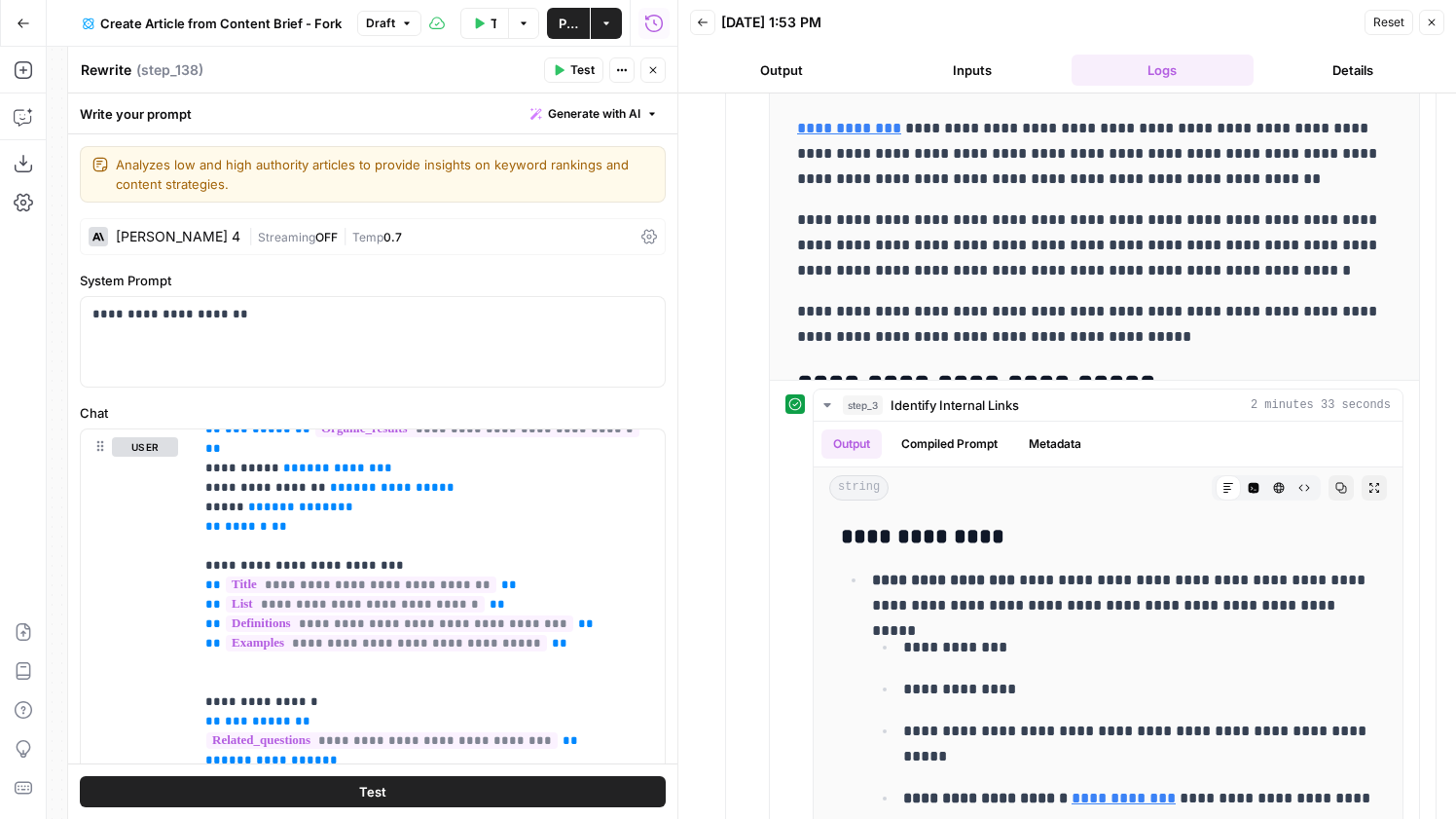
click at [1436, 17] on icon "button" at bounding box center [1432, 22] width 12 height 12
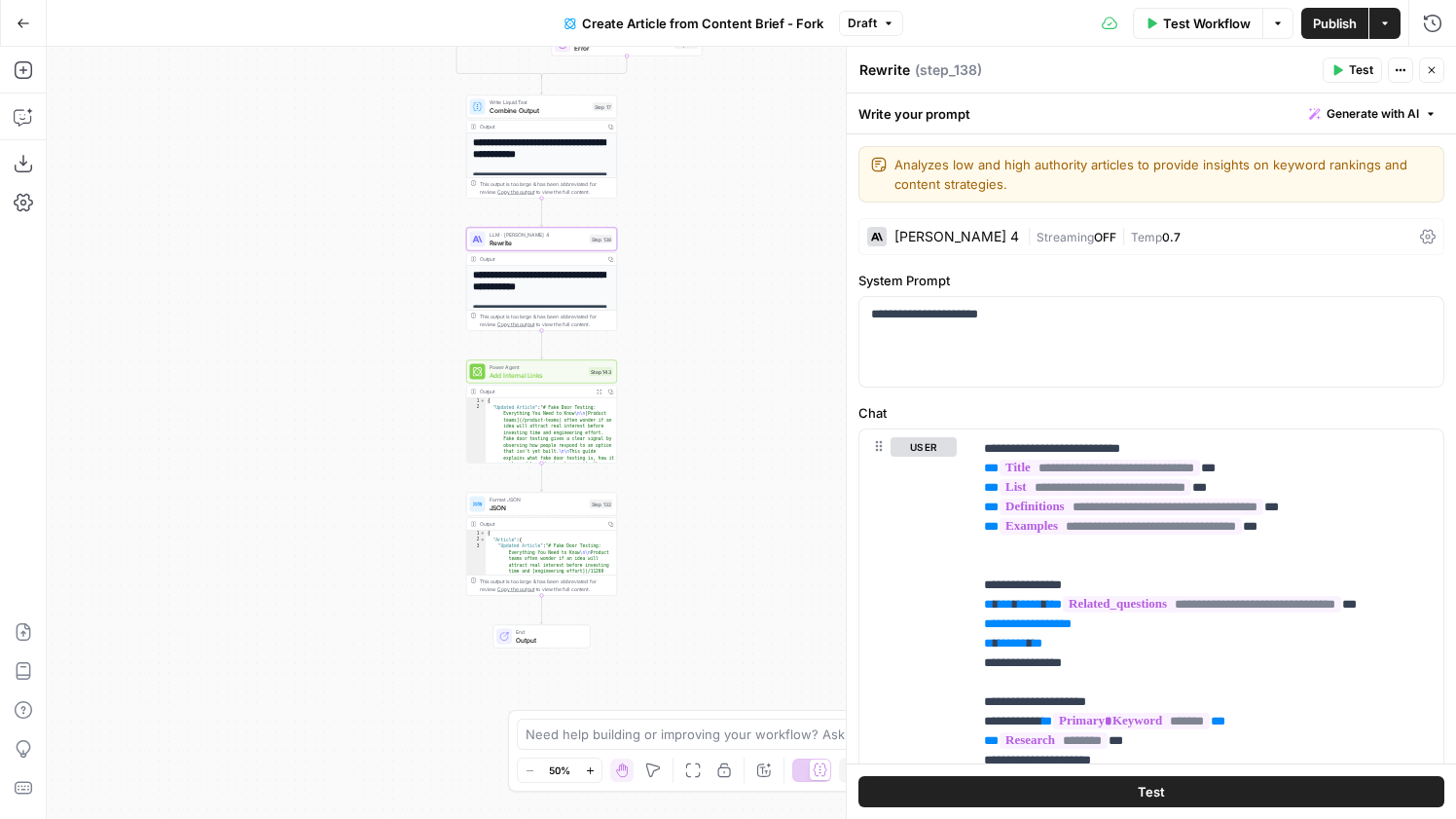
click at [568, 373] on span "Add Internal Links" at bounding box center [538, 375] width 97 height 10
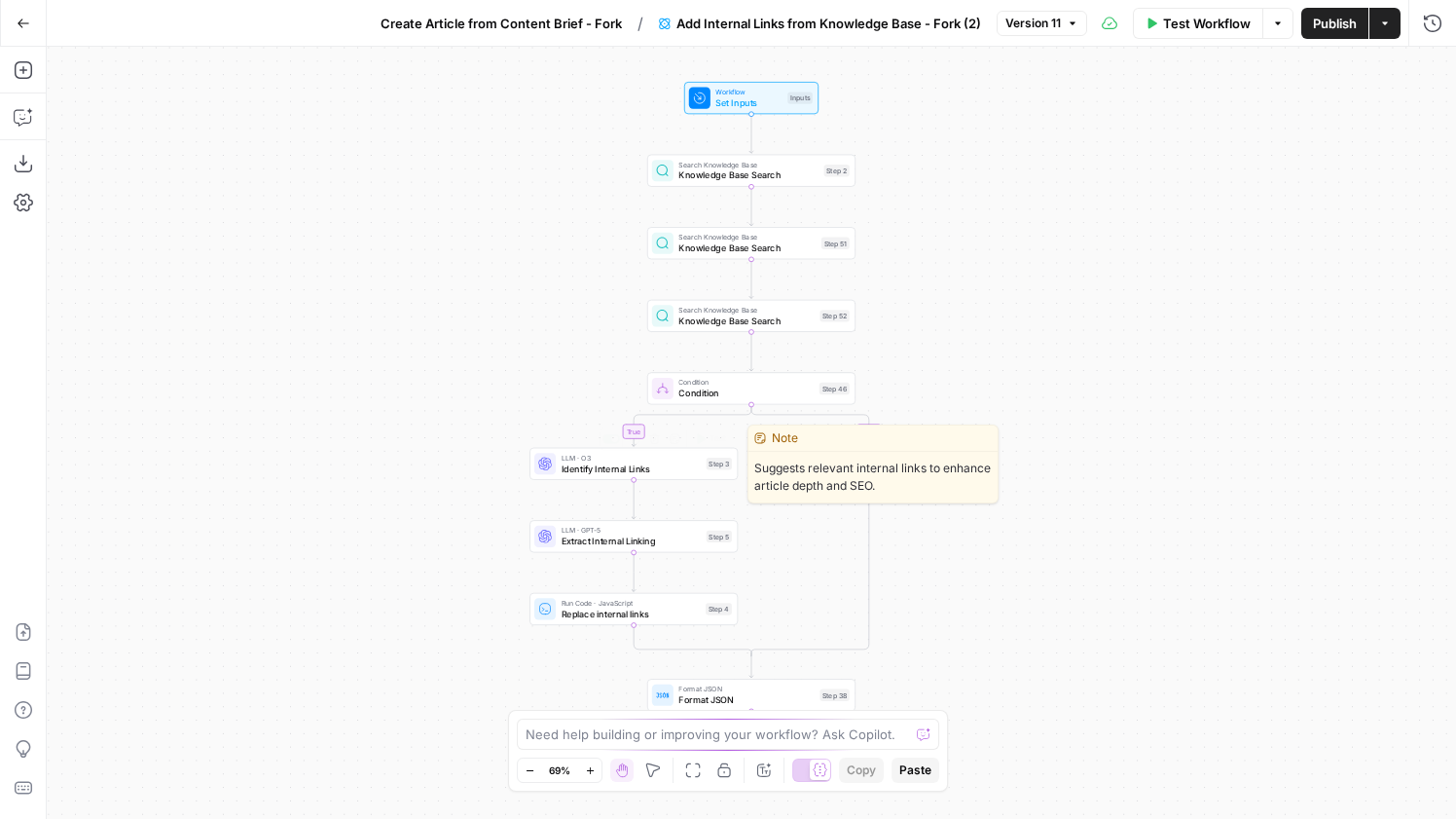
click at [630, 463] on span "Identify Internal Links" at bounding box center [632, 469] width 141 height 14
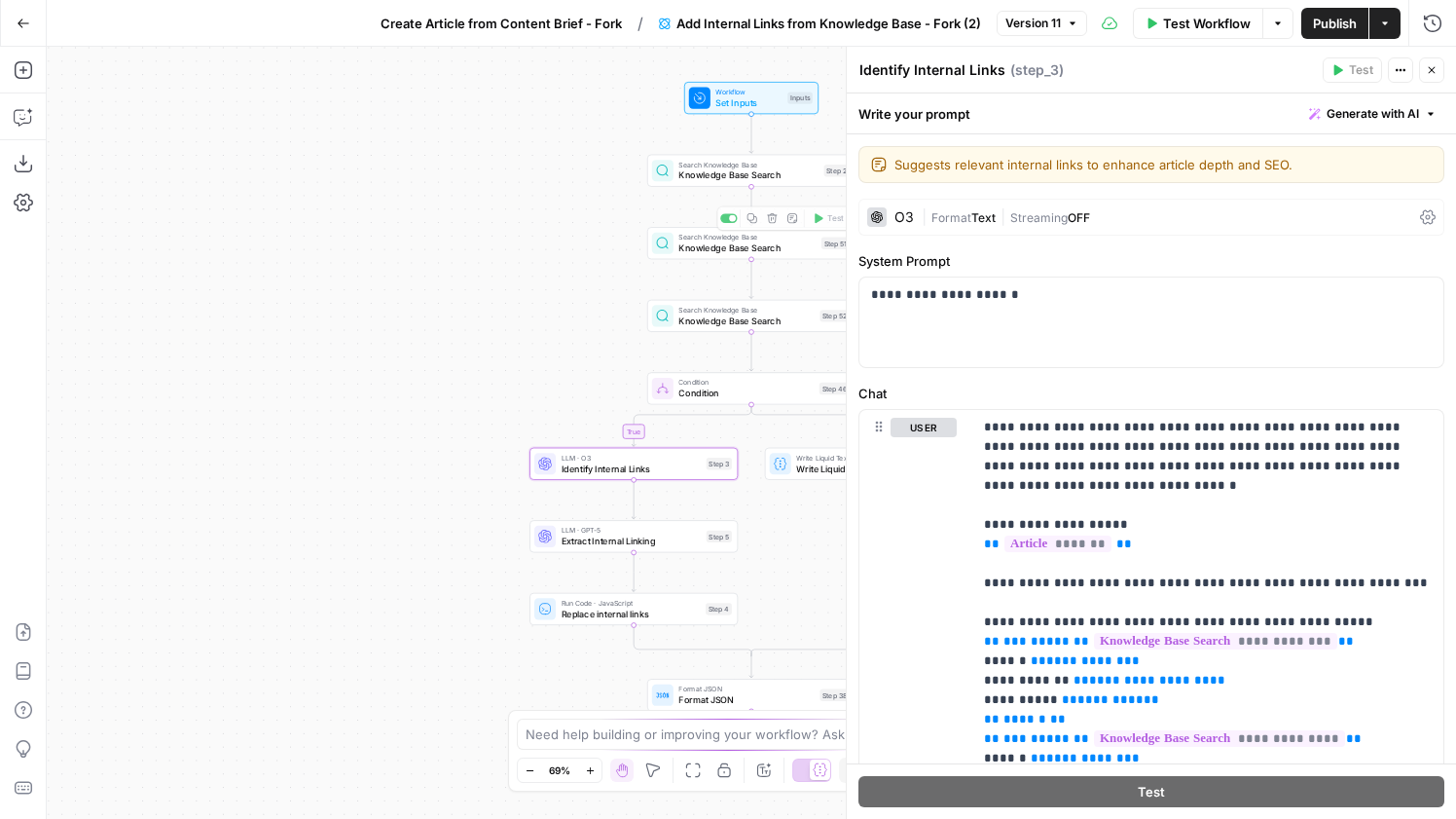
click at [780, 182] on span "Knowledge Base Search" at bounding box center [748, 176] width 141 height 14
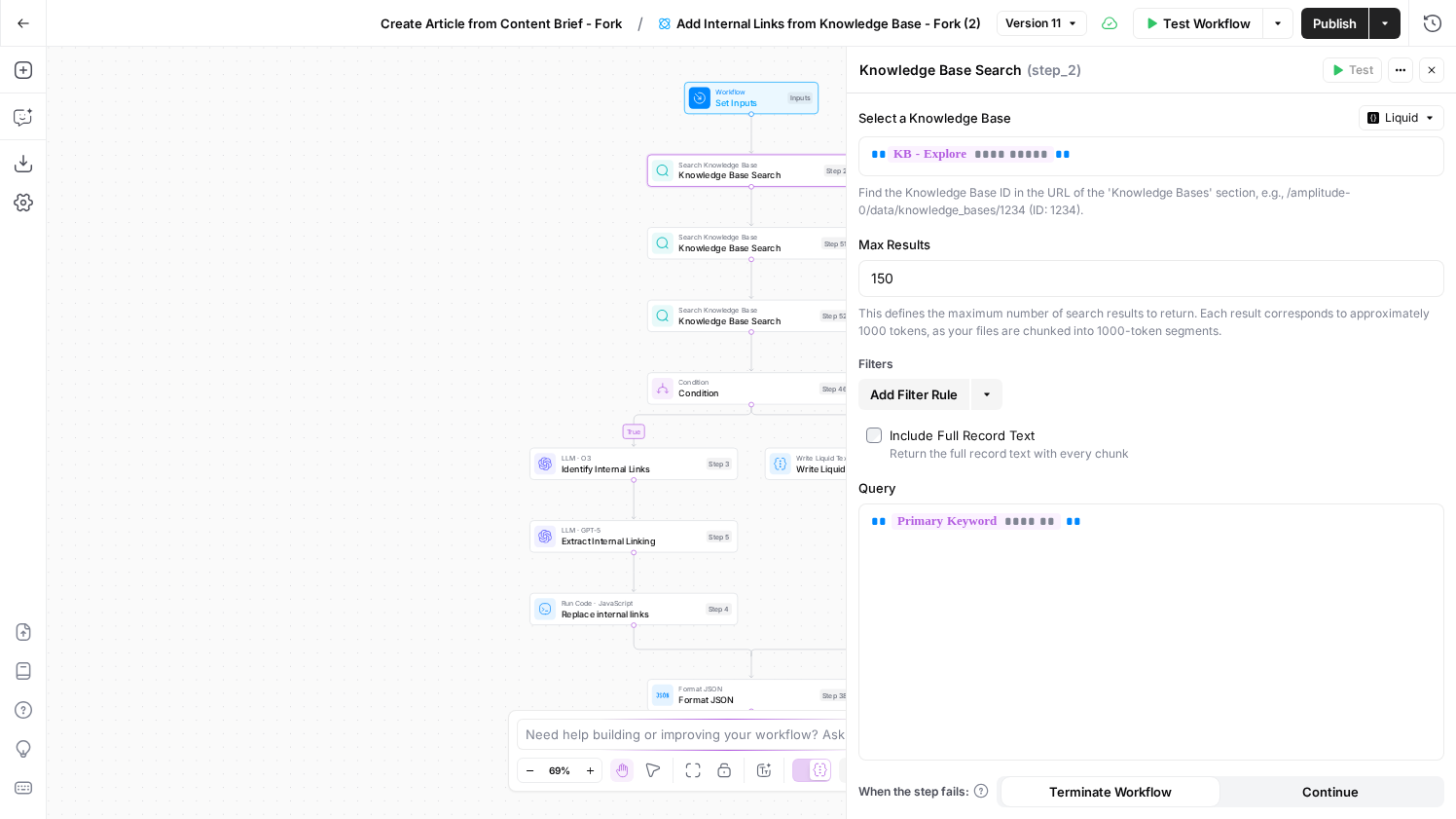
click at [1205, 9] on button "Test Workflow" at bounding box center [1198, 23] width 131 height 31
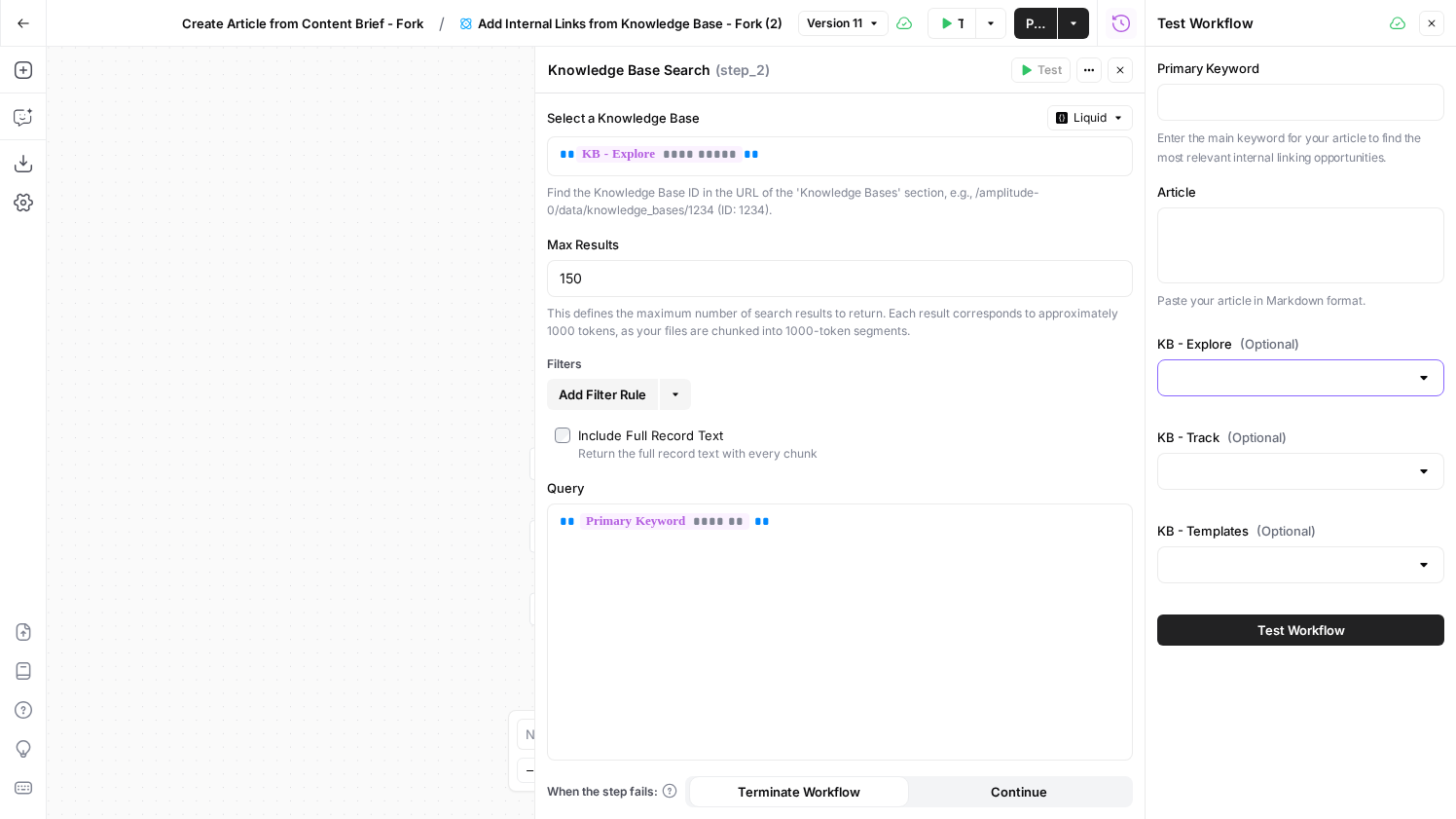
click at [1278, 386] on input "KB - Explore (Optional)" at bounding box center [1289, 378] width 238 height 20
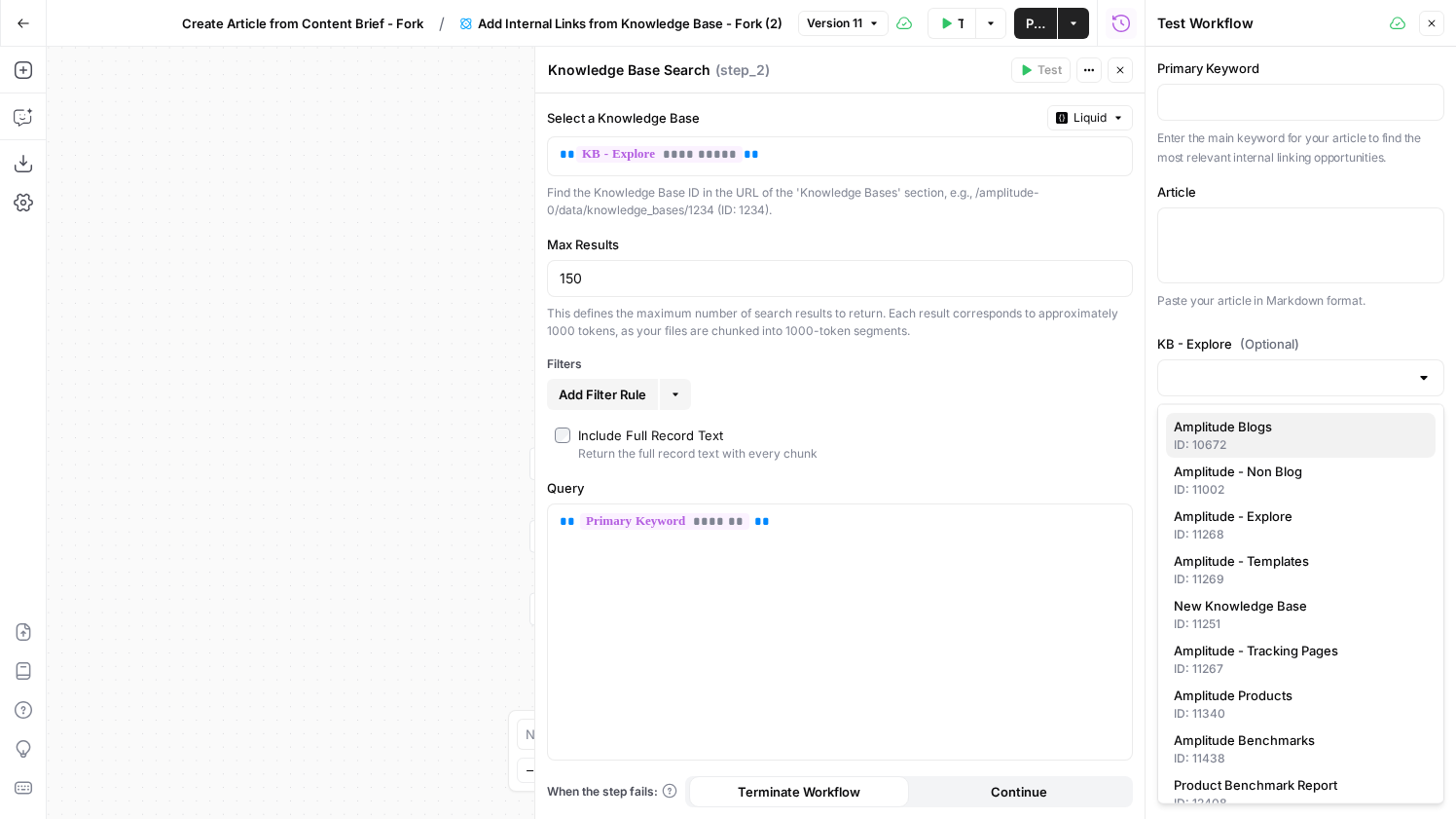
click at [1245, 441] on div "ID: 10672" at bounding box center [1301, 445] width 254 height 18
type input "Amplitude Blogs"
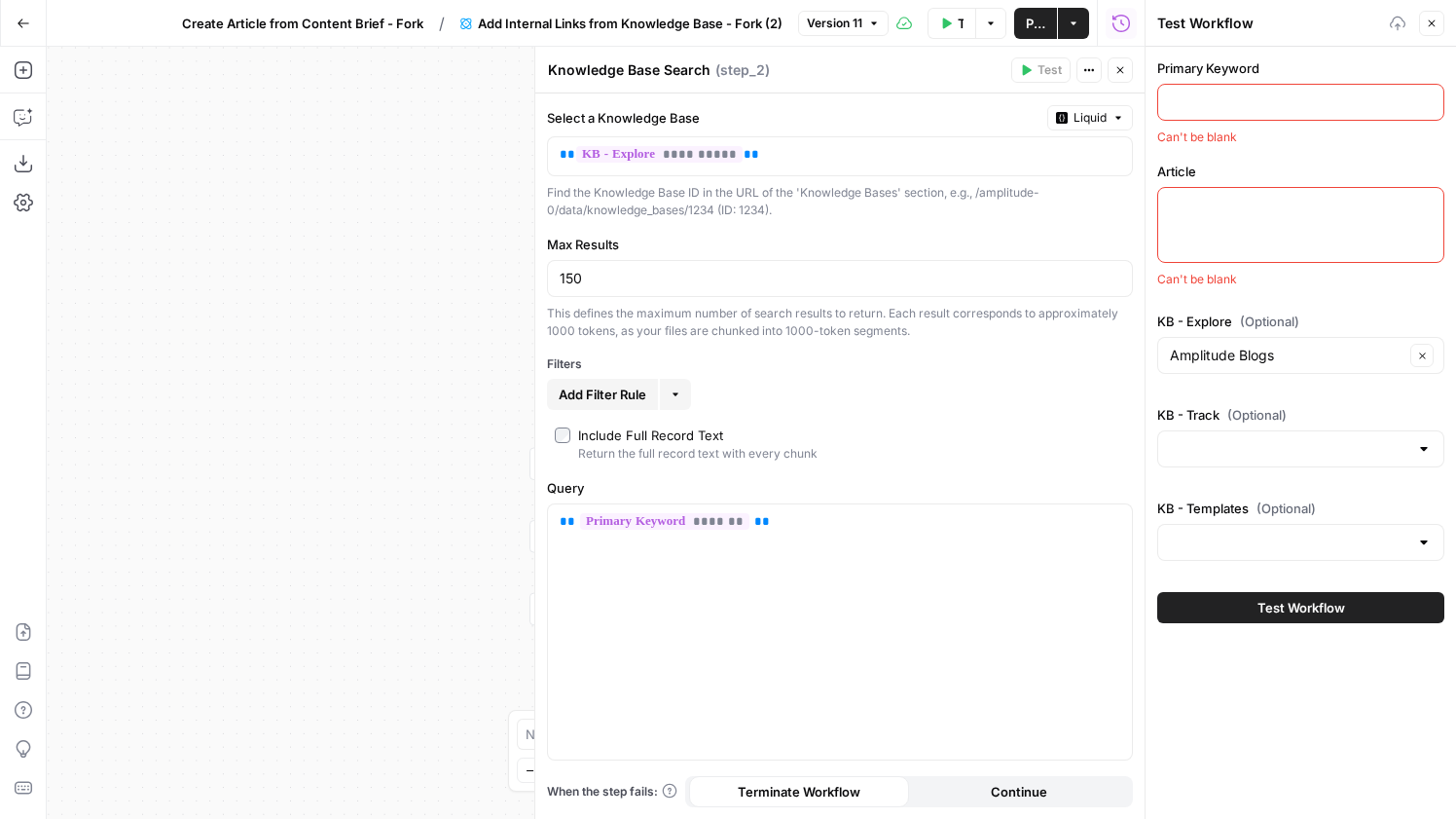
click at [1245, 463] on div at bounding box center [1301, 449] width 287 height 37
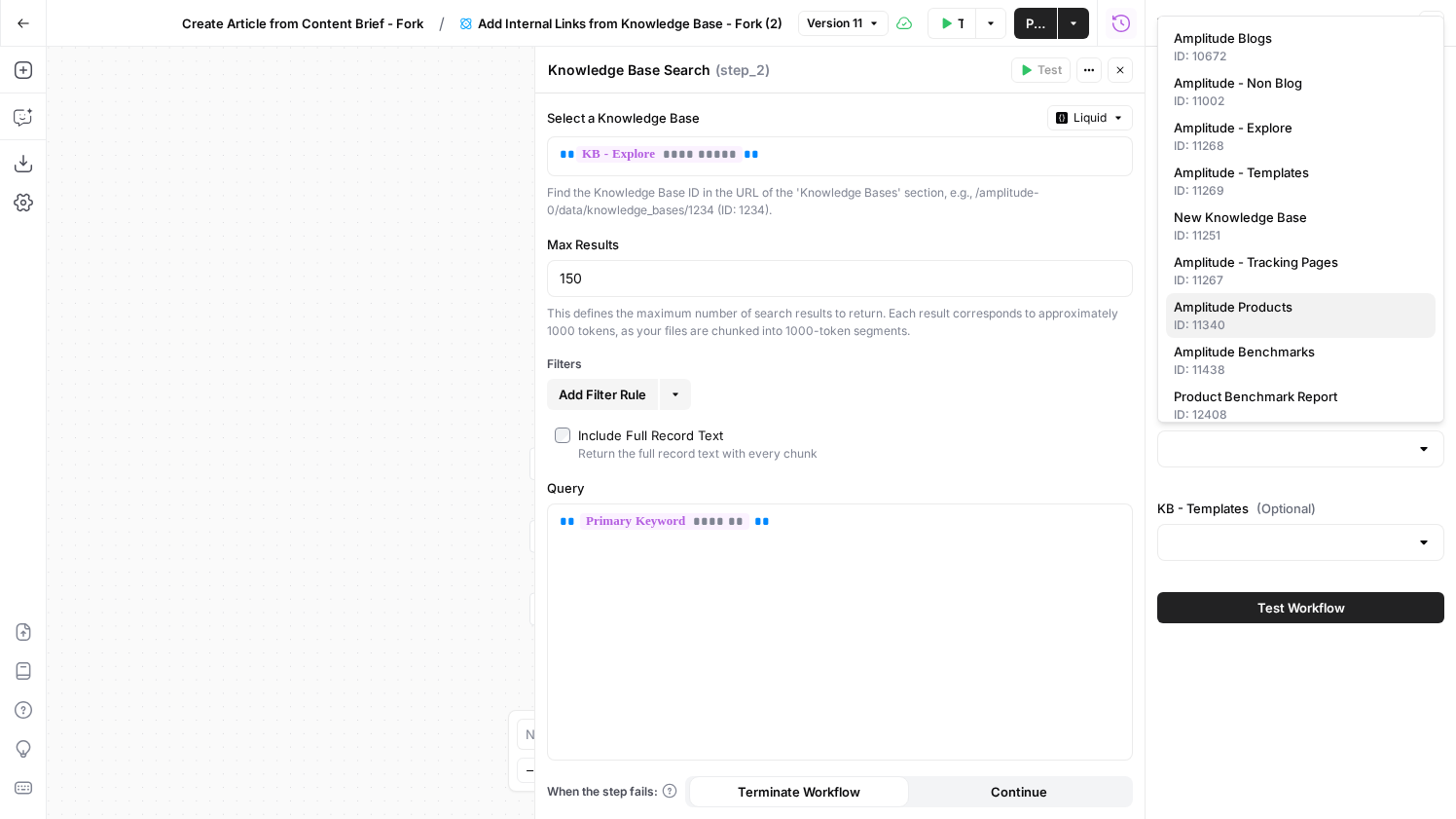
click at [1310, 320] on div "ID: 11340" at bounding box center [1301, 325] width 254 height 18
type input "Amplitude Products"
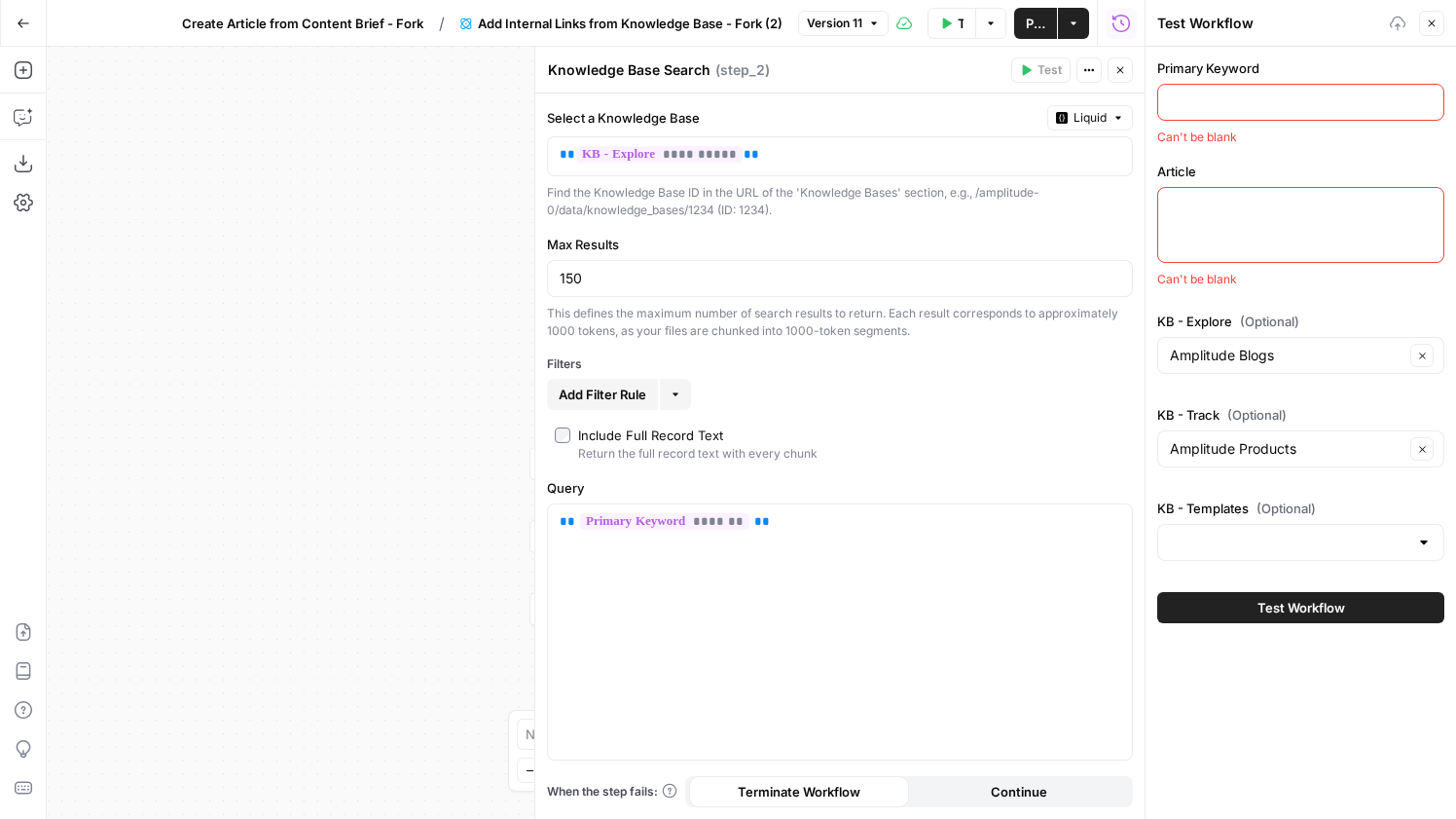
click at [1275, 531] on div at bounding box center [1301, 543] width 287 height 37
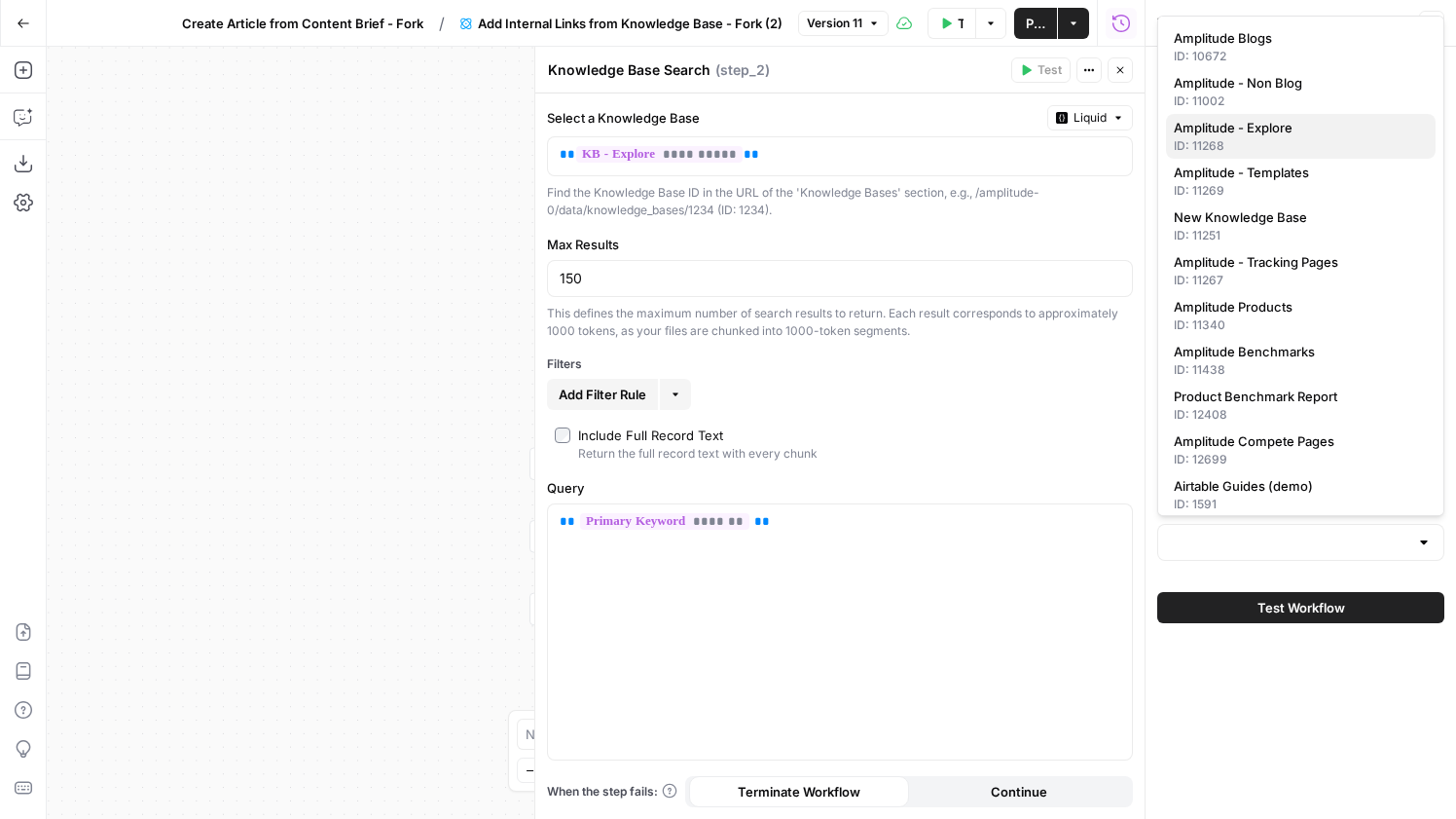
click at [1295, 142] on div "ID: 11268" at bounding box center [1301, 146] width 254 height 18
type input "Amplitude - Explore"
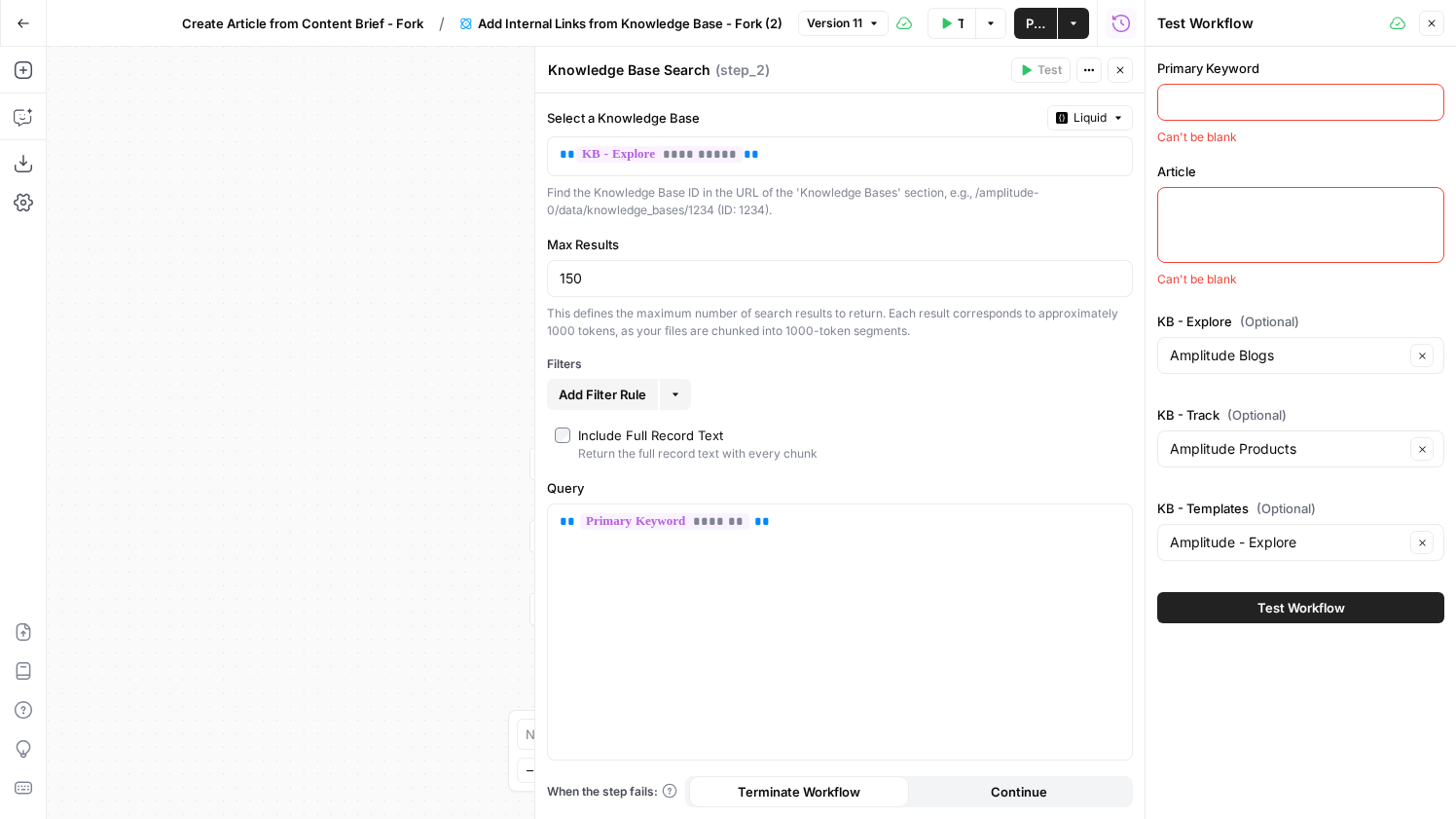
click at [1222, 72] on label "Primary Keyword" at bounding box center [1301, 68] width 287 height 20
click at [1222, 93] on input "Primary Keyword" at bounding box center [1301, 102] width 262 height 20
click at [1222, 101] on input "Primary Keyword" at bounding box center [1301, 102] width 262 height 20
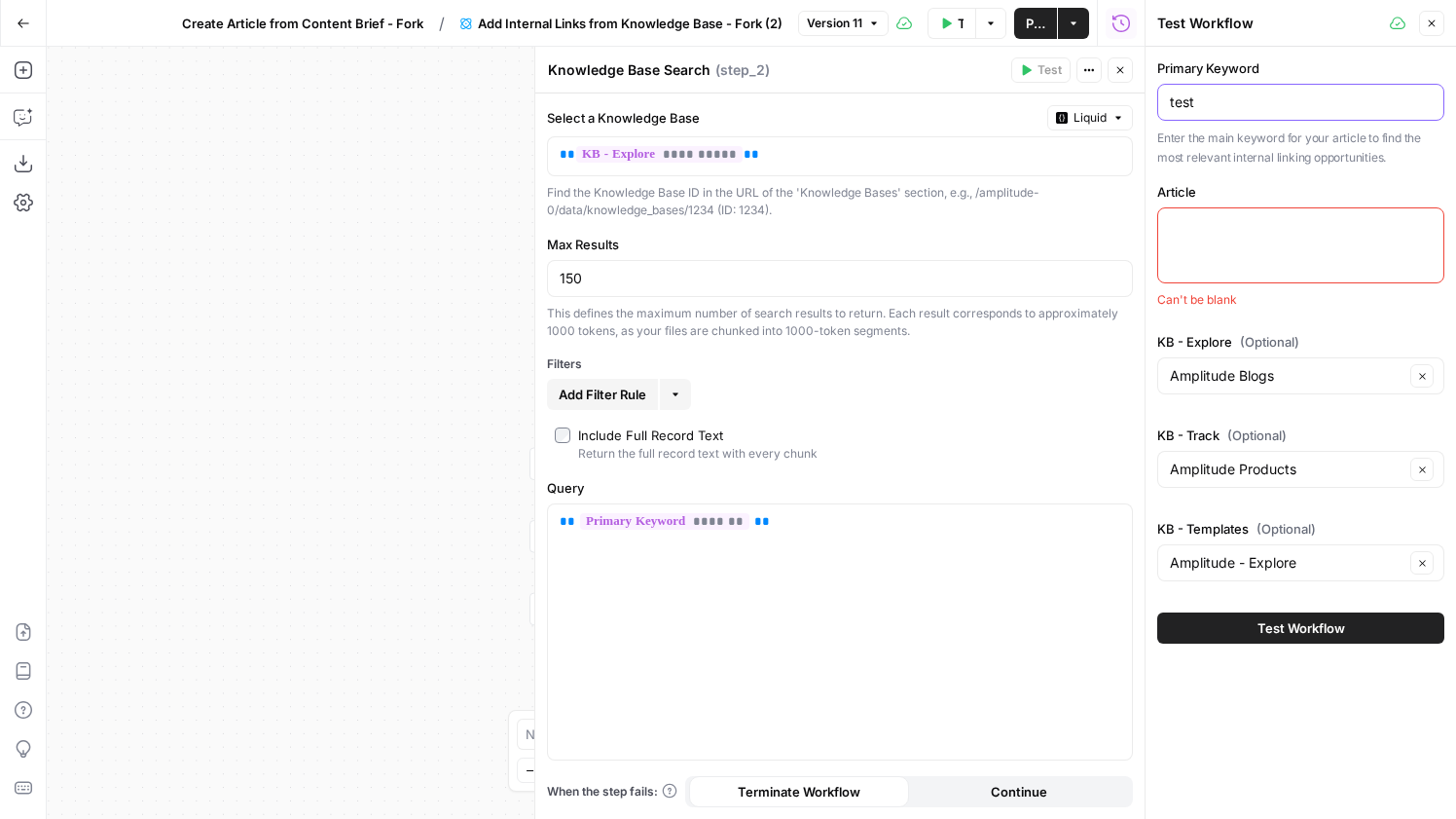
type input "test"
click at [1247, 292] on div "Can't be blank" at bounding box center [1301, 300] width 287 height 18
click at [1267, 239] on div at bounding box center [1301, 245] width 287 height 76
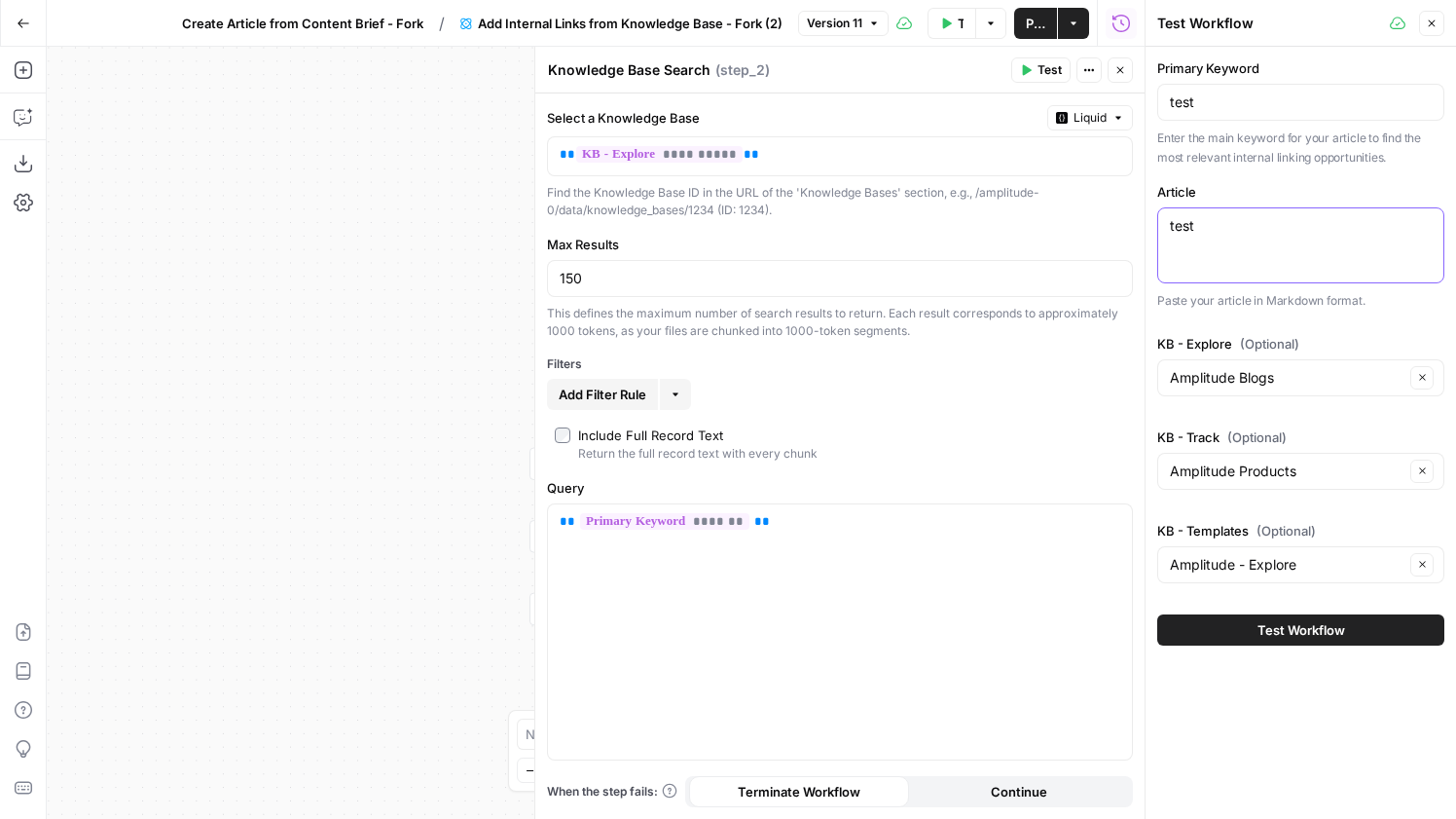
type textarea "test"
click at [1120, 65] on div "Run History E" at bounding box center [1121, 65] width 82 height 18
click at [1129, 68] on button "Close" at bounding box center [1120, 70] width 25 height 25
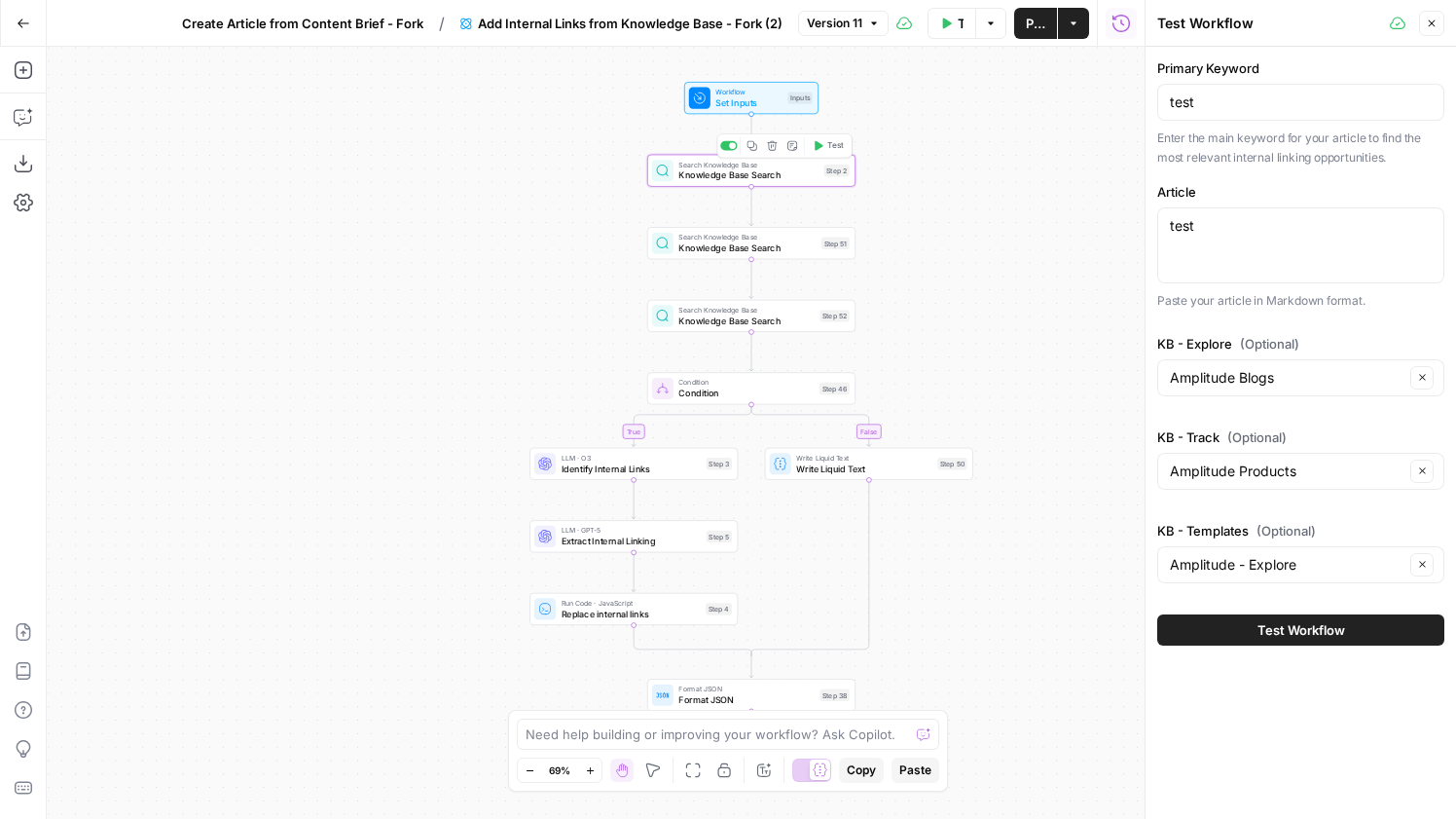
click at [842, 148] on span "Test" at bounding box center [835, 145] width 17 height 12
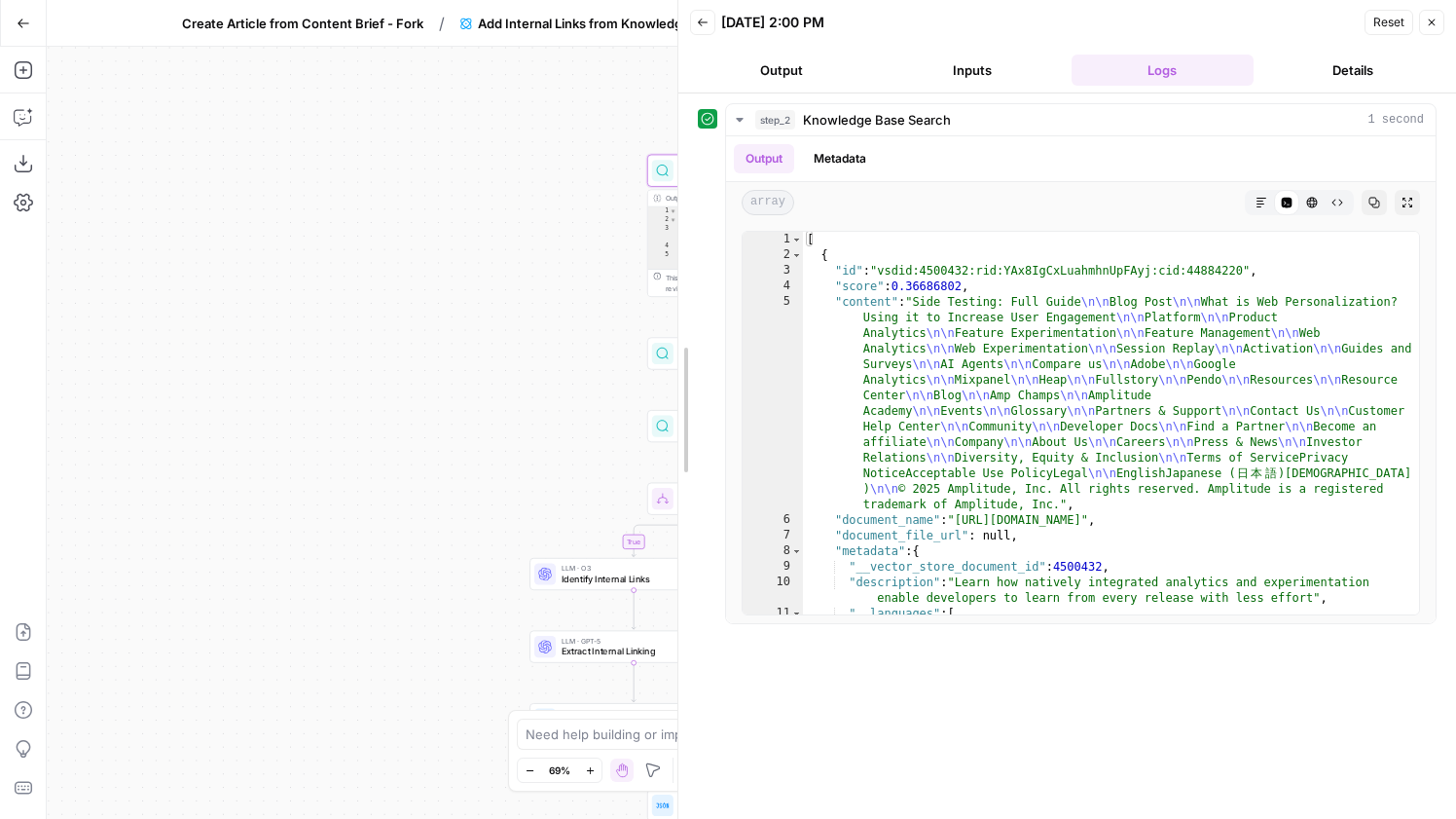
drag, startPoint x: 1142, startPoint y: 399, endPoint x: 656, endPoint y: 454, distance: 489.1
click at [656, 454] on body "Amplitude New Home Browse Insights Opportunities Your Data Recent Grids Context…" at bounding box center [728, 409] width 1456 height 819
click at [598, 586] on div "LLM · O3 Identify Internal Links Step 3 Copy step Delete step Edit Note Test" at bounding box center [633, 574] width 208 height 32
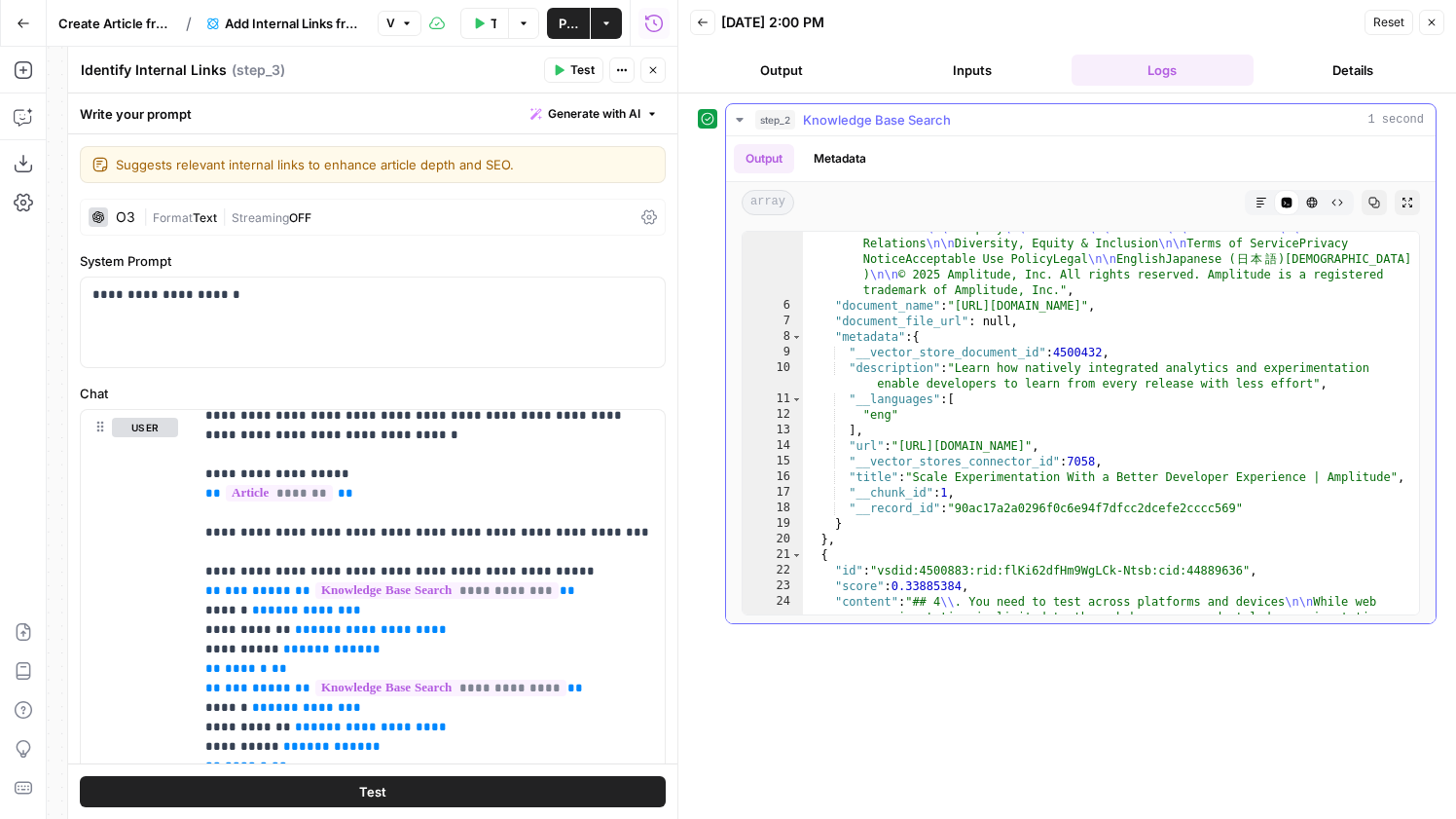
scroll to position [55, 0]
type textarea "*"
click at [801, 337] on span "Toggle code folding, rows 8 through 19" at bounding box center [796, 337] width 11 height 16
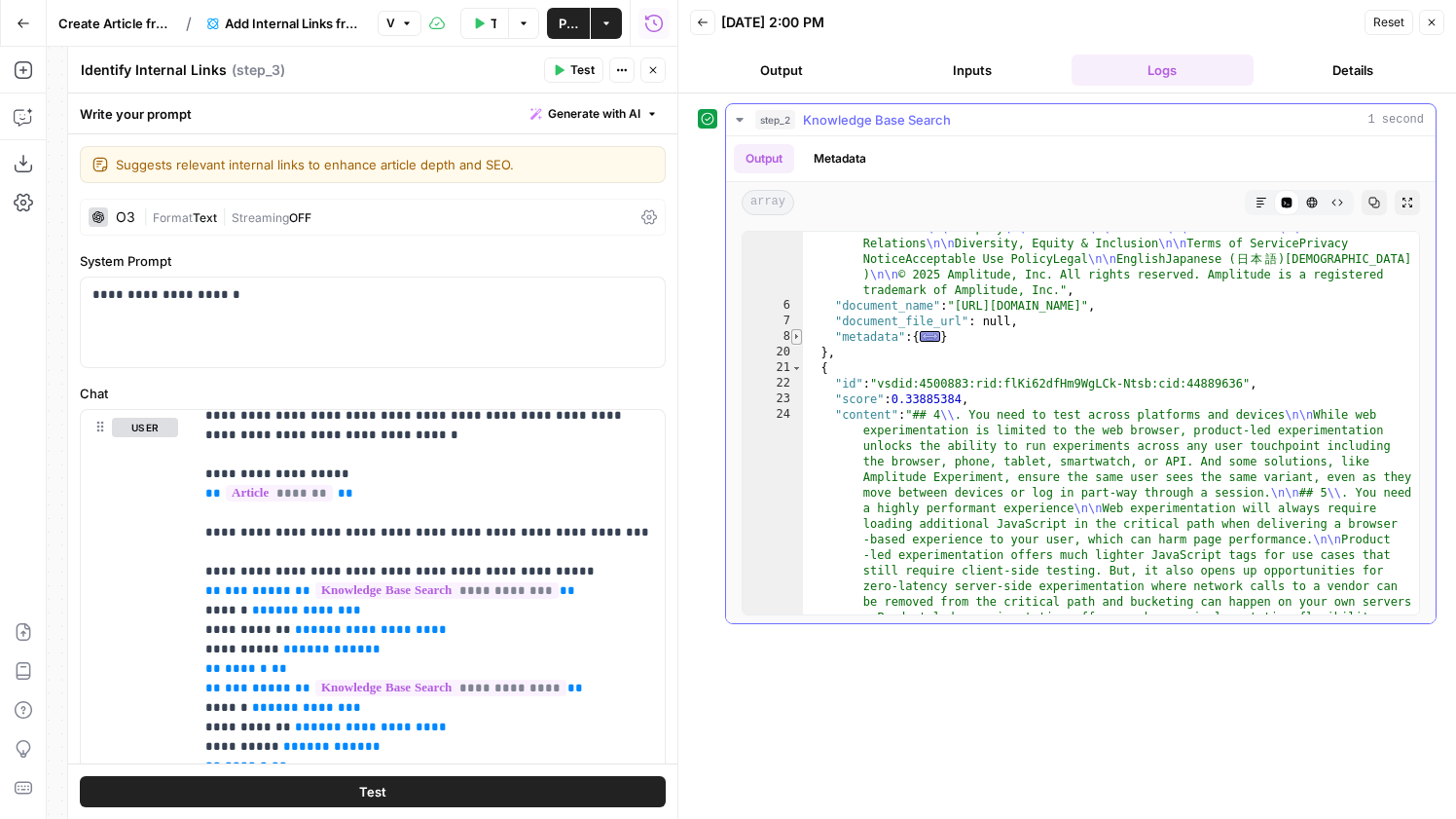
click at [801, 337] on span "Toggle code folding, rows 8 through 19" at bounding box center [796, 337] width 11 height 16
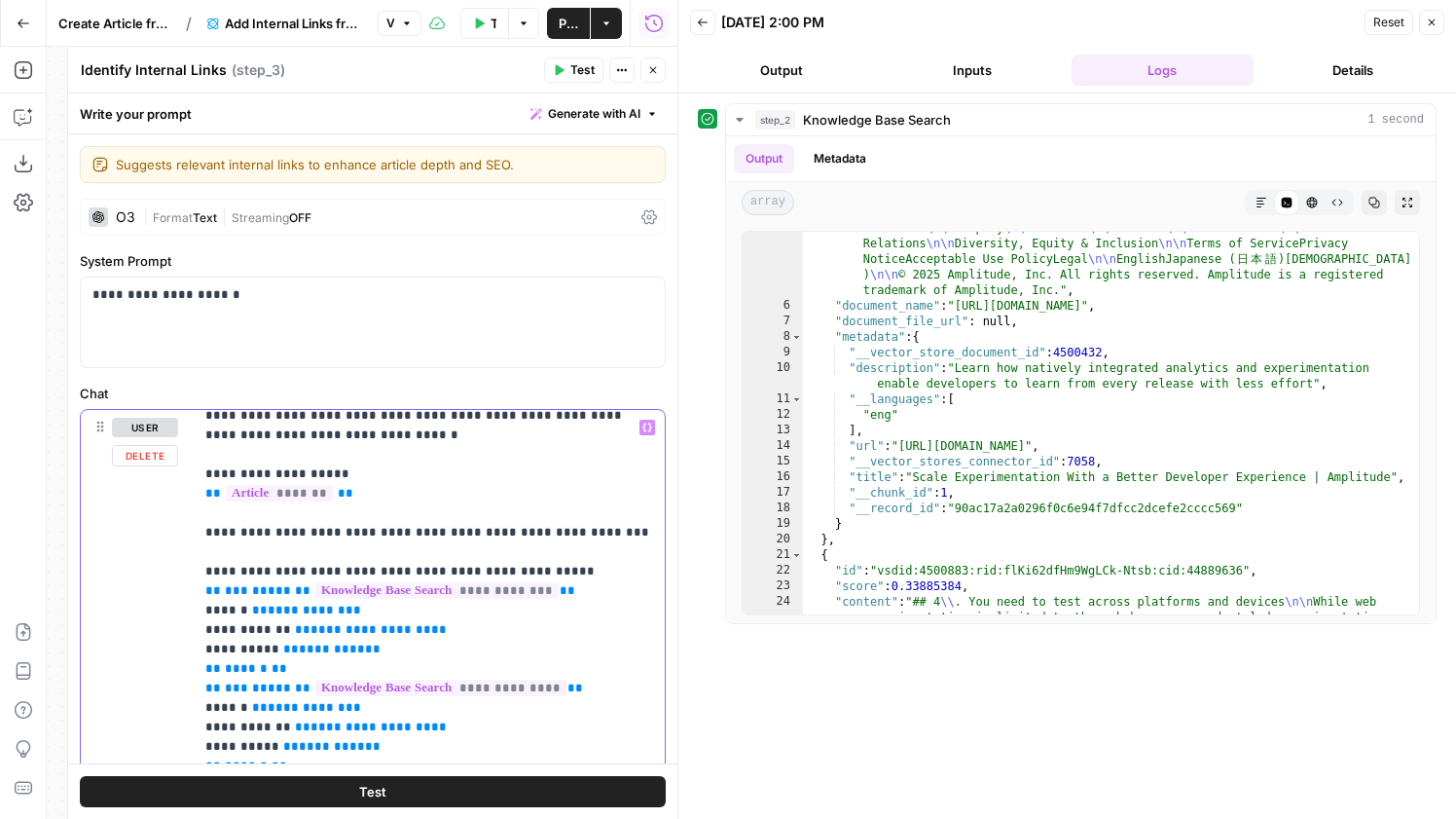
click at [345, 603] on span "**" at bounding box center [353, 609] width 16 height 13
click at [397, 623] on span "**********" at bounding box center [371, 629] width 121 height 13
click at [365, 642] on span "**" at bounding box center [373, 648] width 16 height 13
drag, startPoint x: 435, startPoint y: 628, endPoint x: 165, endPoint y: 592, distance: 272.4
click at [165, 592] on div "**********" at bounding box center [373, 830] width 584 height 839
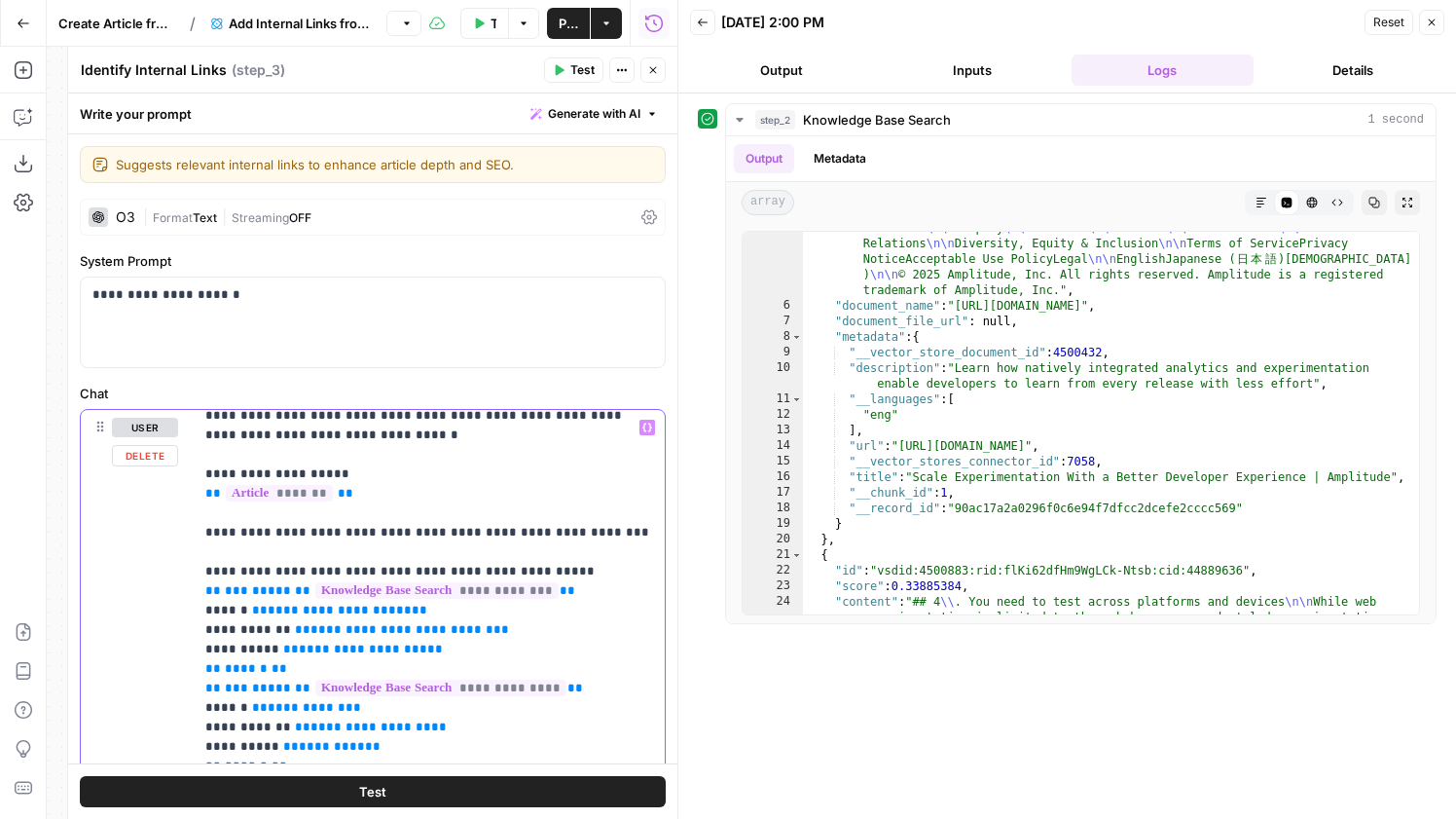
copy p "**********"
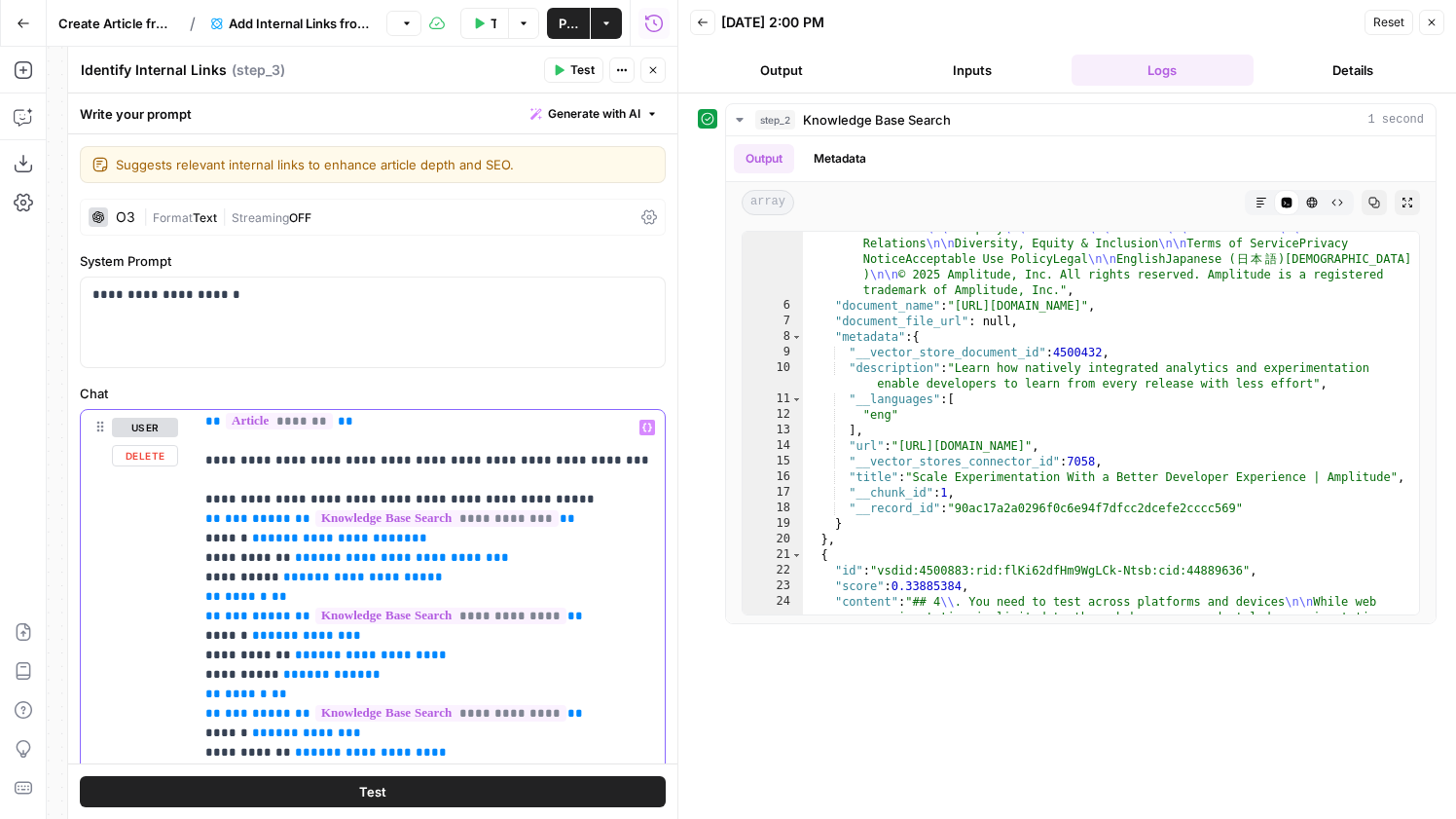
scroll to position [167, 0]
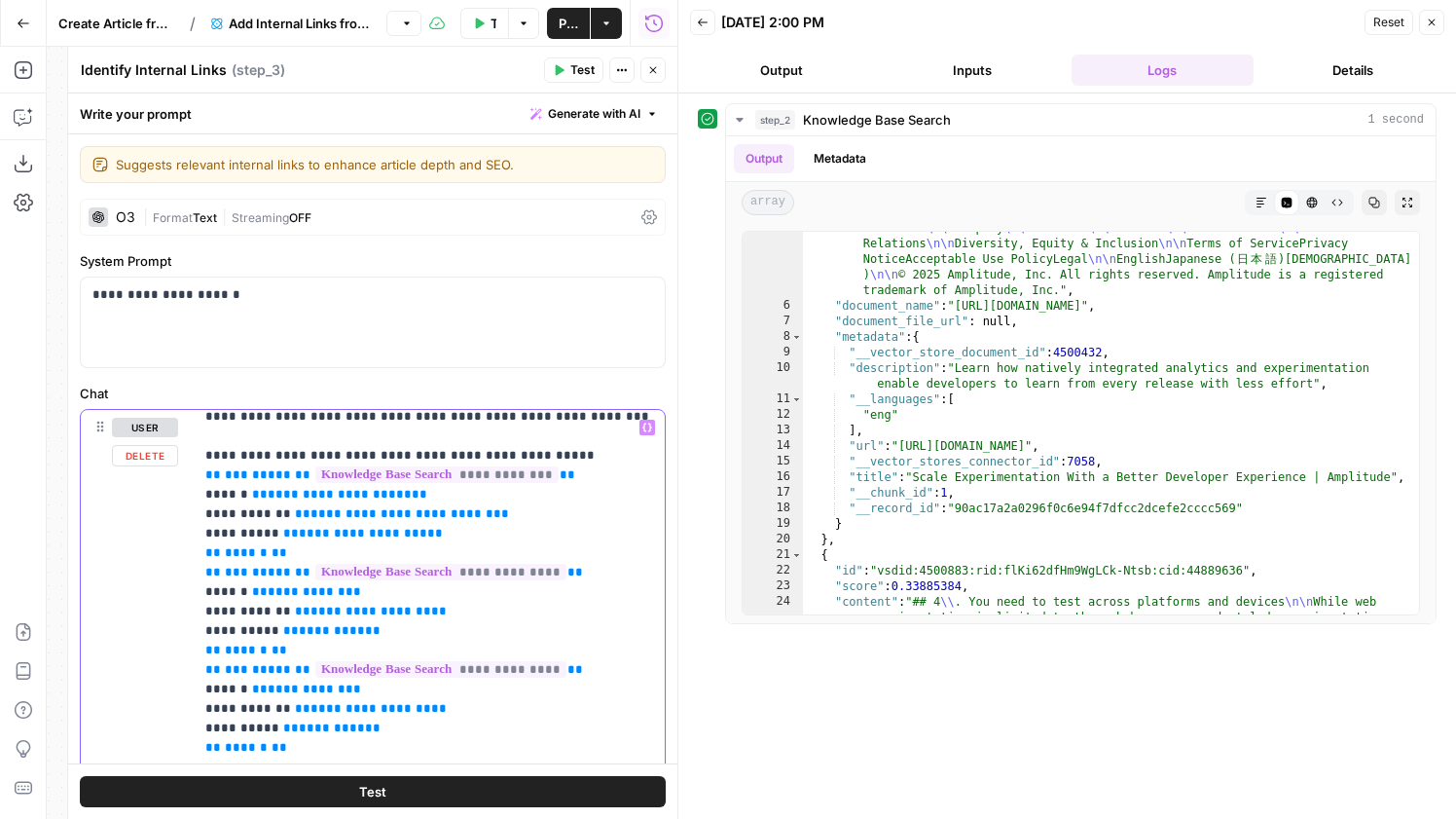
drag, startPoint x: 360, startPoint y: 607, endPoint x: 192, endPoint y: 573, distance: 171.4
click at [192, 573] on div "**********" at bounding box center [373, 830] width 584 height 839
drag, startPoint x: 358, startPoint y: 717, endPoint x: 195, endPoint y: 676, distance: 168.1
click at [195, 676] on div "**********" at bounding box center [428, 806] width 471 height 794
click at [569, 18] on span "Publish" at bounding box center [569, 23] width 20 height 20
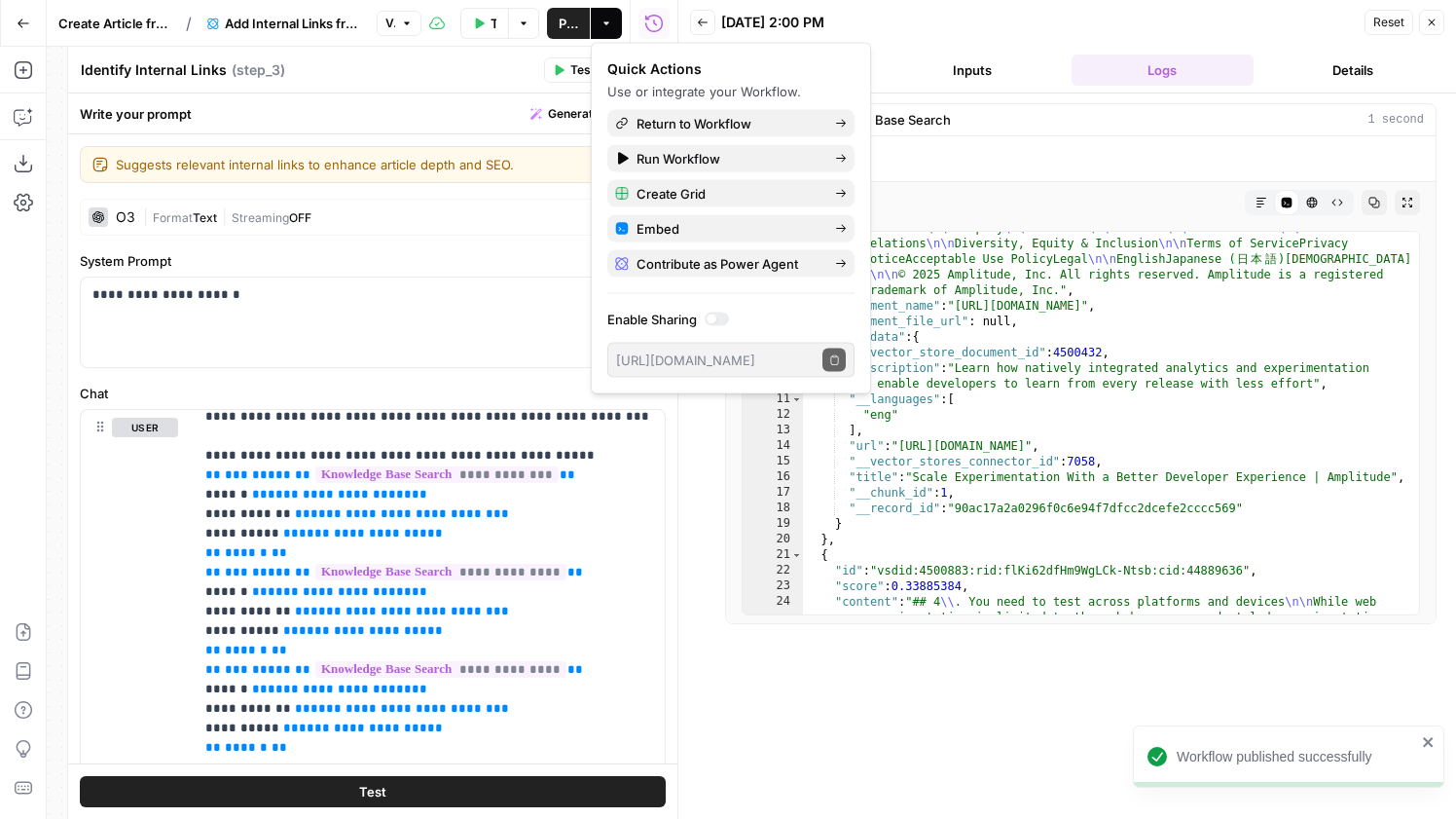
click at [127, 25] on span "Create Article from Content Brief - Fork" at bounding box center [114, 23] width 112 height 20
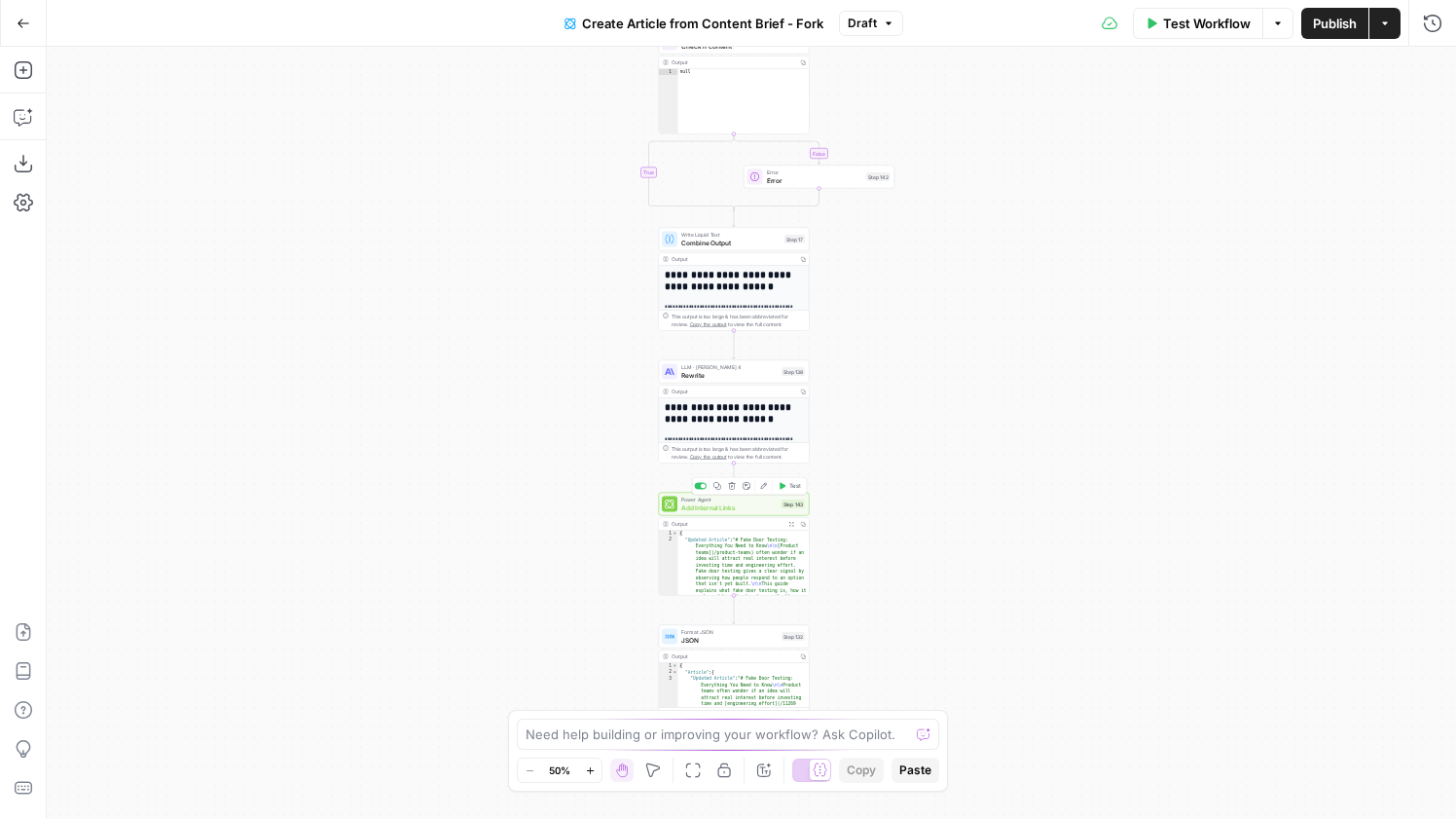
click at [793, 488] on span "Test" at bounding box center [795, 486] width 12 height 9
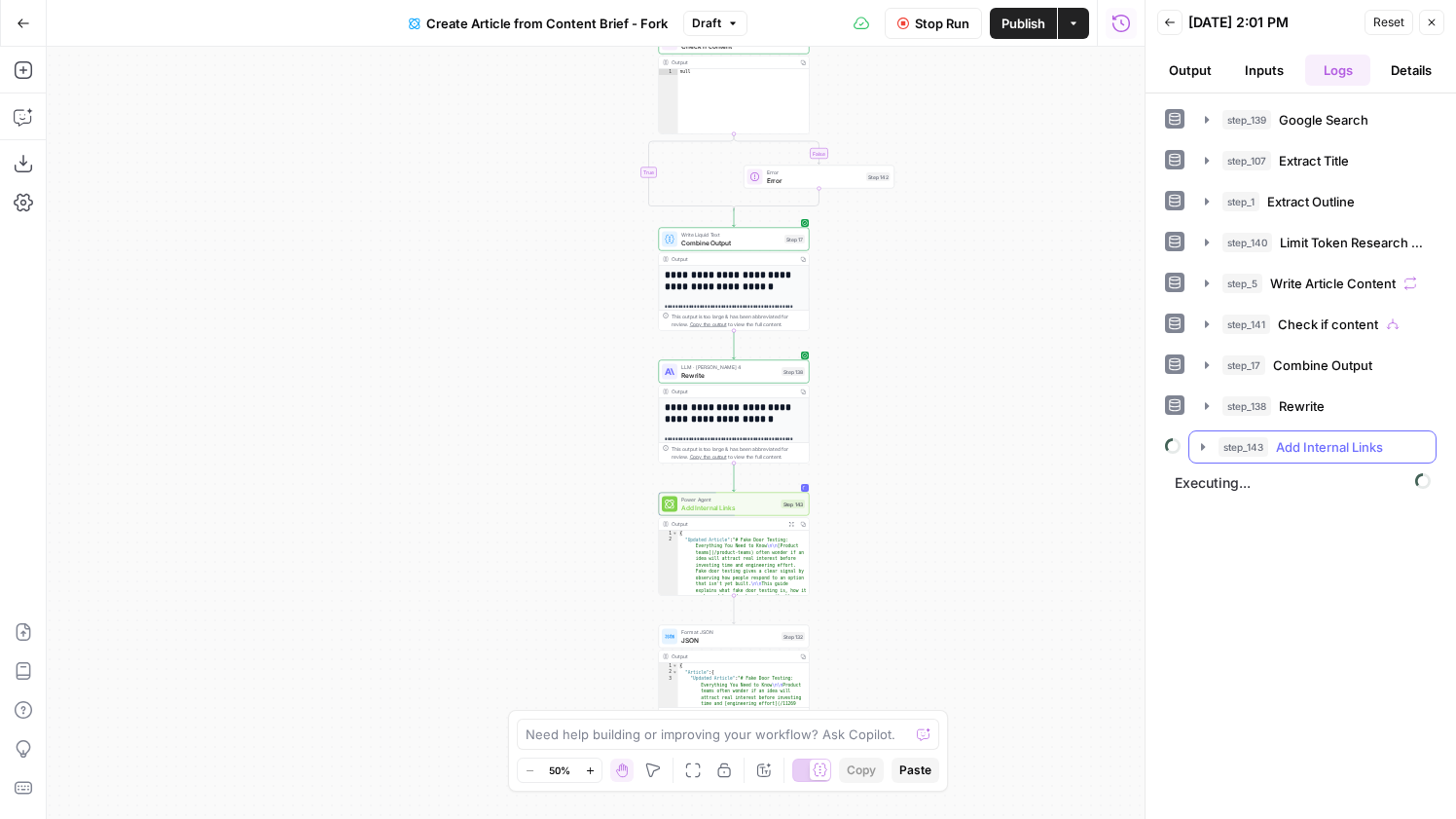
click at [1336, 447] on span "Add Internal Links" at bounding box center [1330, 447] width 107 height 20
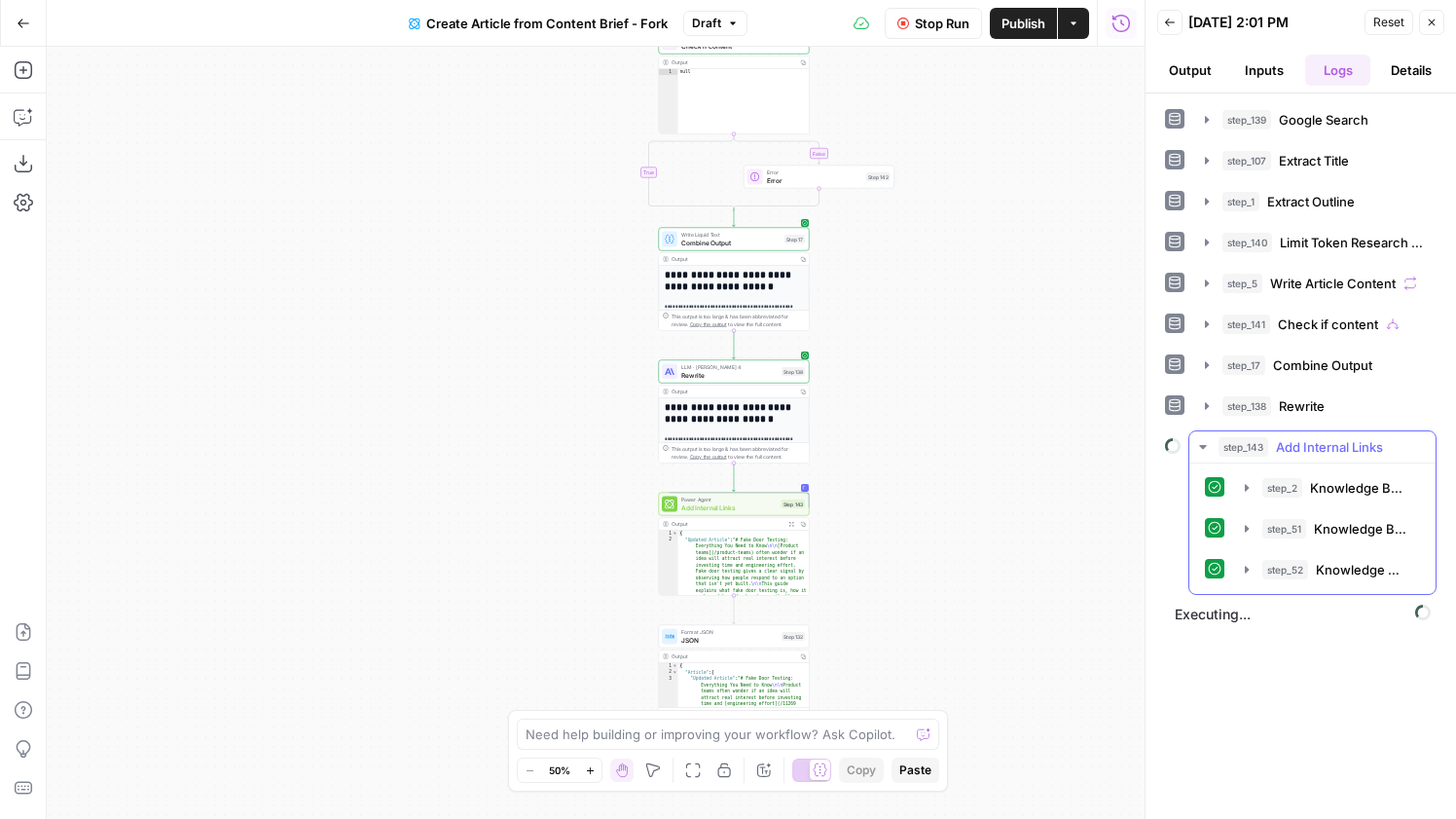
click at [1328, 443] on span "Add Internal Links" at bounding box center [1330, 447] width 107 height 20
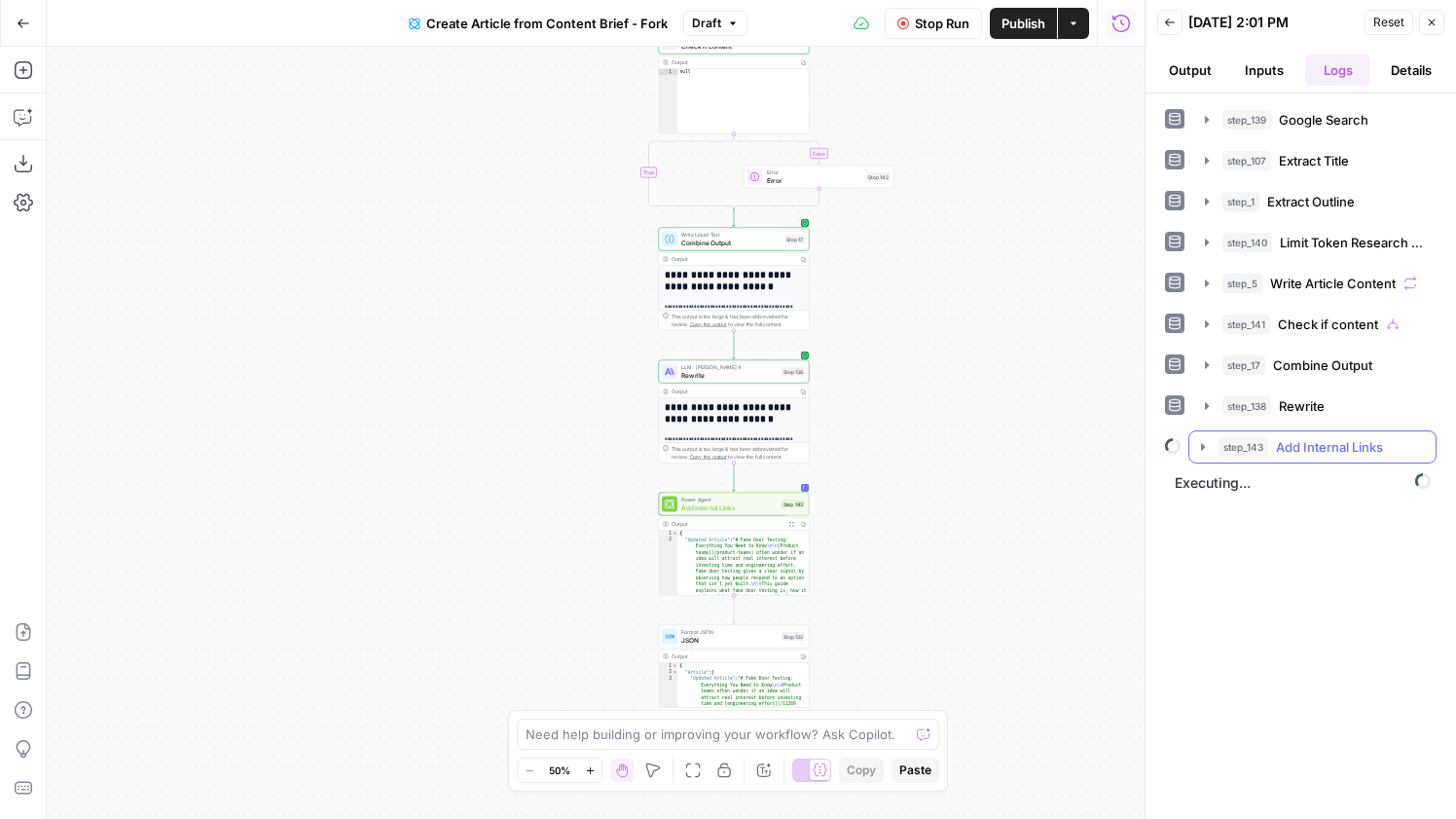
click at [1318, 444] on span "Add Internal Links" at bounding box center [1330, 447] width 107 height 20
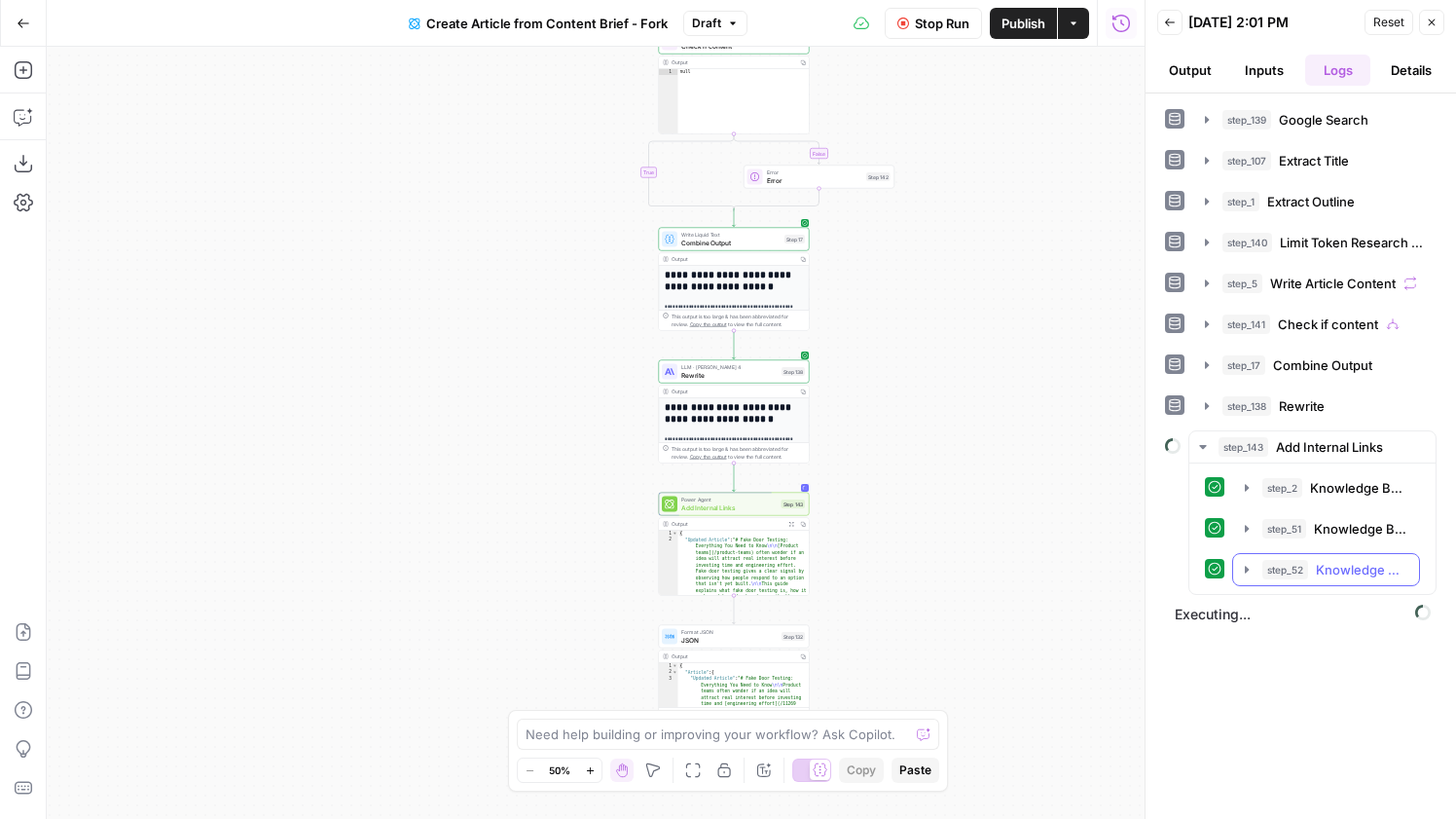
click at [1334, 572] on span "Knowledge Base Search" at bounding box center [1362, 570] width 92 height 20
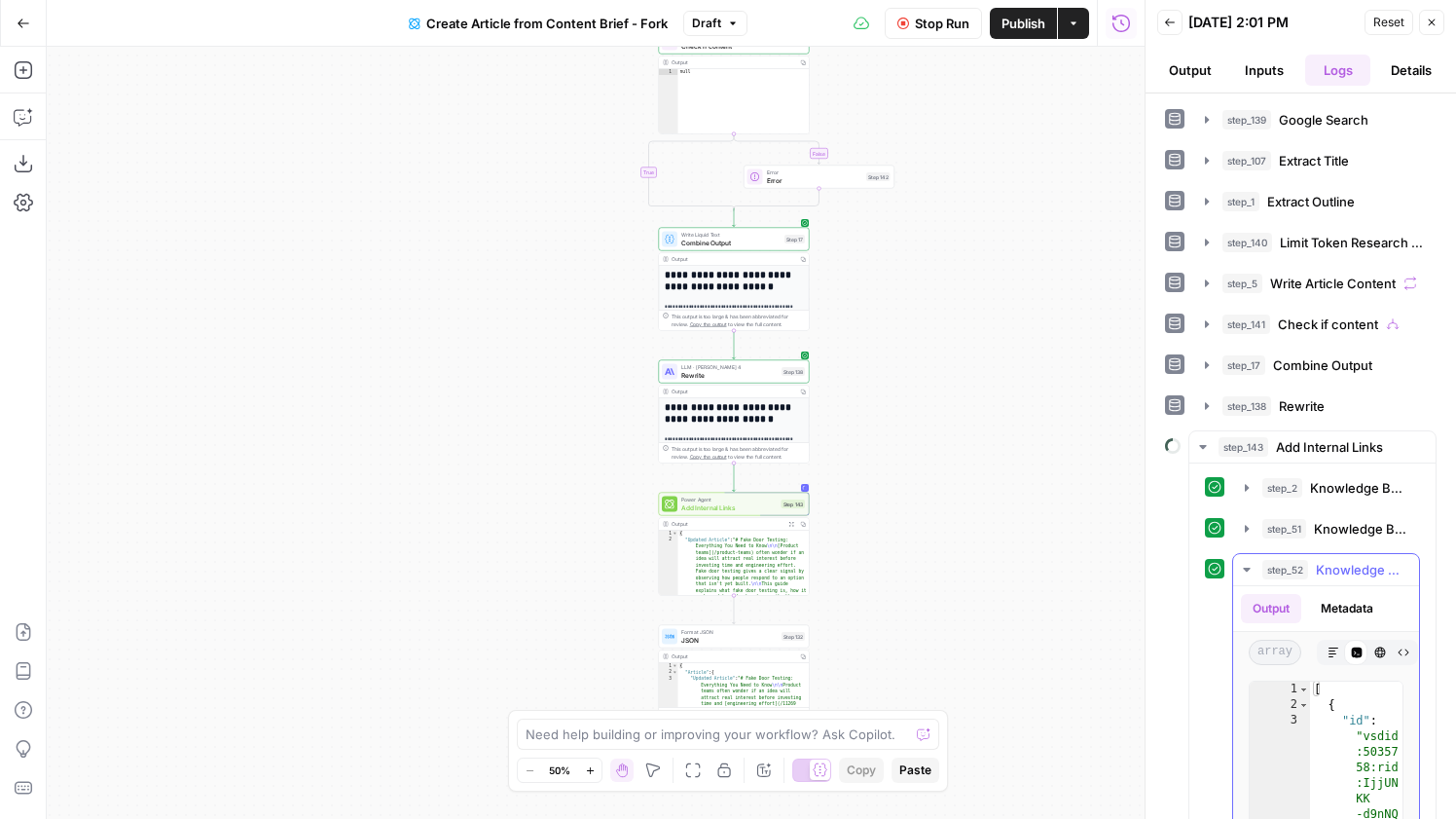
click at [1341, 568] on span "Knowledge Base Search" at bounding box center [1362, 570] width 92 height 20
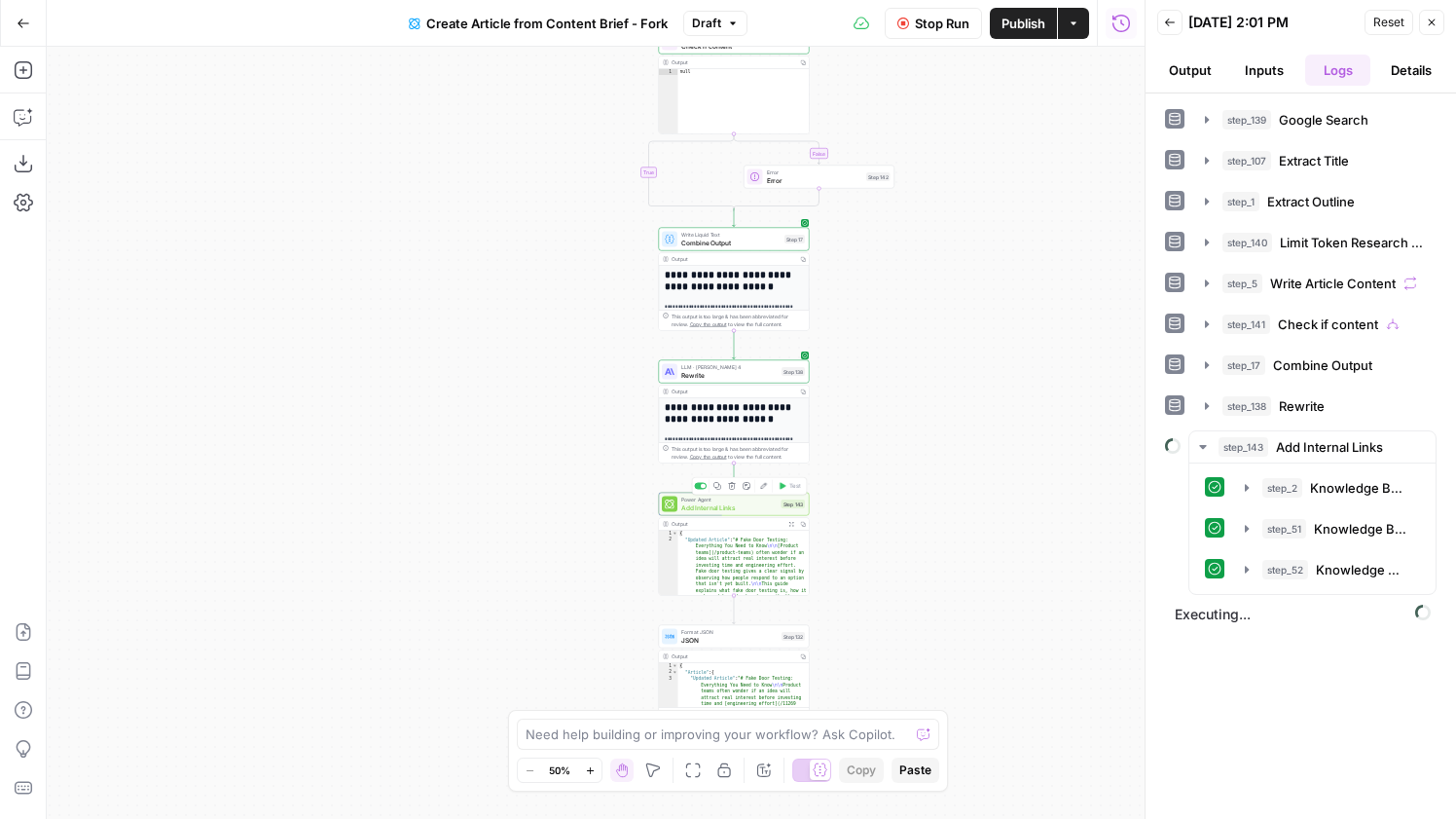
click at [733, 508] on span "Add Internal Links" at bounding box center [729, 508] width 97 height 10
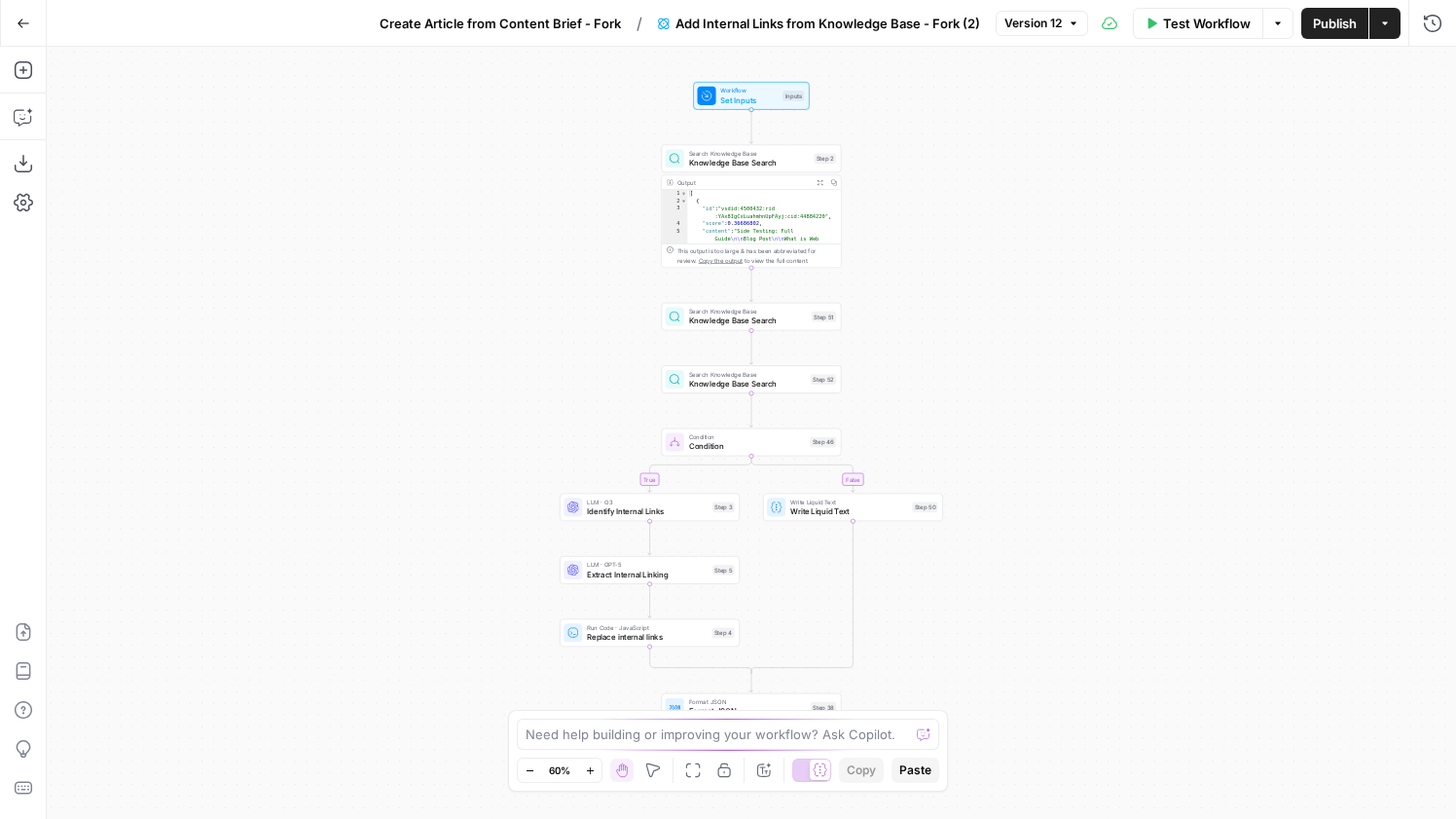
click at [754, 161] on span "Knowledge Base Search" at bounding box center [749, 163] width 121 height 12
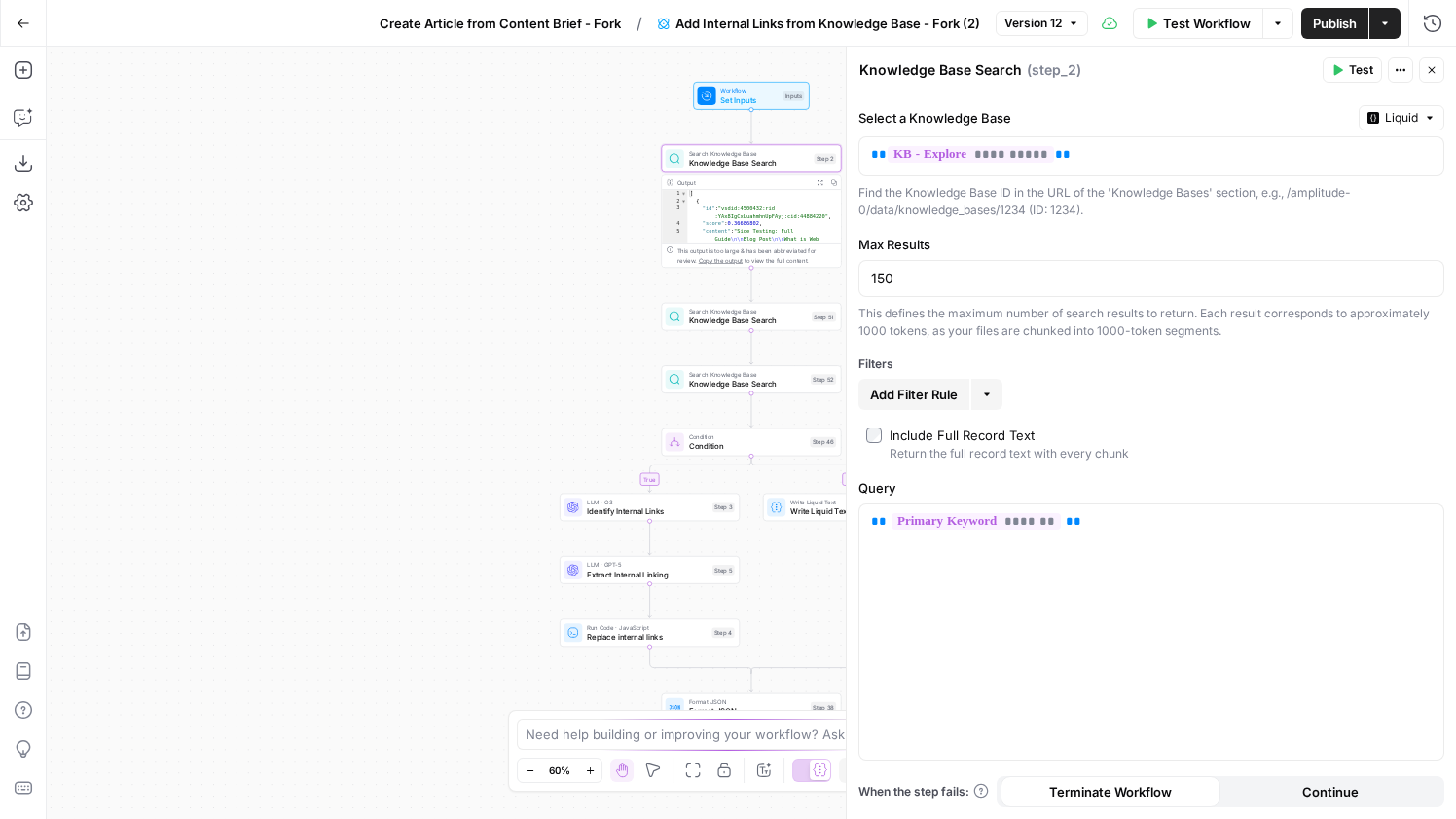
click at [735, 323] on span "Knowledge Base Search" at bounding box center [748, 320] width 119 height 12
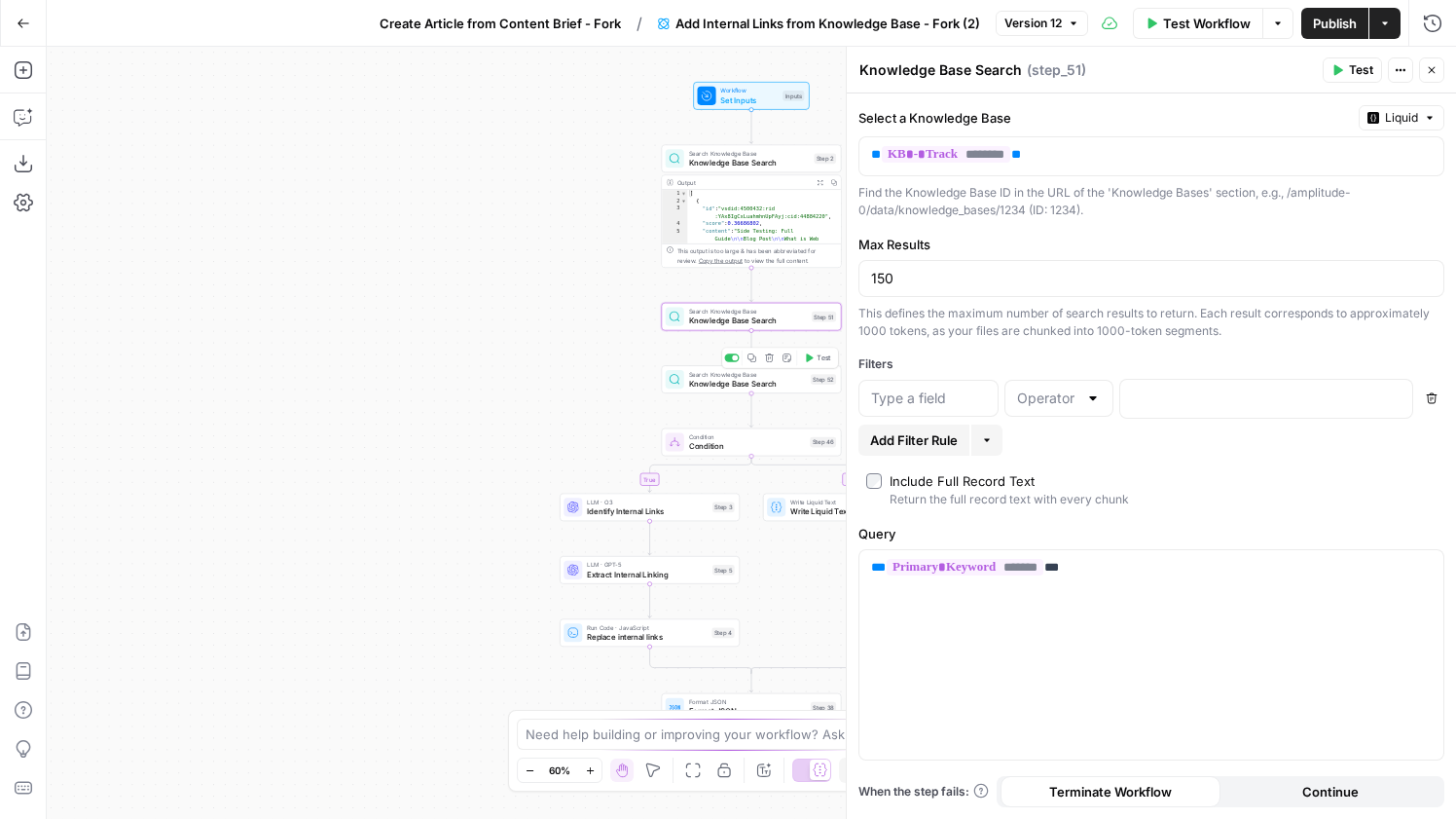
click at [750, 386] on span "Knowledge Base Search" at bounding box center [748, 384] width 118 height 12
click at [1437, 60] on button "Close" at bounding box center [1432, 70] width 25 height 25
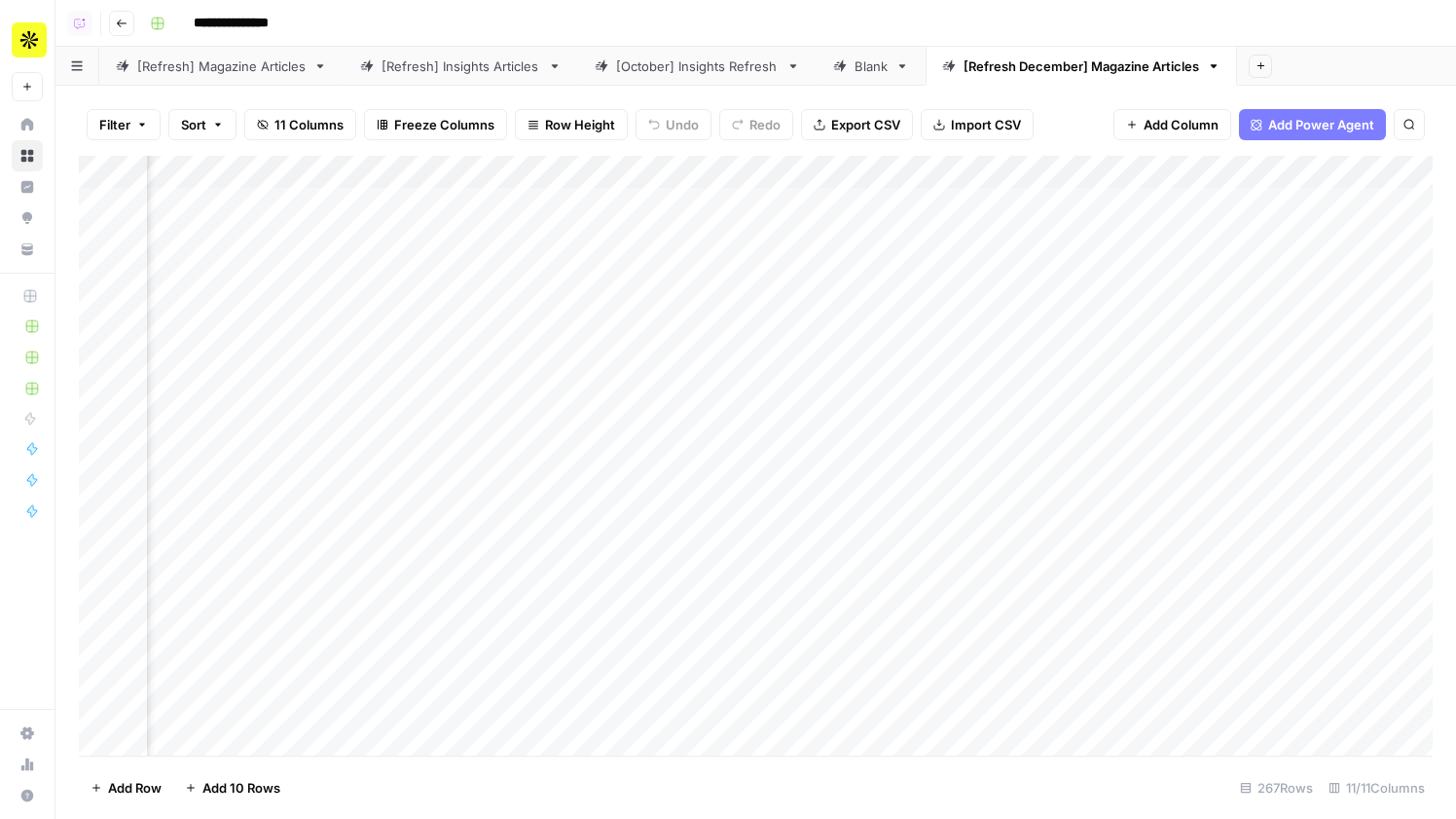
scroll to position [0, 1816]
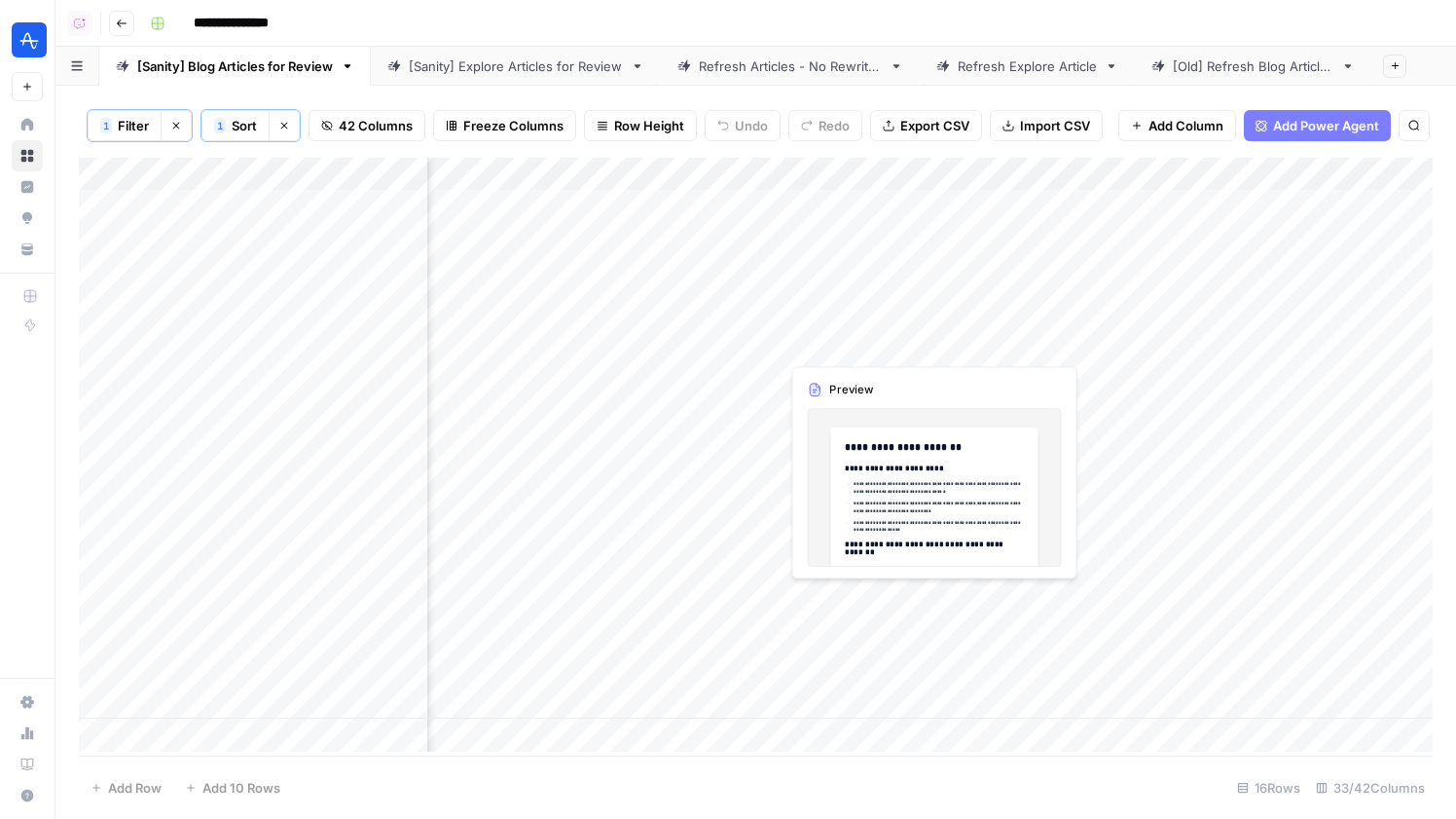
scroll to position [0, 5480]
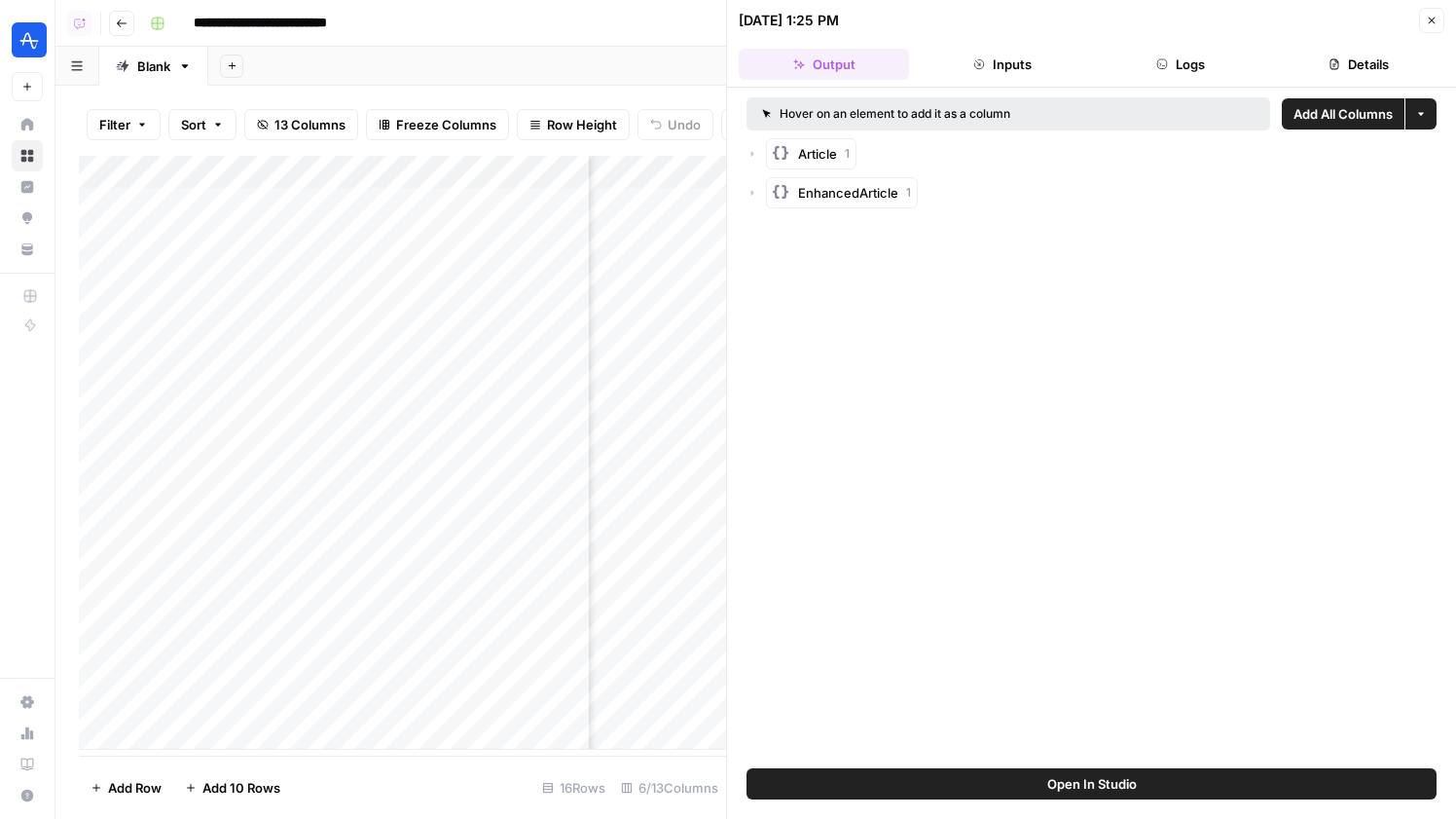
scroll to position [0, 346]
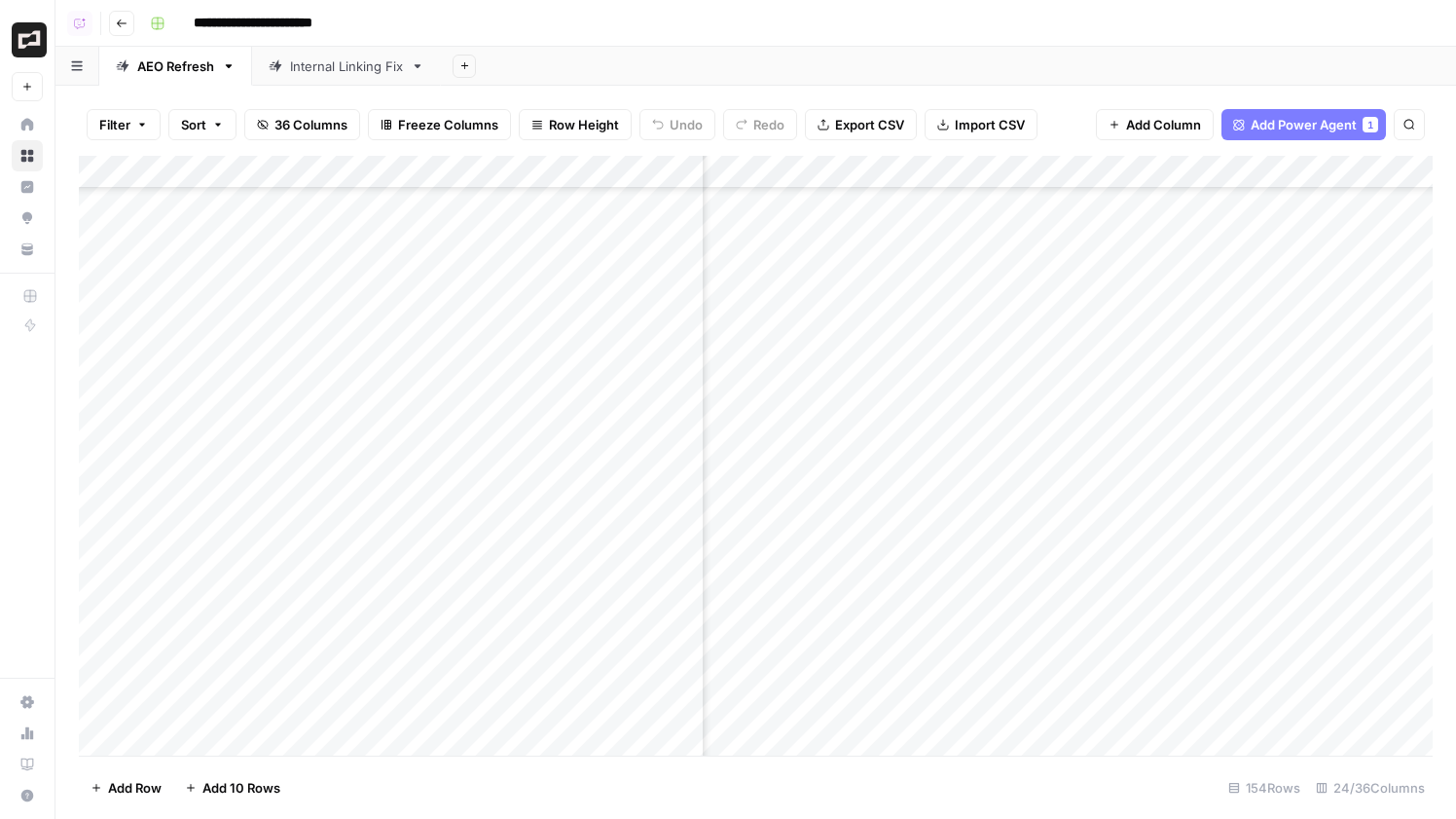
scroll to position [228, 2052]
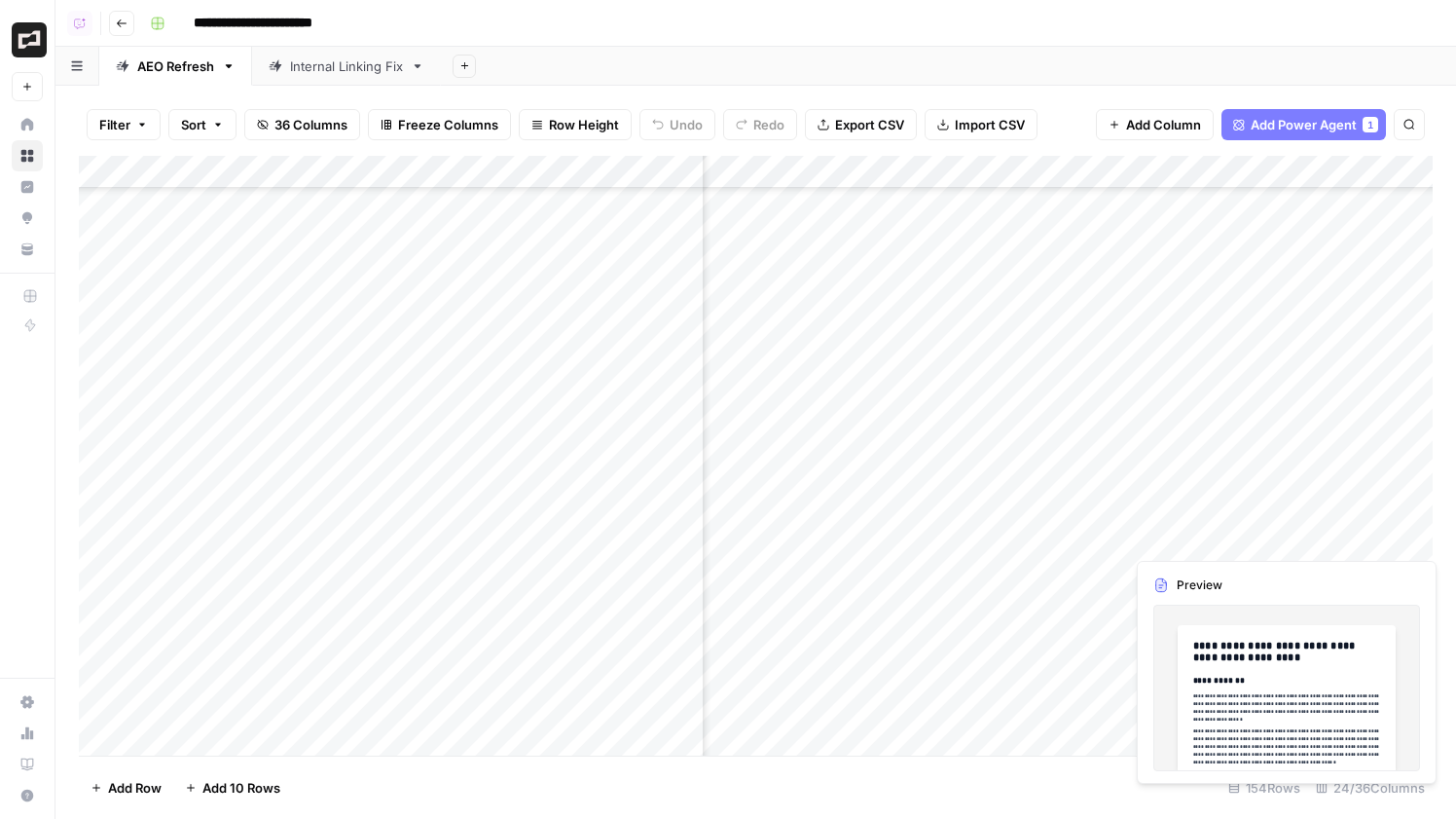
click at [1372, 536] on div "Add Column" at bounding box center [755, 456] width 1354 height 599
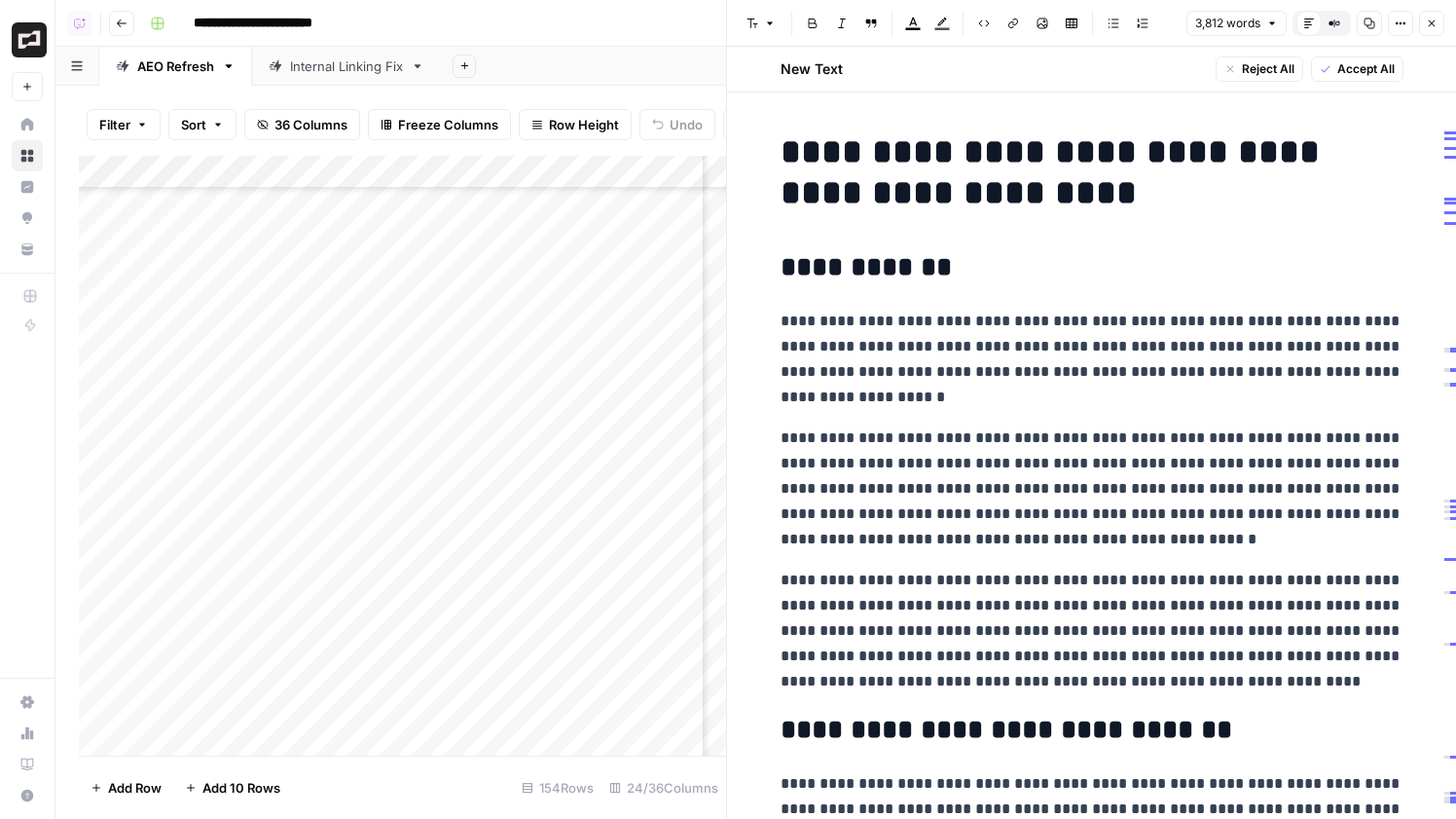
click at [1429, 24] on icon "button" at bounding box center [1432, 23] width 12 height 12
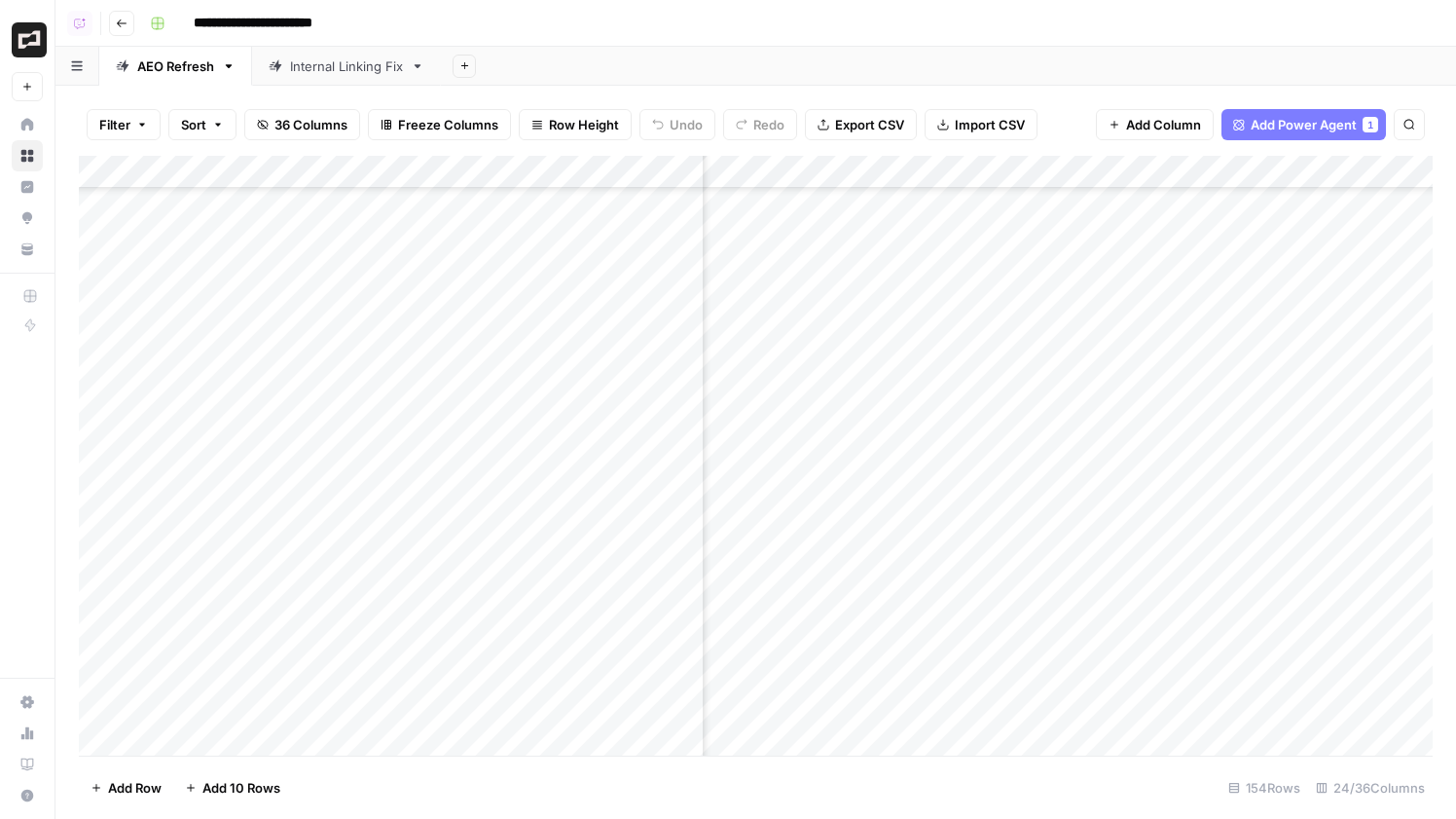
click at [1300, 532] on div "Add Column" at bounding box center [755, 456] width 1354 height 599
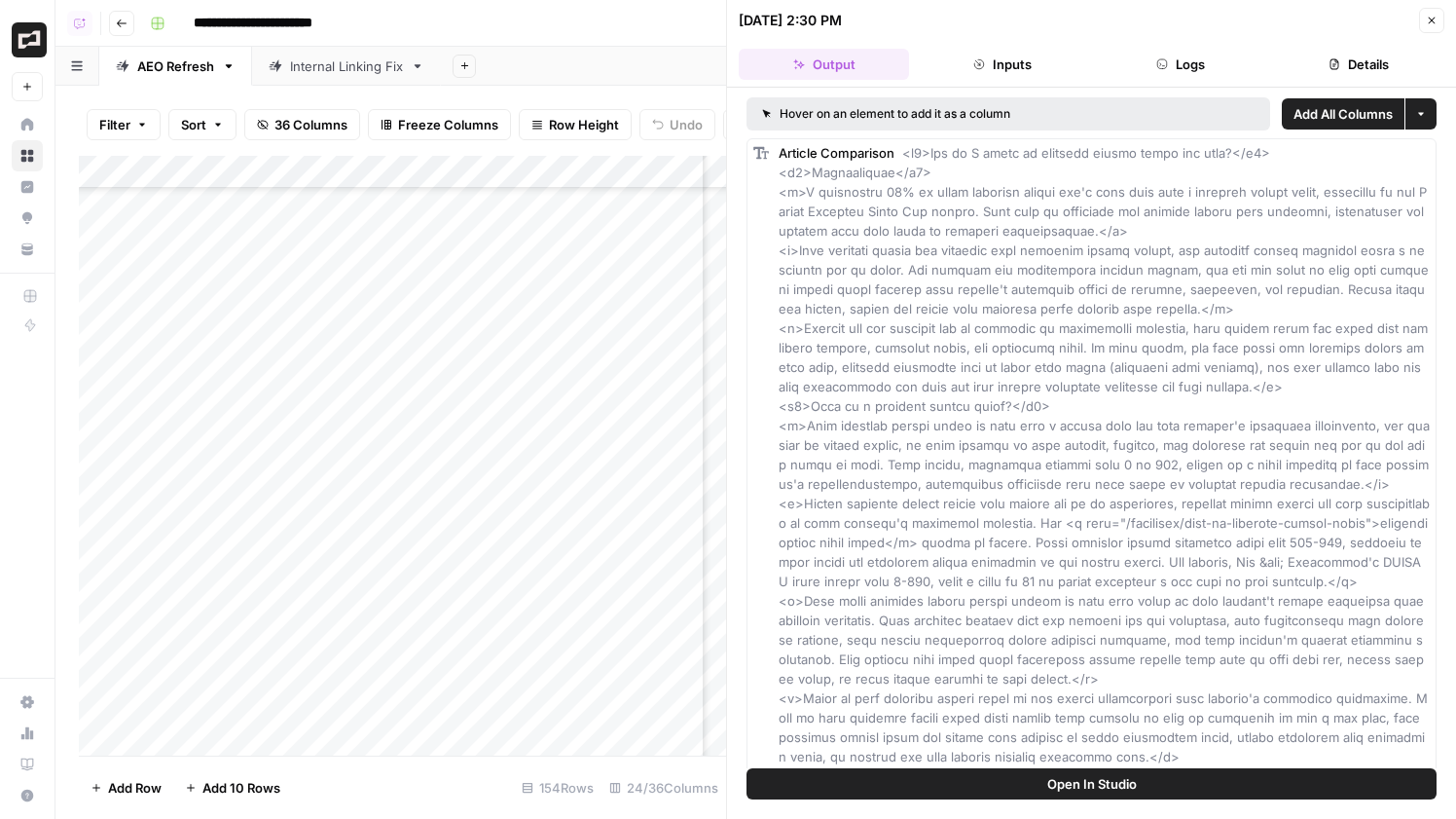
click at [1173, 60] on button "Logs" at bounding box center [1181, 64] width 171 height 31
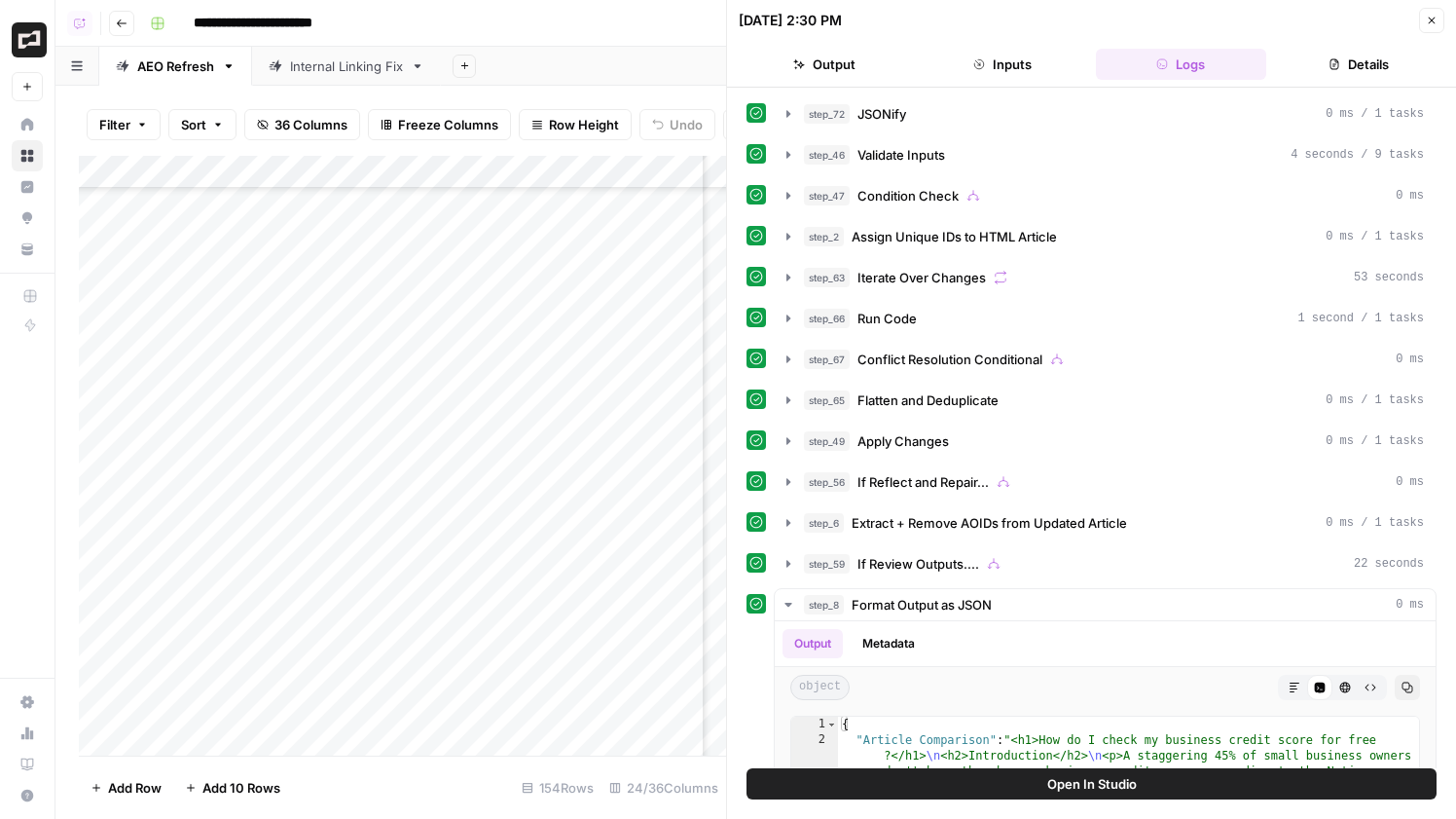
click at [1395, 72] on button "Details" at bounding box center [1359, 64] width 171 height 31
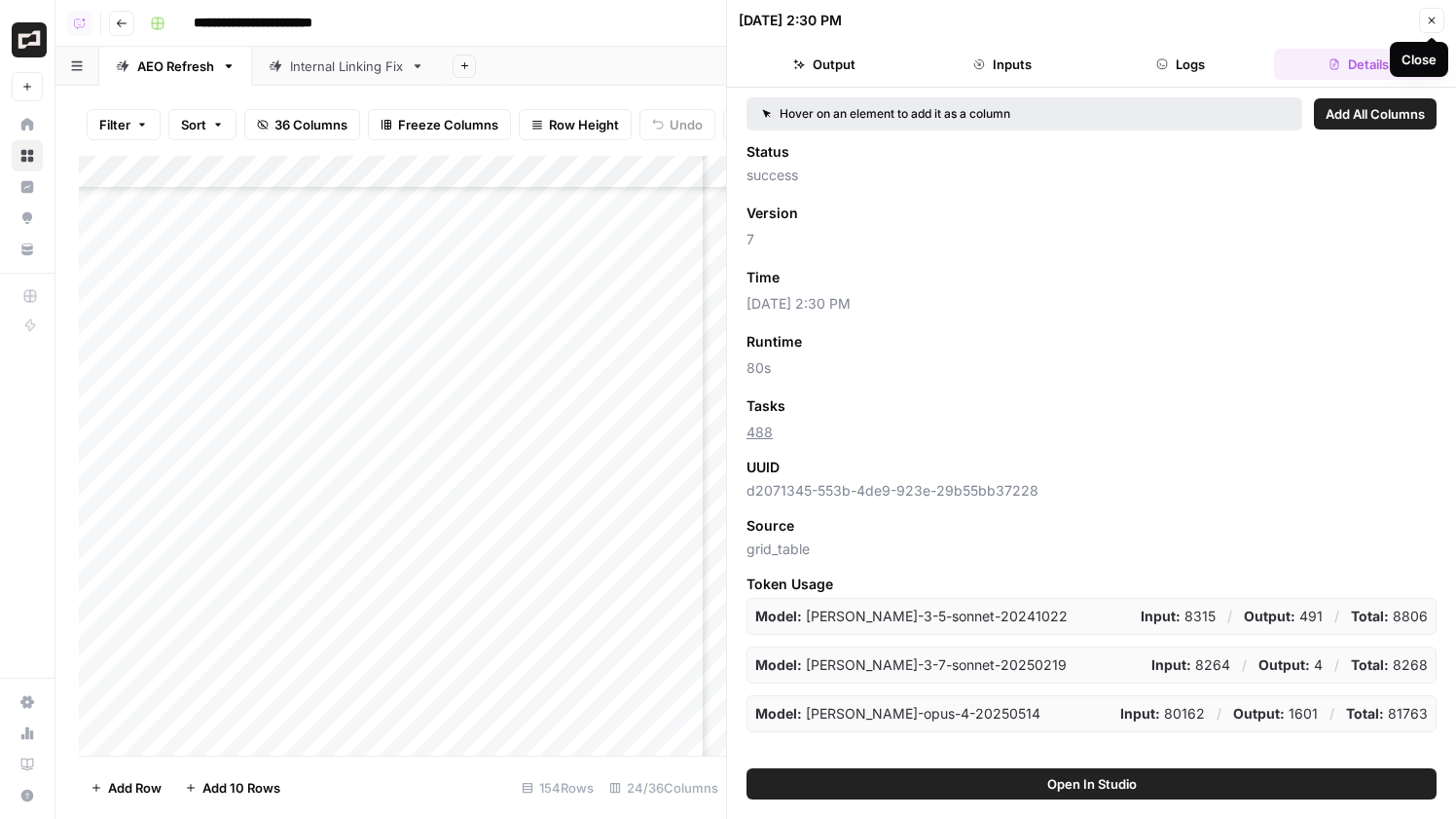
click at [1435, 16] on icon "button" at bounding box center [1432, 20] width 12 height 12
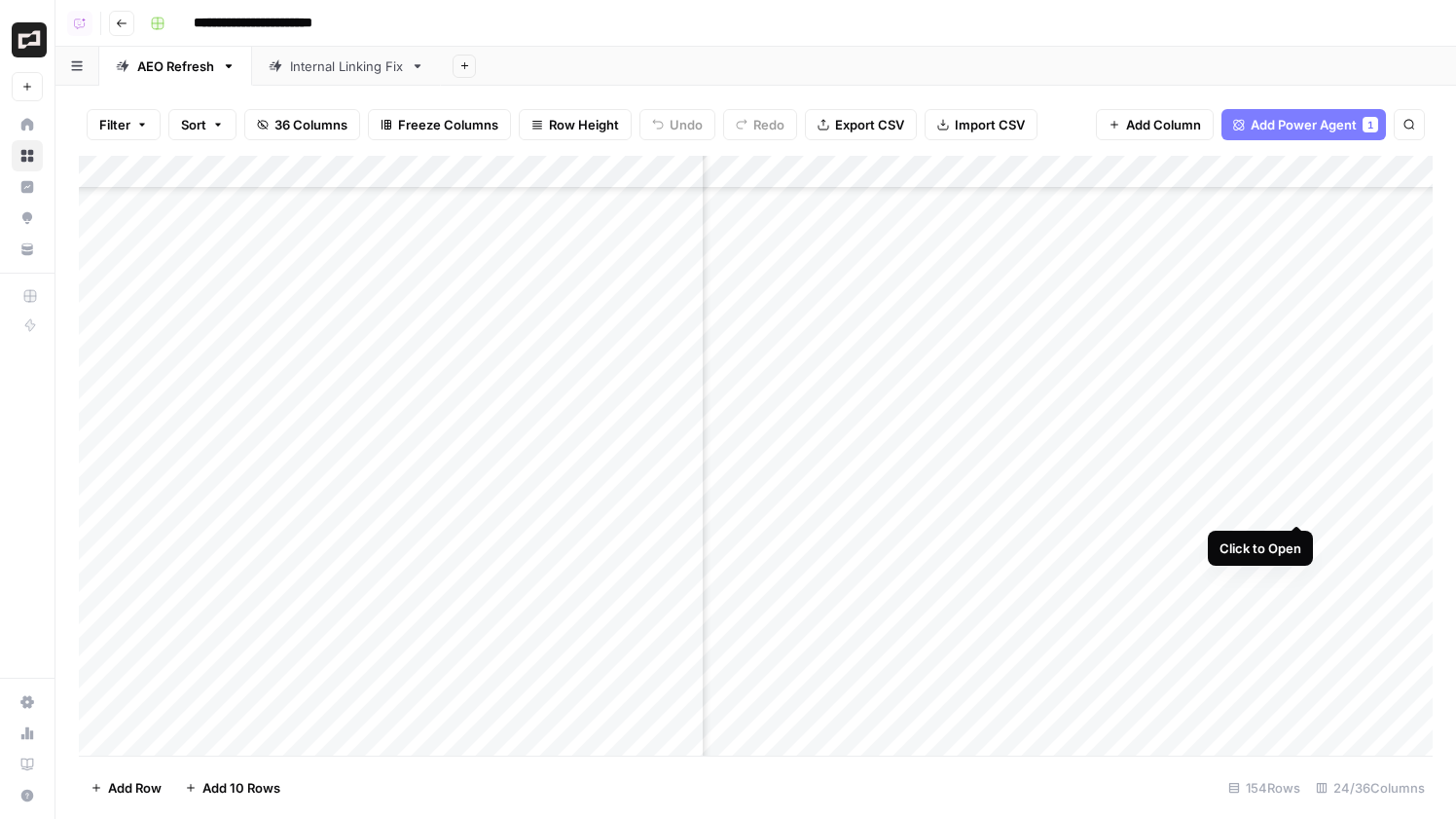
click at [1303, 509] on div "Add Column" at bounding box center [755, 456] width 1354 height 599
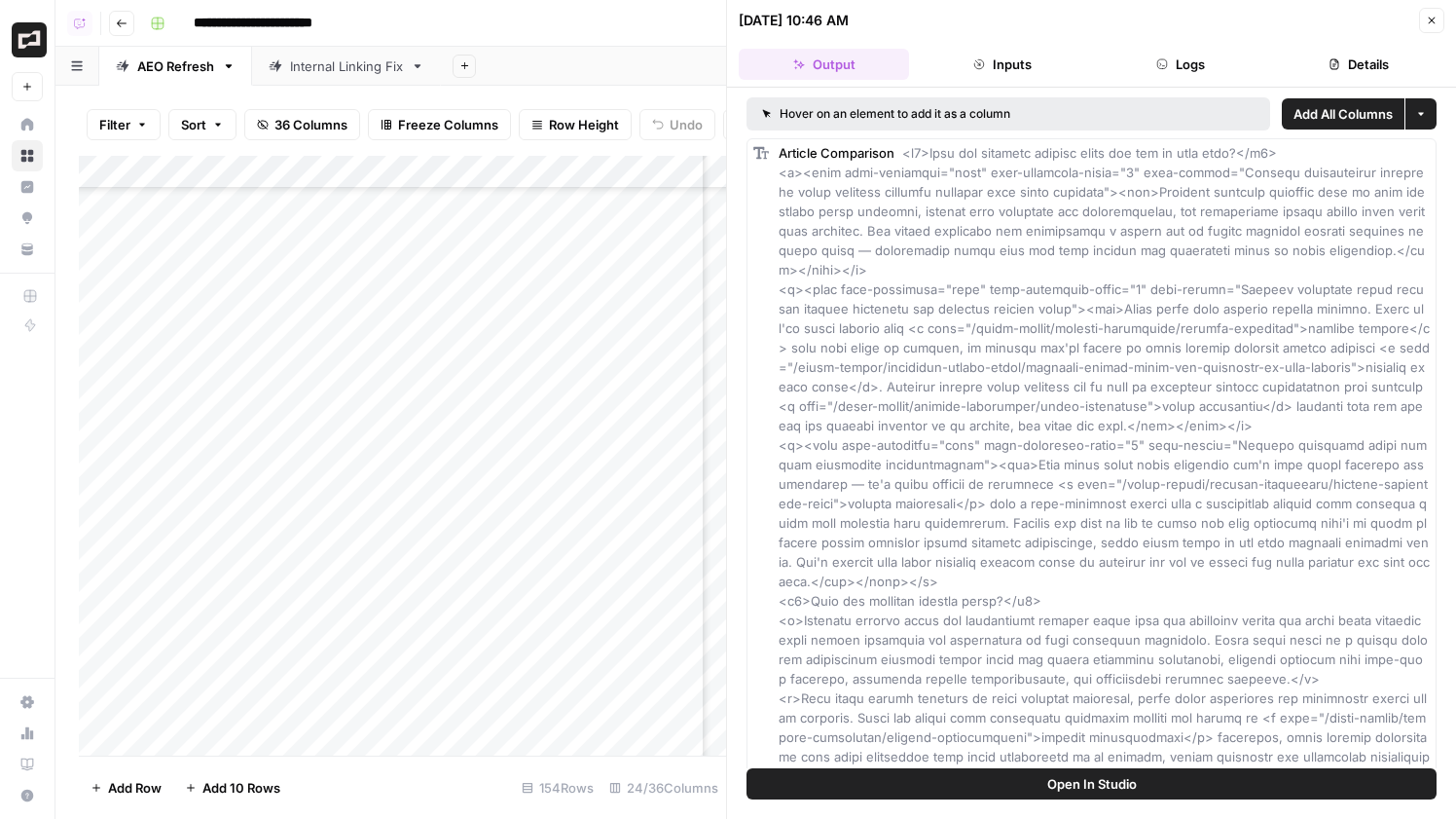
click at [1446, 23] on header "[DATE] 10:46 AM Close Output Inputs Logs Details" at bounding box center [1091, 44] width 729 height 88
click at [1437, 23] on button "Close" at bounding box center [1432, 20] width 25 height 25
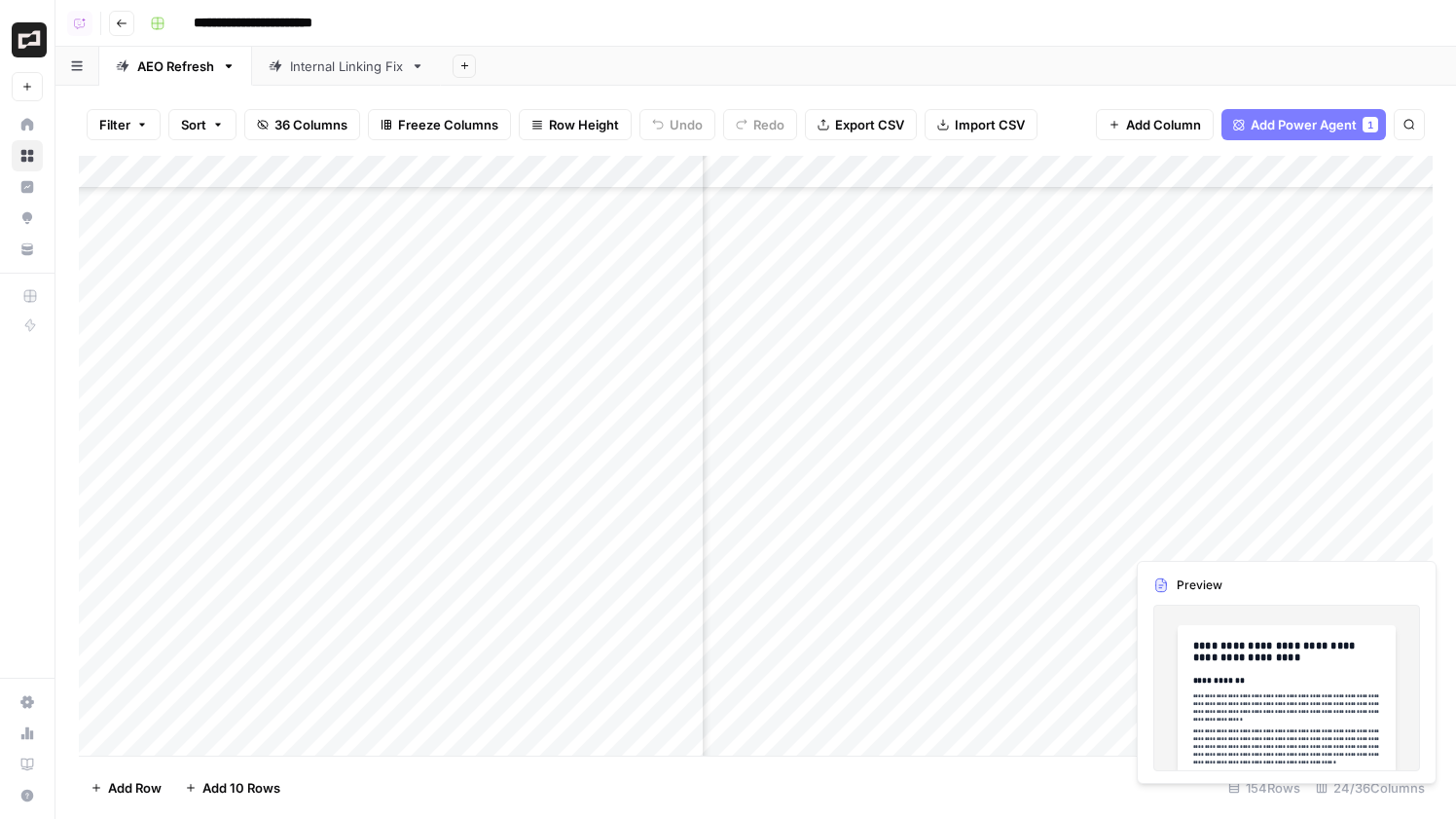
click at [1392, 512] on div "Add Column" at bounding box center [755, 456] width 1354 height 599
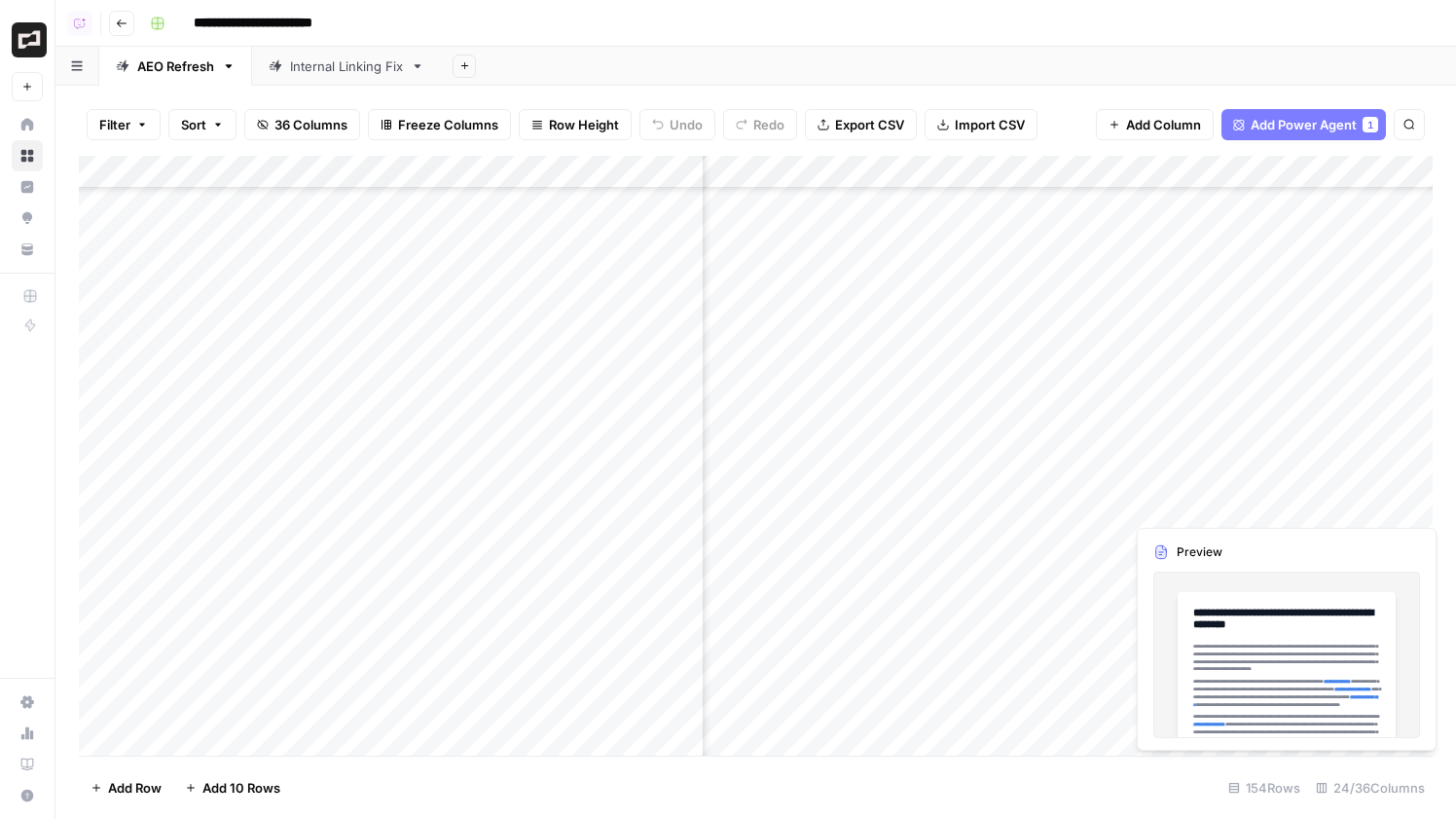
click at [1392, 512] on div "Add Column" at bounding box center [755, 456] width 1354 height 599
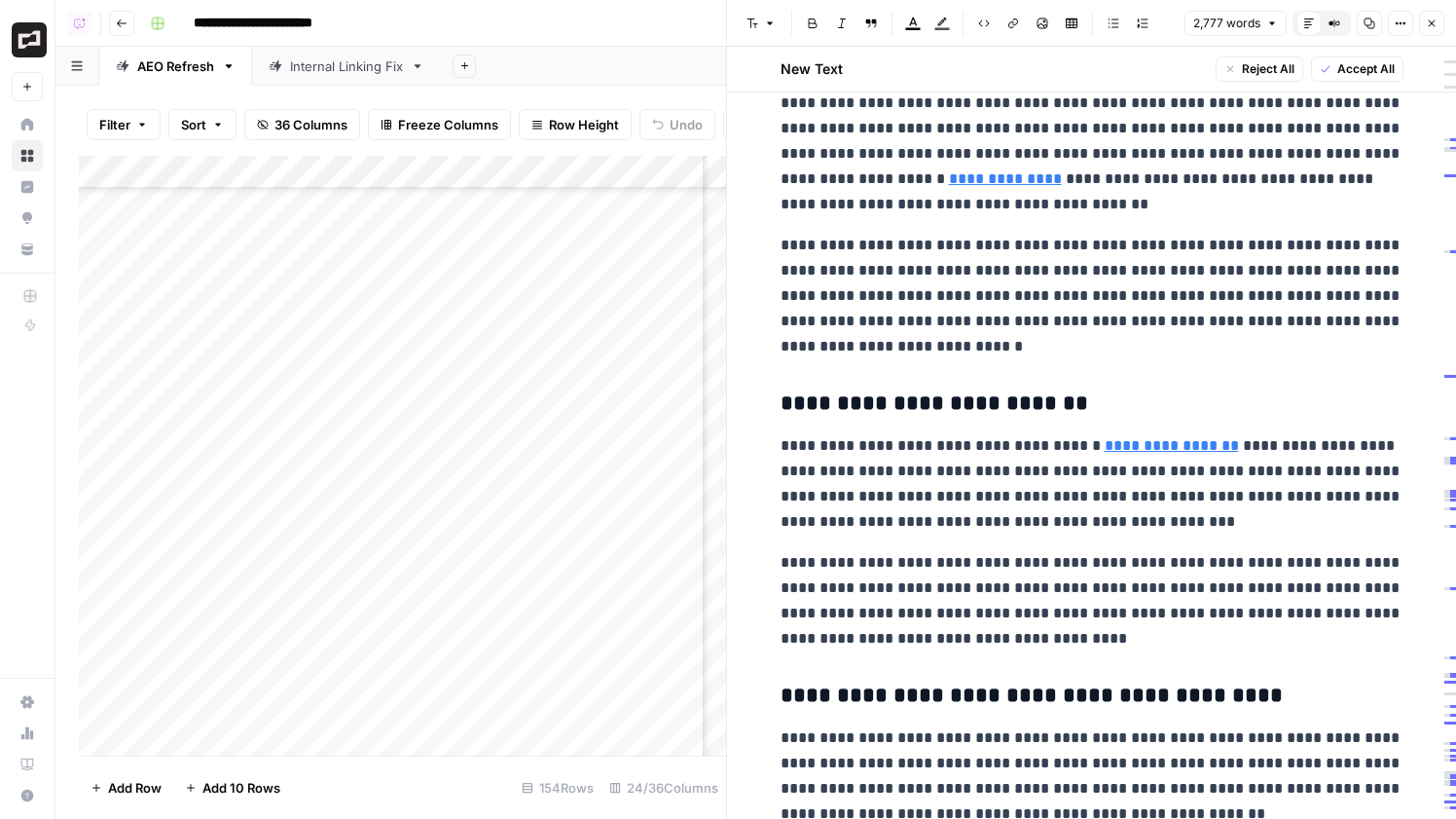
scroll to position [2525, 0]
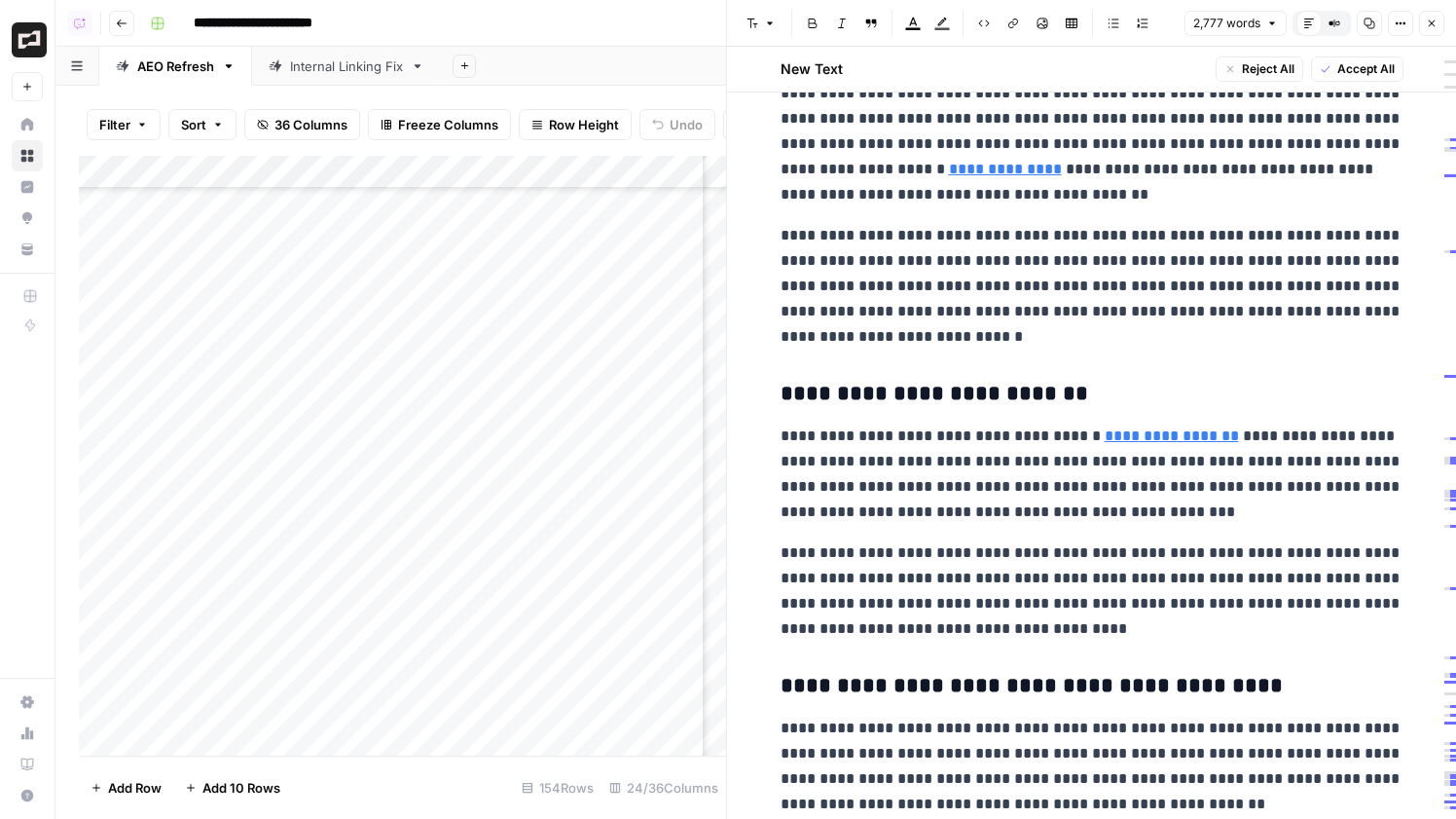
click at [1432, 27] on icon "button" at bounding box center [1432, 23] width 12 height 12
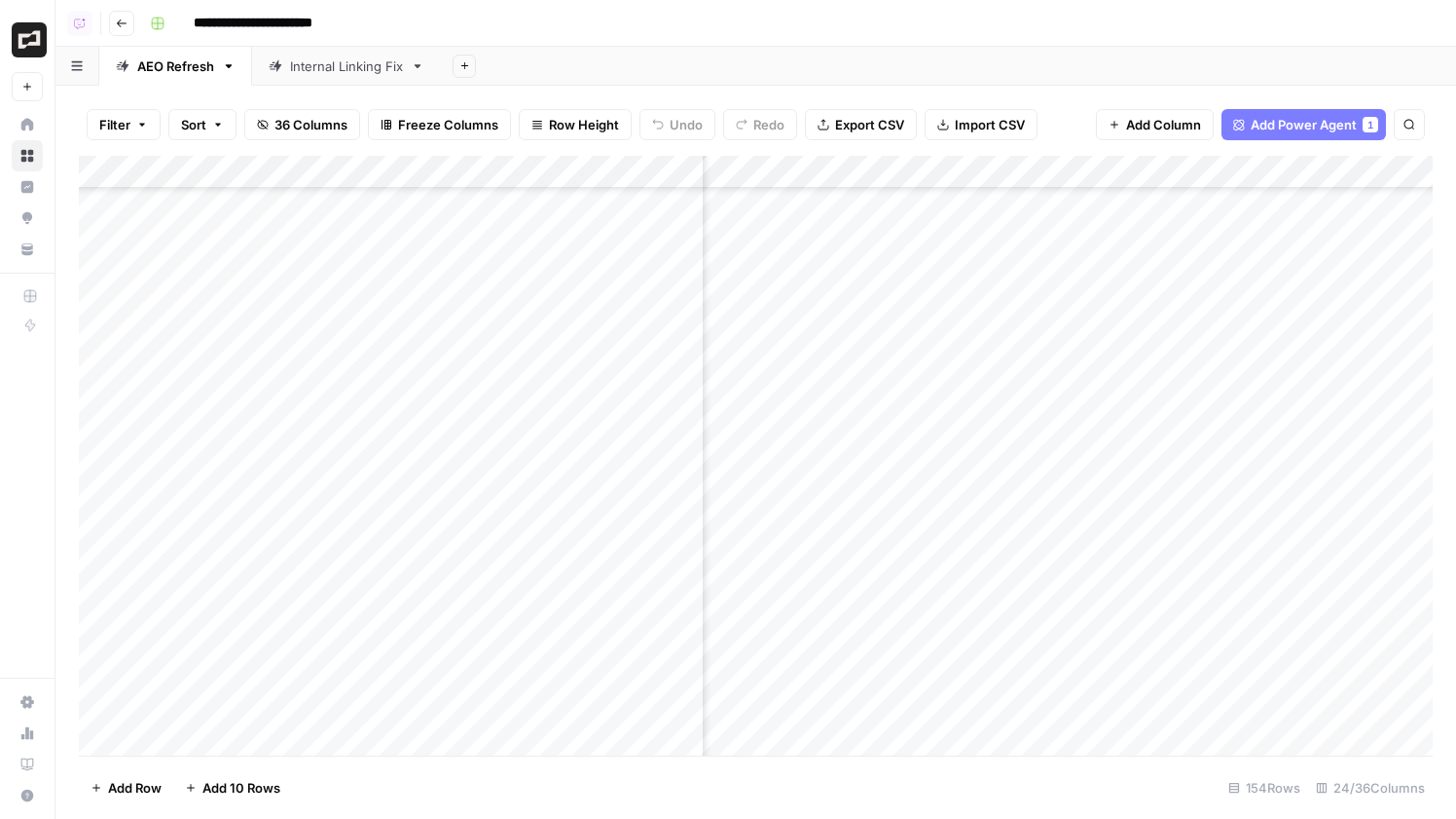
click at [1069, 500] on div "Add Column" at bounding box center [755, 456] width 1354 height 599
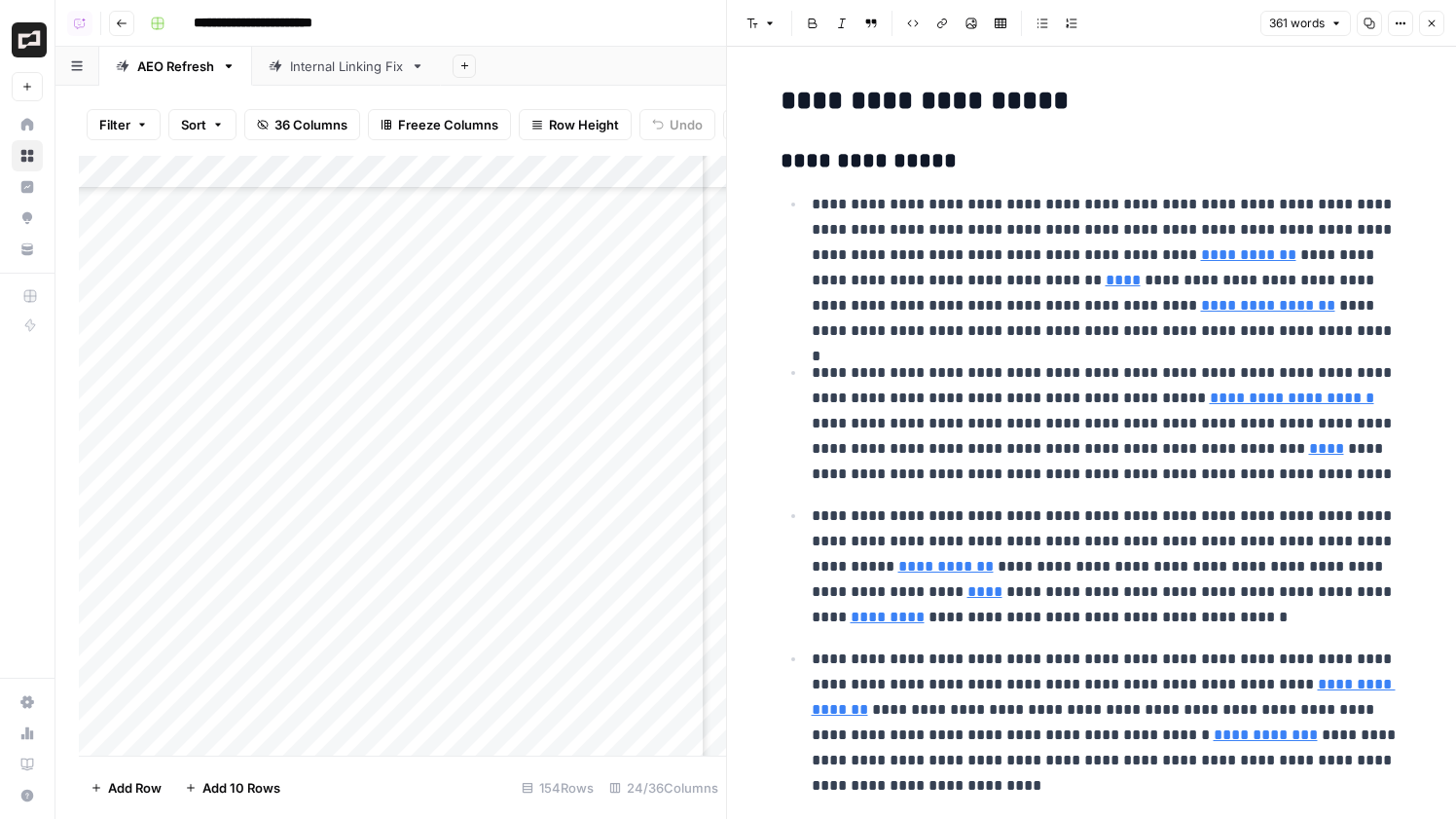
click at [1436, 16] on button "Close" at bounding box center [1432, 23] width 25 height 25
